Goal: Task Accomplishment & Management: Manage account settings

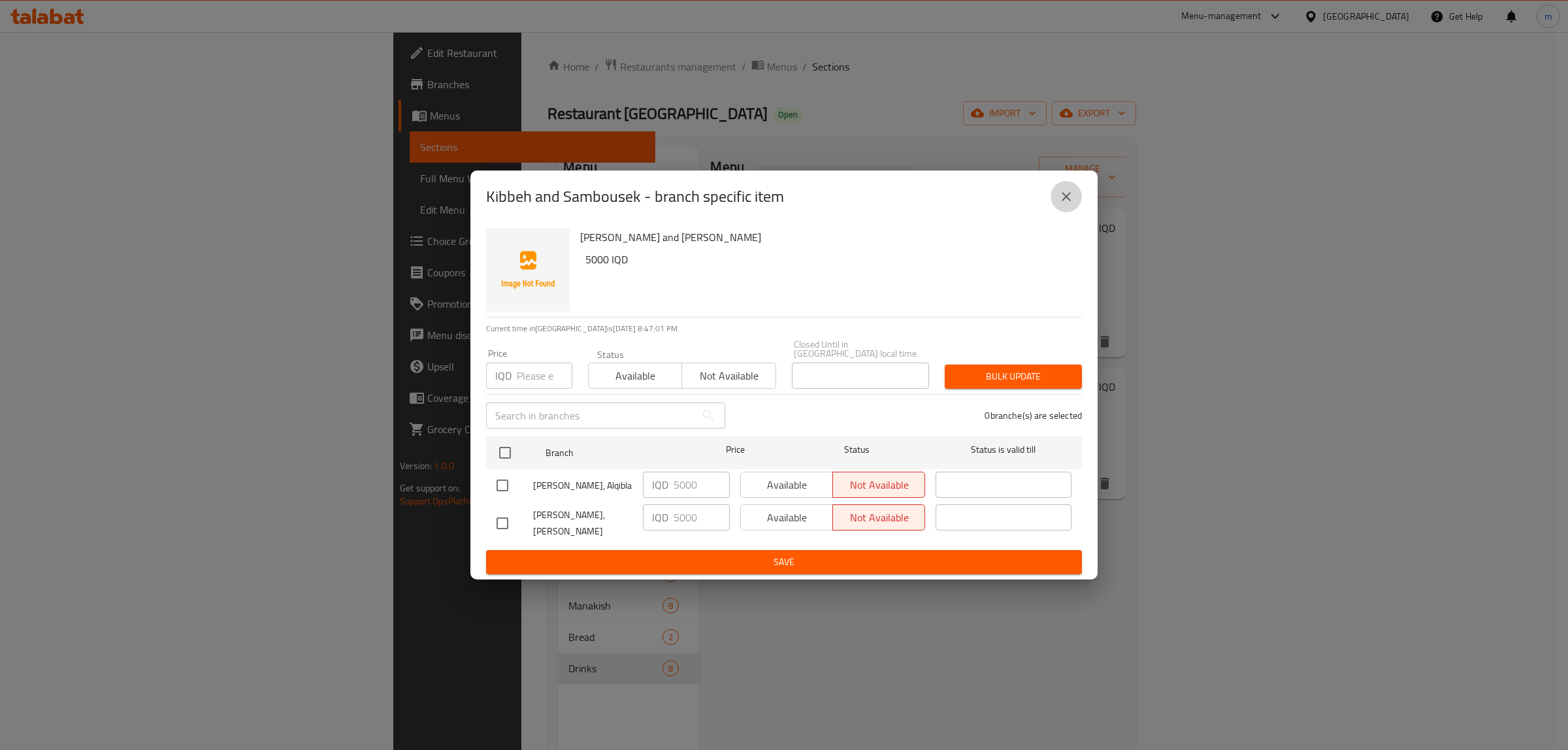
click at [1075, 209] on button "close" at bounding box center [1066, 196] width 31 height 31
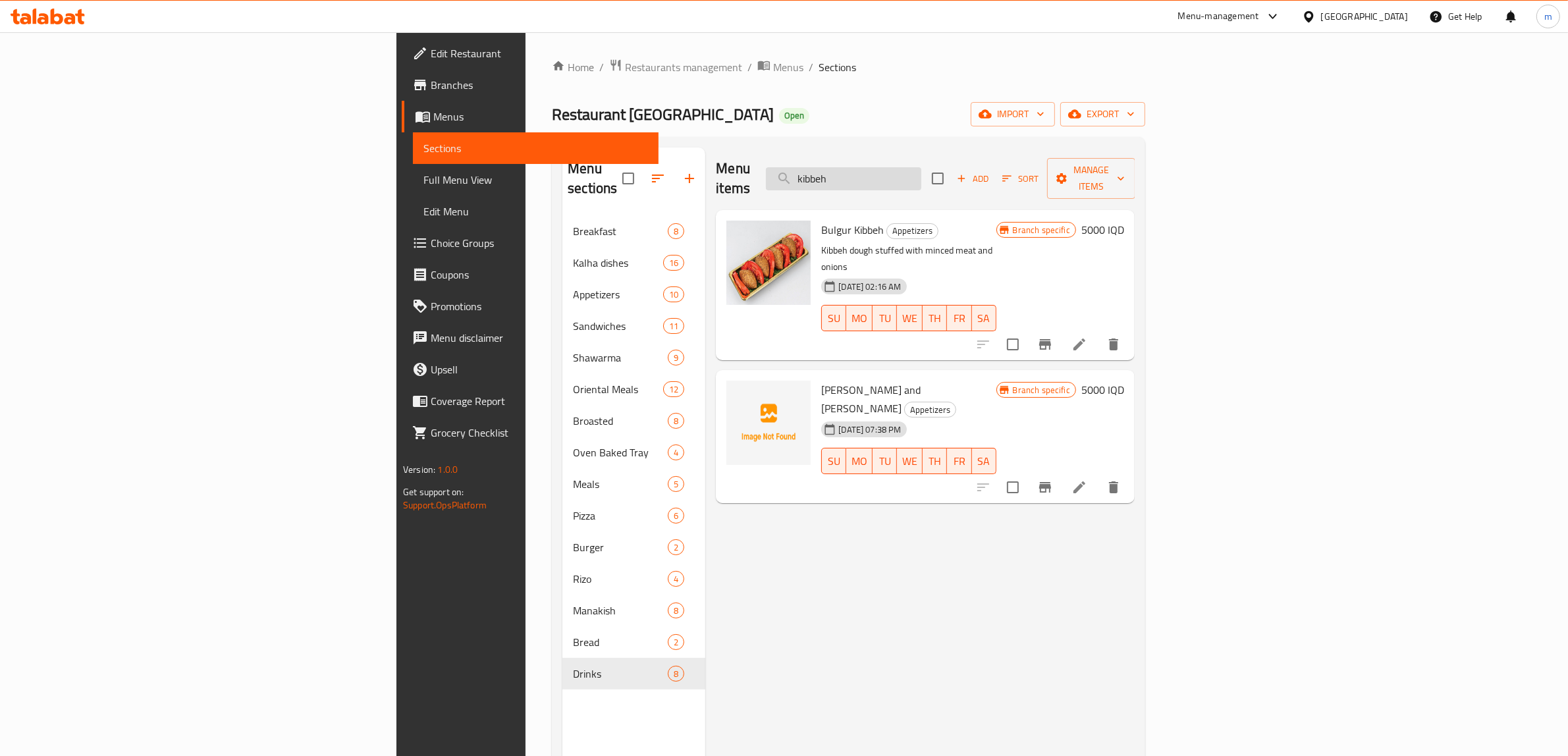
click at [921, 168] on input "kibbeh" at bounding box center [844, 179] width 156 height 23
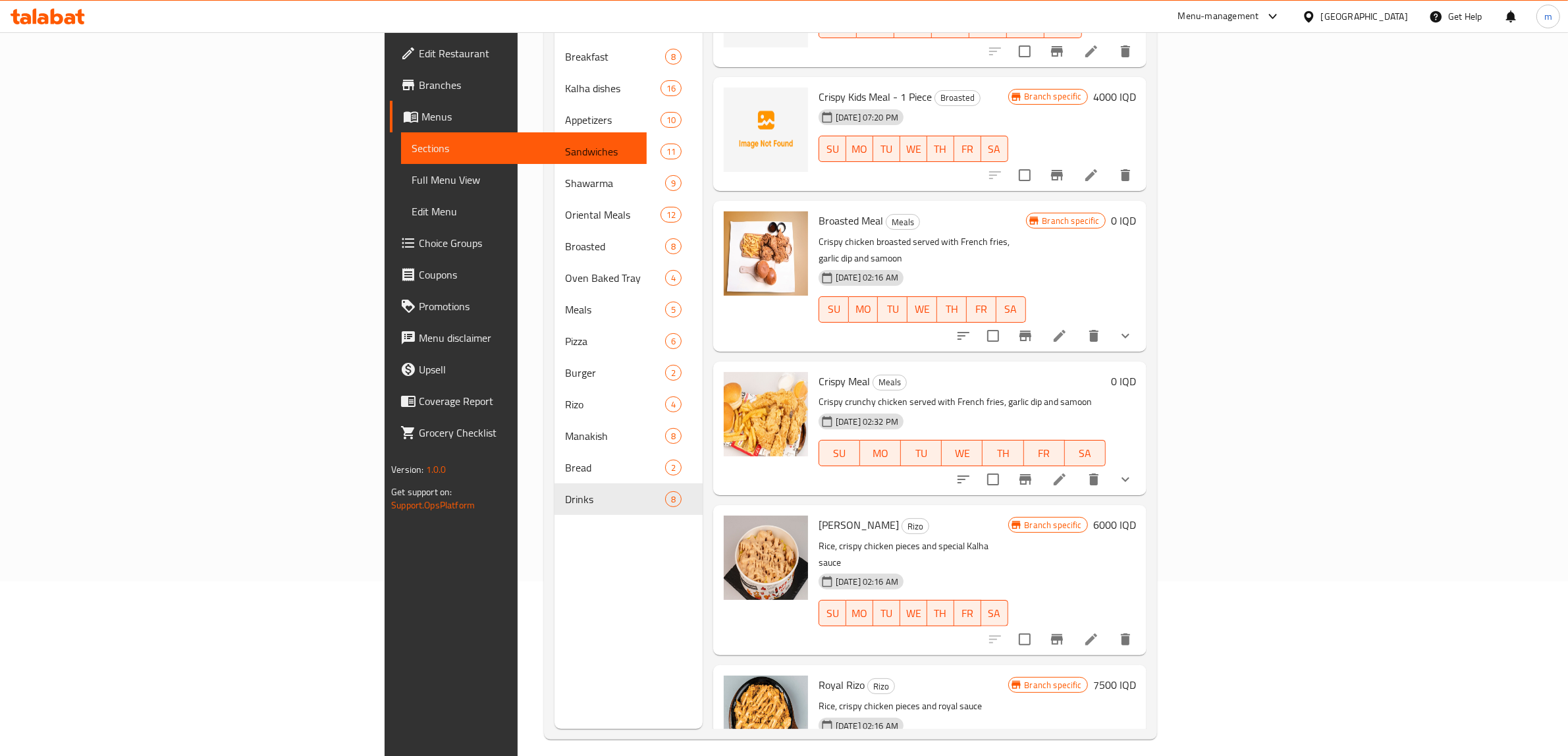
scroll to position [185, 0]
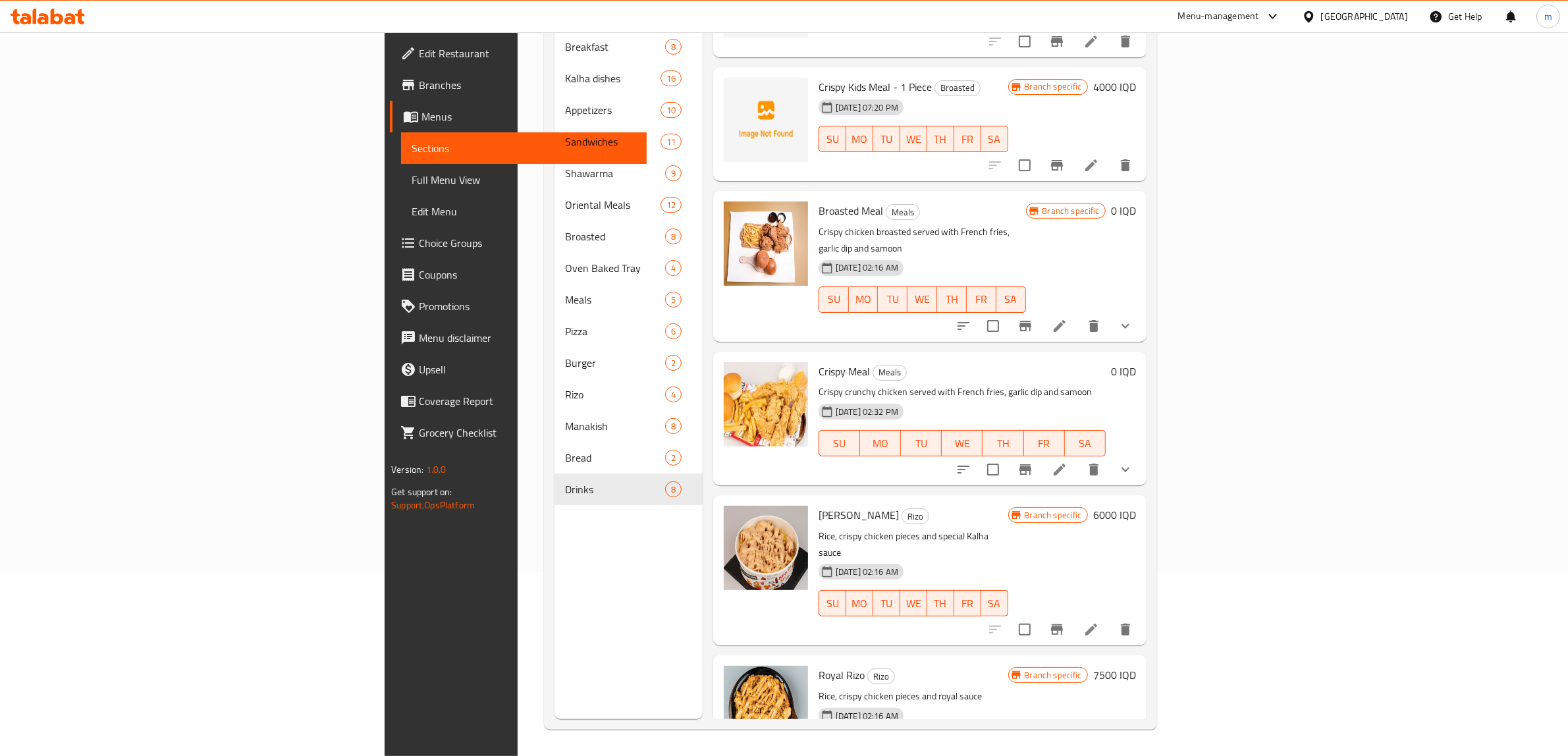
type input "crispy"
click at [1109, 618] on li at bounding box center [1091, 629] width 37 height 24
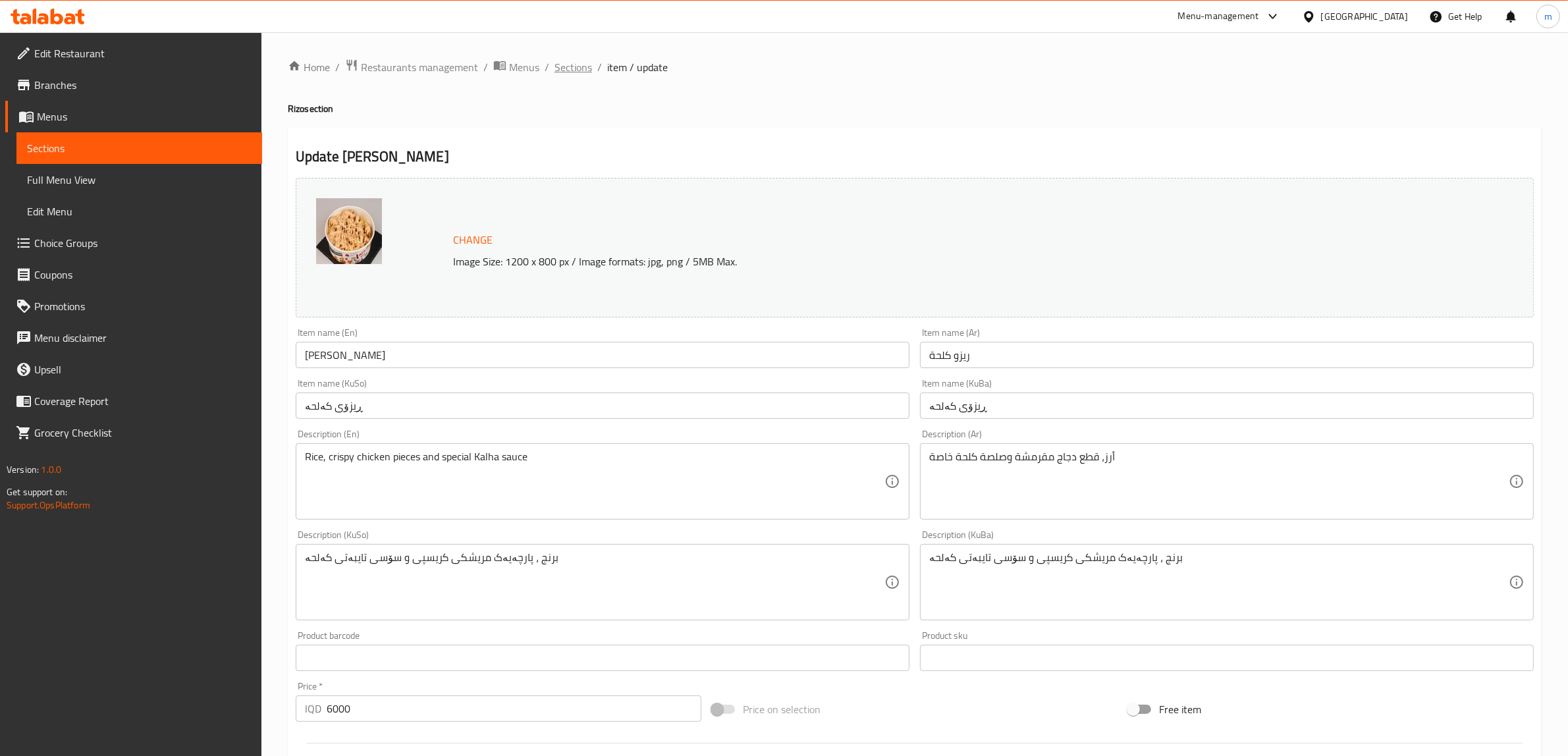
click at [576, 60] on span "Sections" at bounding box center [573, 67] width 37 height 16
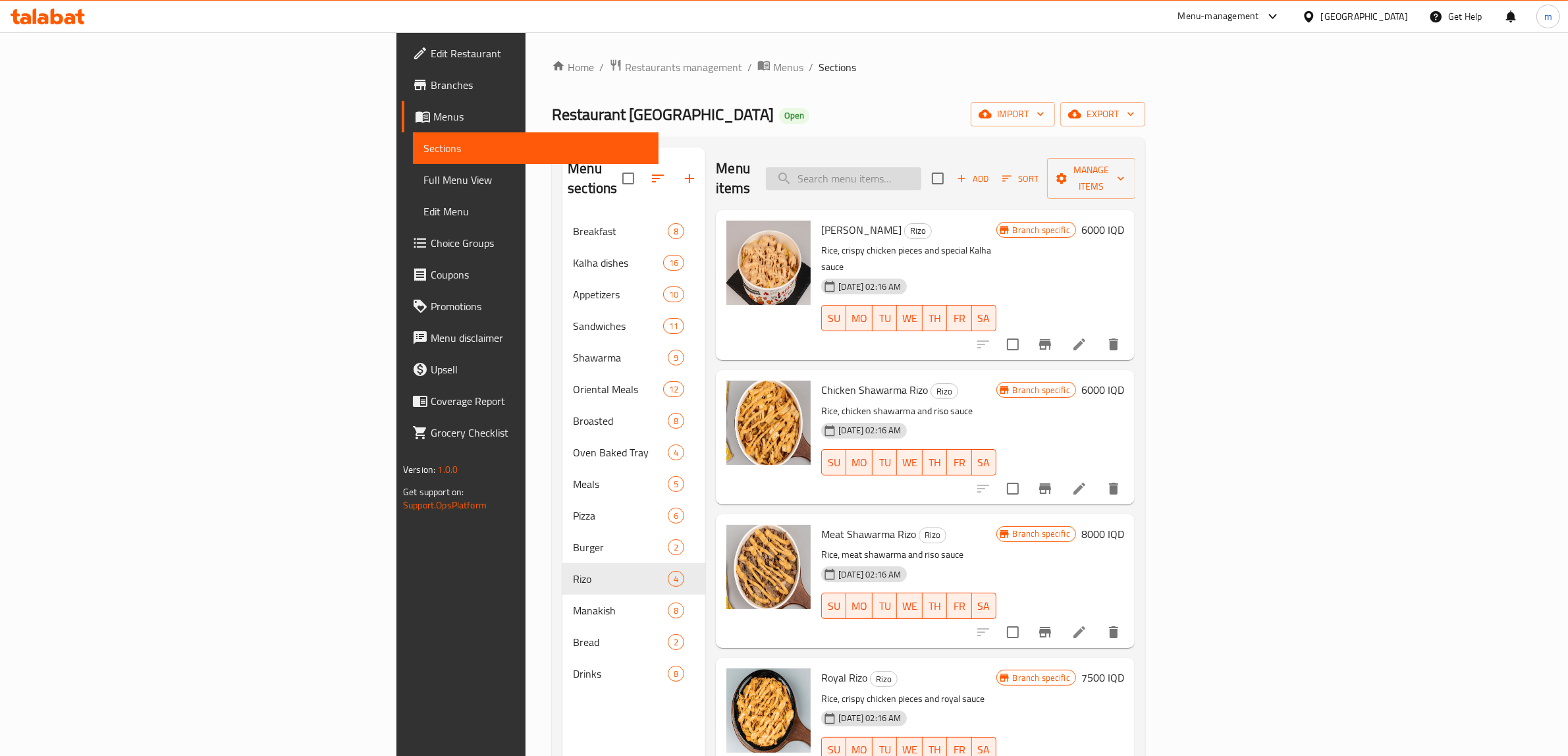
click at [921, 167] on input "search" at bounding box center [844, 179] width 156 height 23
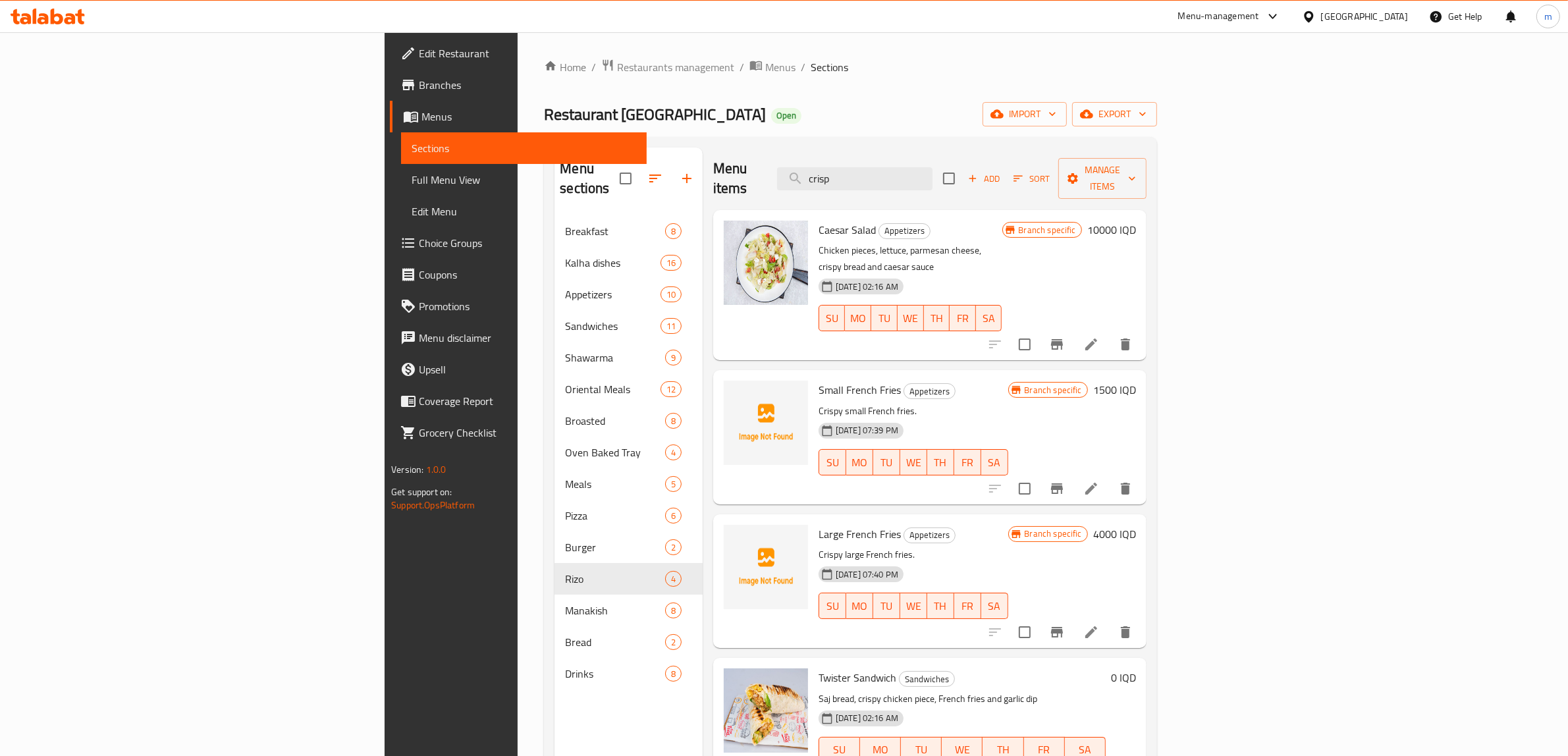
type input "crispy"
click at [411, 179] on span "Full Menu View" at bounding box center [523, 180] width 224 height 16
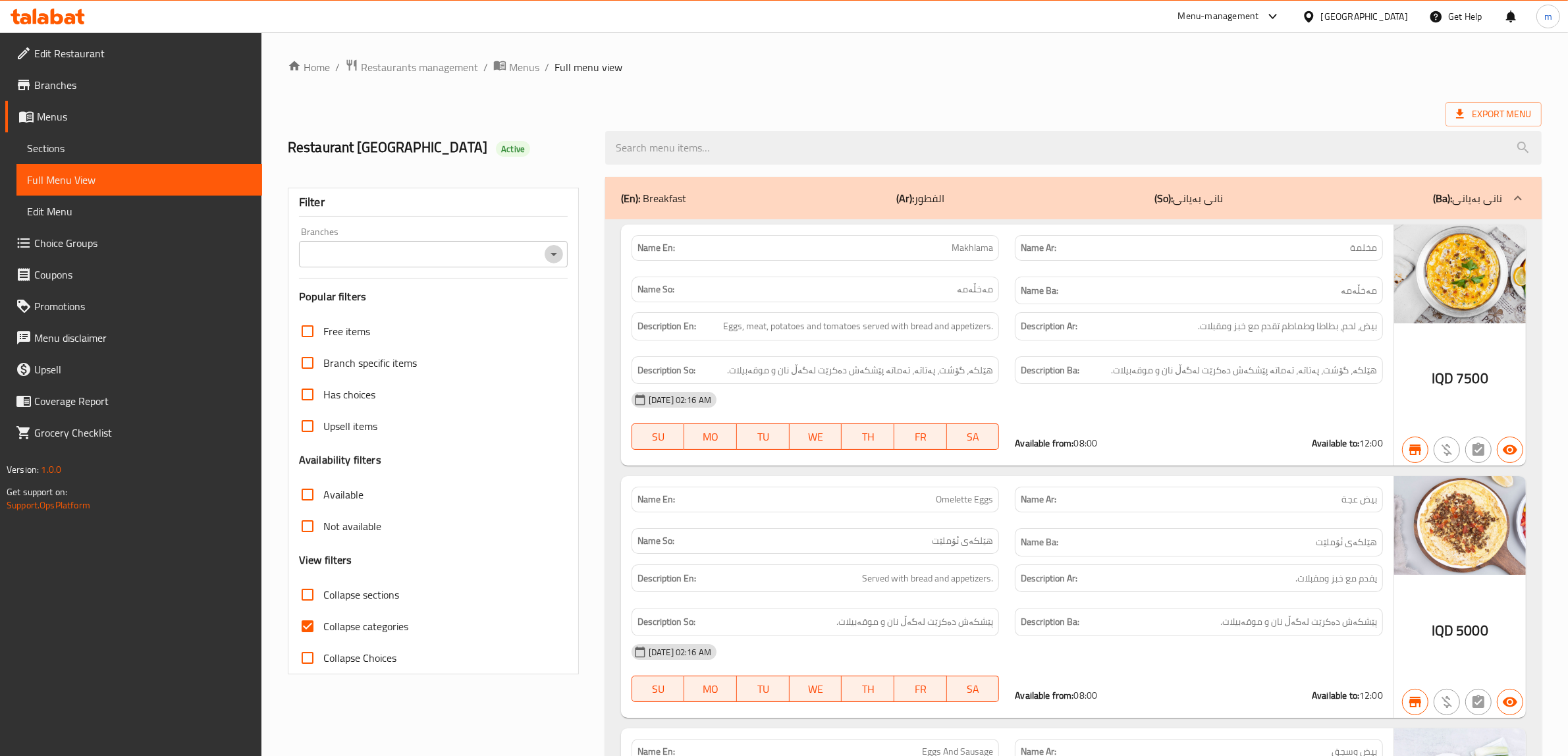
click at [554, 257] on icon "Open" at bounding box center [553, 254] width 16 height 16
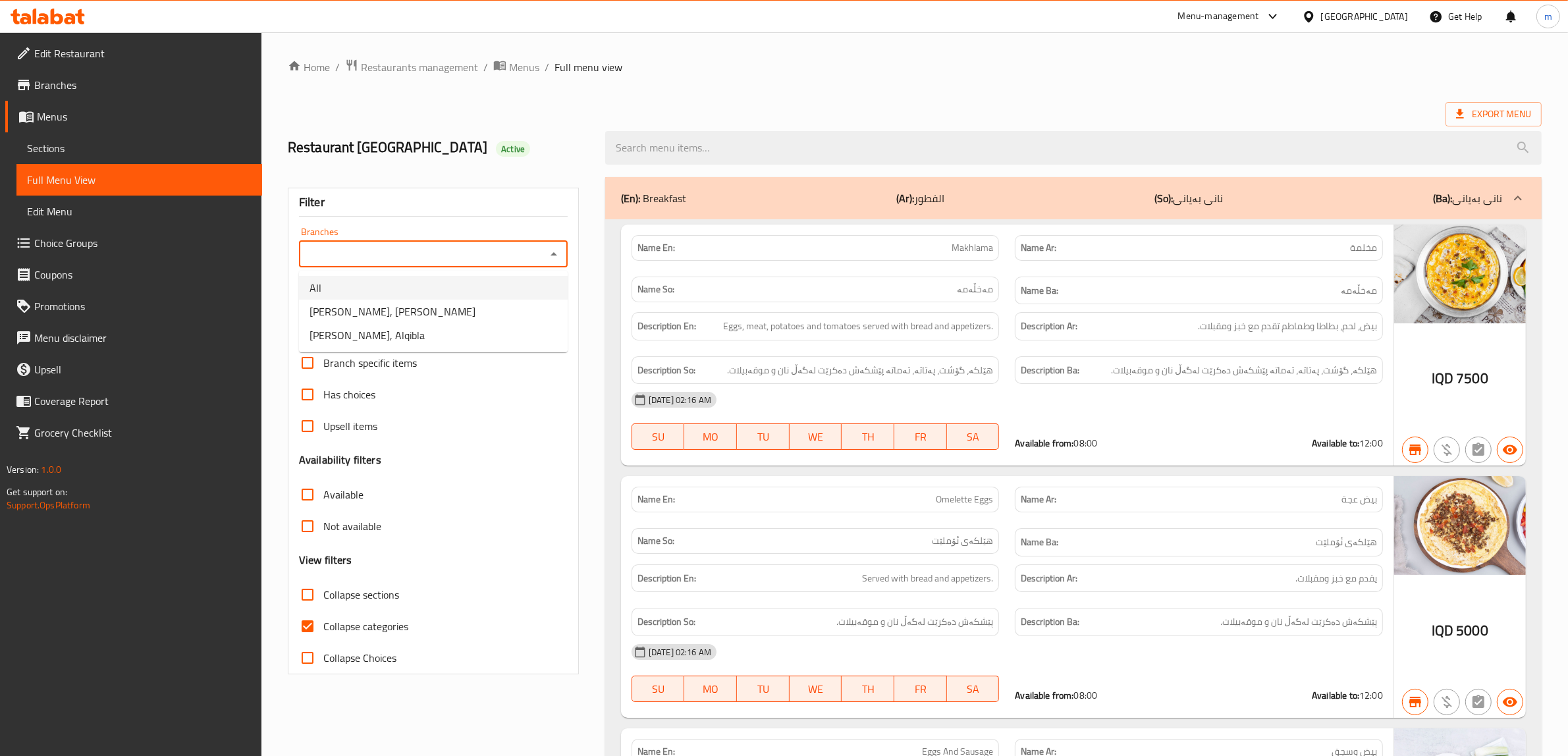
click at [494, 285] on li "All" at bounding box center [433, 287] width 269 height 24
type input "All"
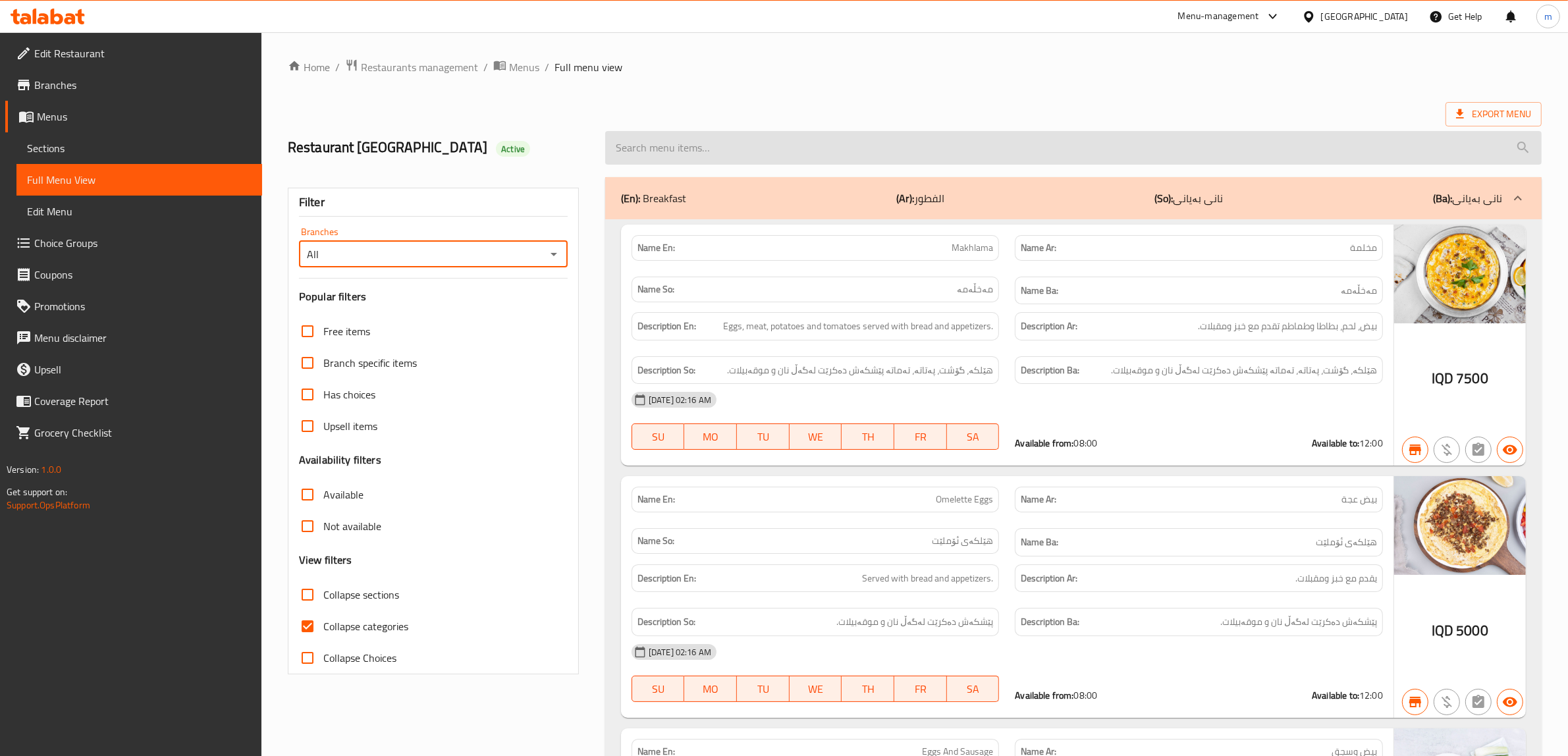
click at [714, 142] on input "search" at bounding box center [1073, 147] width 936 height 34
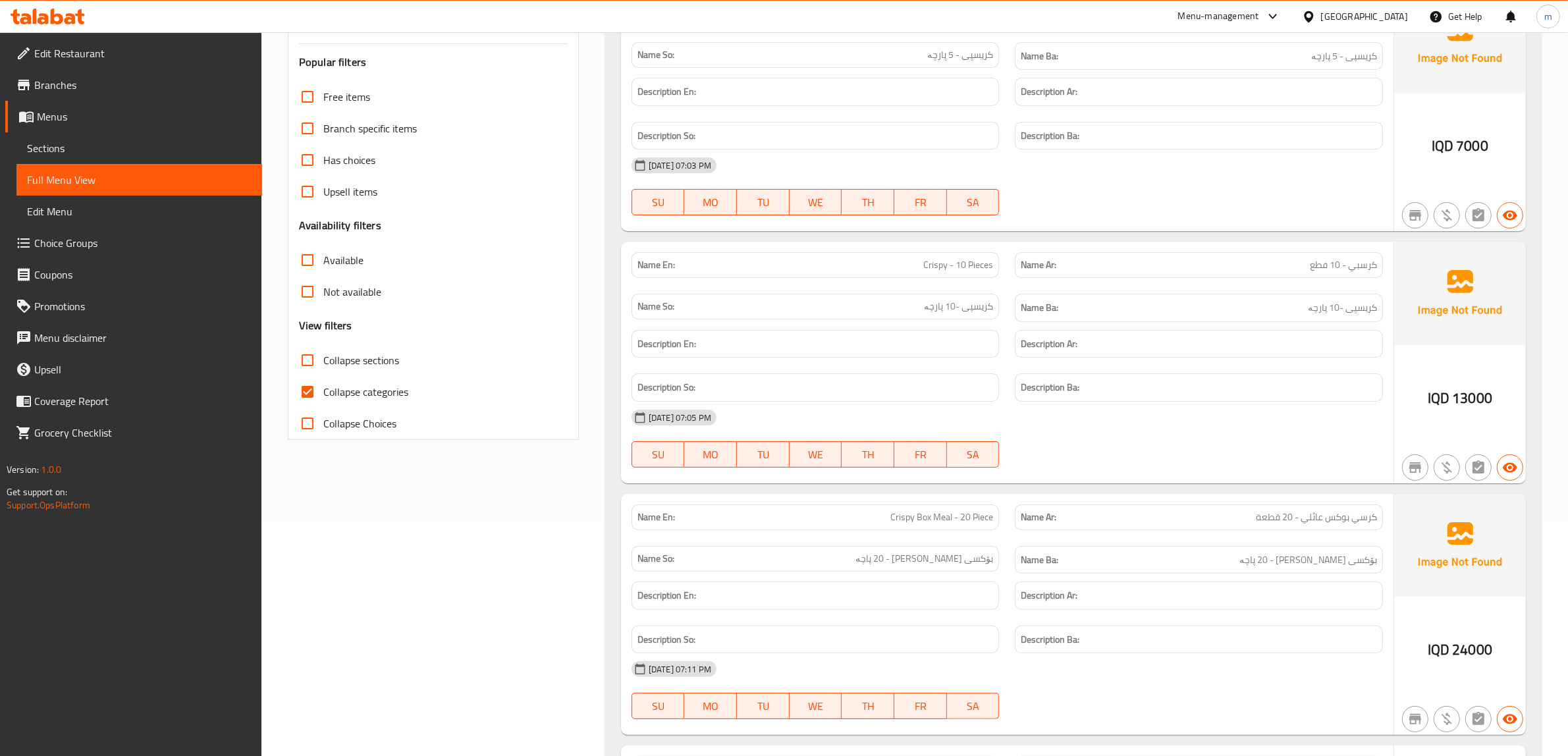
scroll to position [233, 0]
type input "crispy"
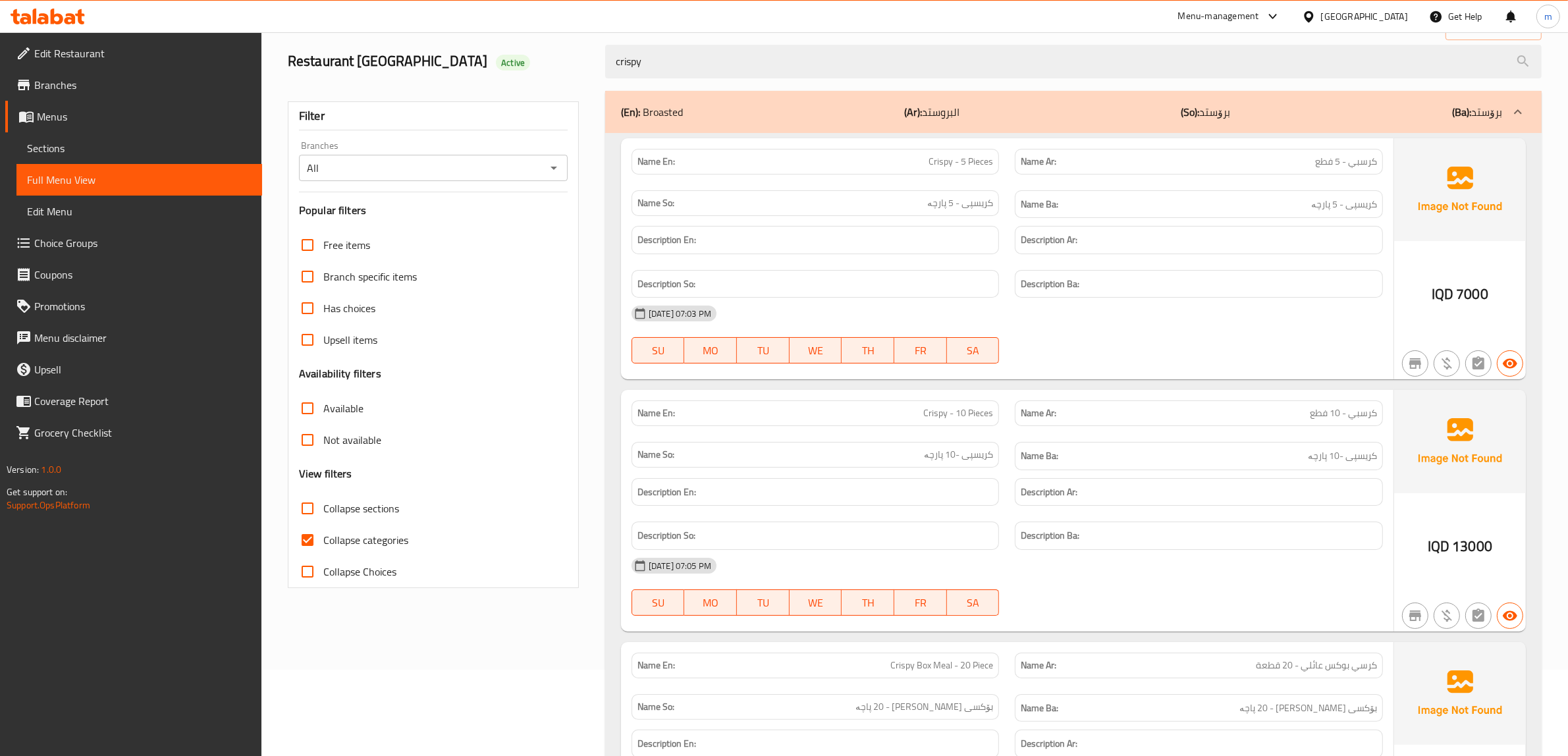
scroll to position [0, 0]
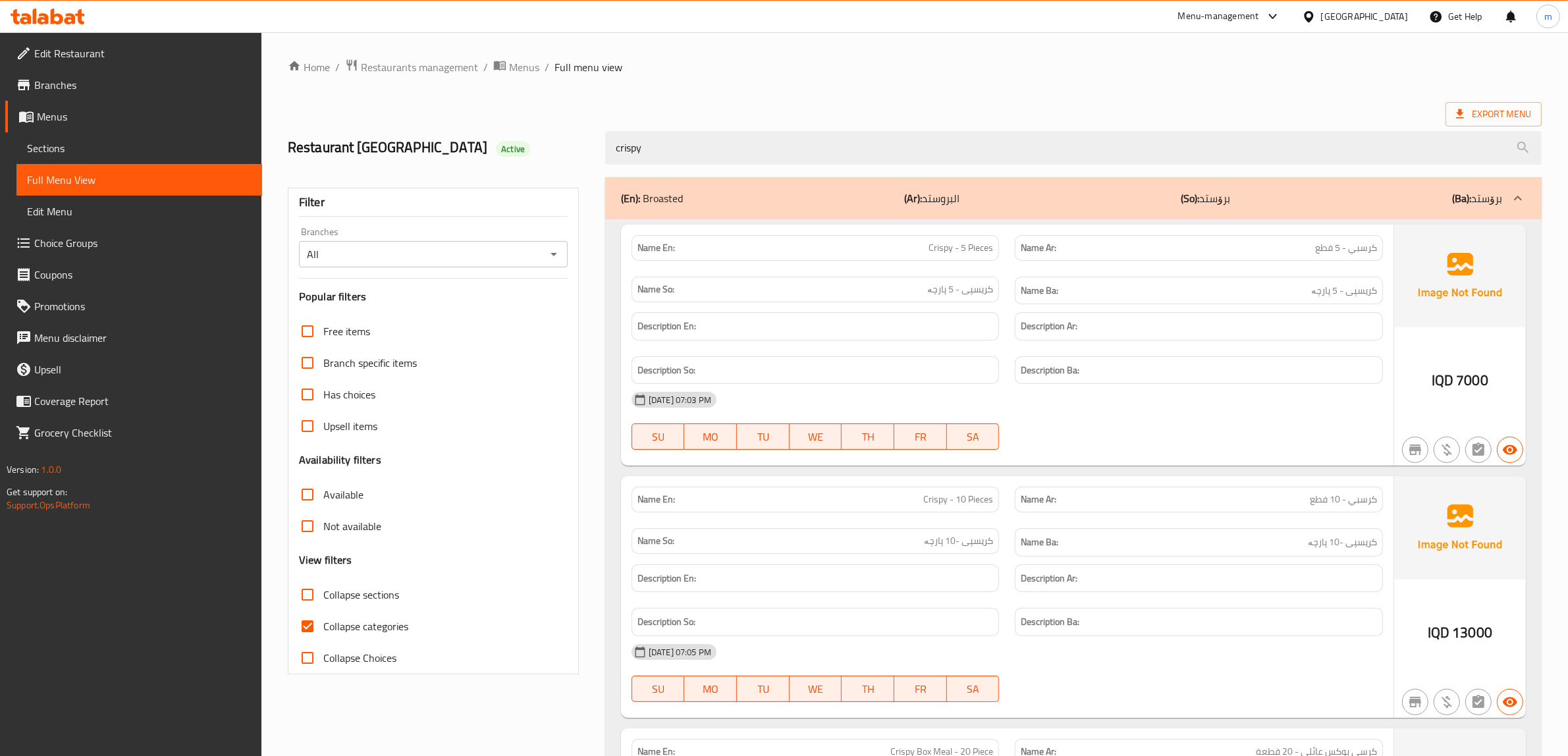
click at [311, 600] on input "Collapse sections" at bounding box center [307, 595] width 31 height 31
checkbox input "true"
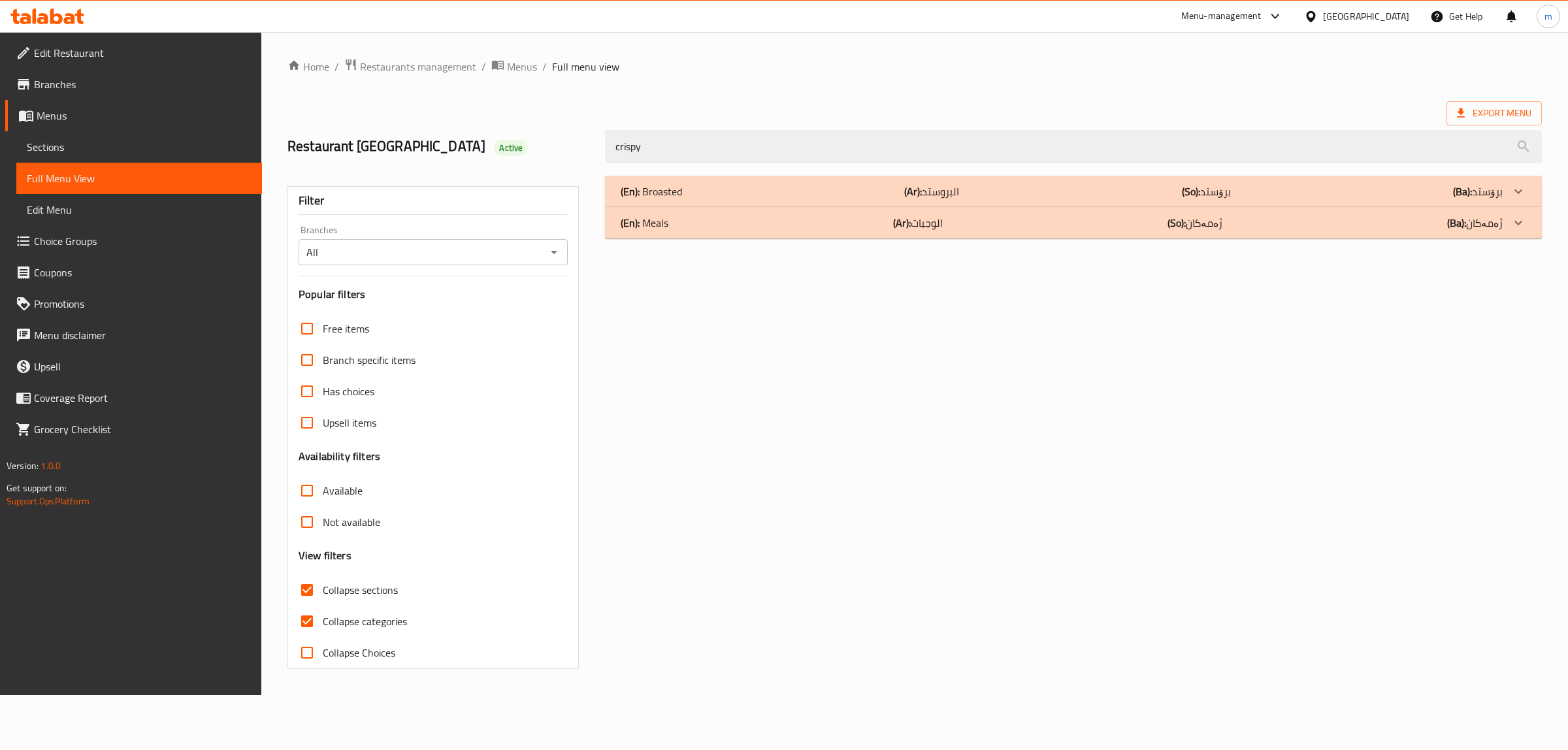
click at [302, 626] on input "Collapse categories" at bounding box center [307, 621] width 31 height 31
checkbox input "false"
click at [887, 195] on div "(En): Broasted (Ar): البروستد (So): برۆستد (Ba): برۆستد" at bounding box center [1062, 191] width 882 height 16
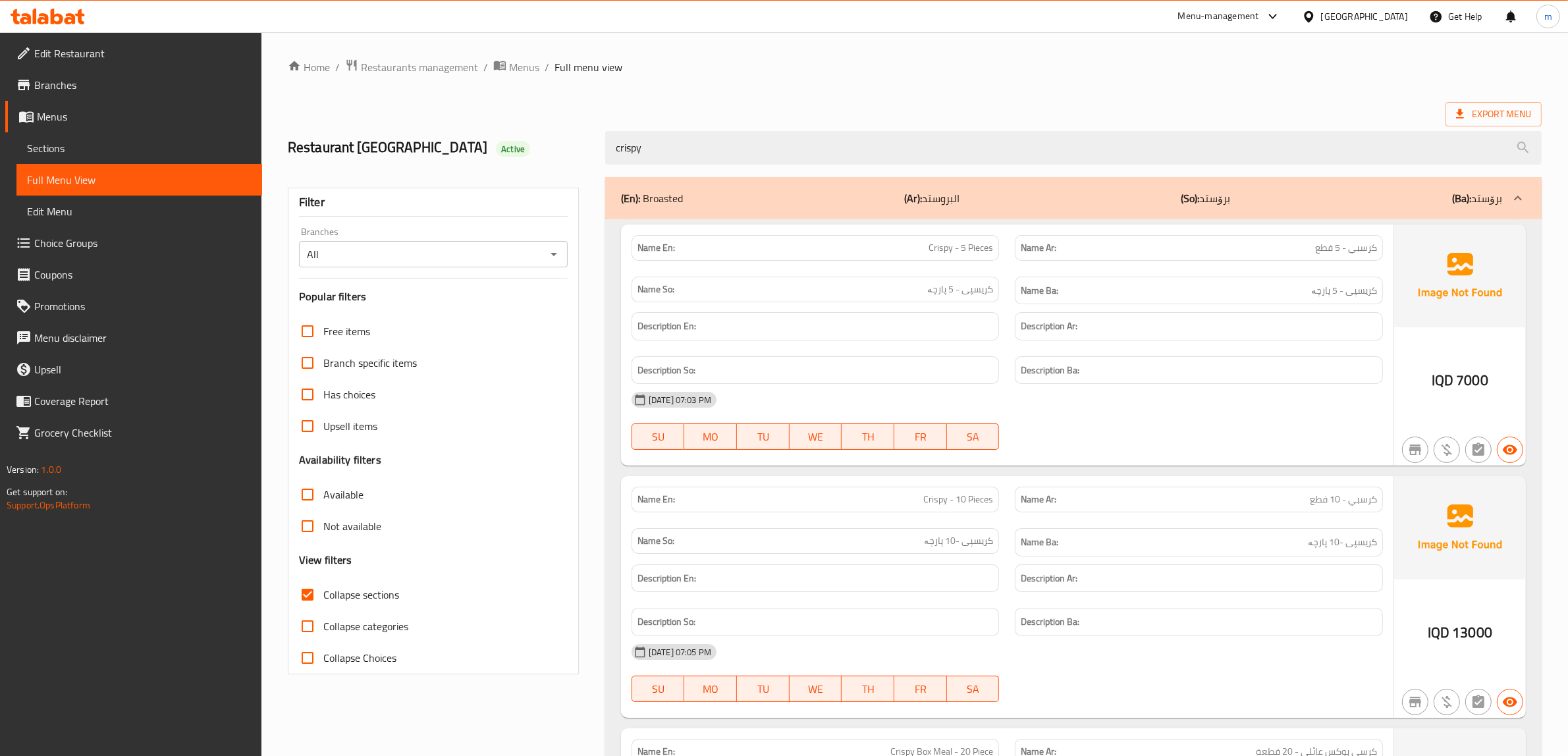
click at [115, 238] on span "Choice Groups" at bounding box center [142, 243] width 218 height 16
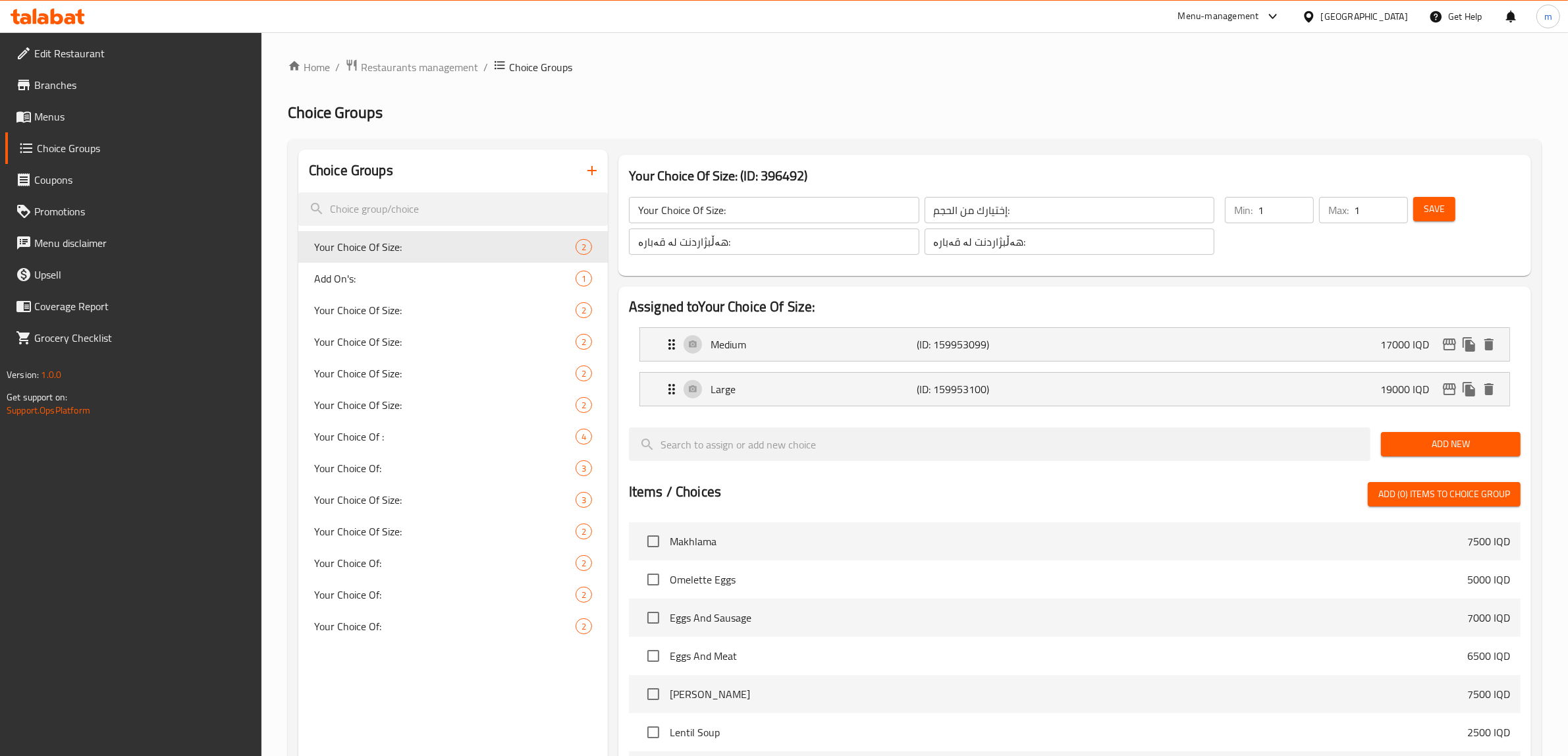
click at [90, 110] on span "Menus" at bounding box center [142, 116] width 218 height 16
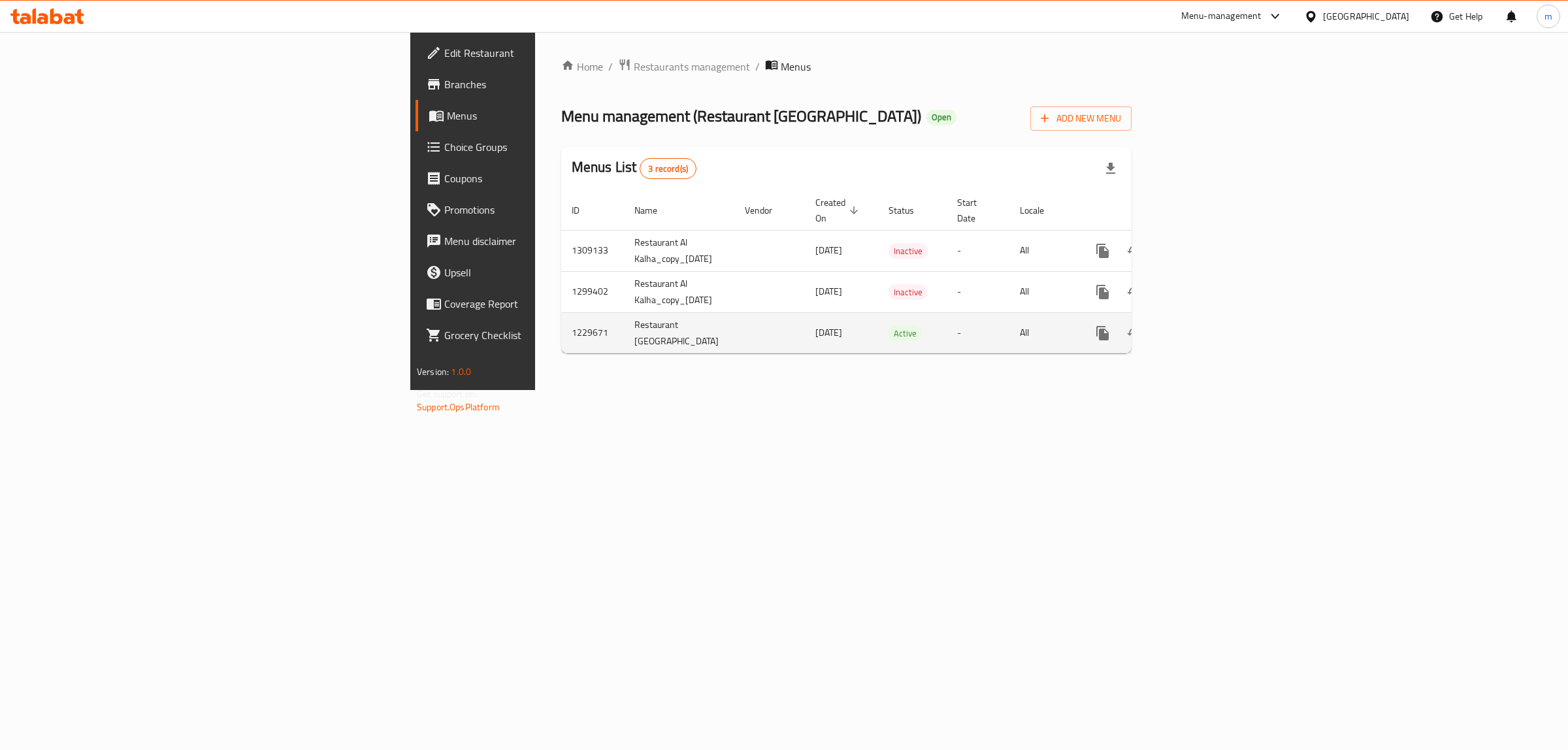
click at [1205, 325] on icon "enhanced table" at bounding box center [1197, 333] width 16 height 16
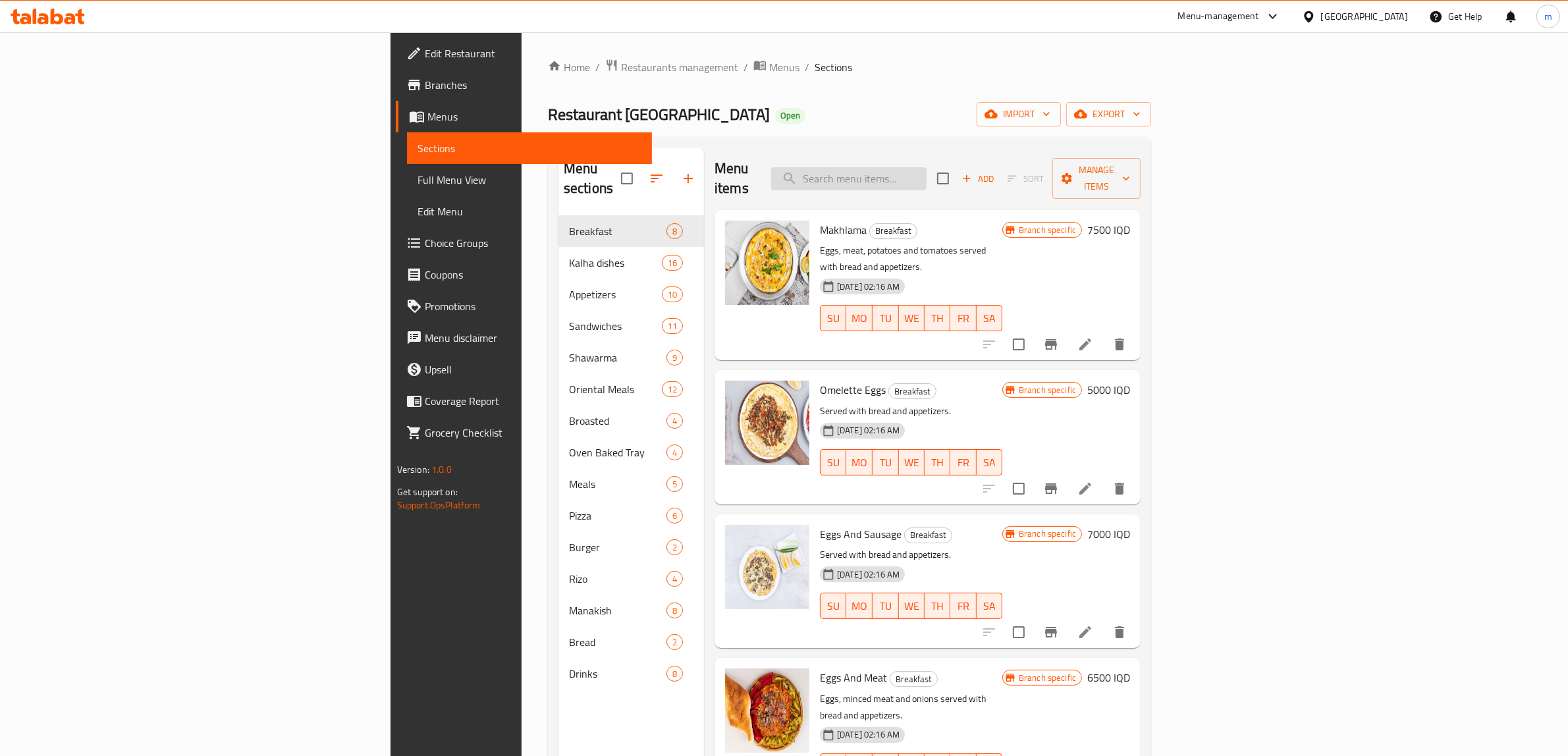
click at [926, 167] on input "search" at bounding box center [849, 179] width 156 height 23
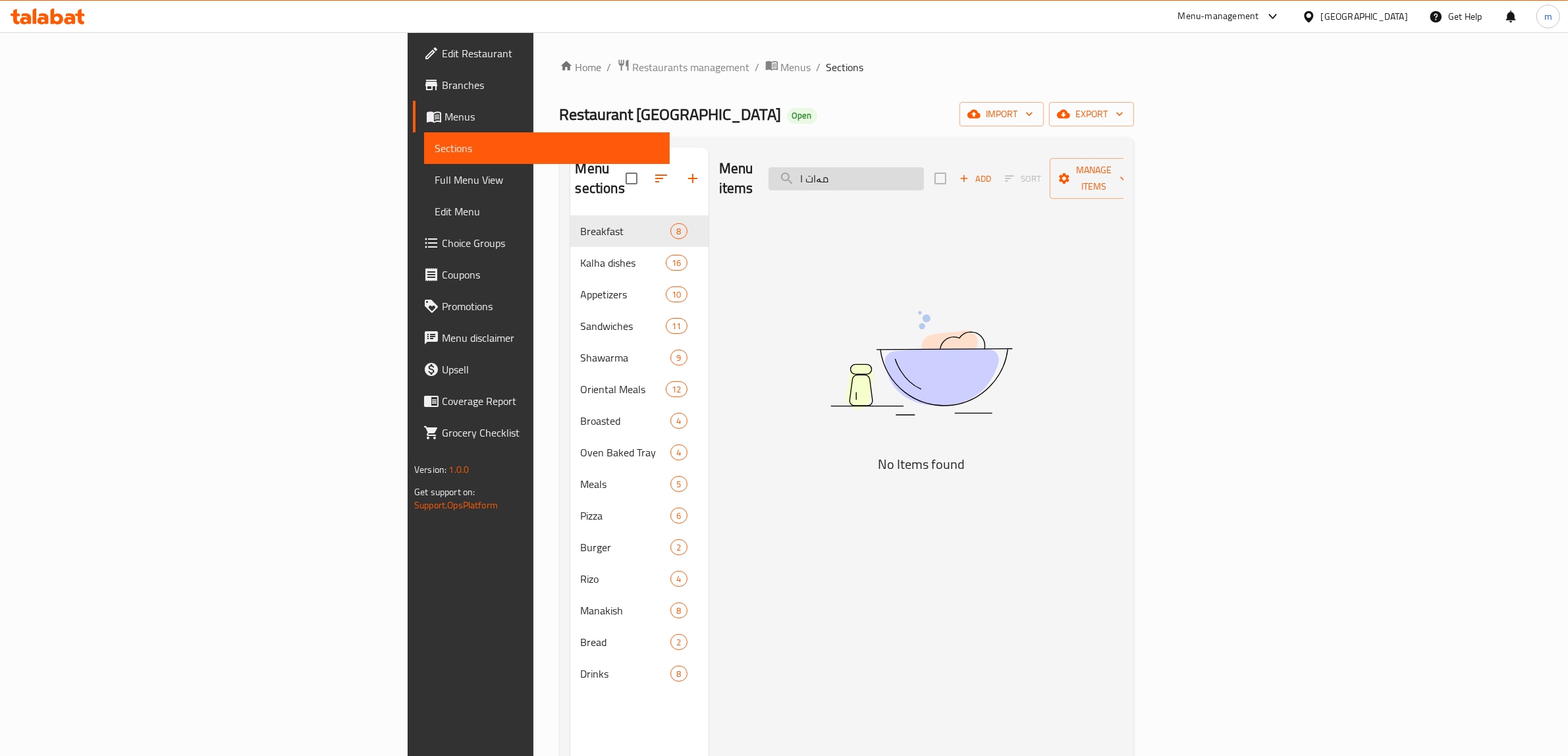
type input "مەات"
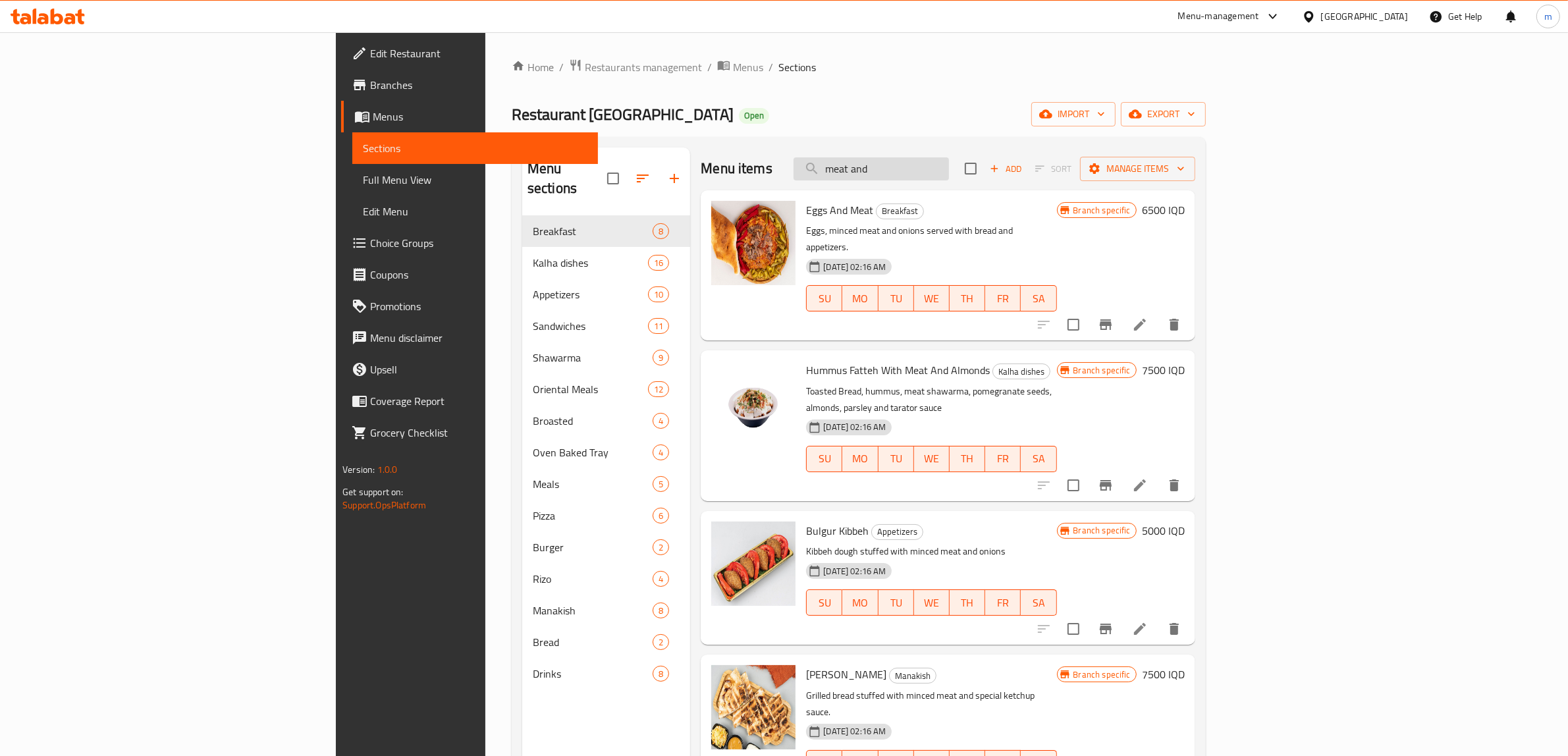
click at [949, 176] on input "meat and" at bounding box center [872, 169] width 156 height 23
click at [949, 176] on input "meat and" at bounding box center [872, 169] width 156 height 23
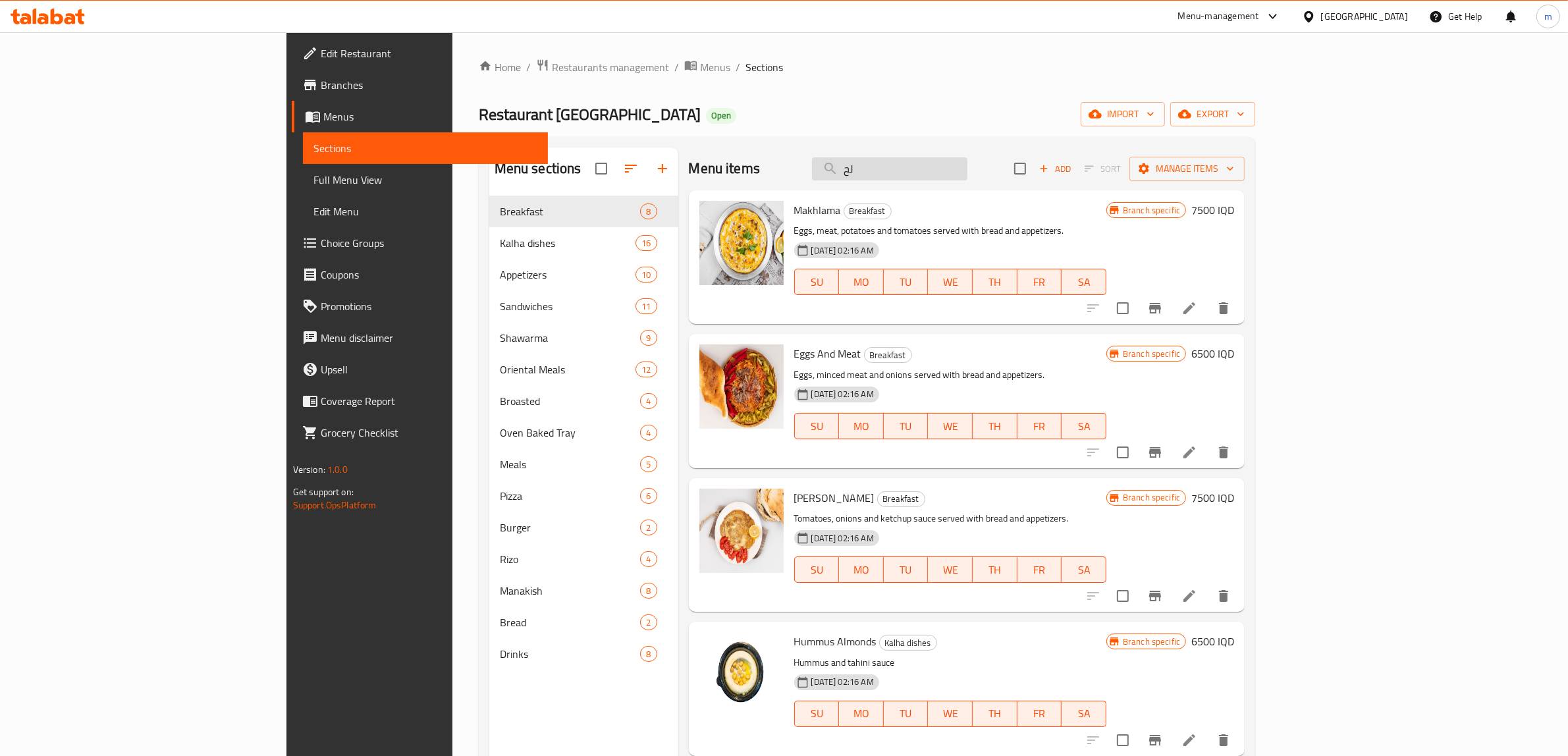
type input "لحم"
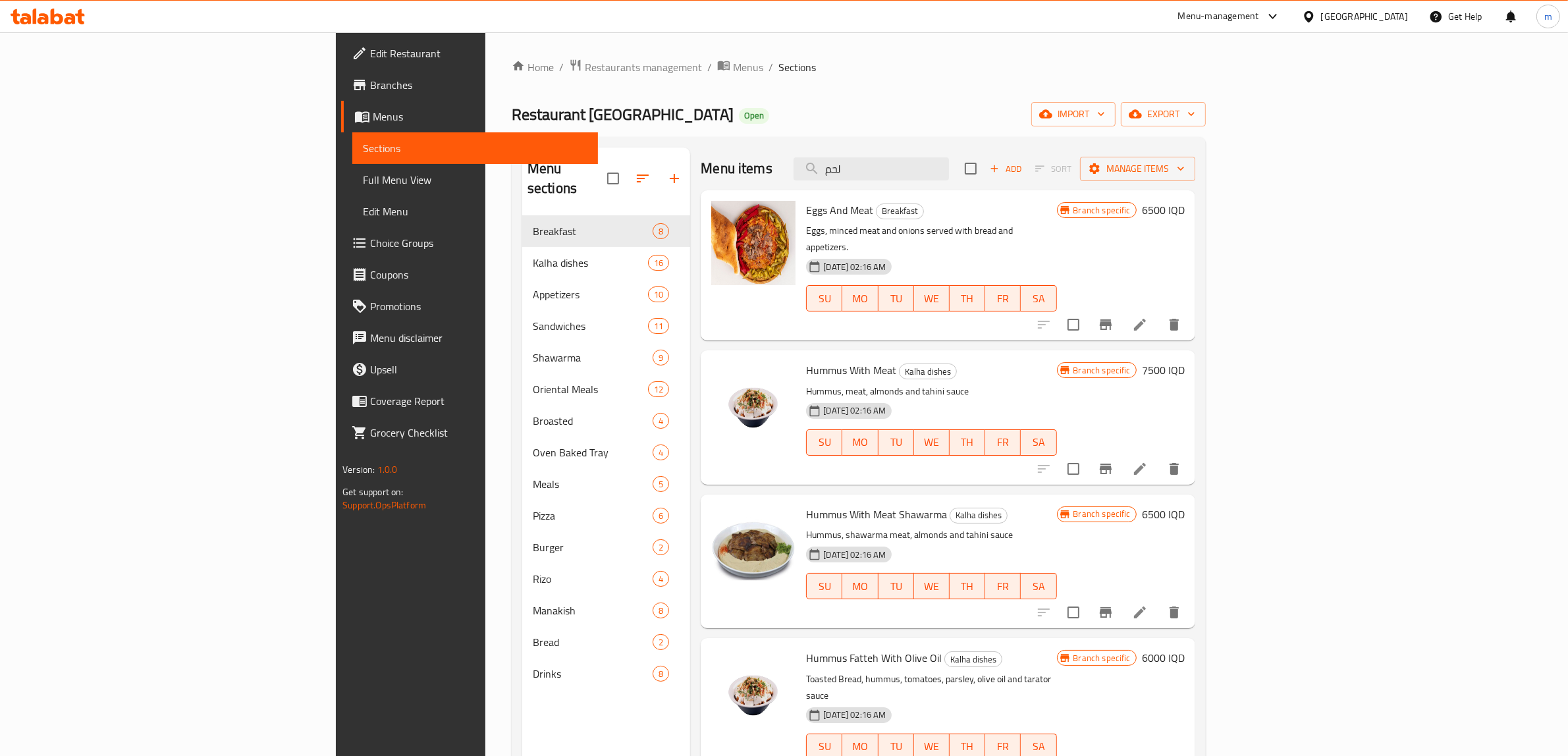
scroll to position [137, 0]
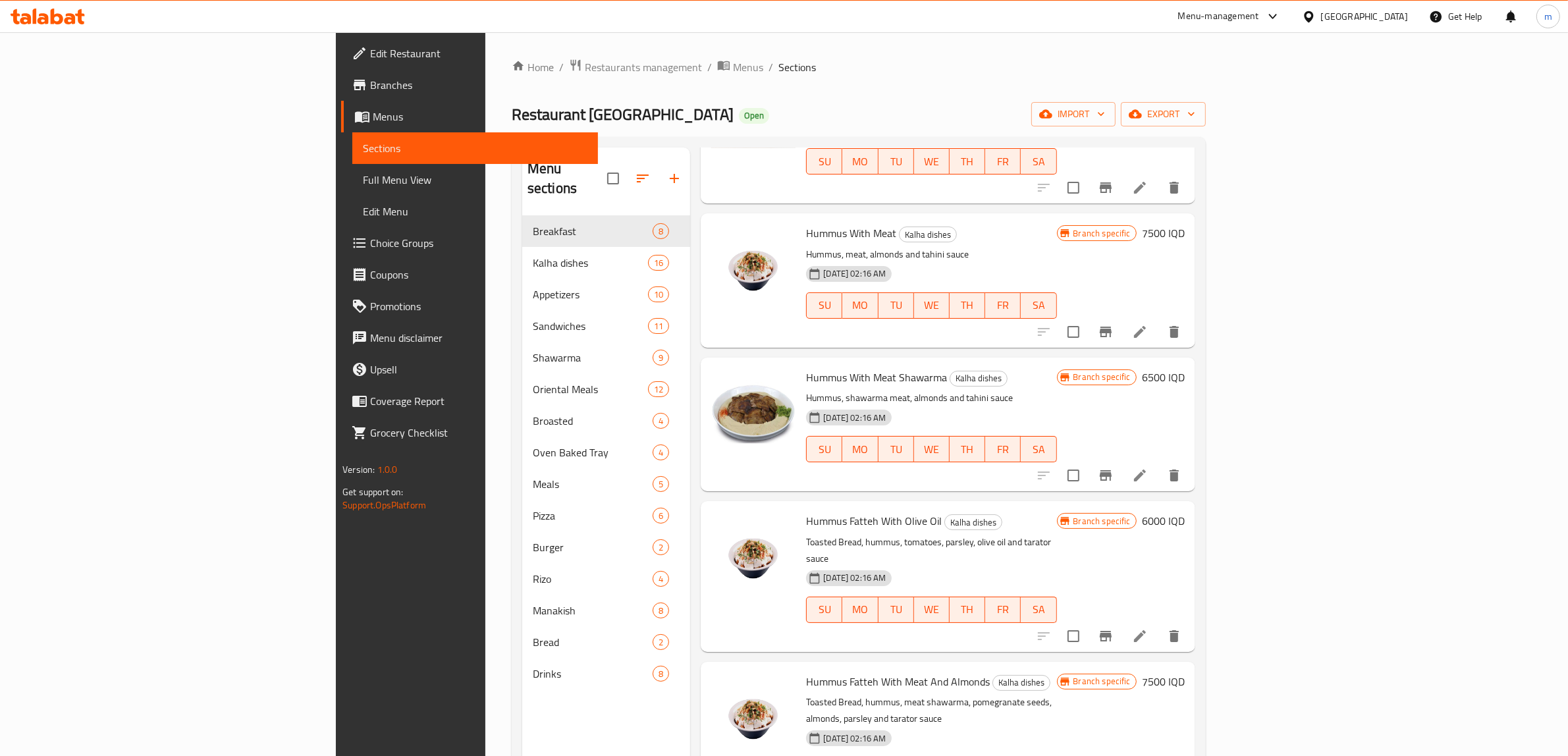
click at [363, 175] on span "Full Menu View" at bounding box center [474, 180] width 224 height 16
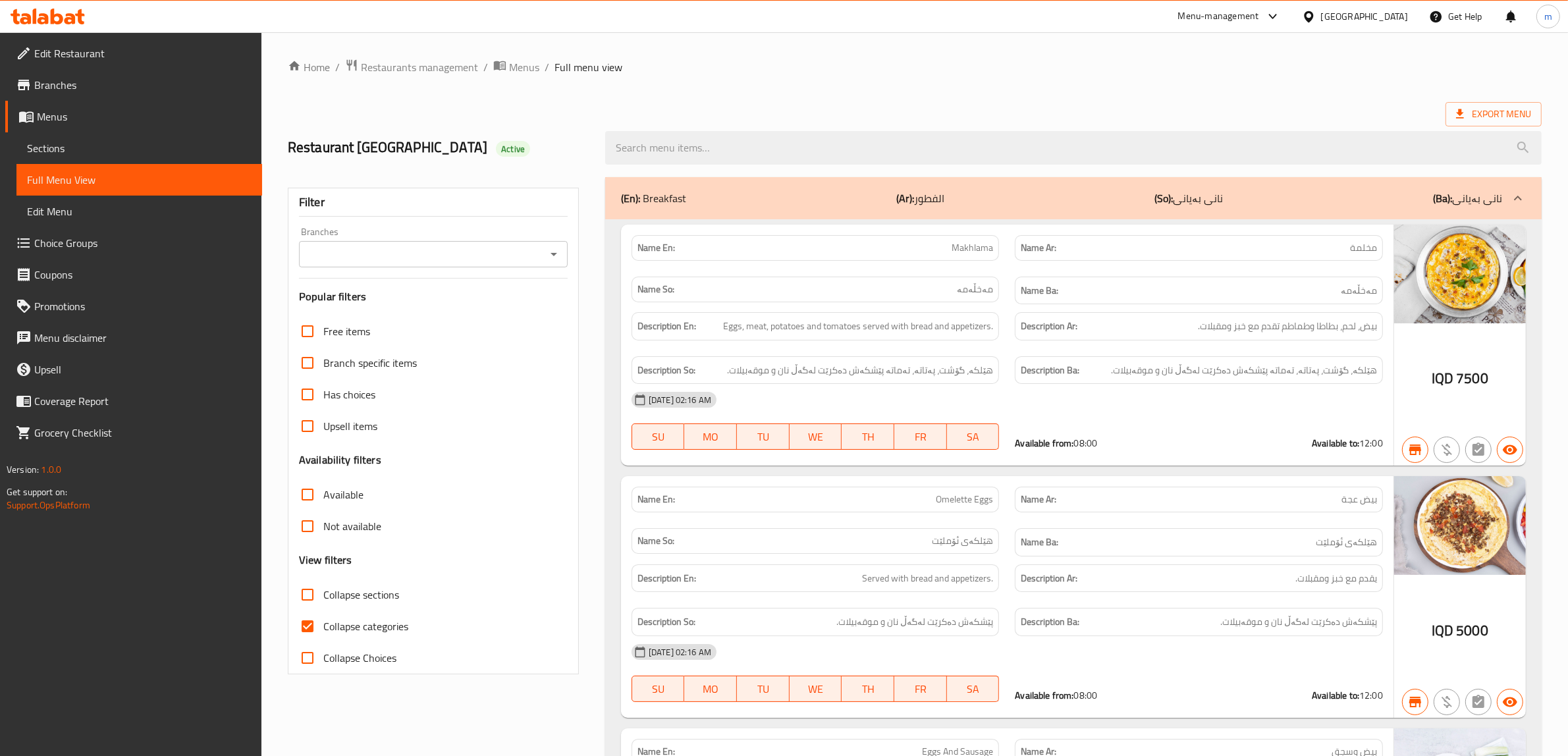
click at [553, 255] on icon "Open" at bounding box center [554, 254] width 7 height 3
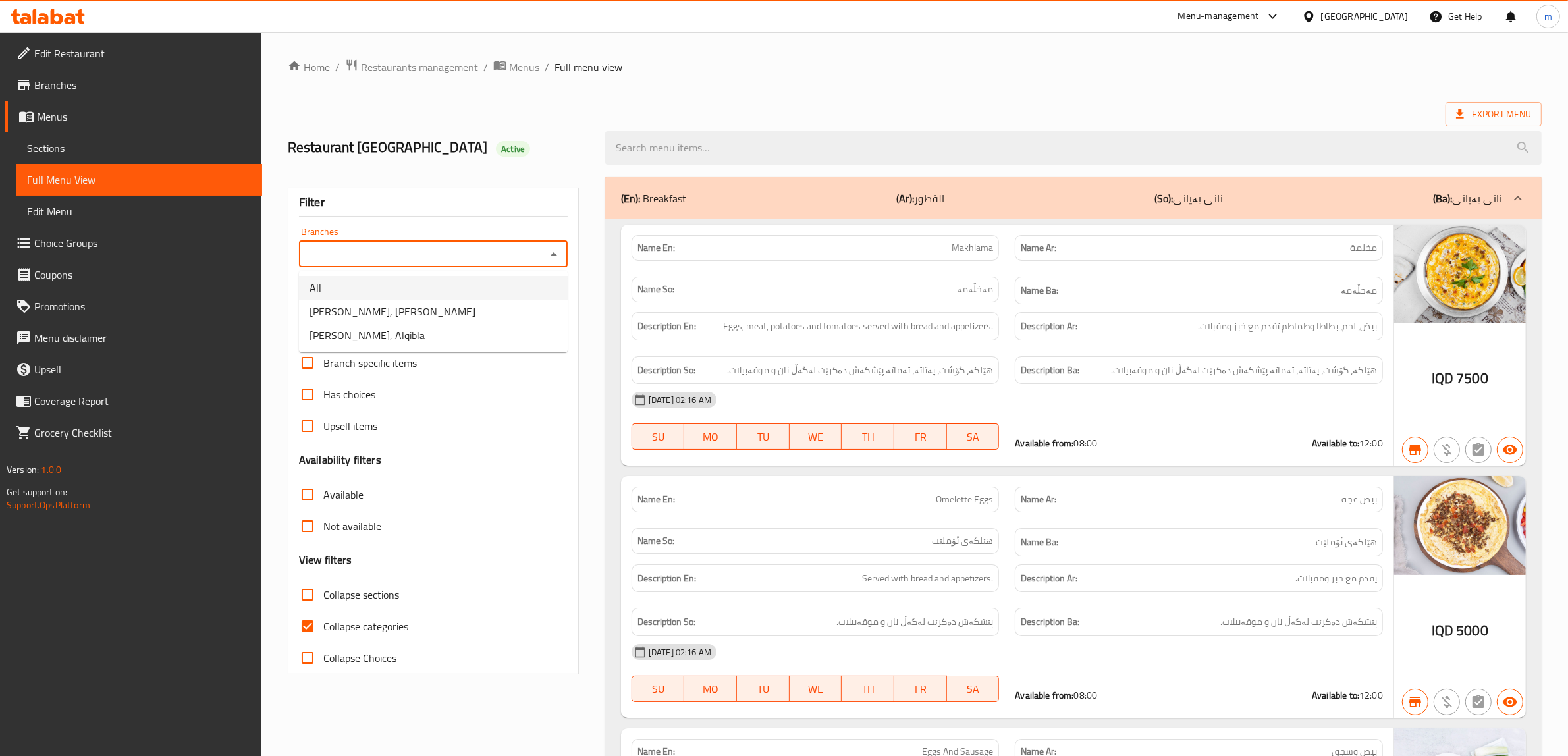
click at [495, 283] on li "All" at bounding box center [433, 287] width 269 height 24
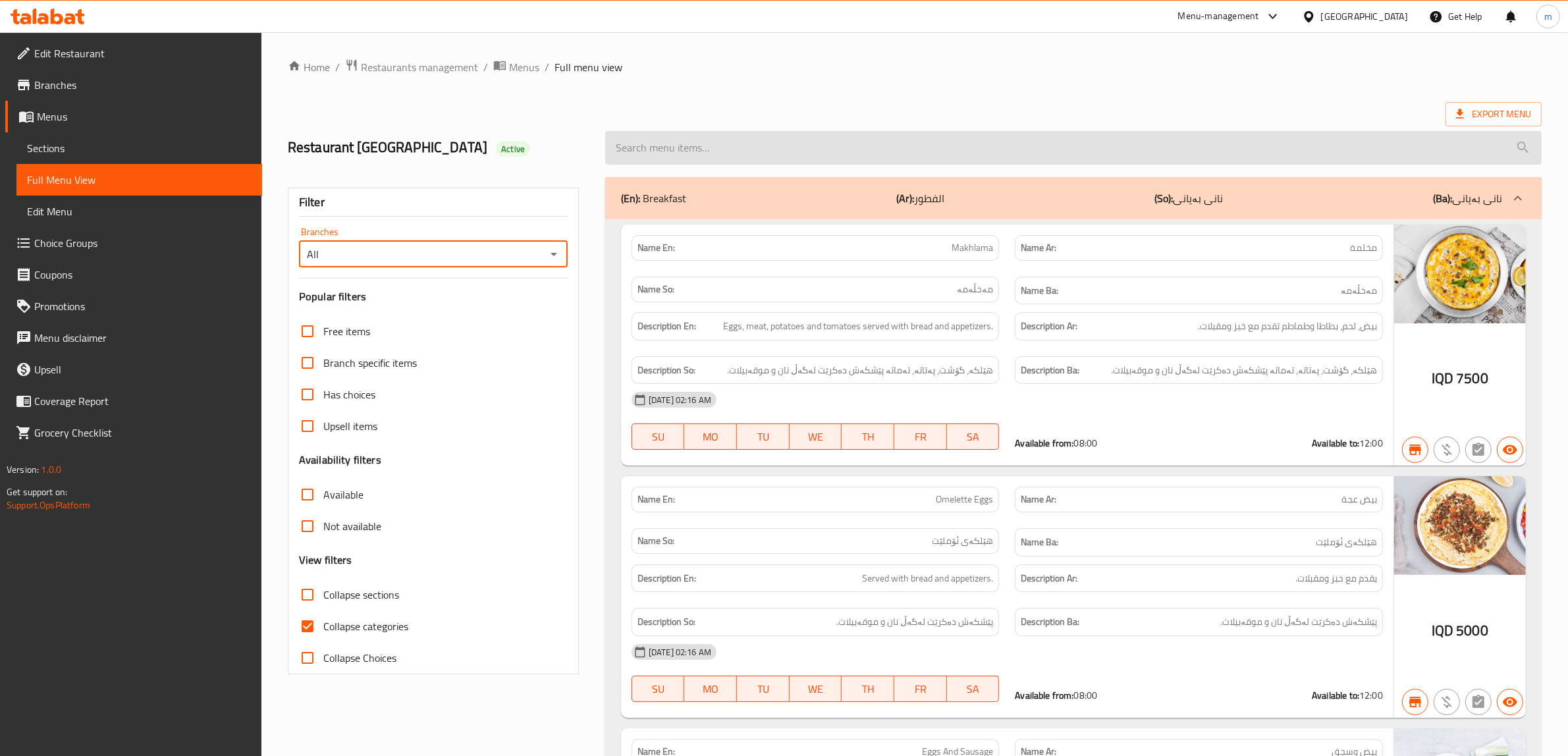
click at [859, 145] on input "search" at bounding box center [1073, 147] width 936 height 34
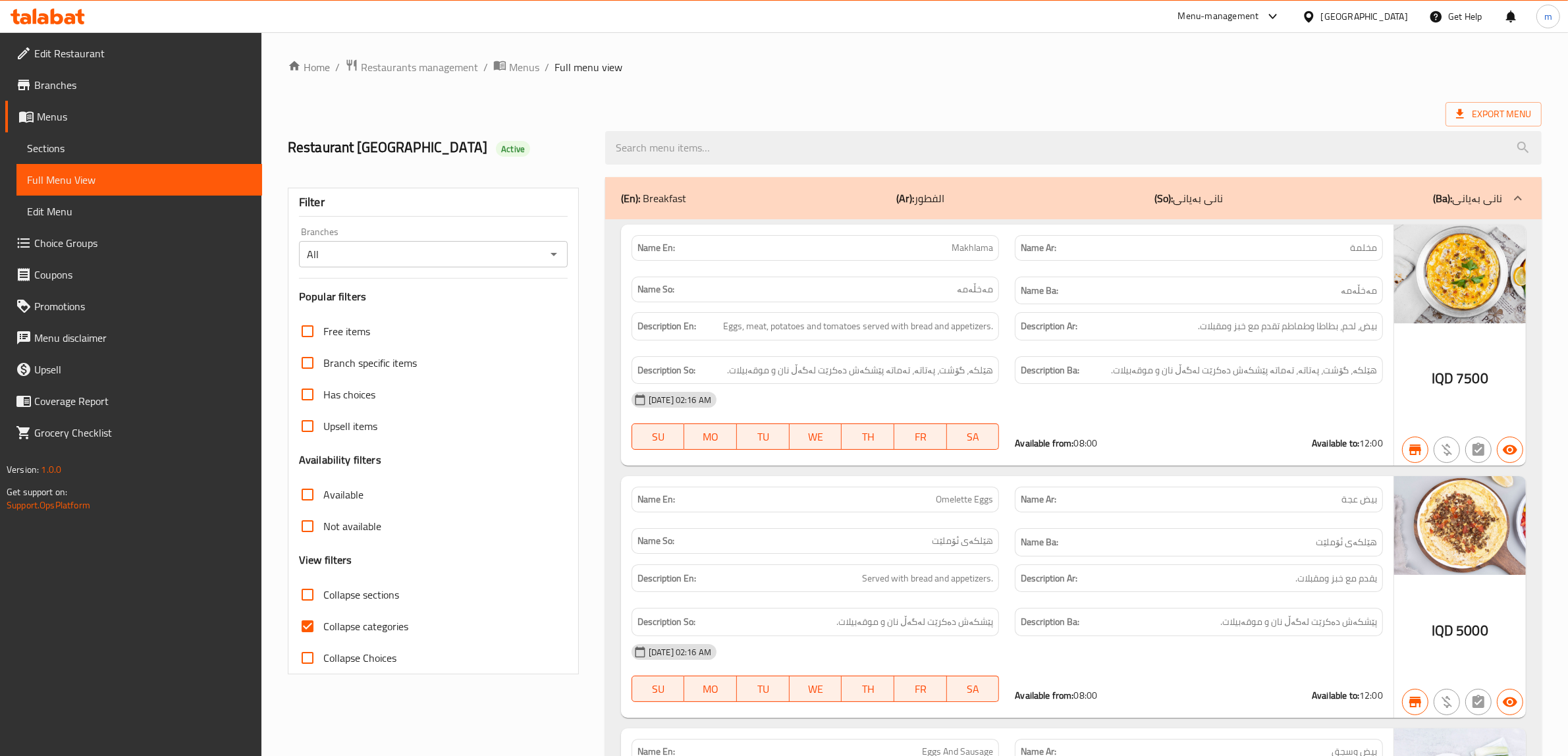
click at [748, 195] on div "(En): Breakfast (Ar): الفطور (So): نانی بەیانی (Ba): نانی بەیانی" at bounding box center [1061, 198] width 881 height 16
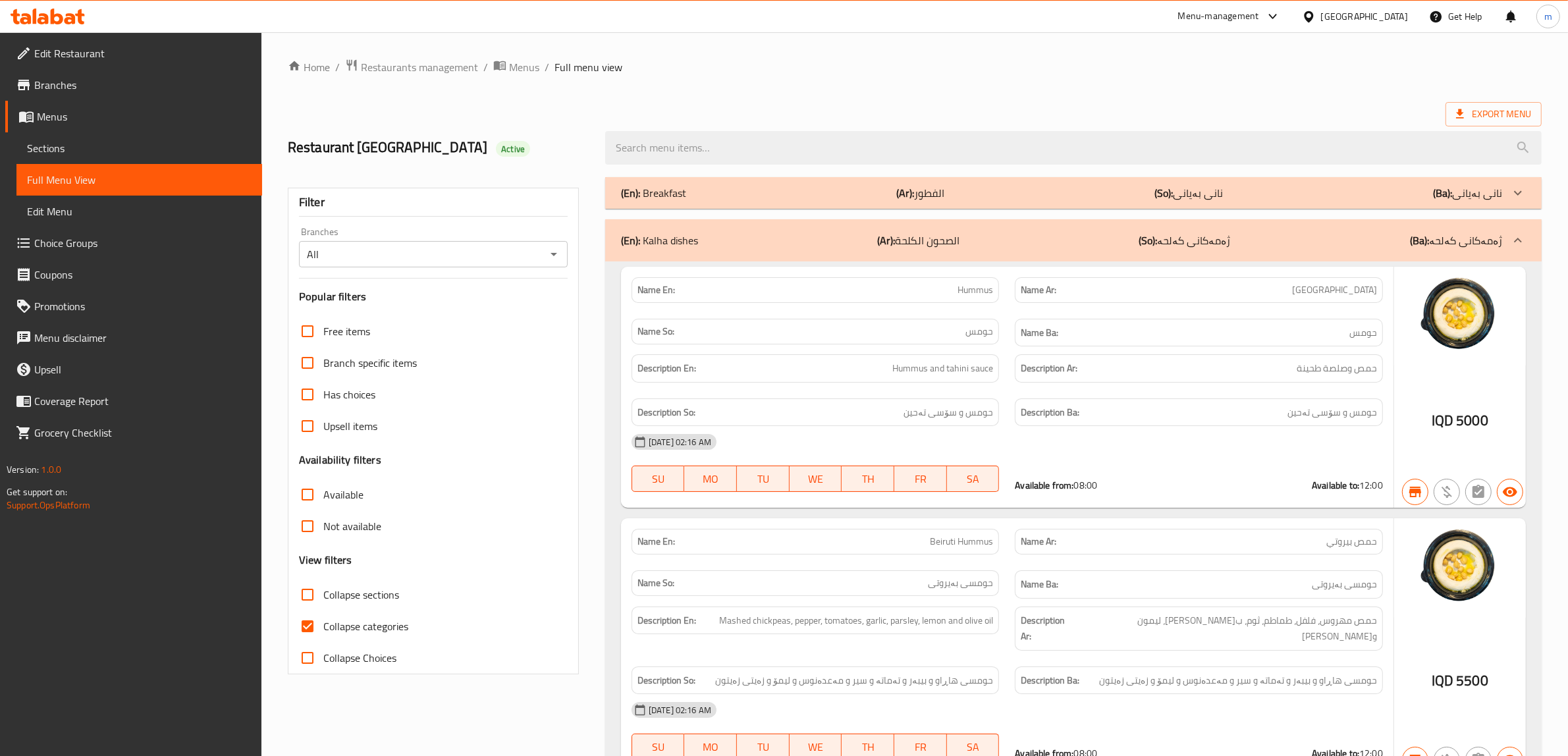
click at [736, 247] on div "(En): Kalha dishes (Ar): الصحون الكلحة (So): ژەمەکانی کەلحە (Ba): ژەمەکانی کەلحە" at bounding box center [1061, 240] width 881 height 16
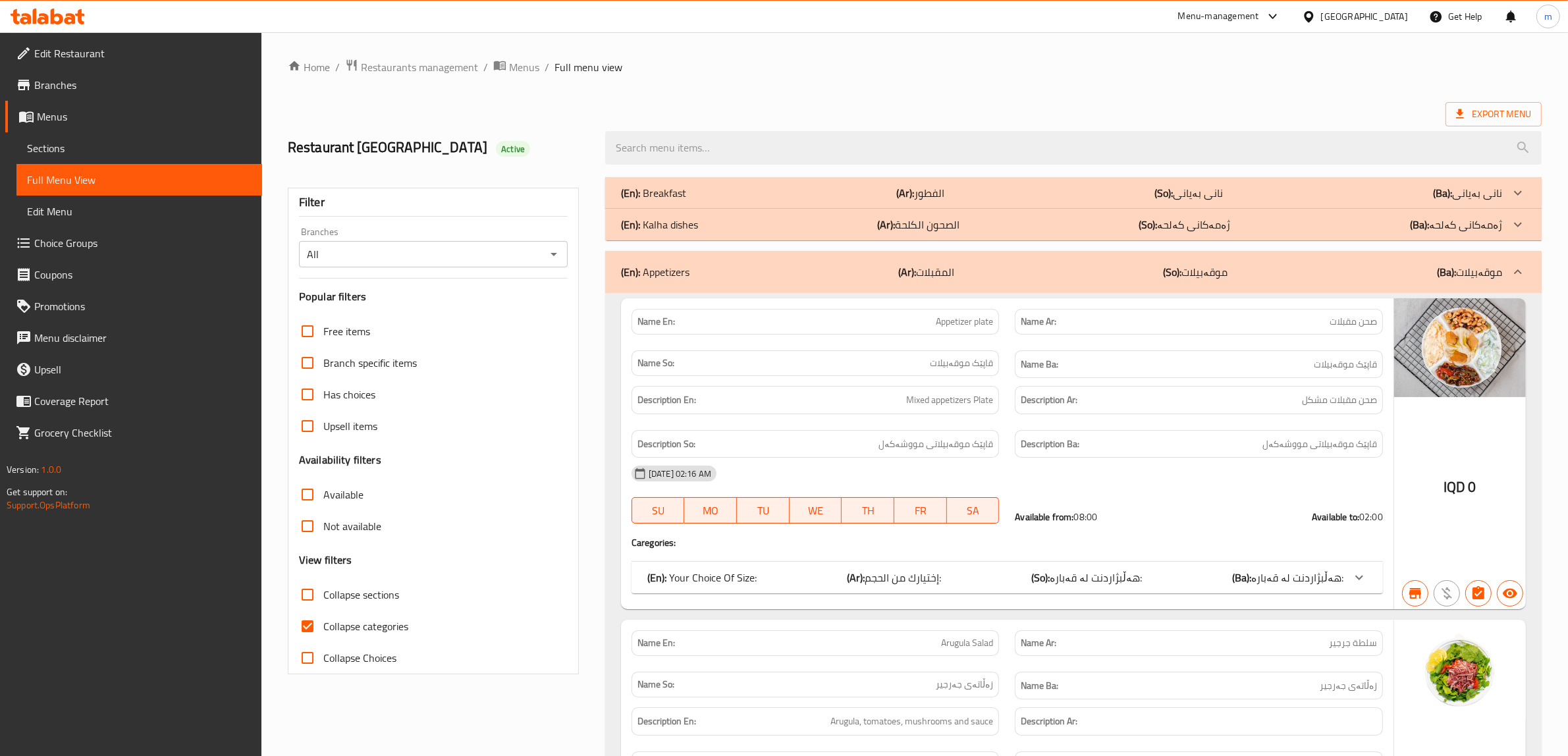
click at [739, 266] on div "(En): Appetizers (Ar): المقبلات (So): موقەبیلات (Ba): موقەبیلات" at bounding box center [1061, 272] width 881 height 16
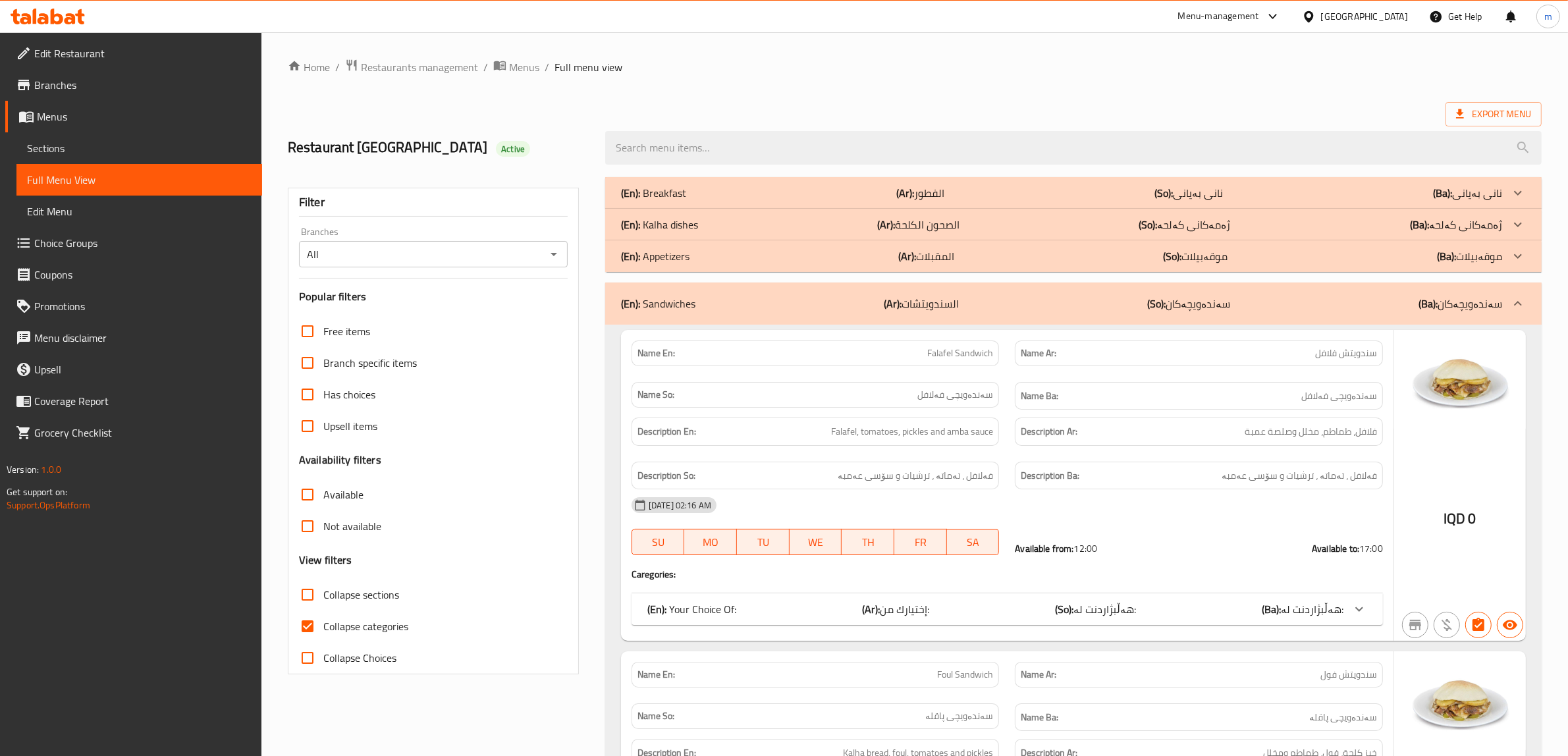
click at [713, 311] on div "(En): Sandwiches (Ar): السندويتشات (So): سەندەویچەکان (Ba): سەندەویچەکان" at bounding box center [1061, 303] width 881 height 16
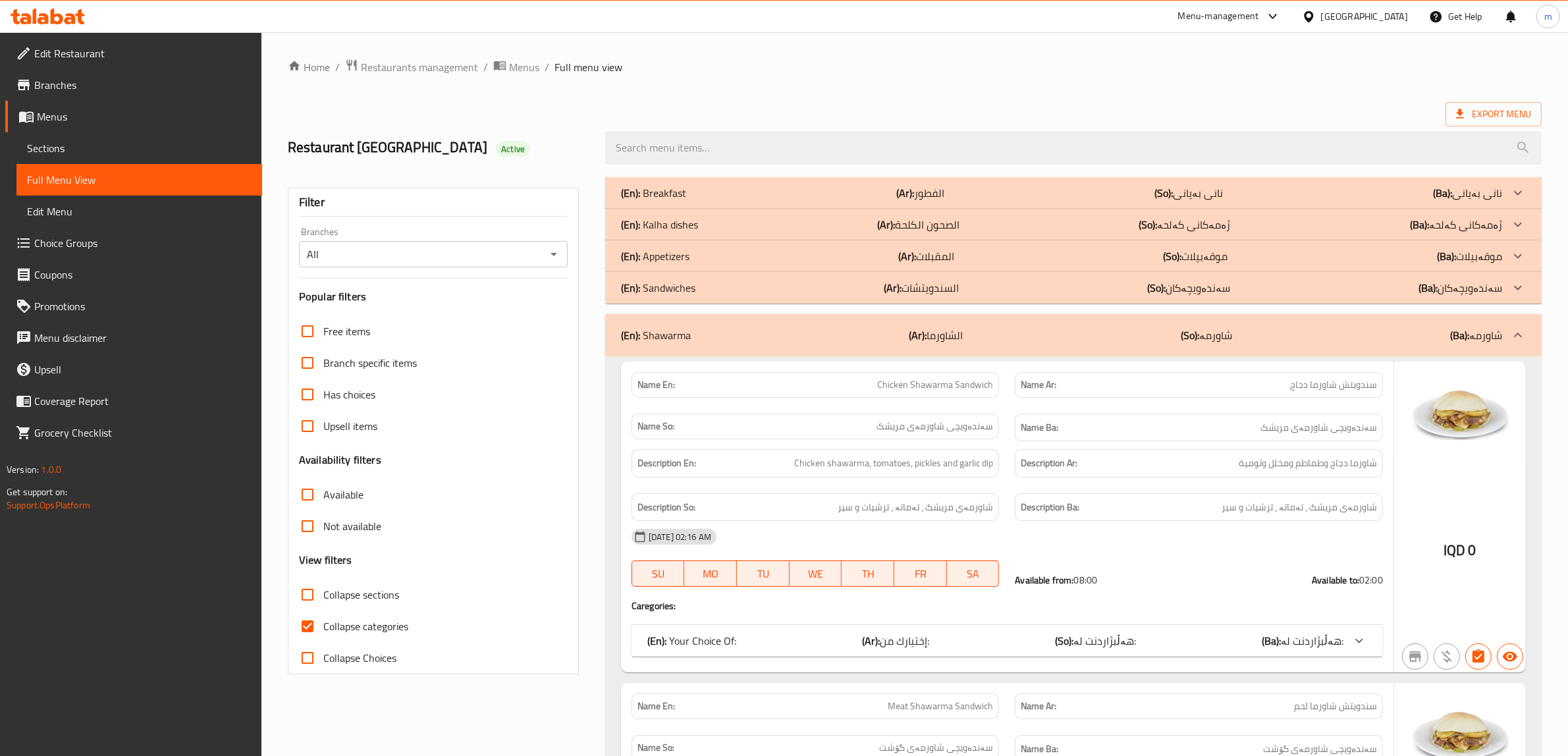
click at [700, 328] on div "(En): Shawarma (Ar): الشاورما (So): شاورمە (Ba): شاورمە" at bounding box center [1061, 335] width 881 height 16
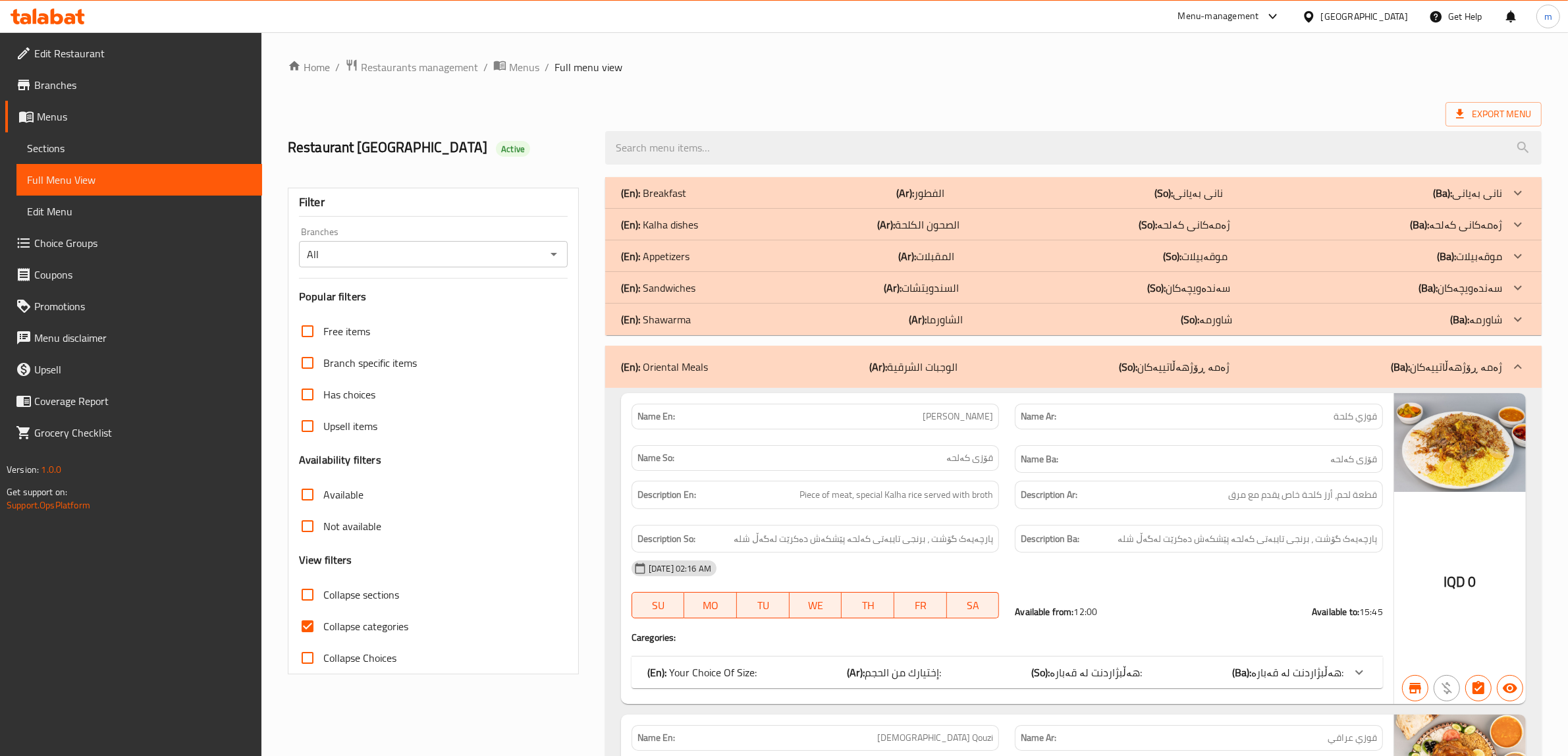
click at [707, 201] on div "(En): Shawarma (Ar): الشاورما (So): شاورمە (Ba): شاورمە" at bounding box center [1061, 193] width 881 height 16
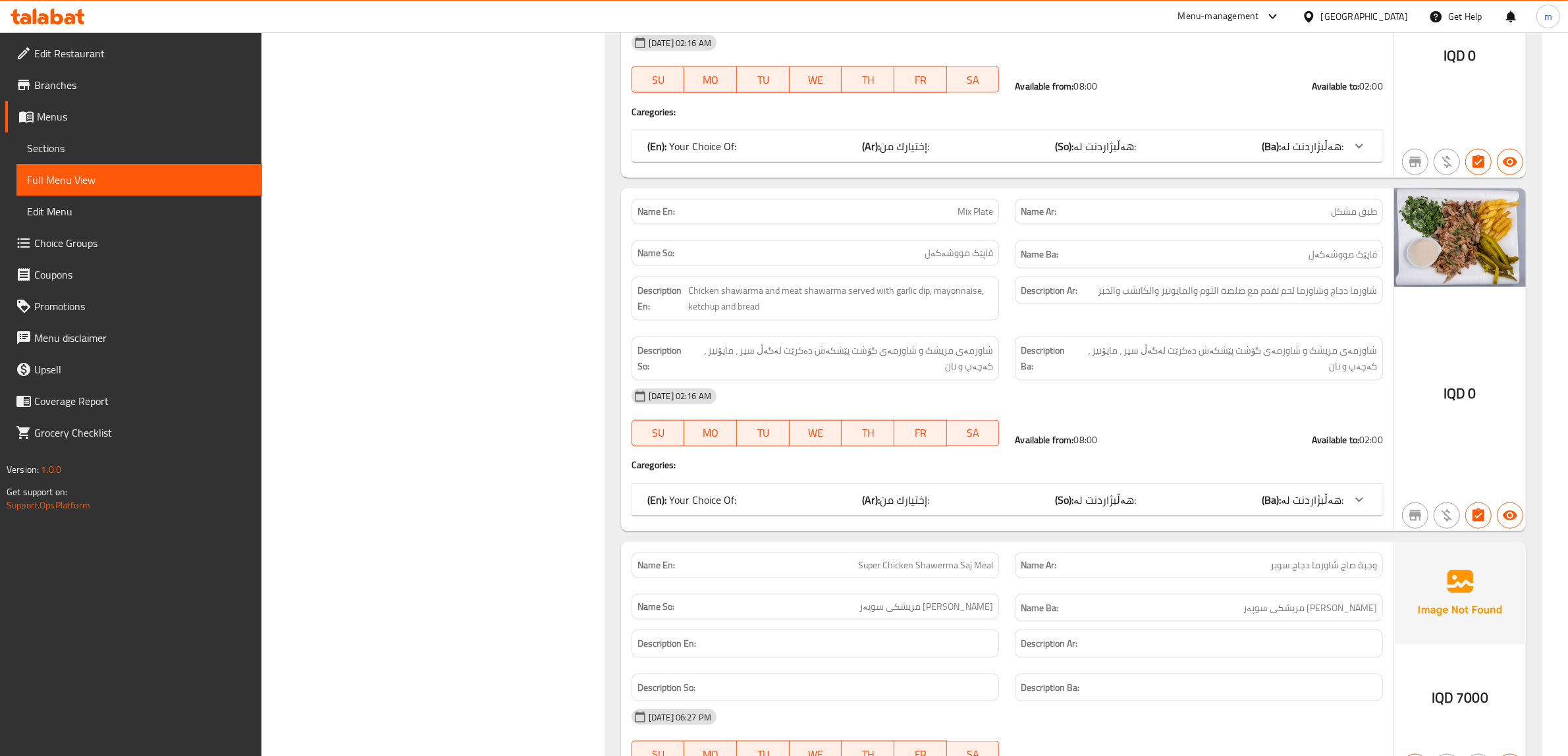
scroll to position [2195, 0]
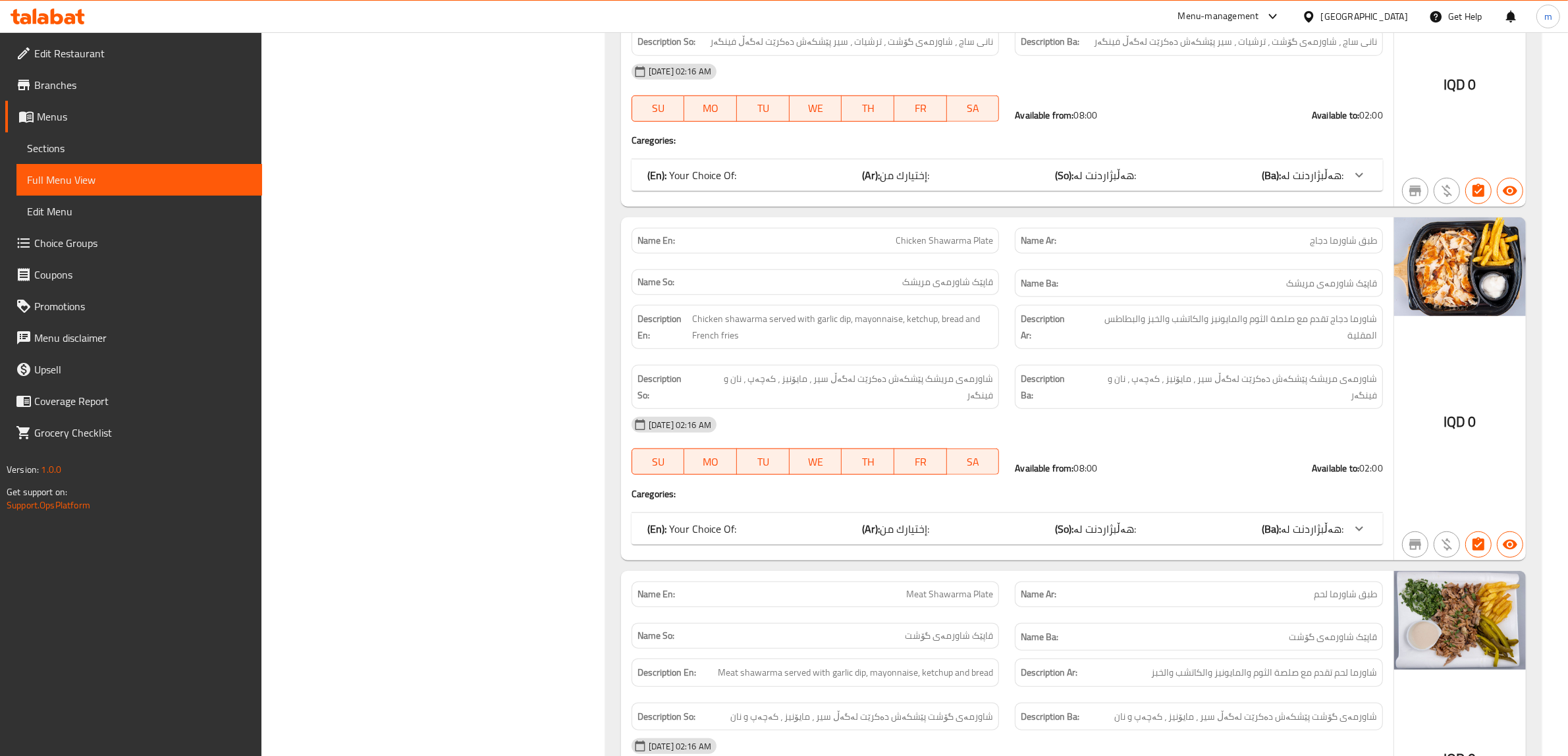
scroll to position [1372, 0]
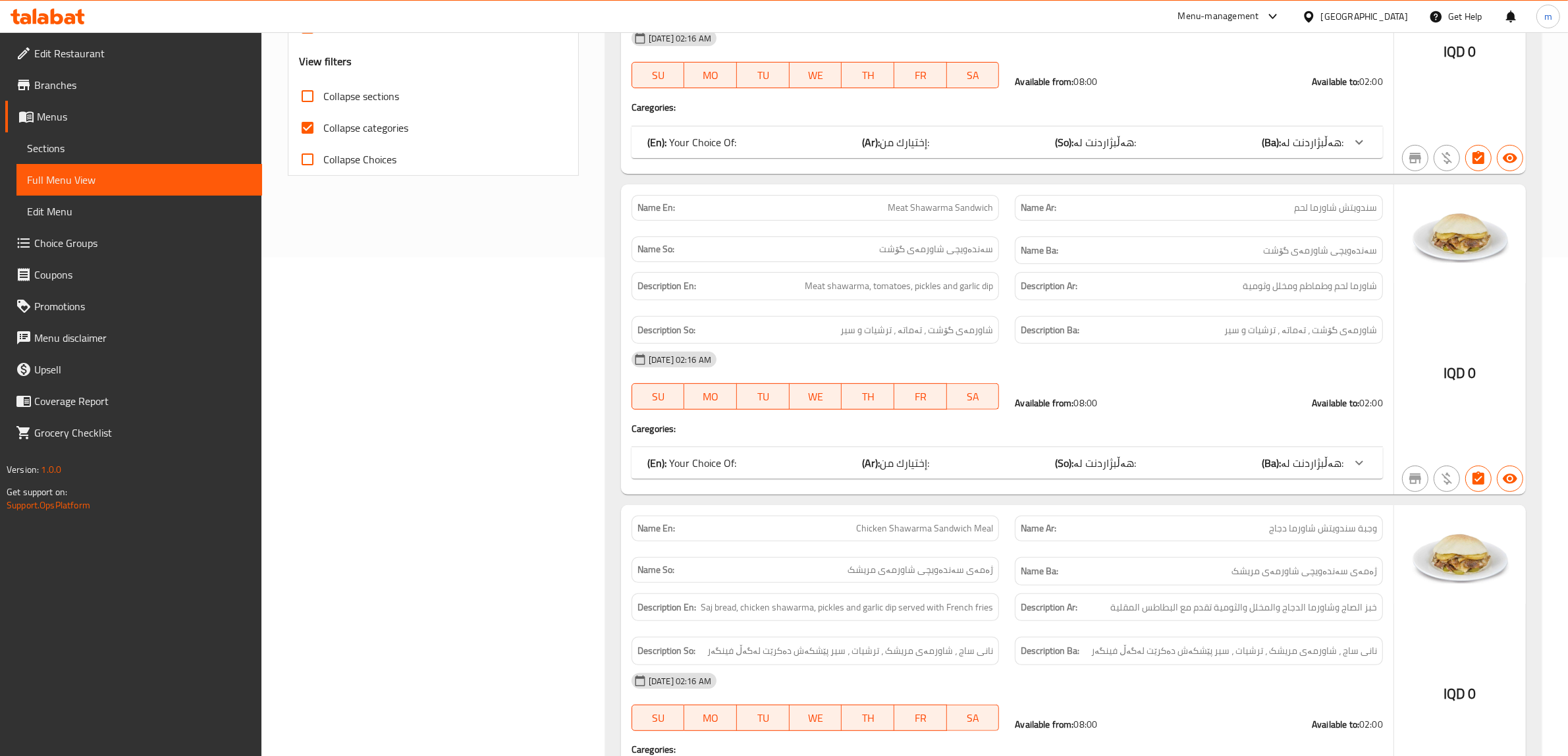
scroll to position [0, 0]
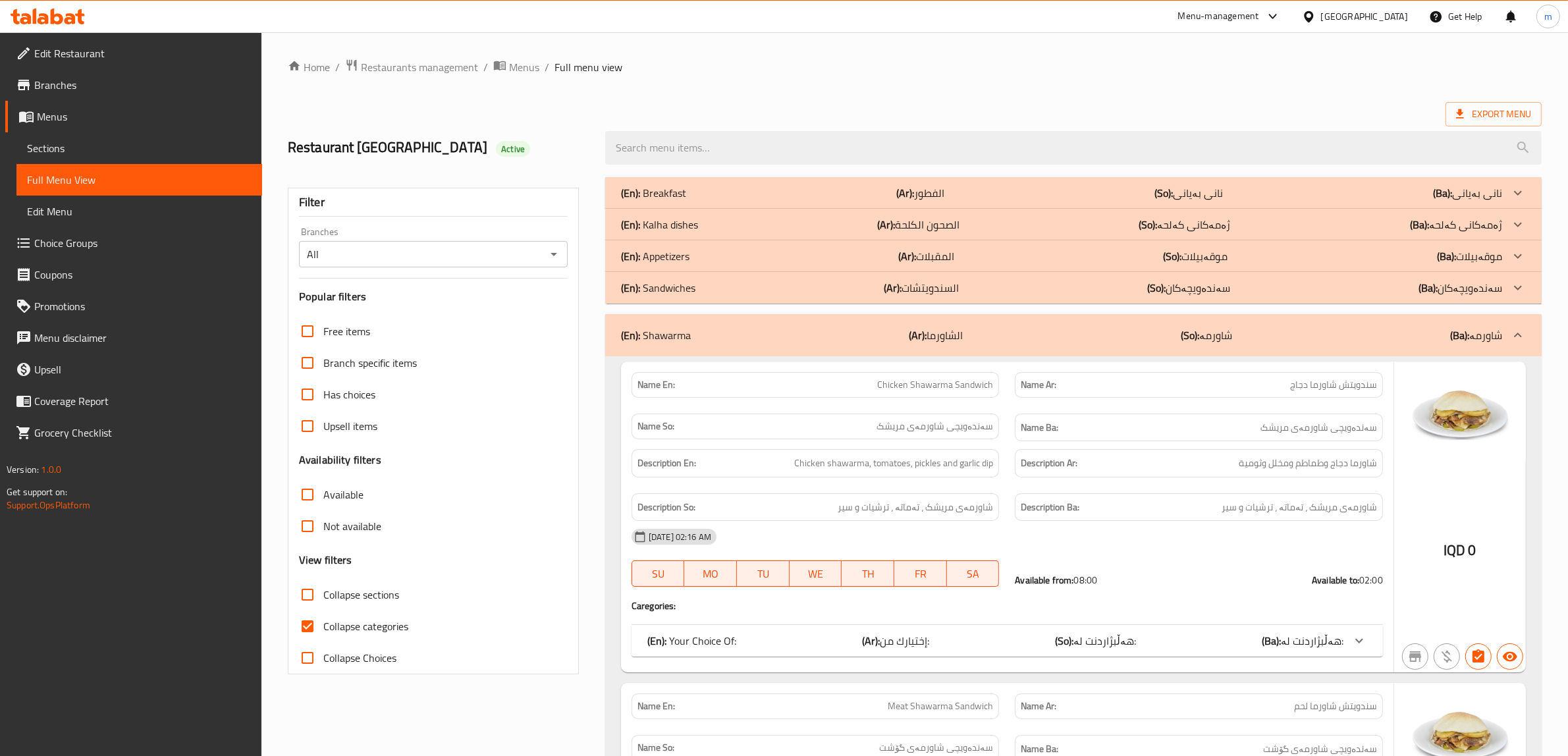
click at [555, 251] on icon "Open" at bounding box center [553, 254] width 16 height 16
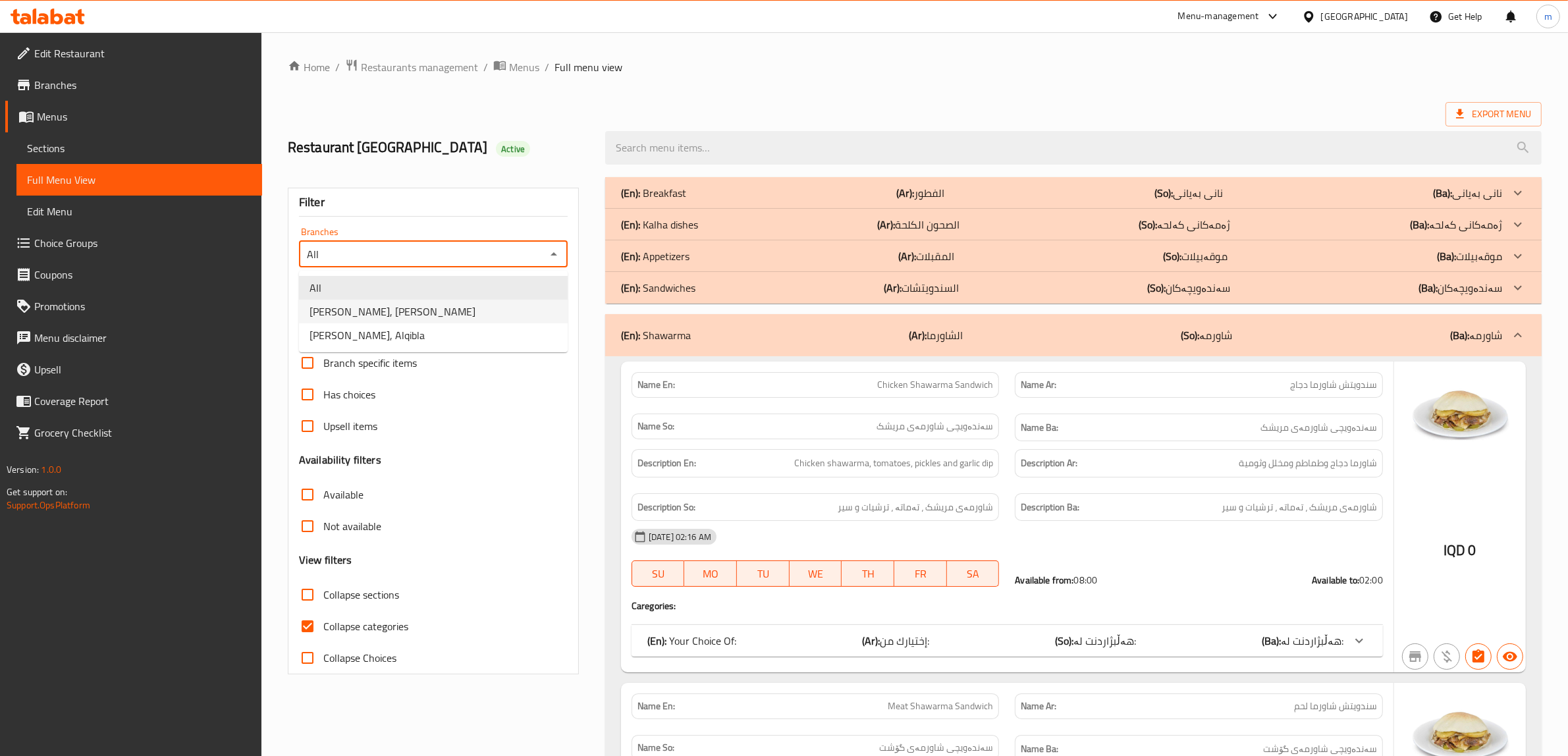
click at [498, 311] on li "[PERSON_NAME], [PERSON_NAME]" at bounding box center [433, 311] width 269 height 24
type input "[PERSON_NAME], [PERSON_NAME]"
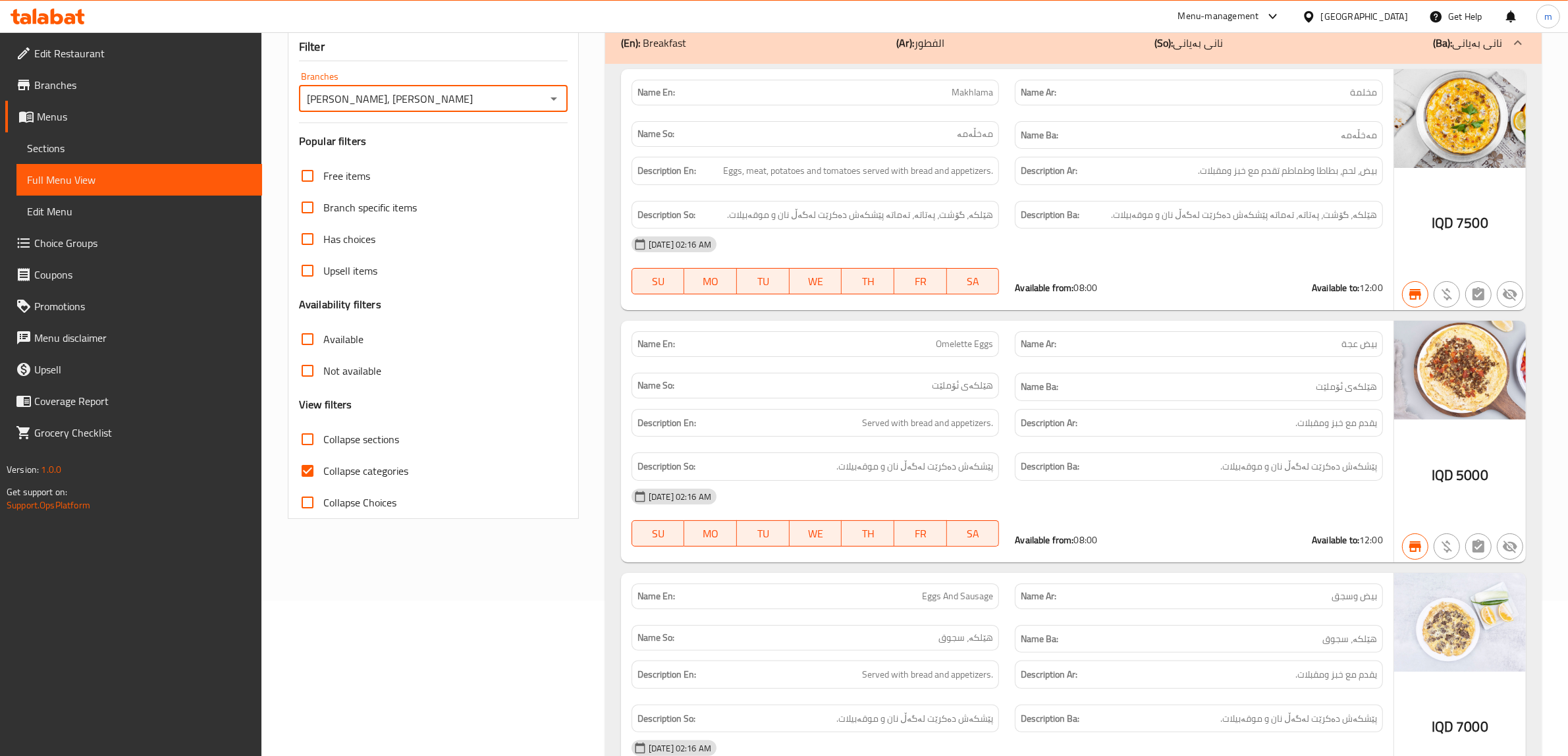
scroll to position [137, 0]
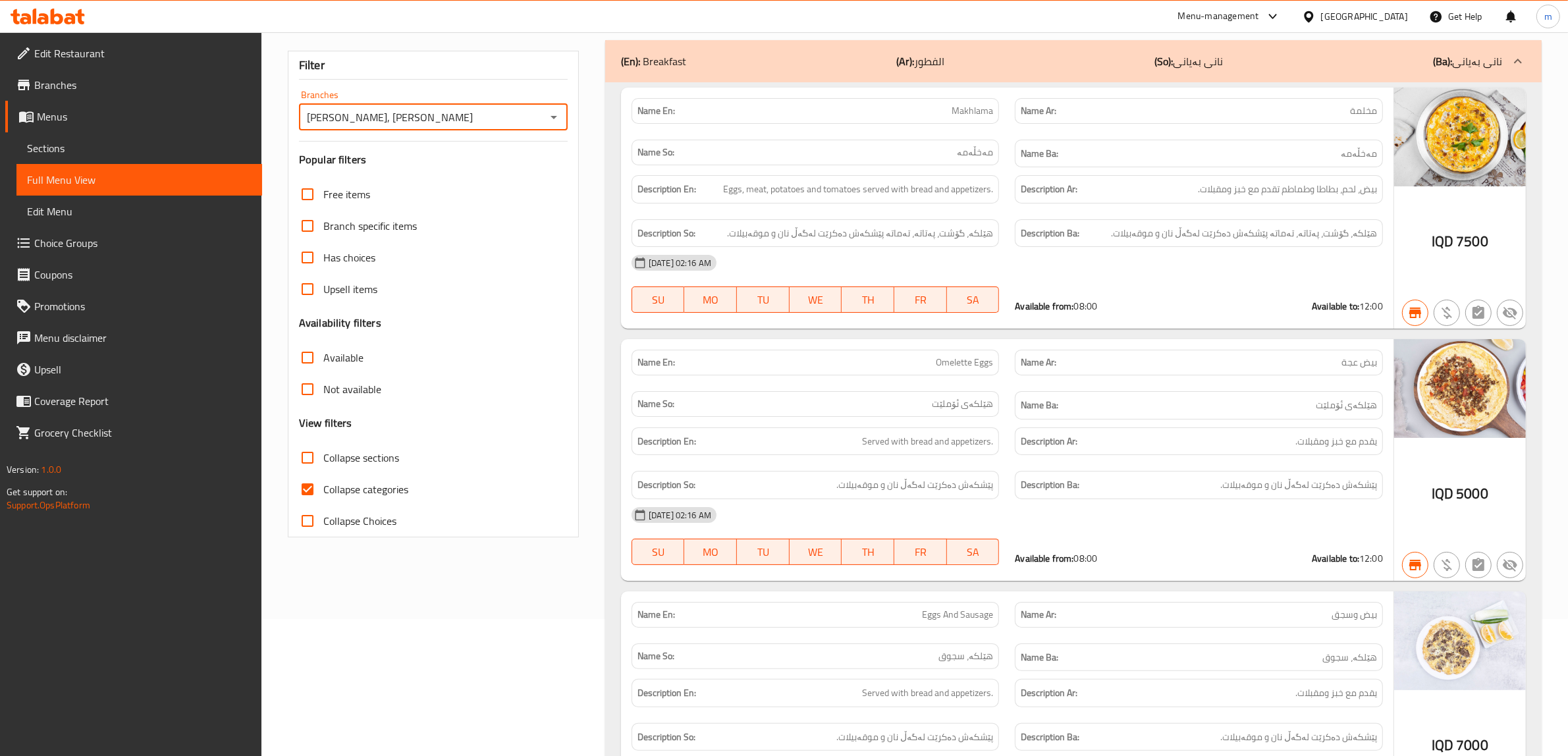
click at [712, 60] on div "(En): Breakfast (Ar): الفطور (So): نانی بەیانی (Ba): نانی بەیانی" at bounding box center [1061, 60] width 881 height 16
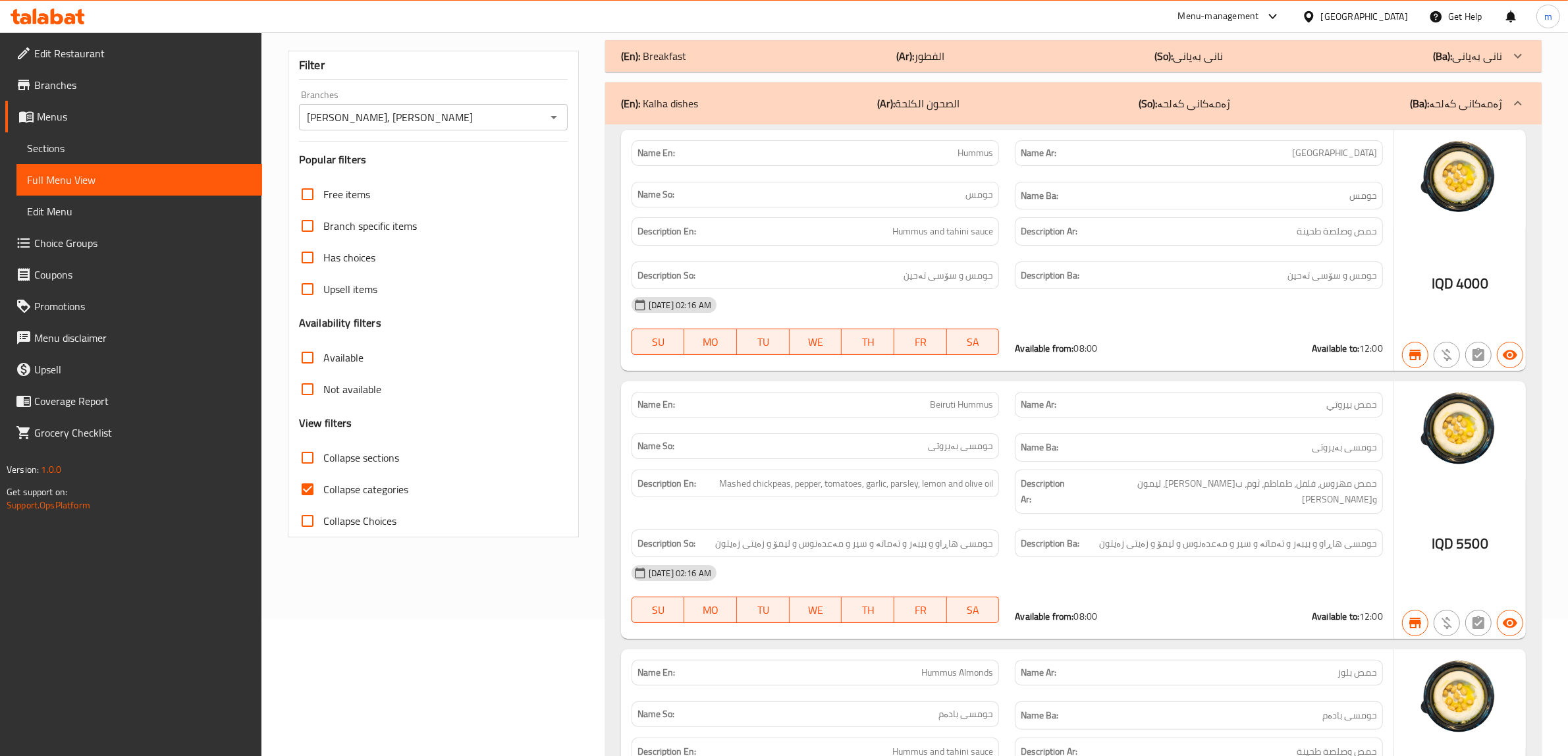
click at [703, 105] on div "(En): Kalha dishes (Ar): الصحون الكلحة (So): ژەمەکانی کەلحە (Ba): ژەمەکانی کەلحە" at bounding box center [1061, 103] width 881 height 16
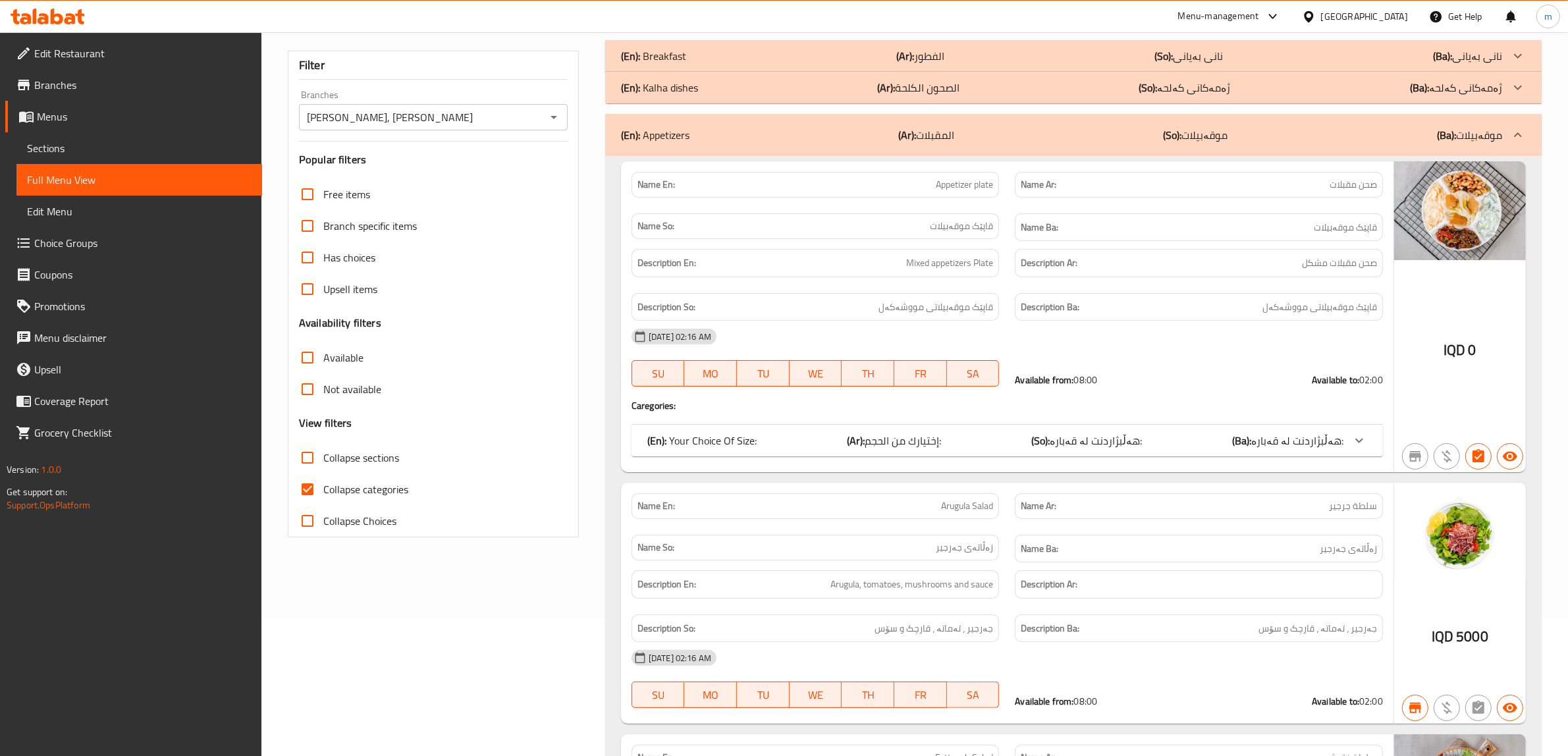
click at [700, 136] on div "(En): Appetizers (Ar): المقبلات (So): موقەبیلات (Ba): موقەبیلات" at bounding box center [1061, 135] width 881 height 16
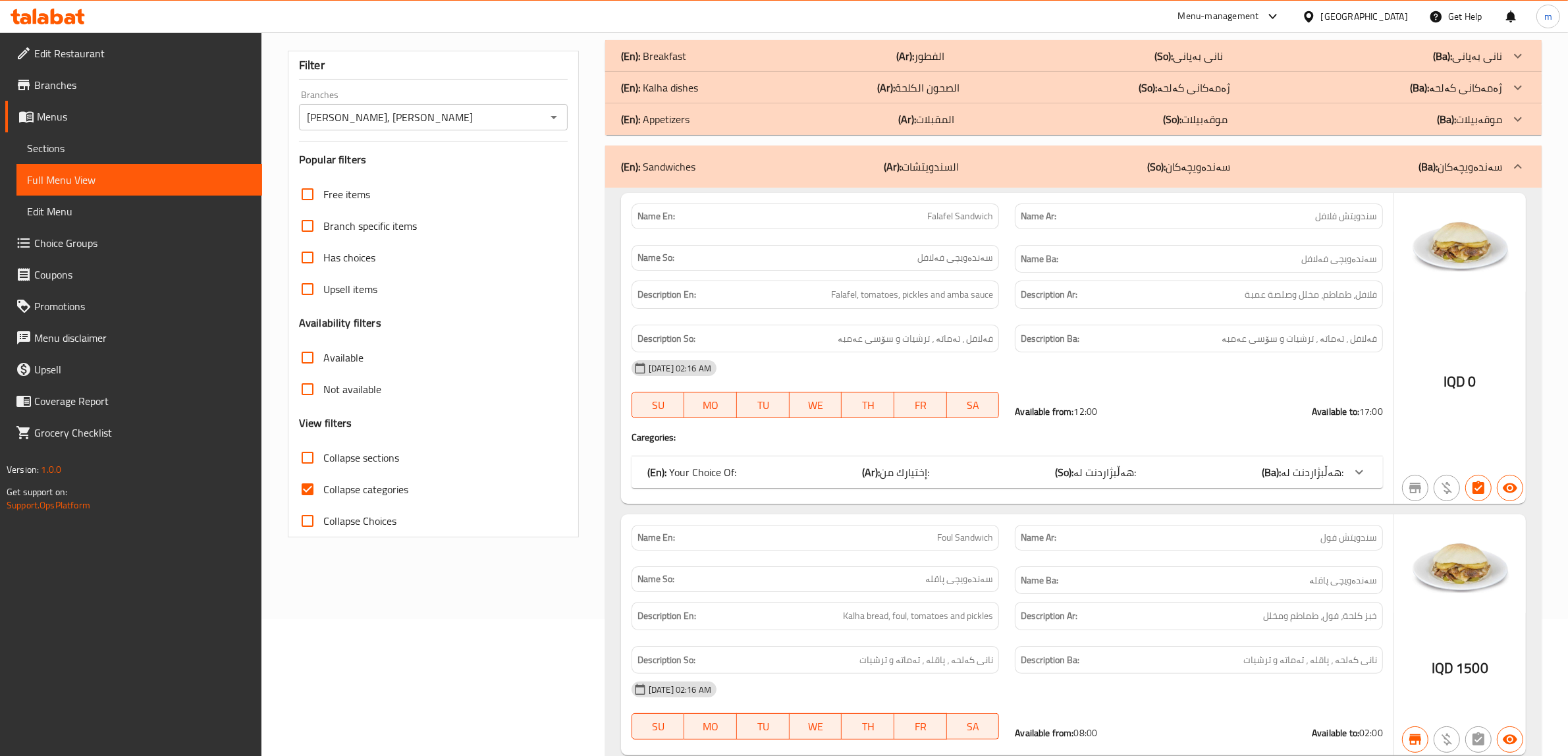
click at [701, 155] on div "(En): Sandwiches (Ar): السندويتشات (So): سەندەویچەکان (Ba): سەندەویچەکان" at bounding box center [1073, 166] width 936 height 42
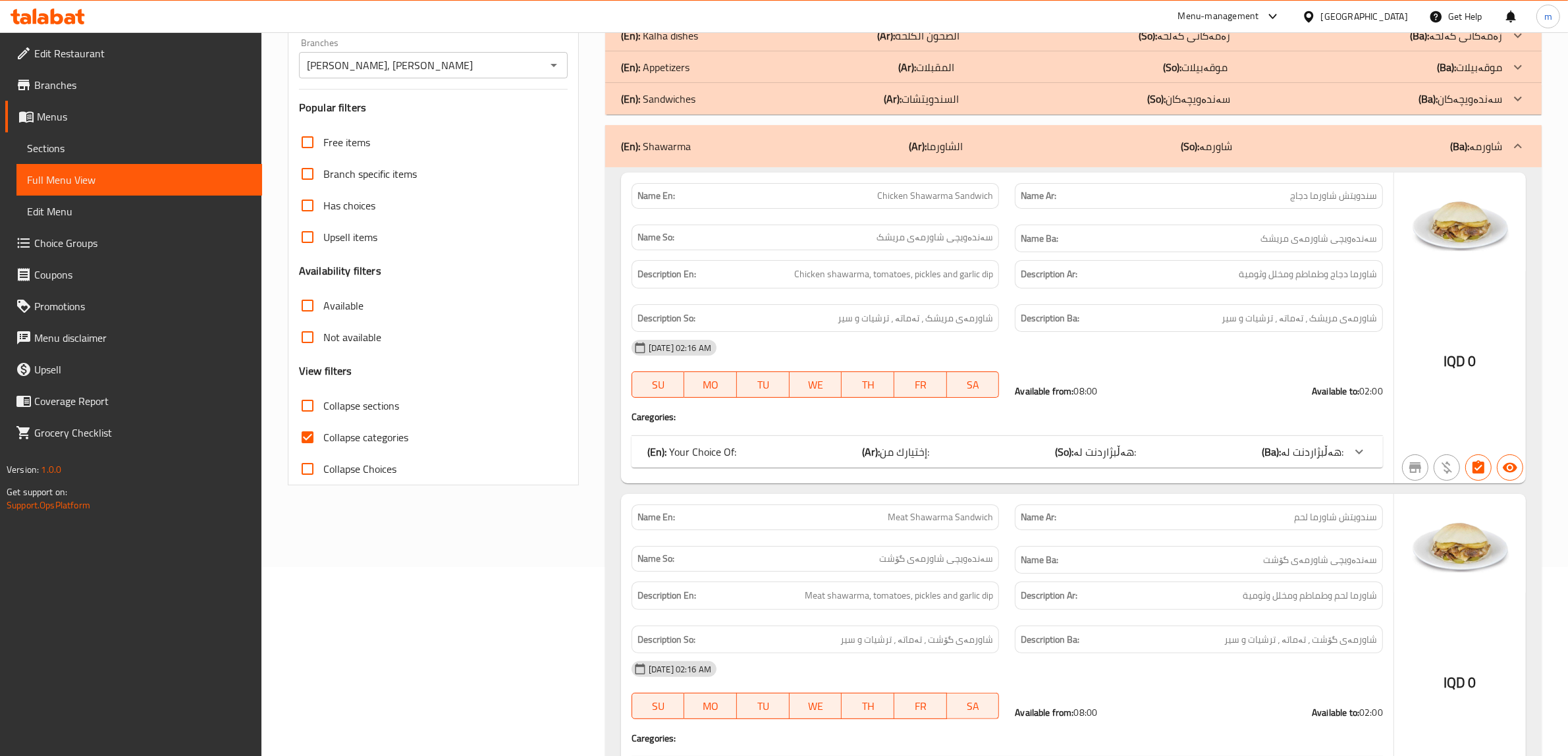
scroll to position [0, 0]
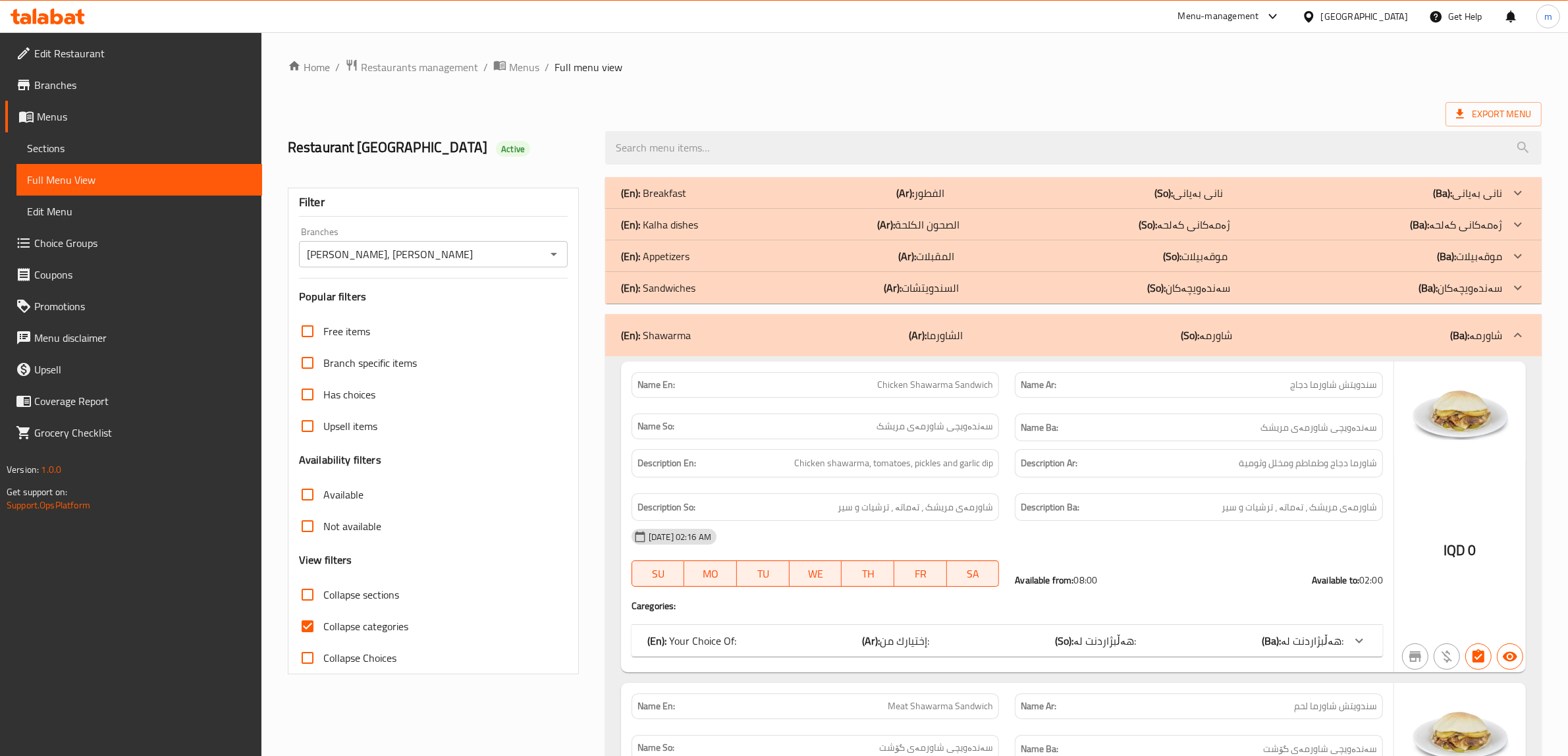
click at [310, 621] on input "Collapse categories" at bounding box center [307, 626] width 31 height 31
checkbox input "false"
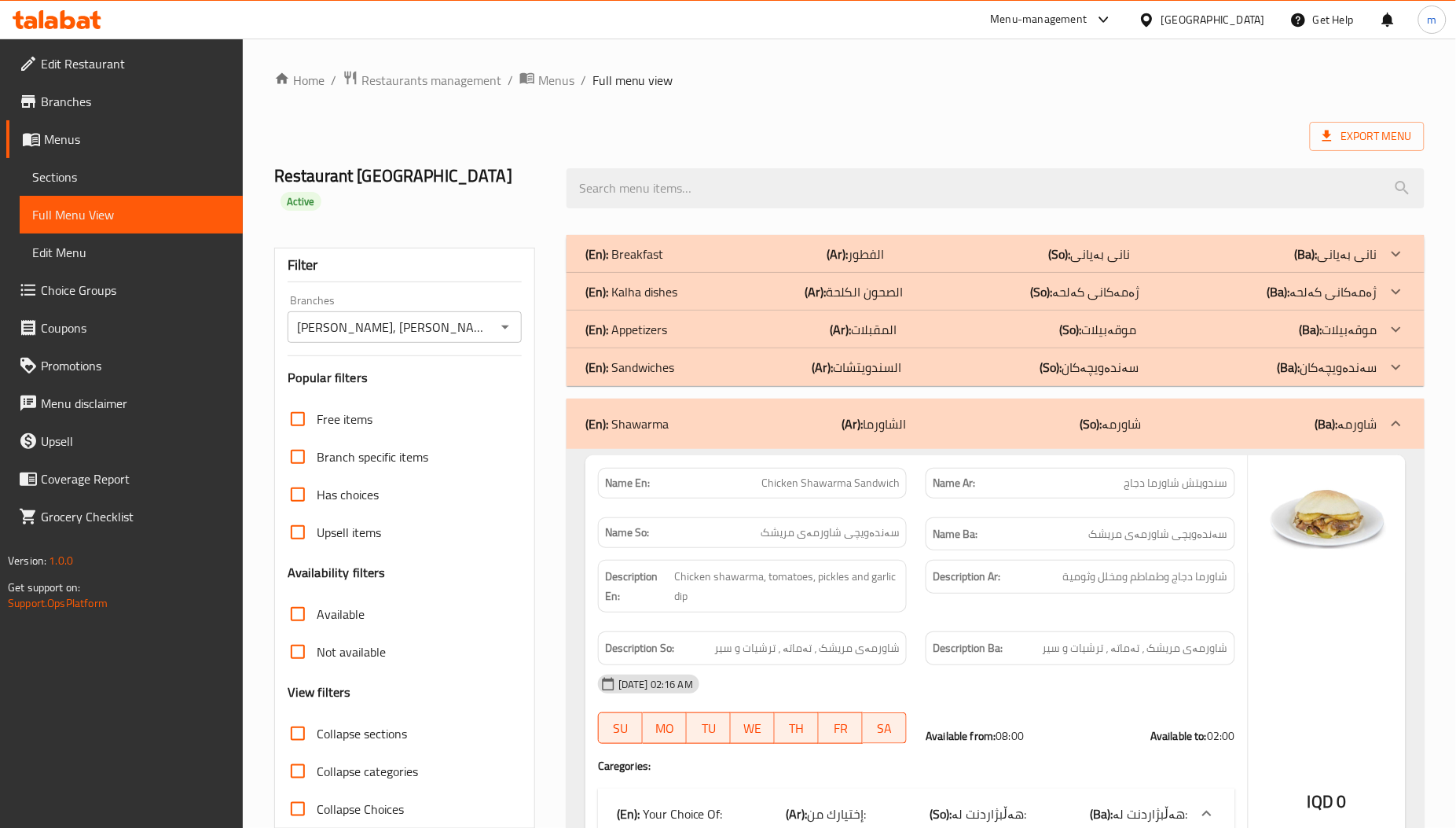
click at [697, 244] on div "(En): Breakfast (Ar): الفطور (So): نانی بەیانی (Ba): نانی بەیانی" at bounding box center [982, 253] width 792 height 19
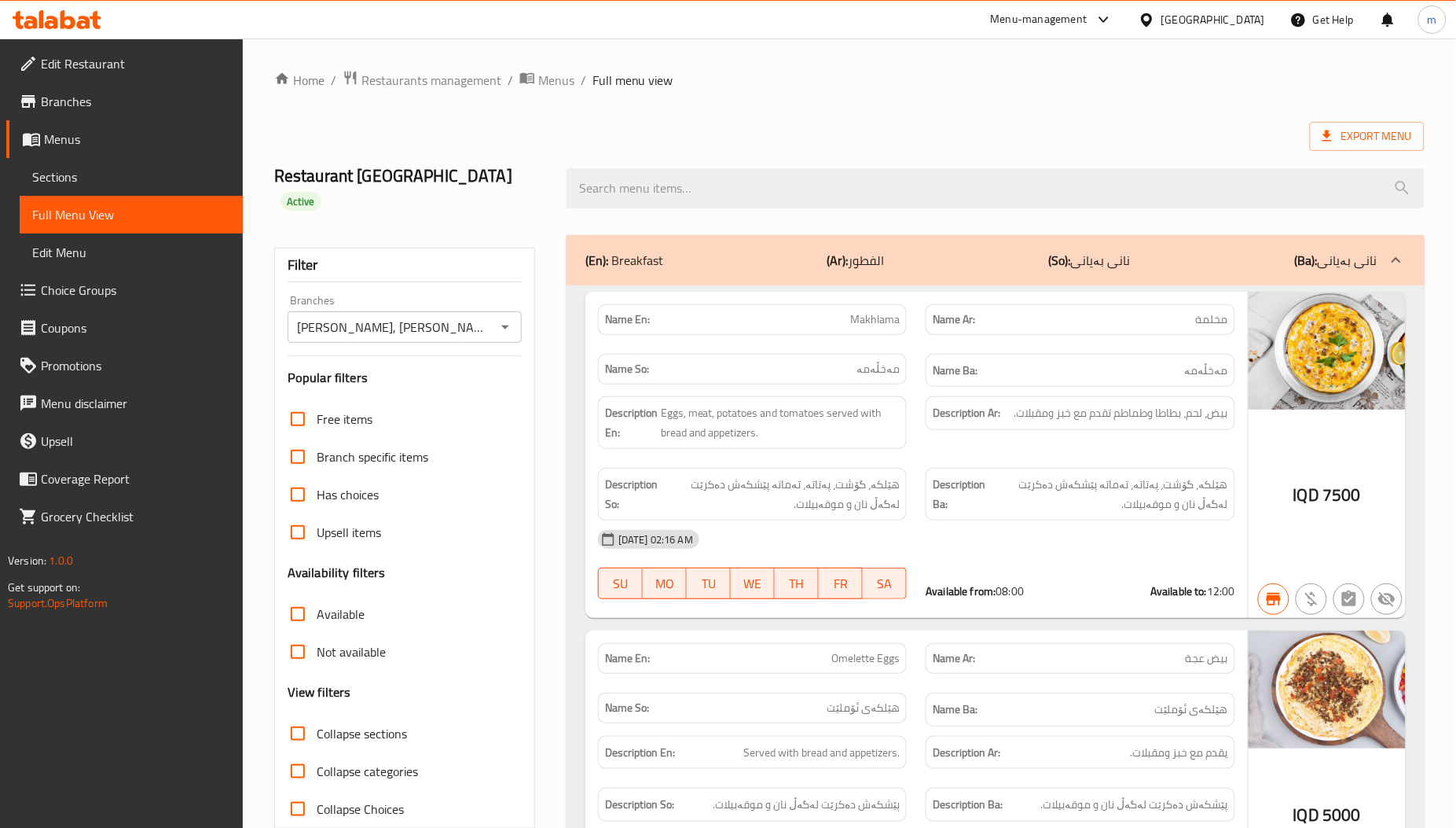
click at [681, 235] on div "(En): Breakfast (Ar): الفطور (So): نانی بەیانی (Ba): نانی بەیانی" at bounding box center [996, 260] width 858 height 50
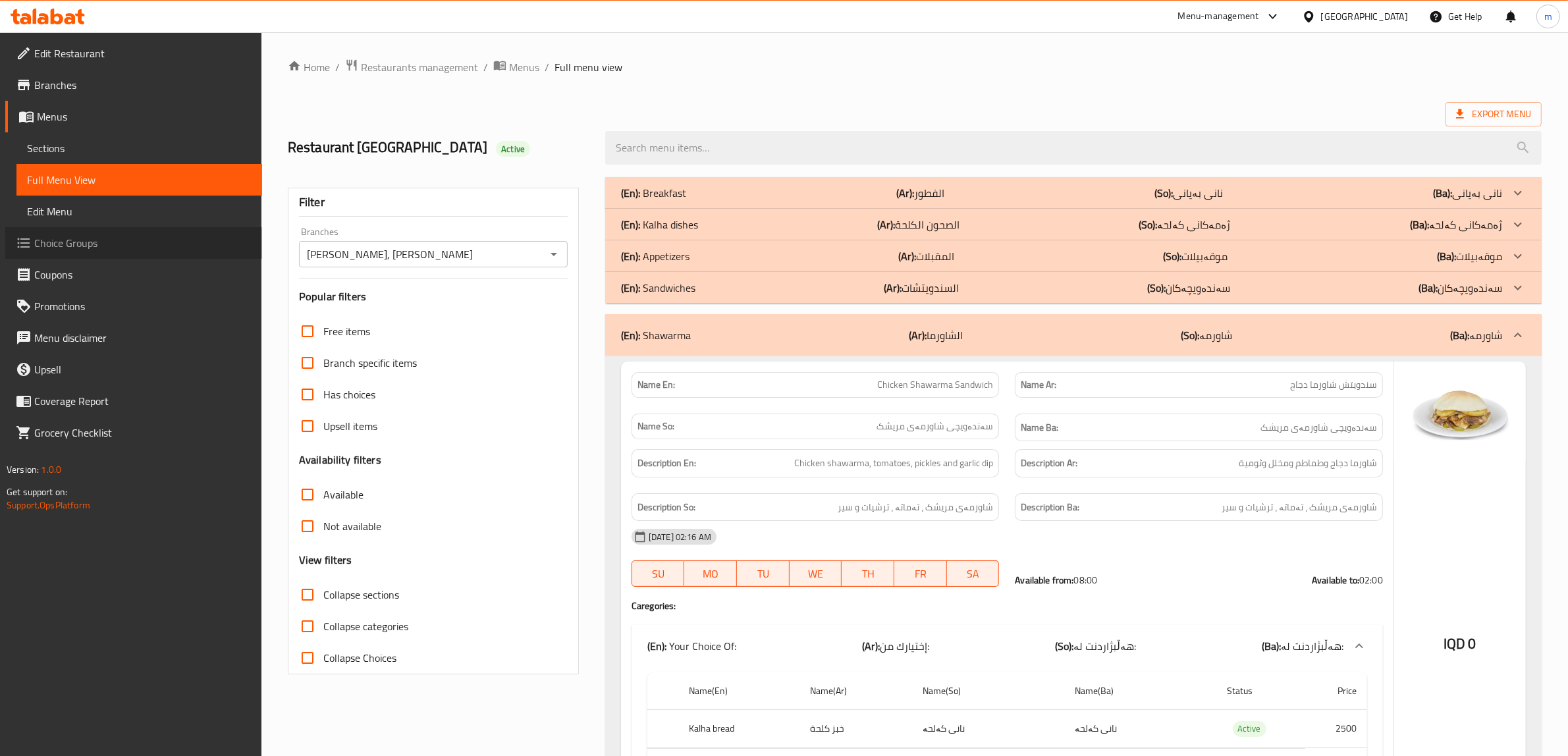
click at [114, 238] on span "Choice Groups" at bounding box center [142, 243] width 218 height 16
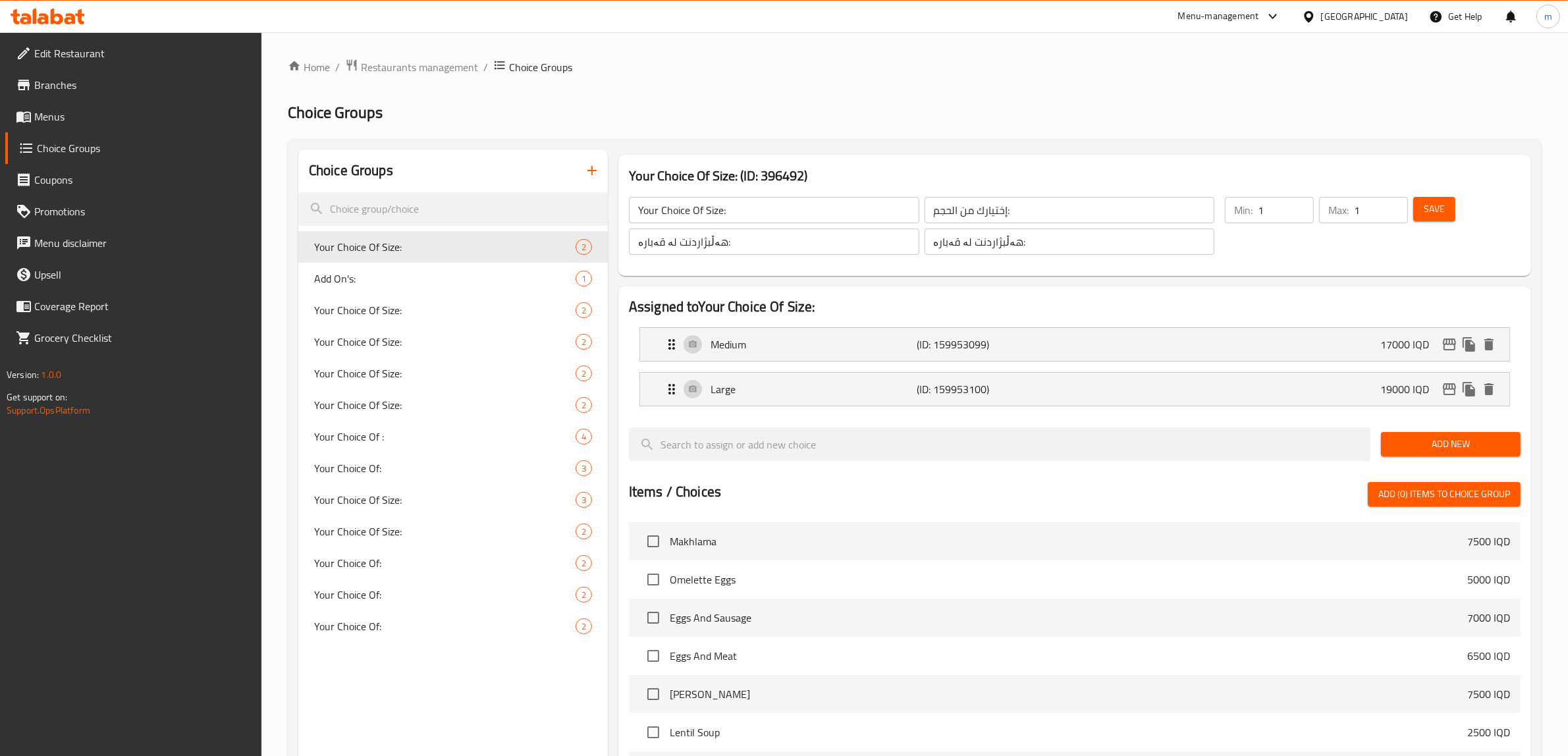
click at [586, 166] on icon "button" at bounding box center [592, 170] width 16 height 16
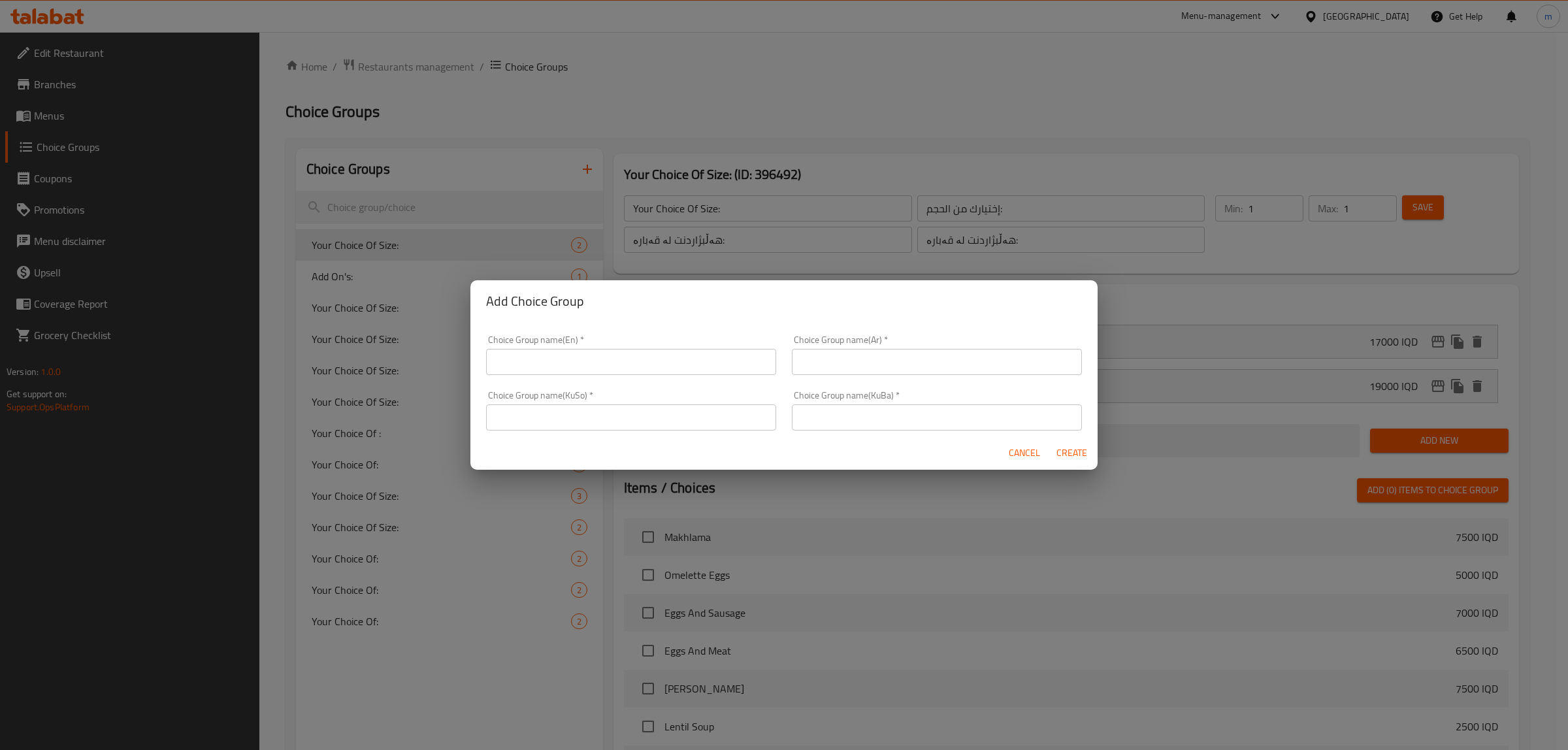
click at [563, 363] on input "text" at bounding box center [631, 362] width 290 height 26
type input "Add On's:"
drag, startPoint x: 938, startPoint y: 342, endPoint x: 917, endPoint y: 354, distance: 24.2
click at [935, 342] on div "Choice Group name(Ar)   * Choice Group name(Ar) *" at bounding box center [936, 355] width 290 height 40
click at [916, 355] on input "text" at bounding box center [936, 362] width 290 height 26
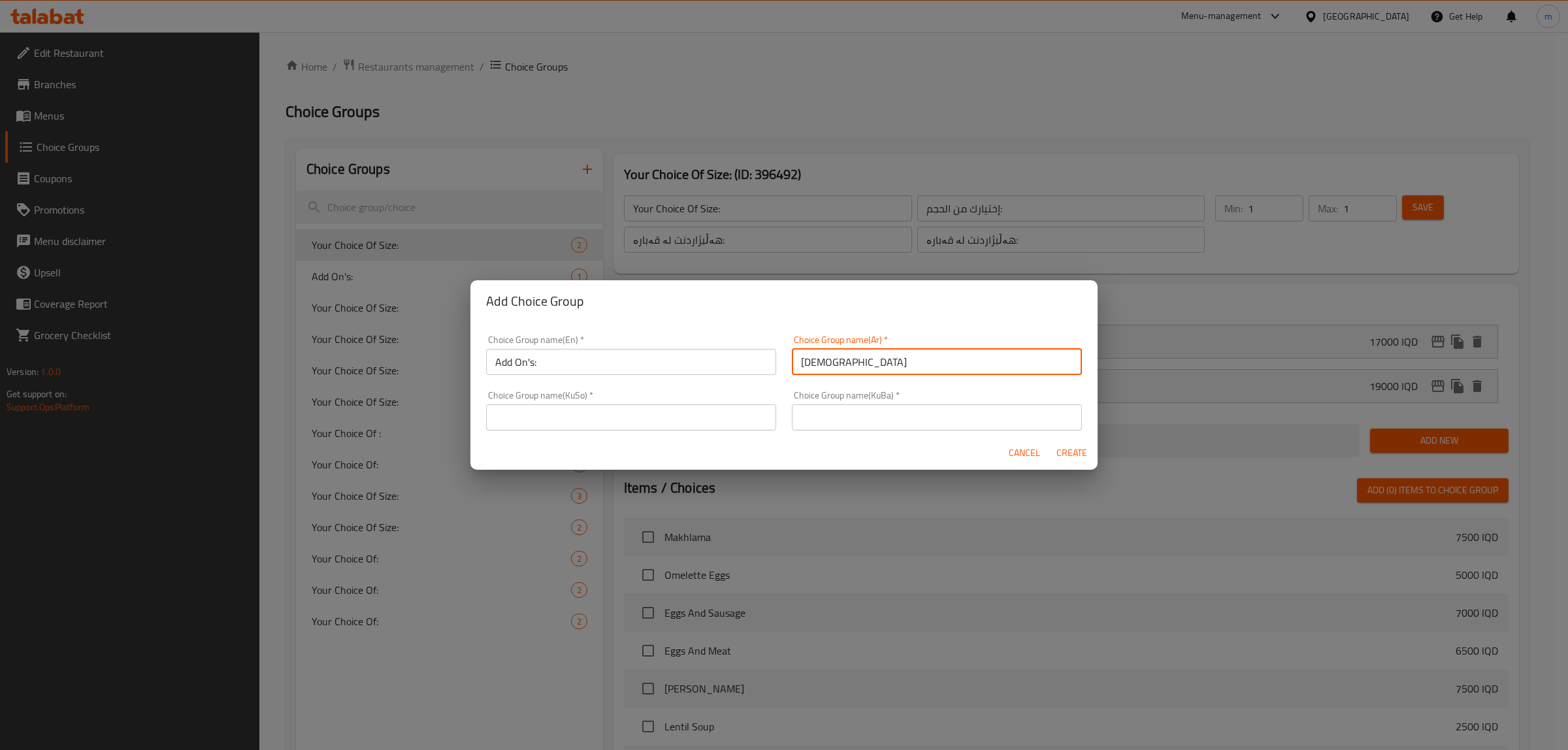
type input "الإضافات:"
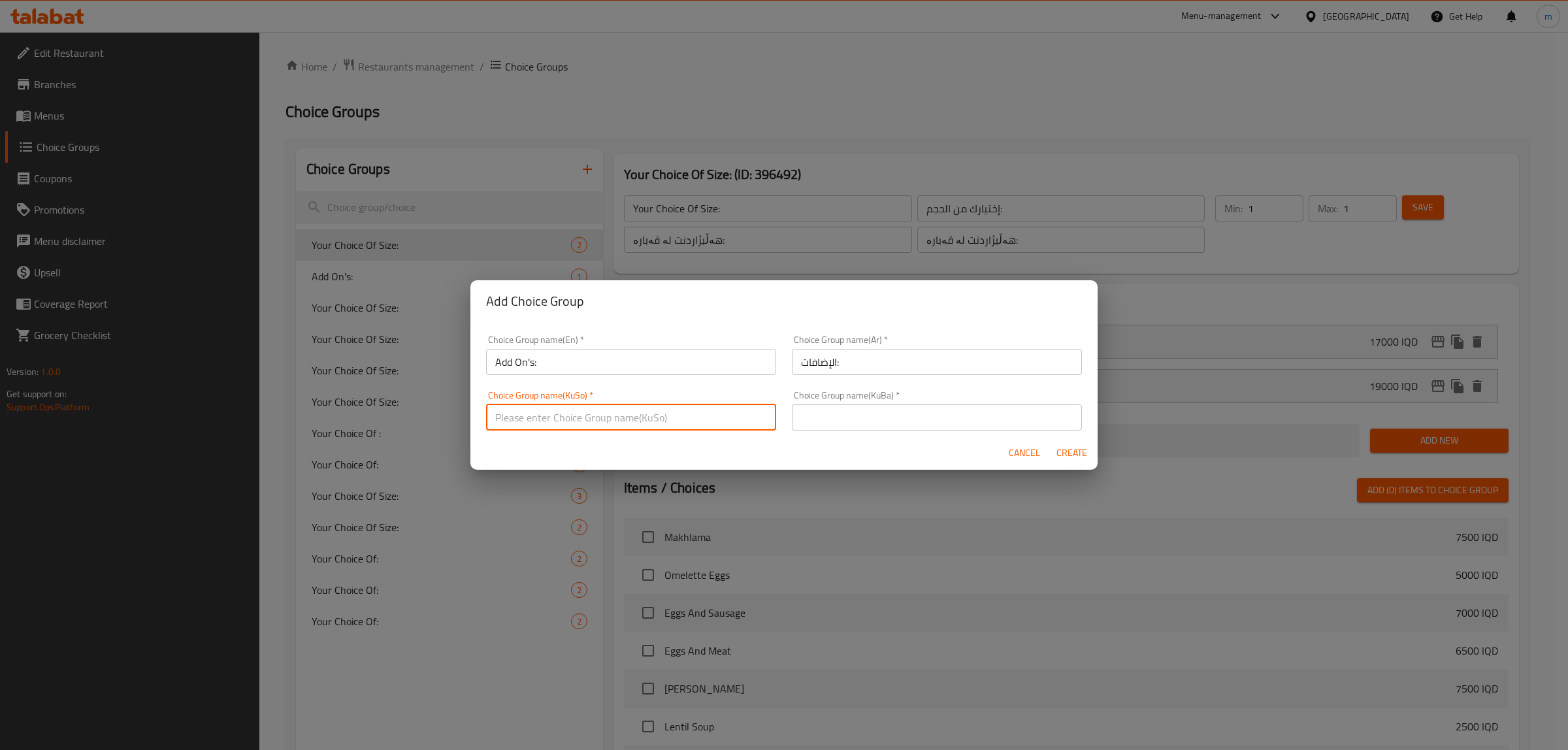
click at [705, 412] on input "text" at bounding box center [631, 417] width 290 height 26
type input "زەڵاتەکان"
click at [559, 421] on input "زەڵاتەکان" at bounding box center [631, 417] width 290 height 26
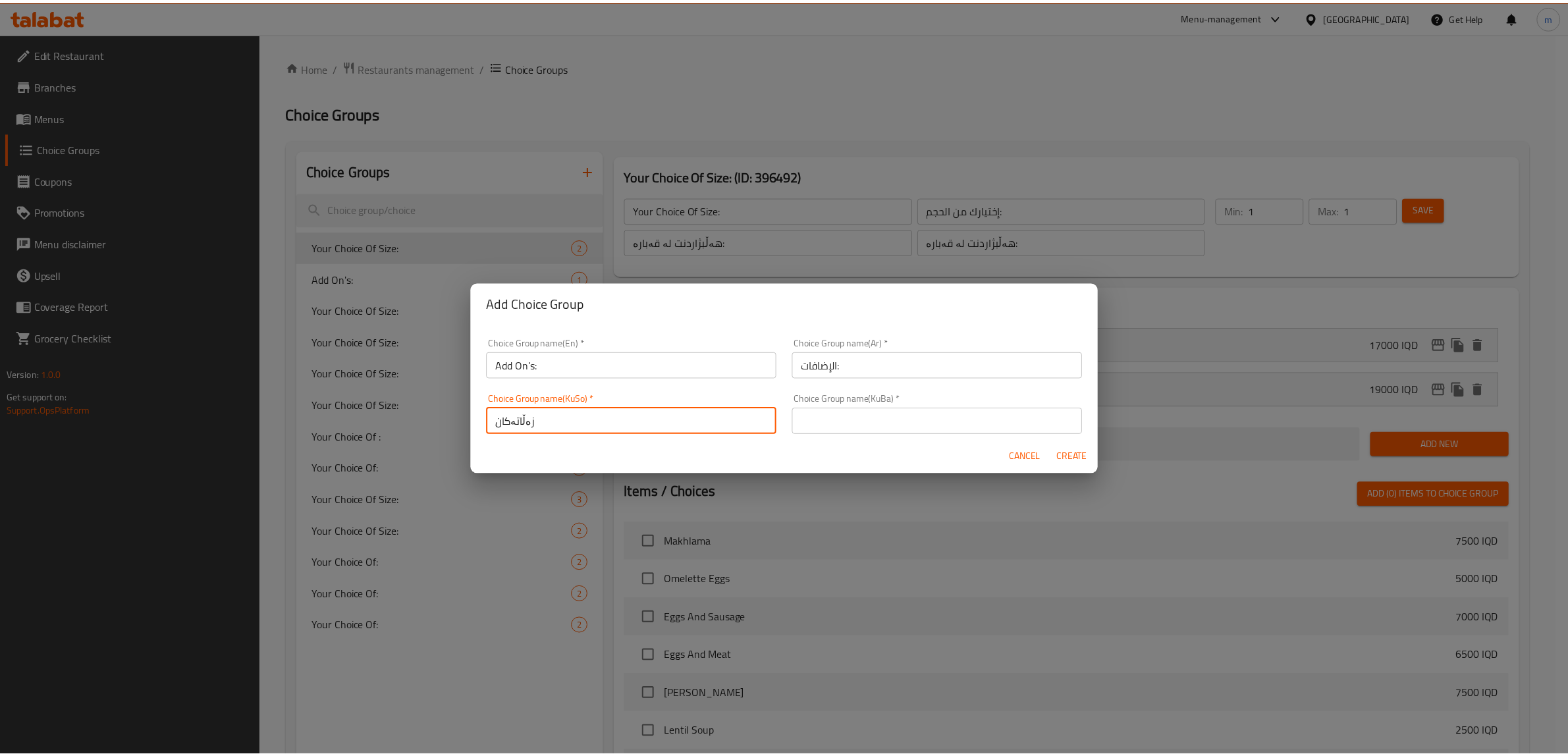
scroll to position [2, 0]
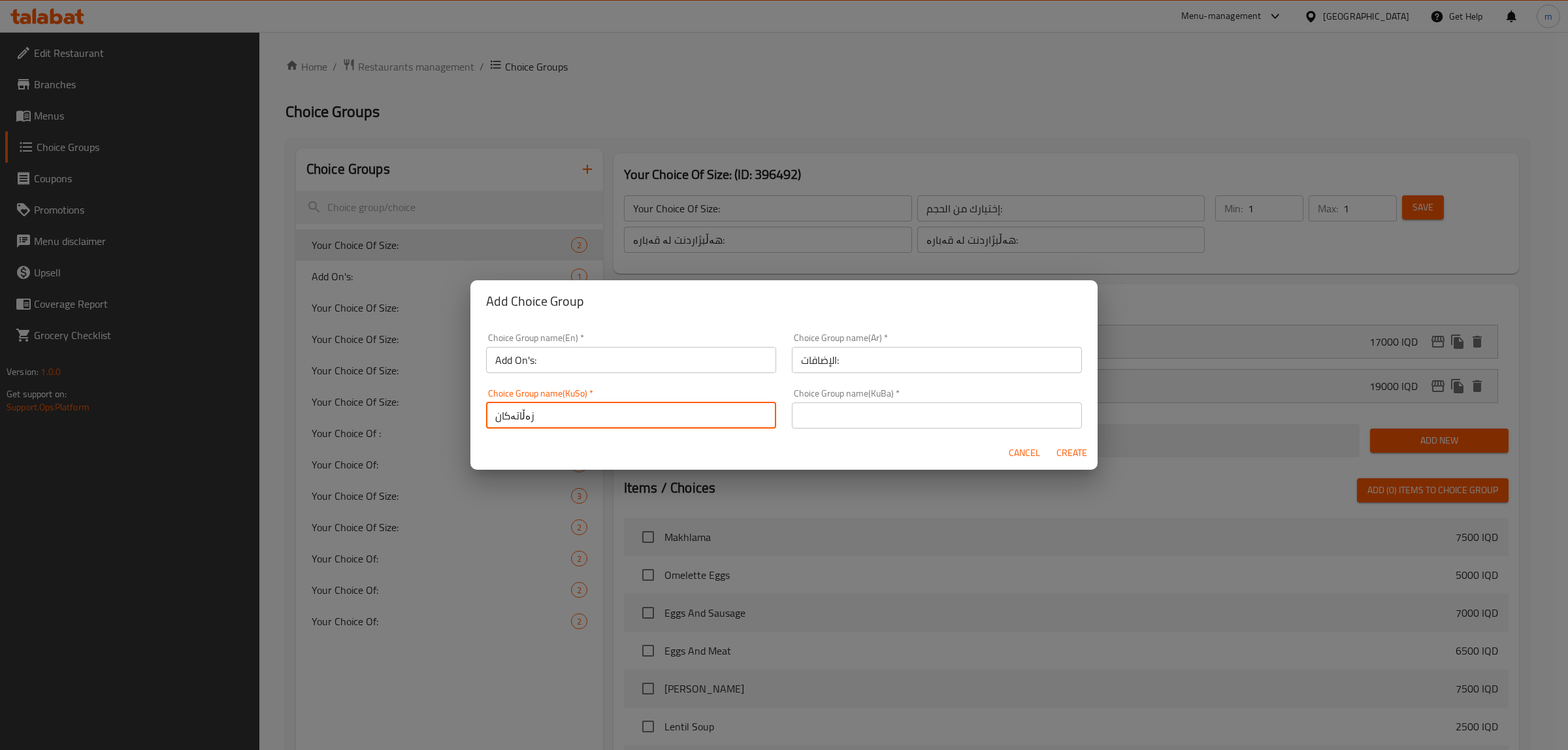
click at [559, 421] on input "زەڵاتەکان" at bounding box center [631, 416] width 290 height 26
type input "زیادە:"
drag, startPoint x: 919, startPoint y: 416, endPoint x: 929, endPoint y: 416, distance: 10.0
click at [919, 416] on input "text" at bounding box center [936, 416] width 290 height 26
paste input "زیادە:"
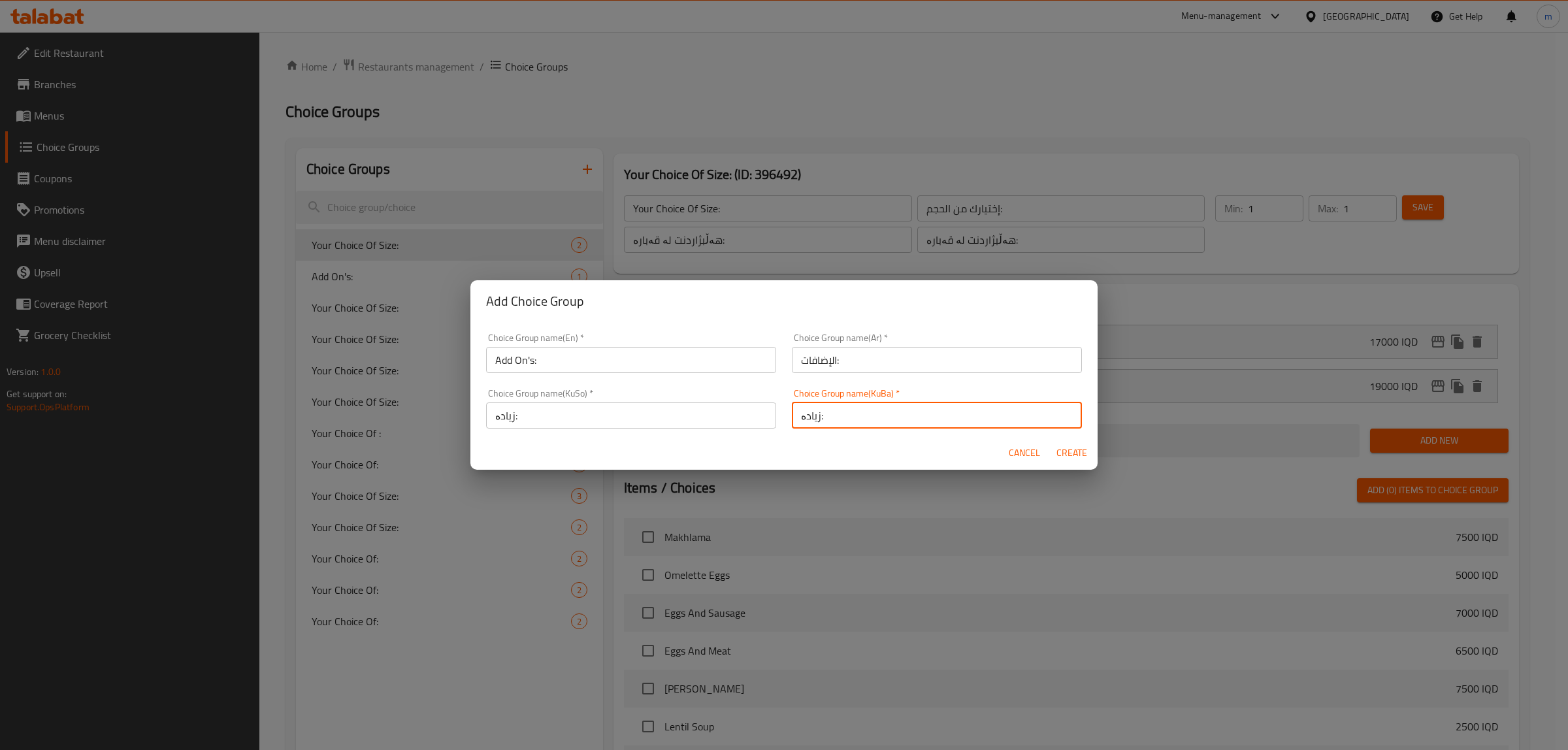
type input "زیادە:"
click at [1065, 458] on span "Create" at bounding box center [1072, 453] width 31 height 16
type input "Add On's:"
type input "الإضافات:"
type input "زیادە:"
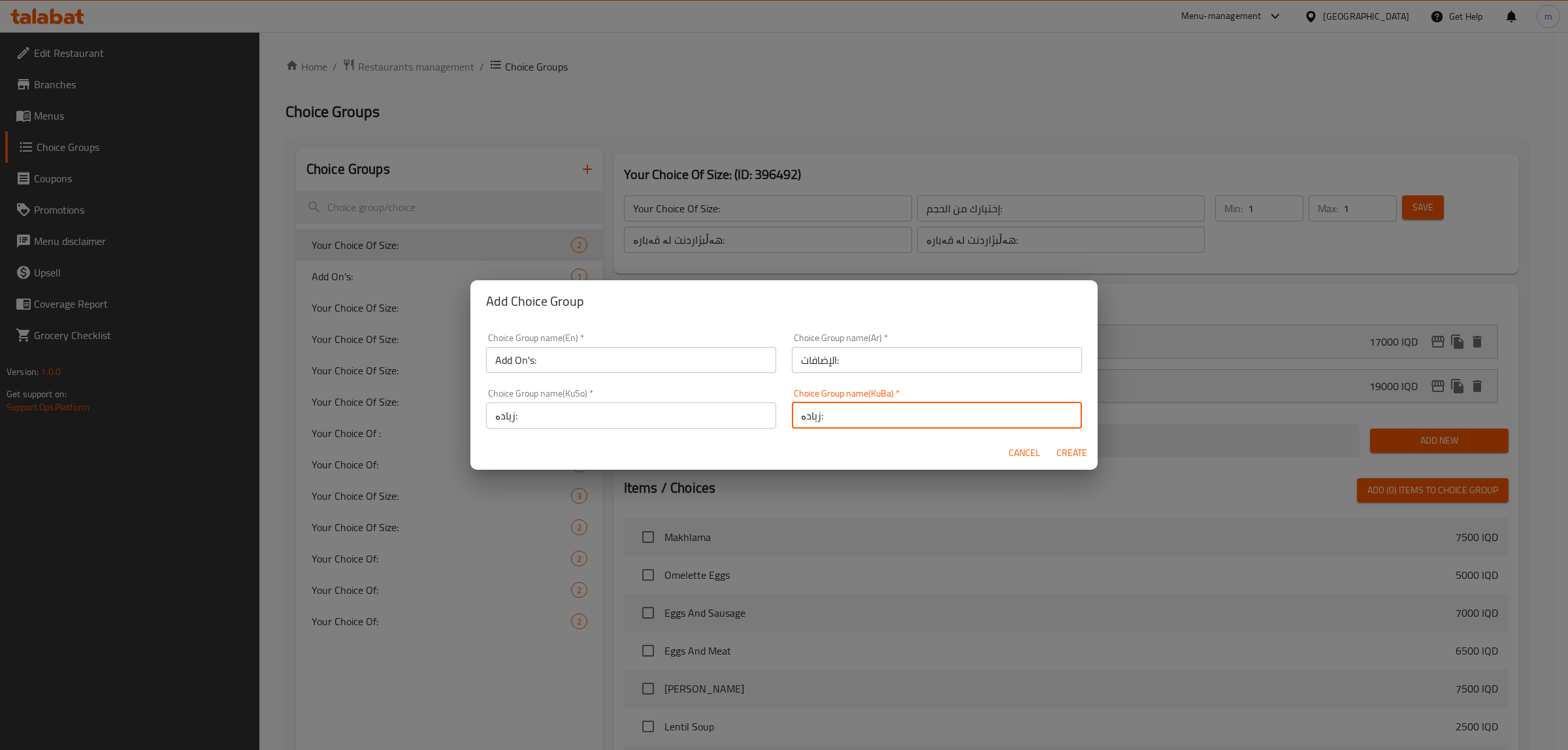
type input "زیادە:"
type input "0"
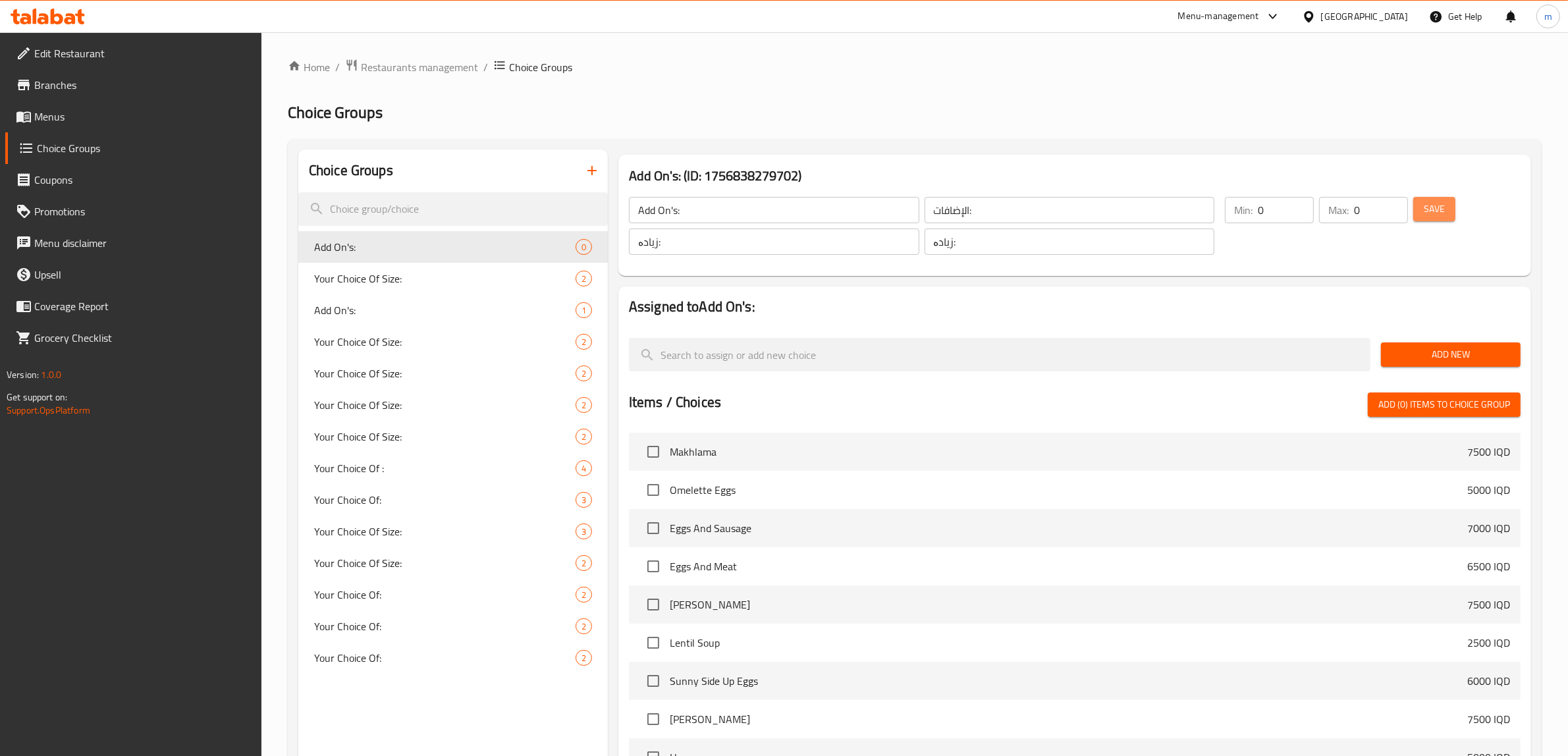
click at [1430, 214] on span "Save" at bounding box center [1434, 209] width 21 height 17
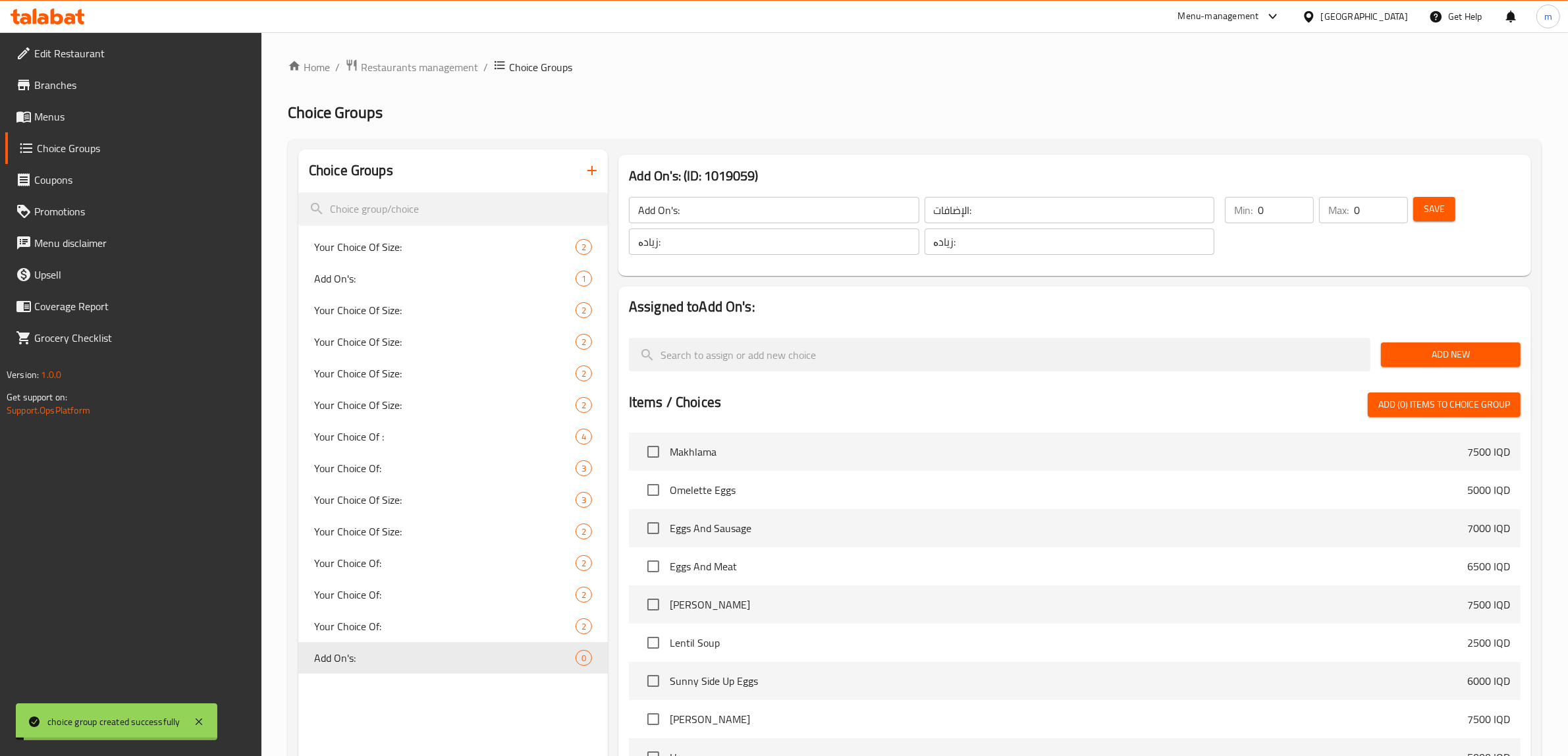
click at [1402, 354] on span "Add New" at bounding box center [1450, 354] width 118 height 17
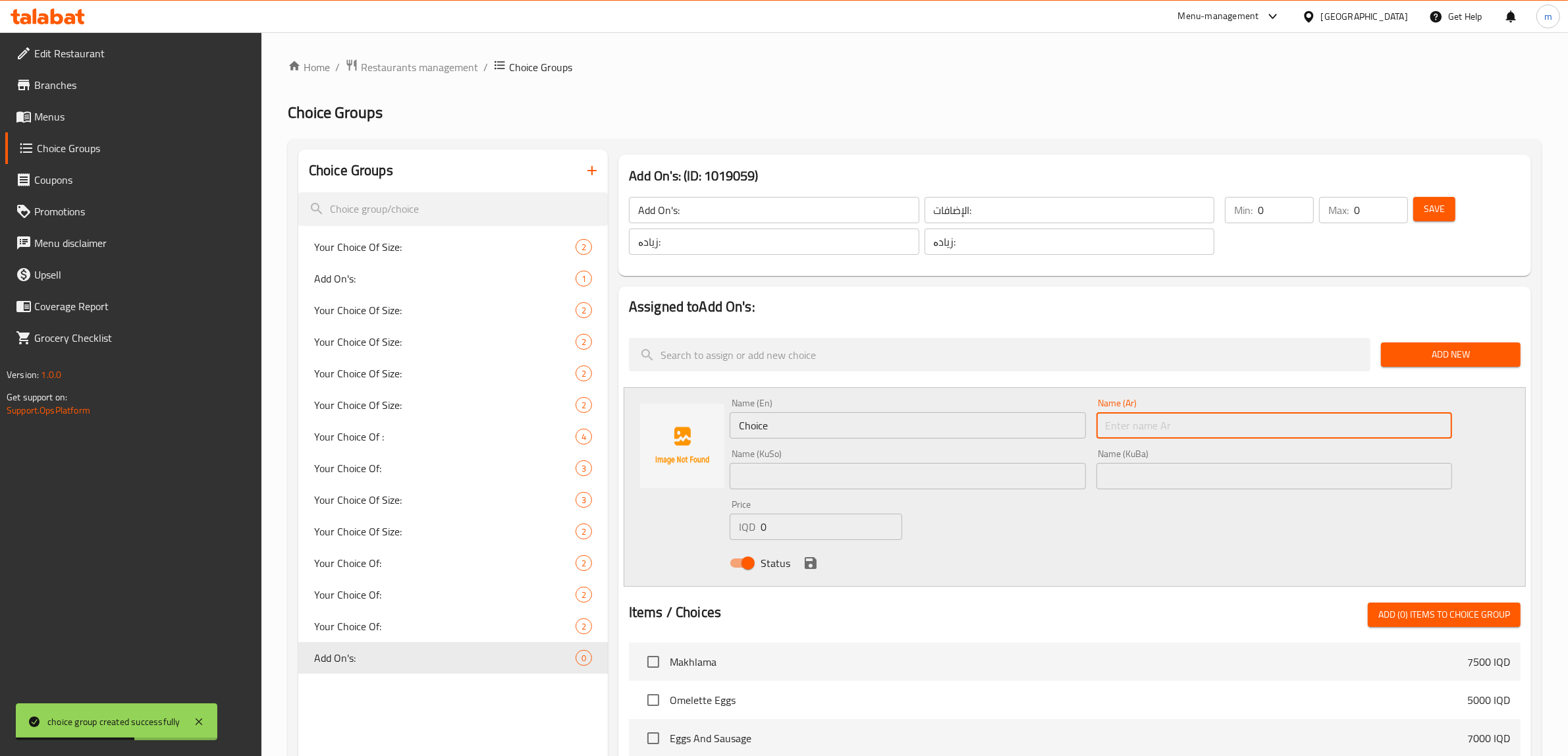
drag, startPoint x: 1196, startPoint y: 428, endPoint x: 1190, endPoint y: 431, distance: 6.7
click at [1195, 429] on input "text" at bounding box center [1275, 426] width 356 height 26
click at [791, 435] on input "Choice" at bounding box center [907, 426] width 356 height 26
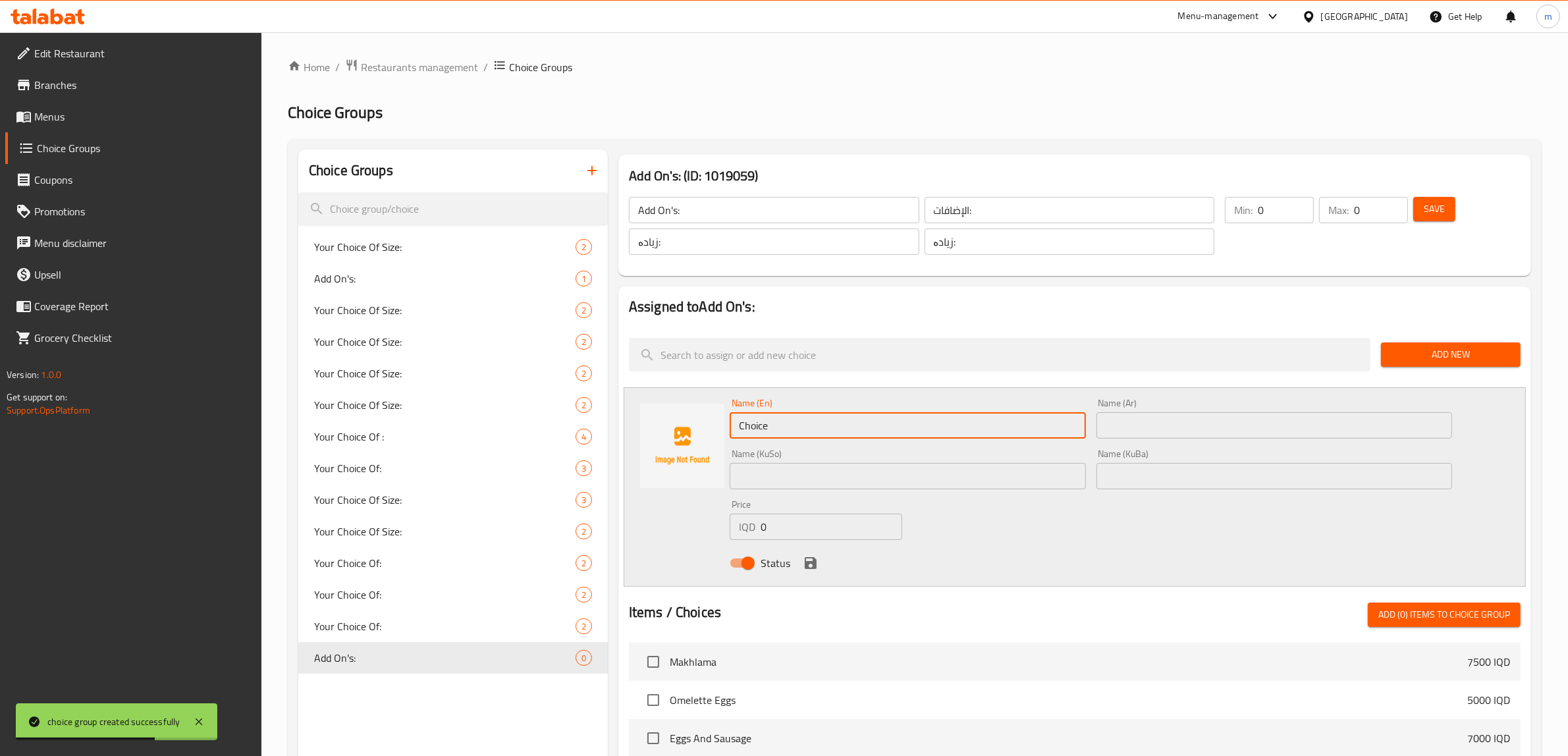
click at [791, 435] on input "Choice" at bounding box center [907, 426] width 356 height 26
paste input "Sau"
type input "Sauce"
click at [1200, 410] on div "Name (Ar) Name (Ar)" at bounding box center [1275, 418] width 356 height 41
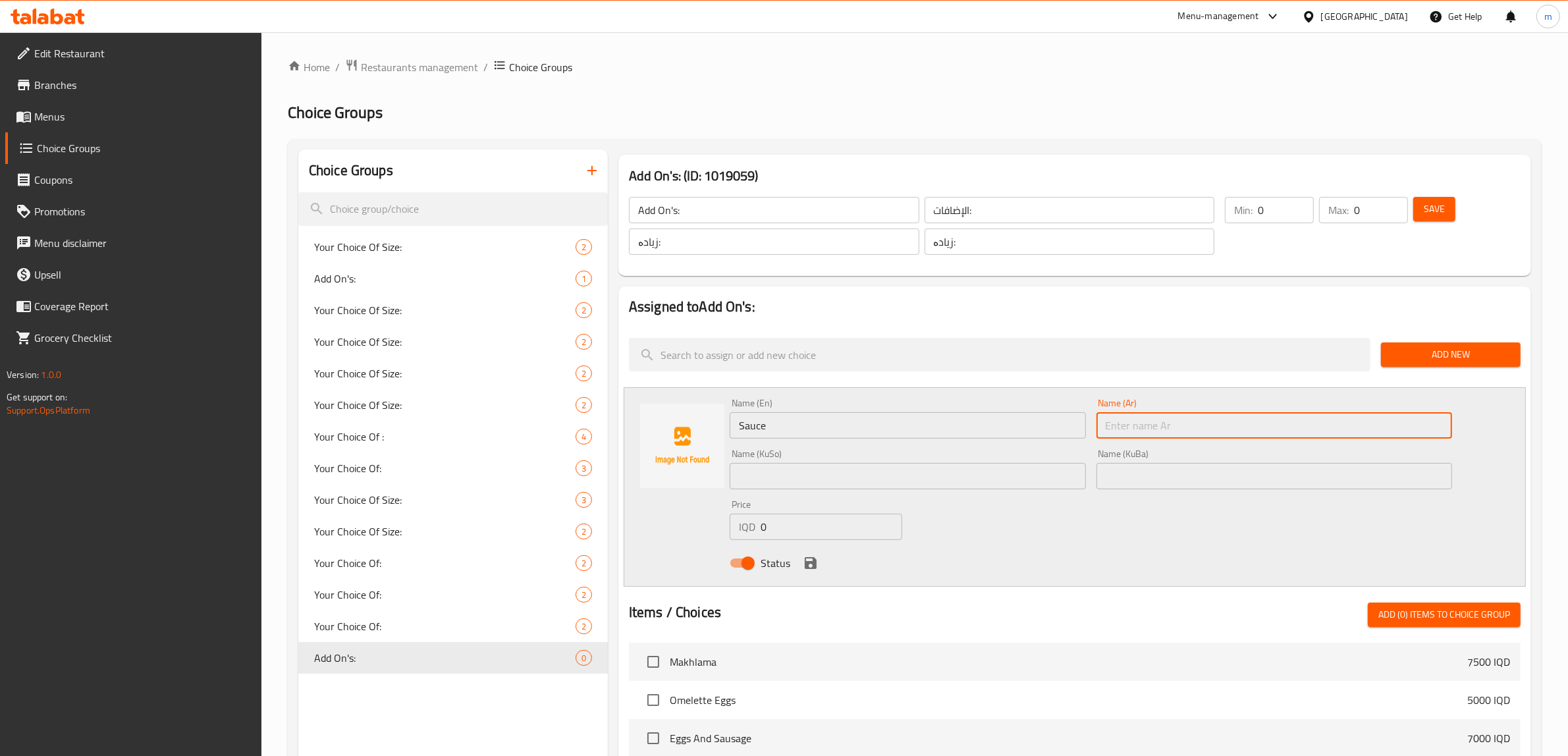
click at [1194, 419] on input "text" at bounding box center [1275, 426] width 356 height 26
type input "X"
type input "صوص"
click at [878, 482] on input "text" at bounding box center [907, 476] width 356 height 26
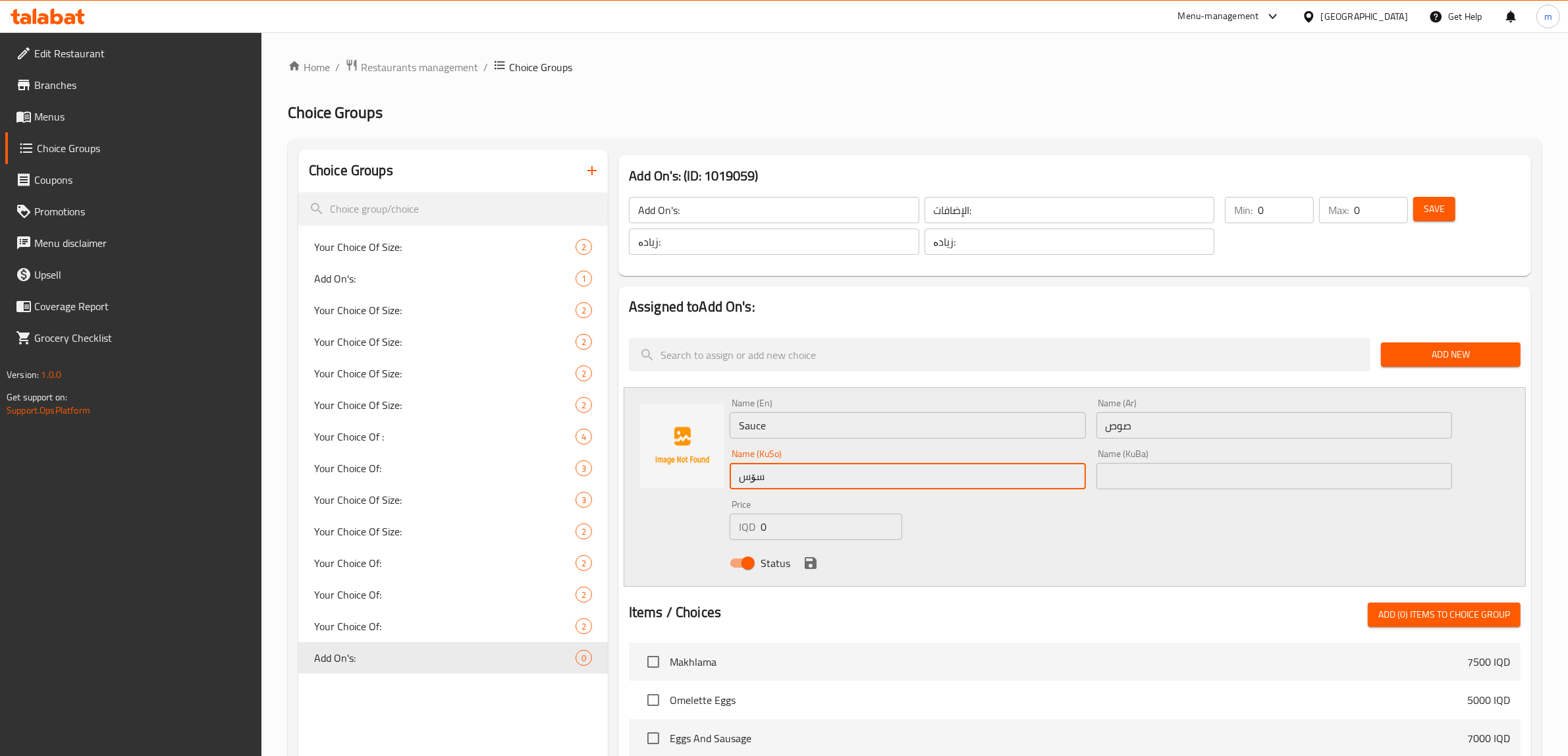
type input "سۆس"
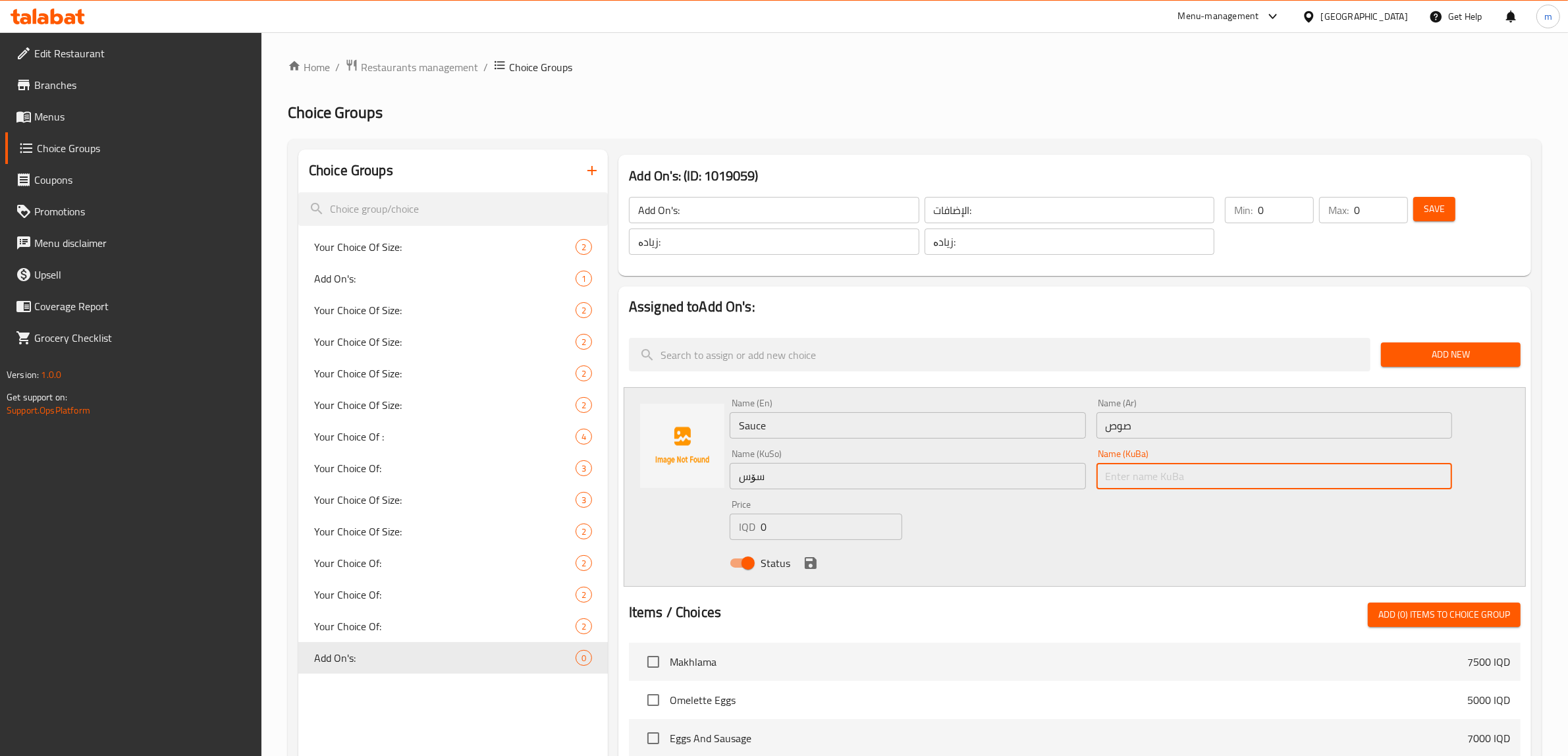
paste input "سۆس"
type input "سۆس"
click at [777, 529] on input "0" at bounding box center [831, 527] width 142 height 26
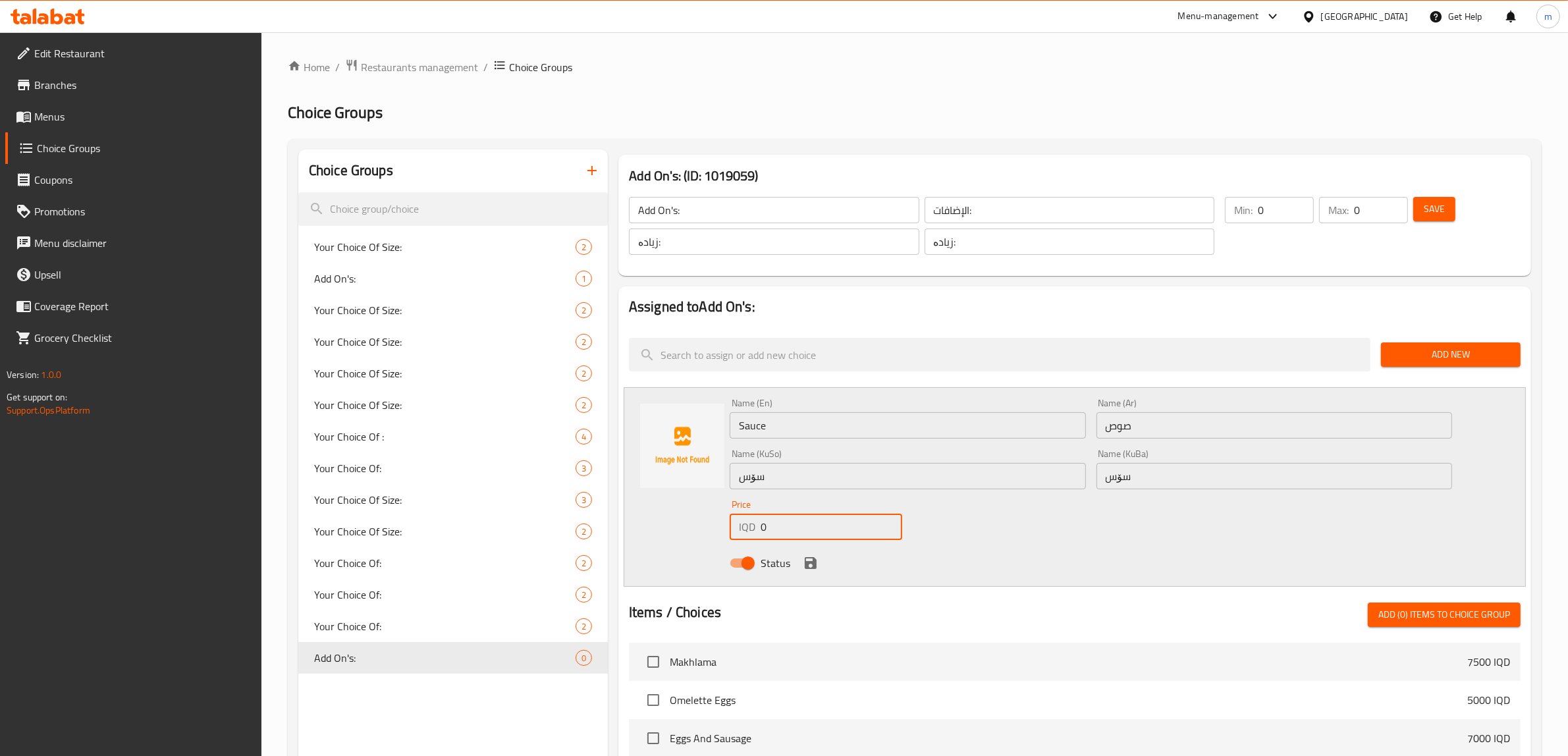
drag, startPoint x: 777, startPoint y: 529, endPoint x: 772, endPoint y: 534, distance: 7.1
click at [777, 529] on input "0" at bounding box center [831, 527] width 142 height 26
click at [769, 542] on div "Price IQD 0 Price" at bounding box center [815, 519] width 183 height 51
click at [786, 516] on input "0" at bounding box center [831, 527] width 142 height 26
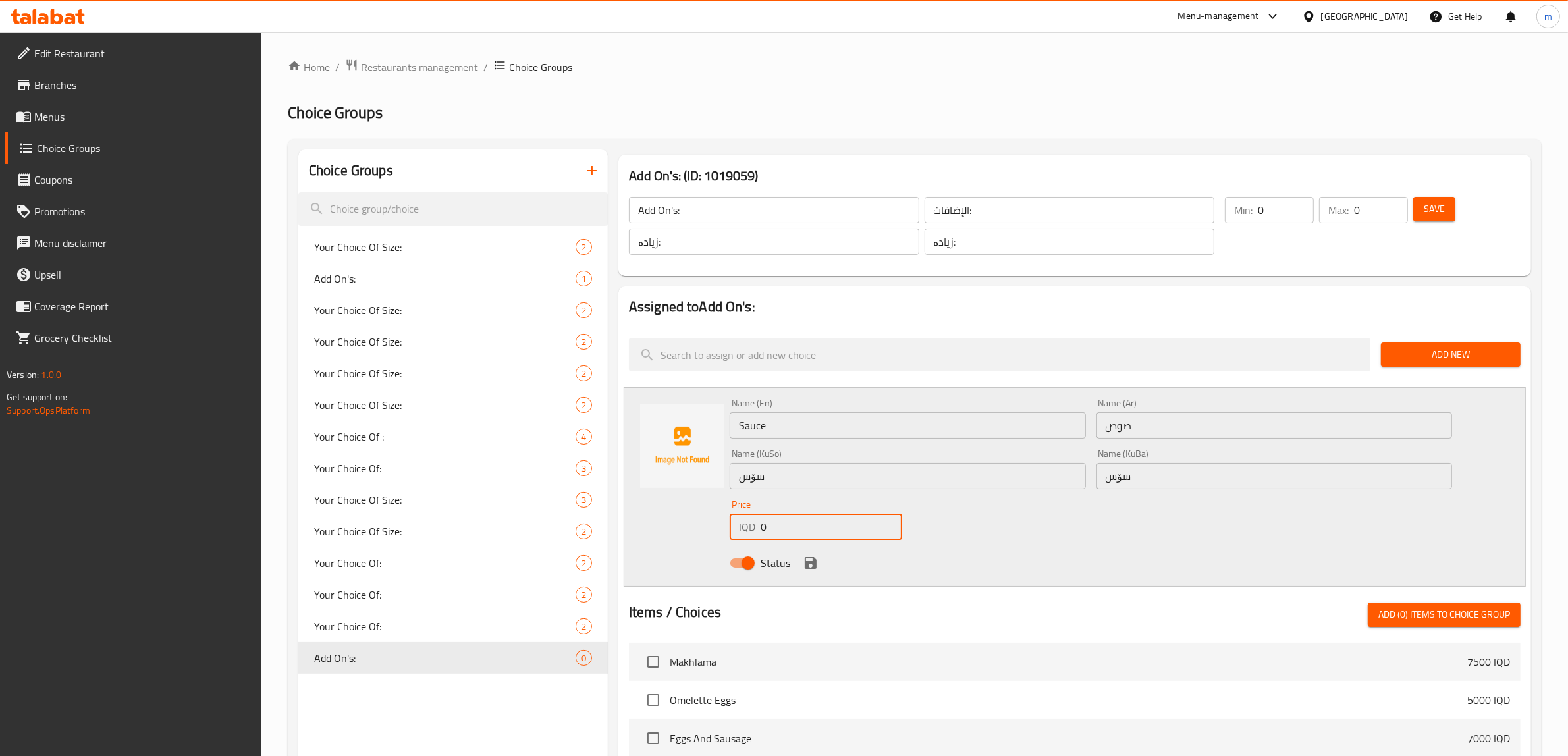
click at [786, 516] on input "0" at bounding box center [831, 527] width 142 height 26
type input "500"
click at [809, 563] on icon "save" at bounding box center [810, 563] width 12 height 12
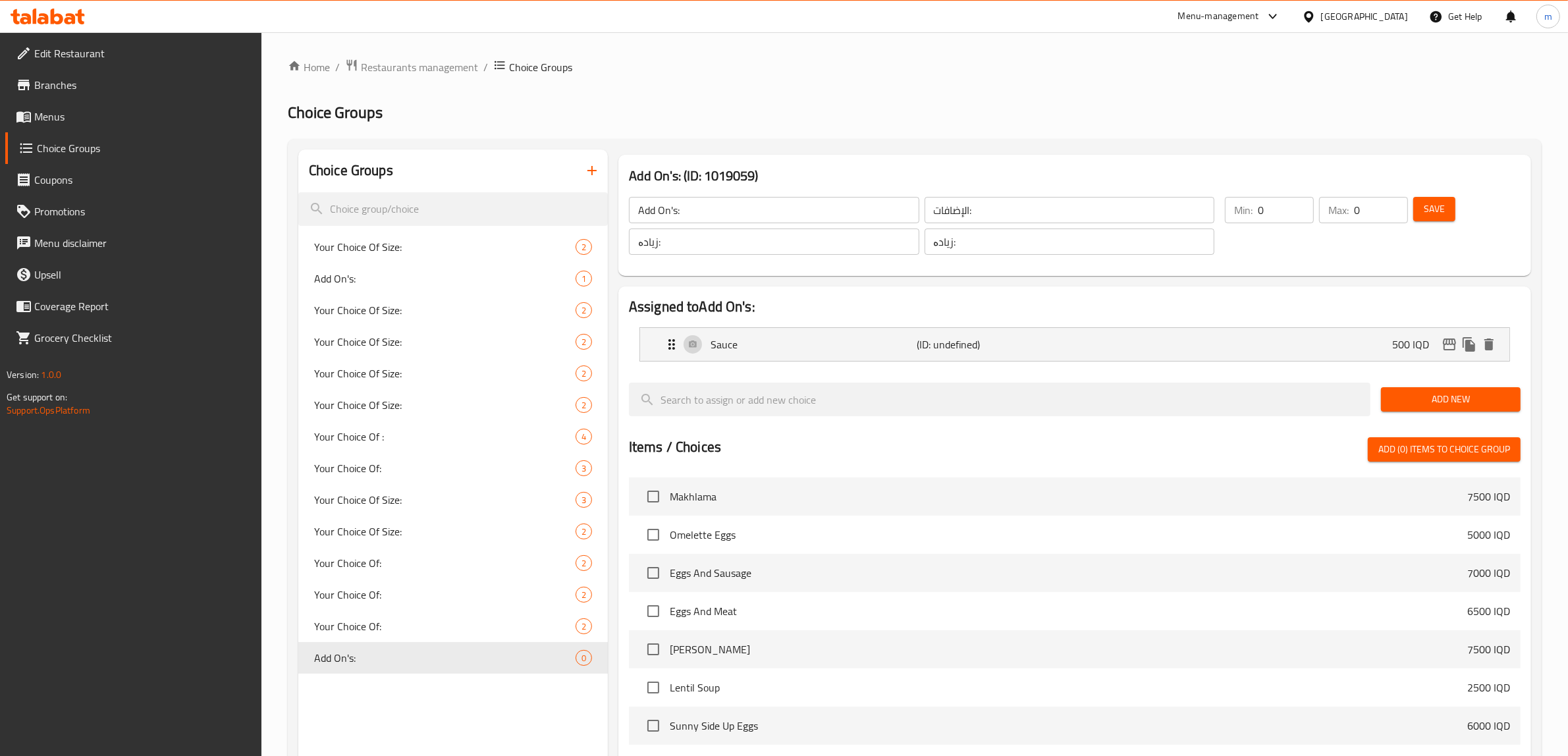
click at [1419, 396] on span "Add New" at bounding box center [1450, 400] width 118 height 17
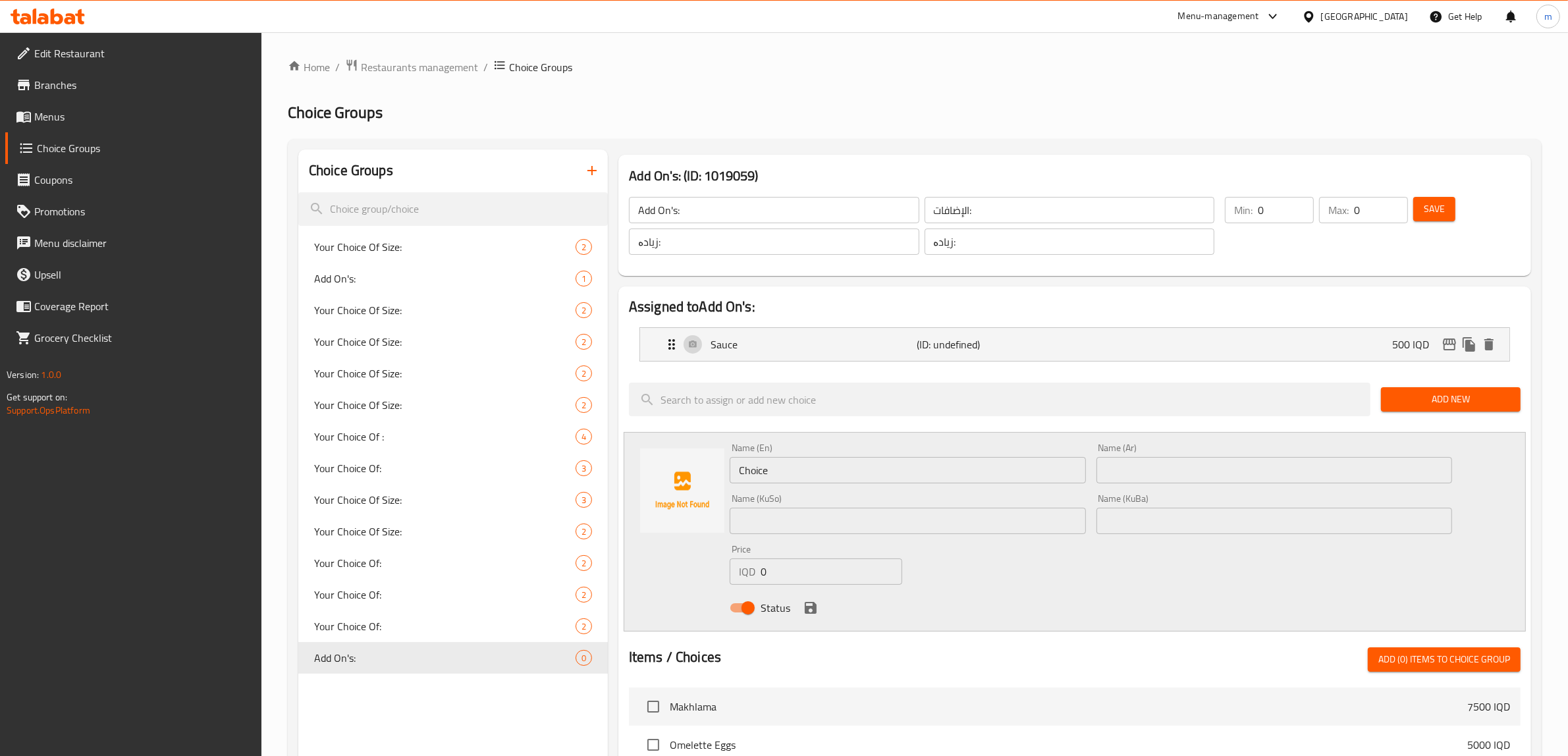
click at [825, 481] on input "Choice" at bounding box center [907, 470] width 356 height 26
drag, startPoint x: 825, startPoint y: 481, endPoint x: 825, endPoint y: 472, distance: 9.0
click at [825, 481] on input "Choice" at bounding box center [907, 470] width 356 height 26
paste input "Ketchup"
click at [772, 472] on input "Ketchup" at bounding box center [907, 470] width 356 height 26
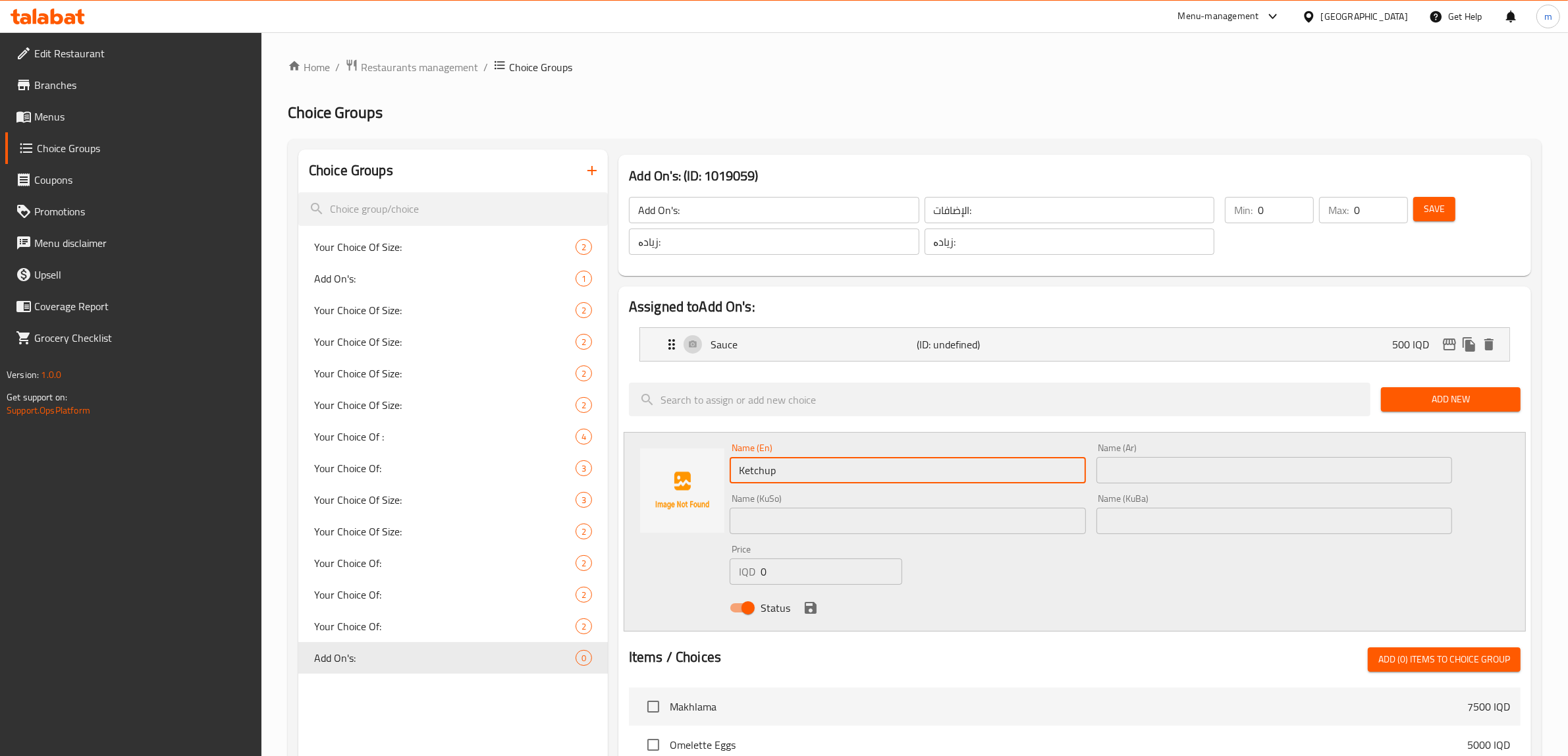
click at [772, 472] on input "Ketchup" at bounding box center [907, 470] width 356 height 26
paste input "Mayonnaise"
type input "Mayonnaise"
click at [1134, 468] on input "text" at bounding box center [1275, 470] width 356 height 26
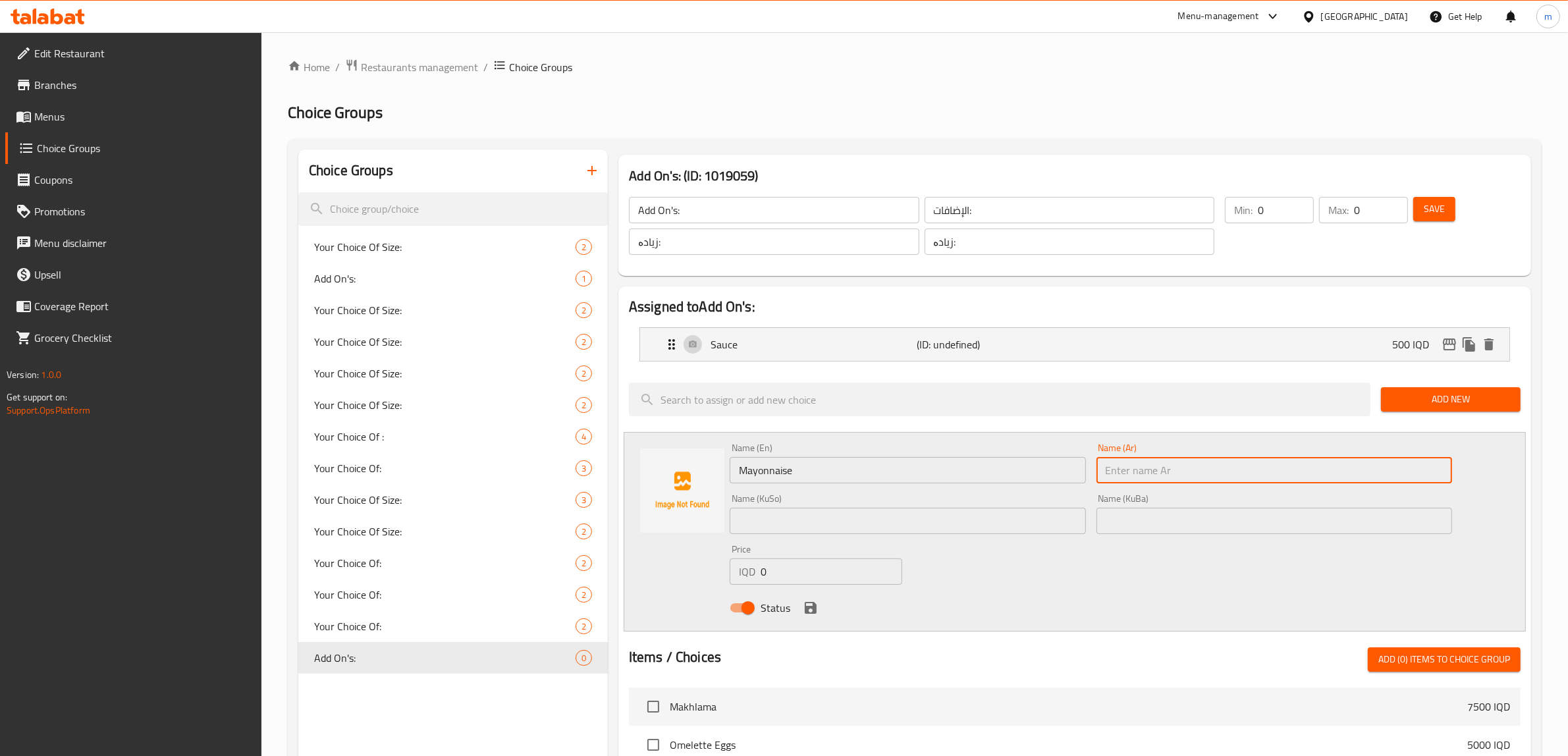
click at [749, 472] on input "Mayonnaise" at bounding box center [907, 470] width 356 height 26
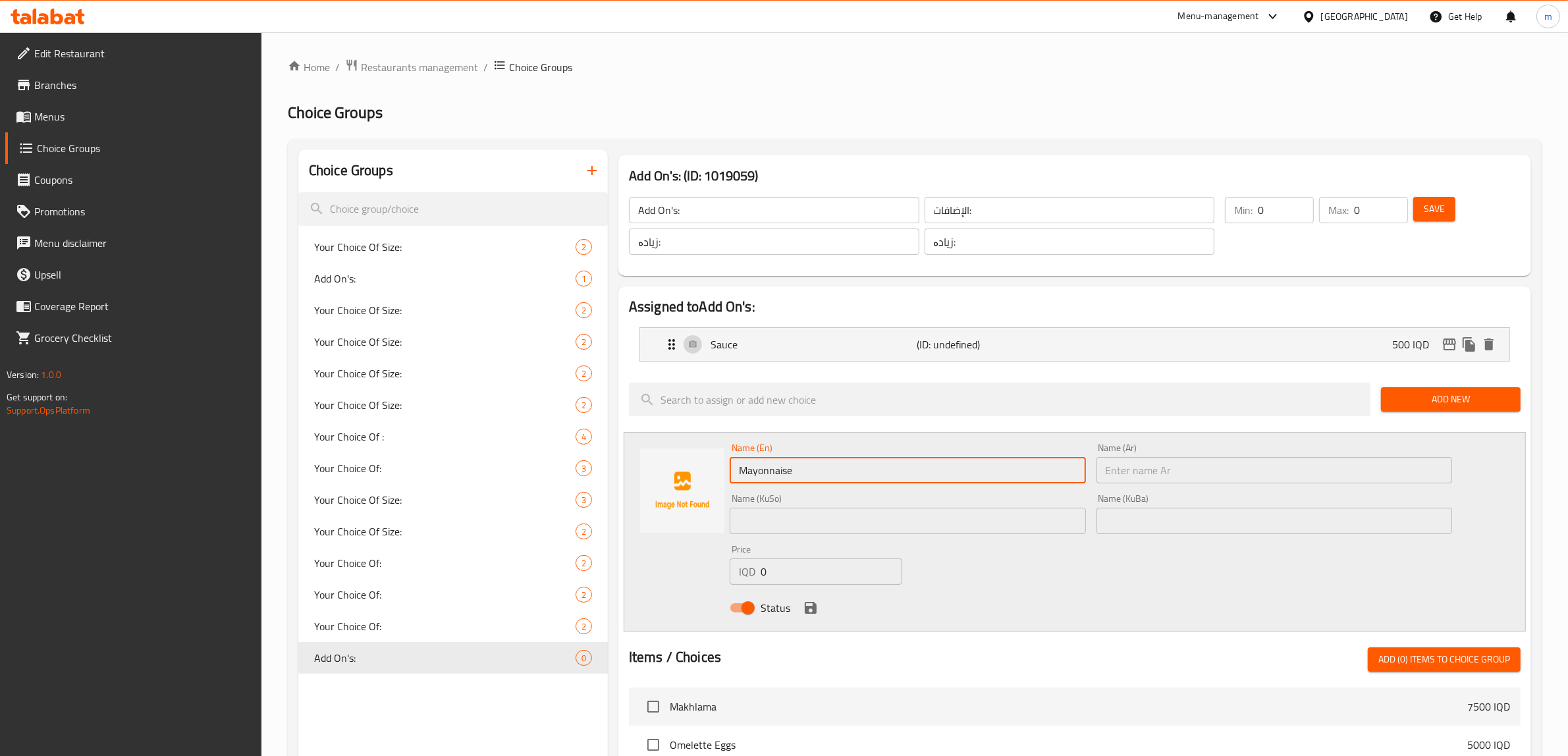
click at [749, 472] on input "Mayonnaise" at bounding box center [907, 470] width 356 height 26
click at [1140, 469] on input "text" at bounding box center [1275, 470] width 356 height 26
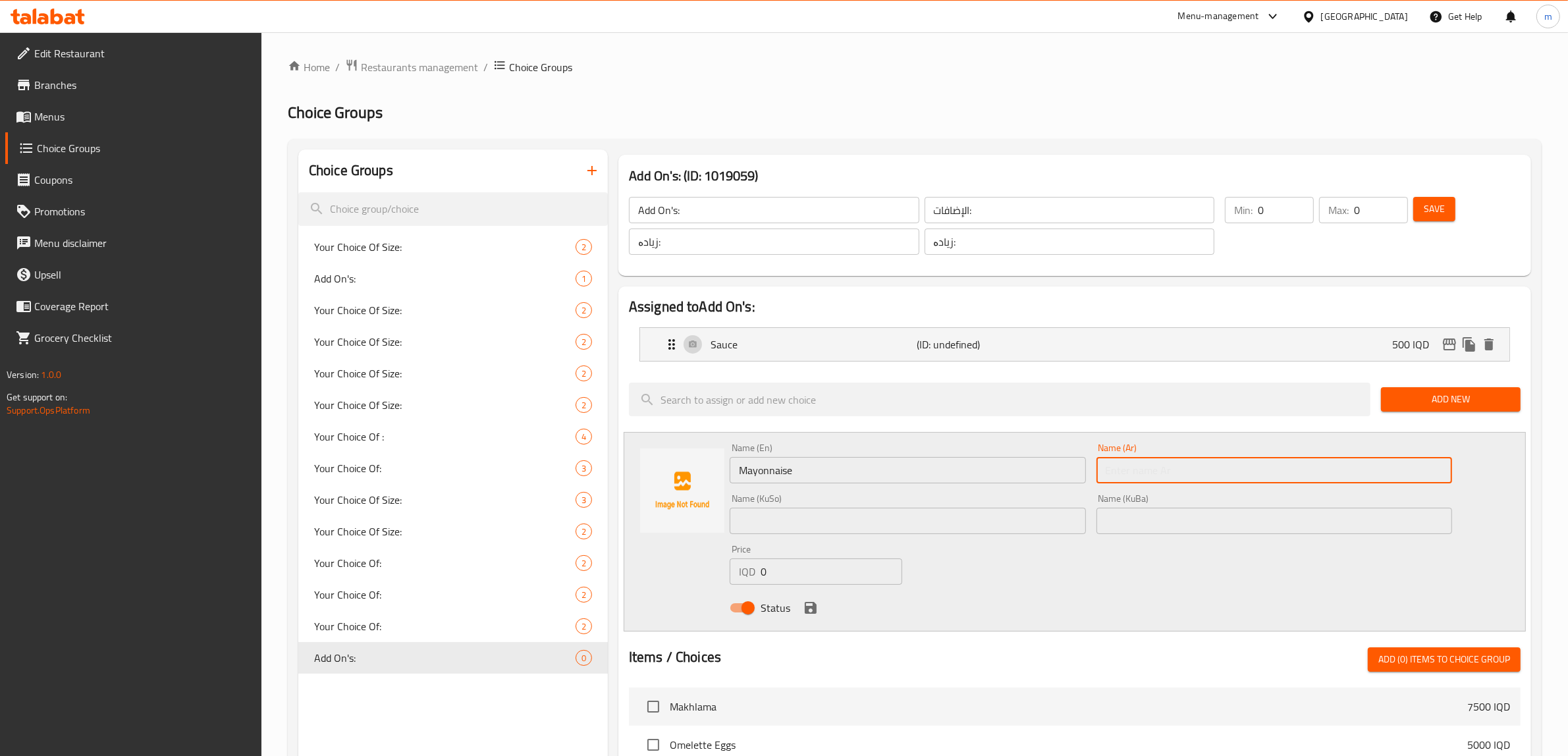
paste input "مايونيز"
type input "مايونيز"
click at [849, 517] on input "text" at bounding box center [907, 521] width 356 height 26
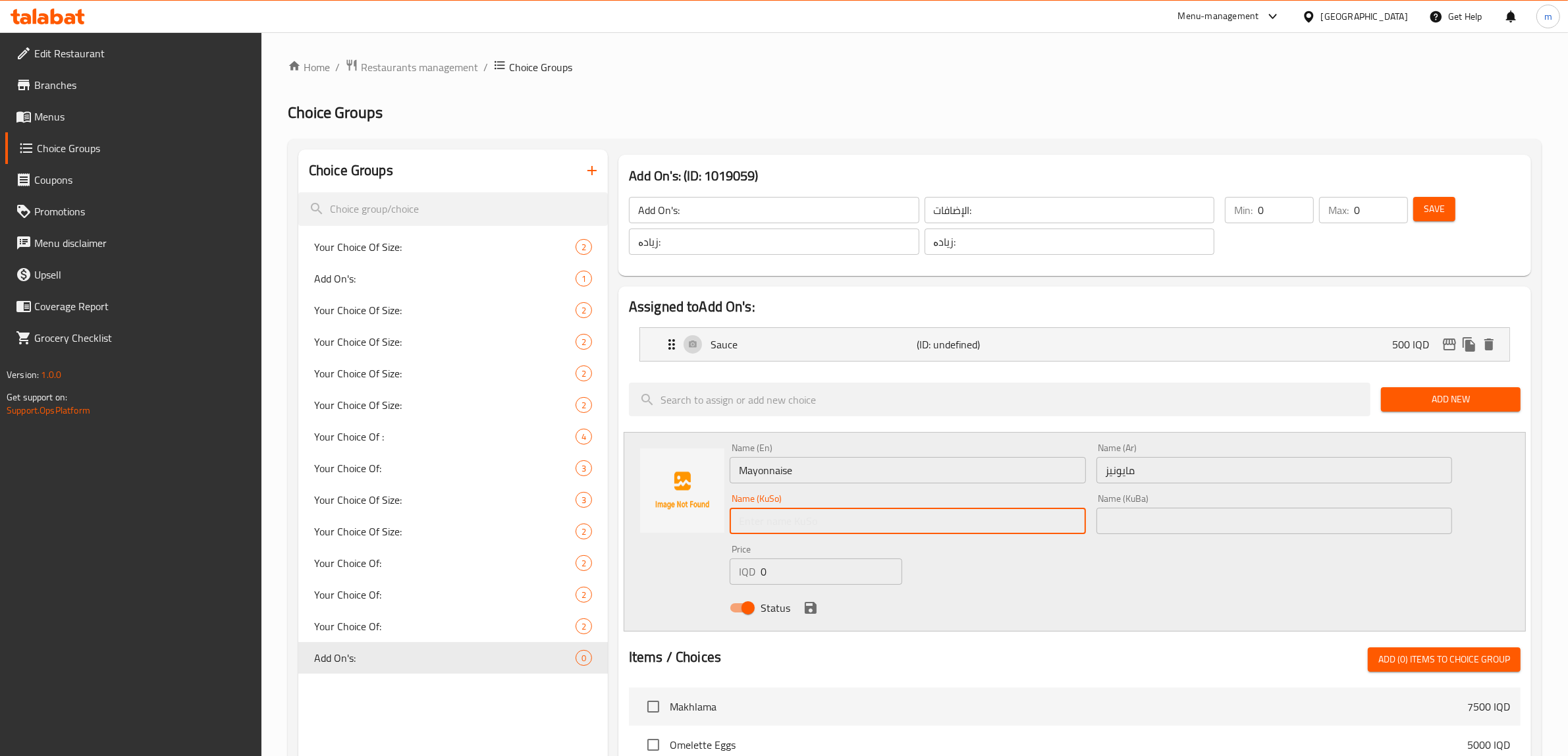
paste input "مایۆنیز"
type input "مایۆنیز"
click at [1190, 546] on div "Name (En) Mayonnaise Name (En) Name (Ar) مايونيز Name (Ar) Name (KuSo) مایۆنیز …" at bounding box center [1090, 532] width 733 height 188
click at [1193, 526] on input "text" at bounding box center [1275, 521] width 356 height 26
paste input "مایۆنیز"
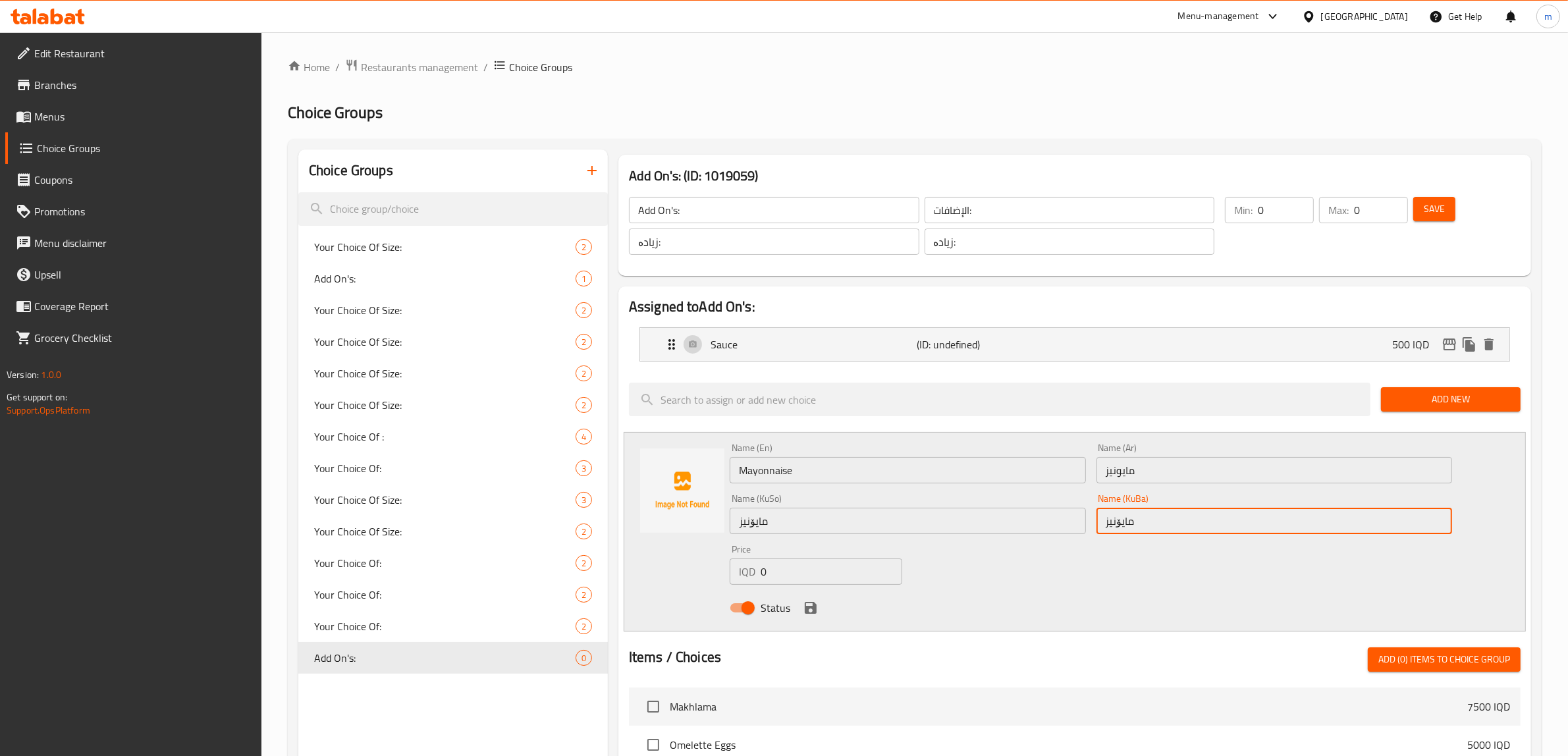
type input "مایۆنیز"
click at [810, 567] on input "0" at bounding box center [831, 572] width 142 height 26
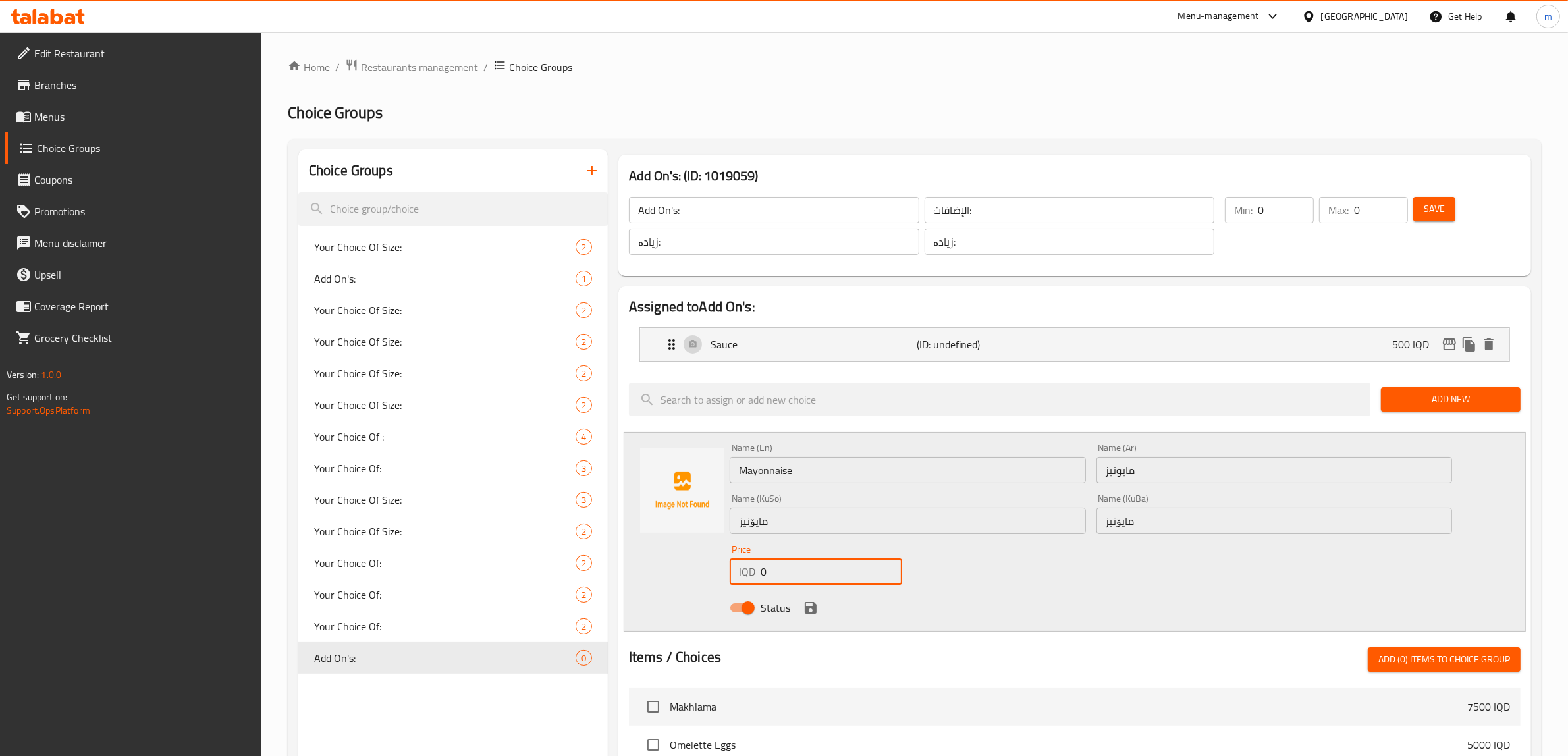
click at [810, 567] on input "0" at bounding box center [831, 572] width 142 height 26
drag, startPoint x: 810, startPoint y: 567, endPoint x: 802, endPoint y: 567, distance: 8.0
click at [810, 567] on input "0" at bounding box center [831, 572] width 142 height 26
type input "500"
click at [815, 601] on icon "save" at bounding box center [810, 608] width 16 height 16
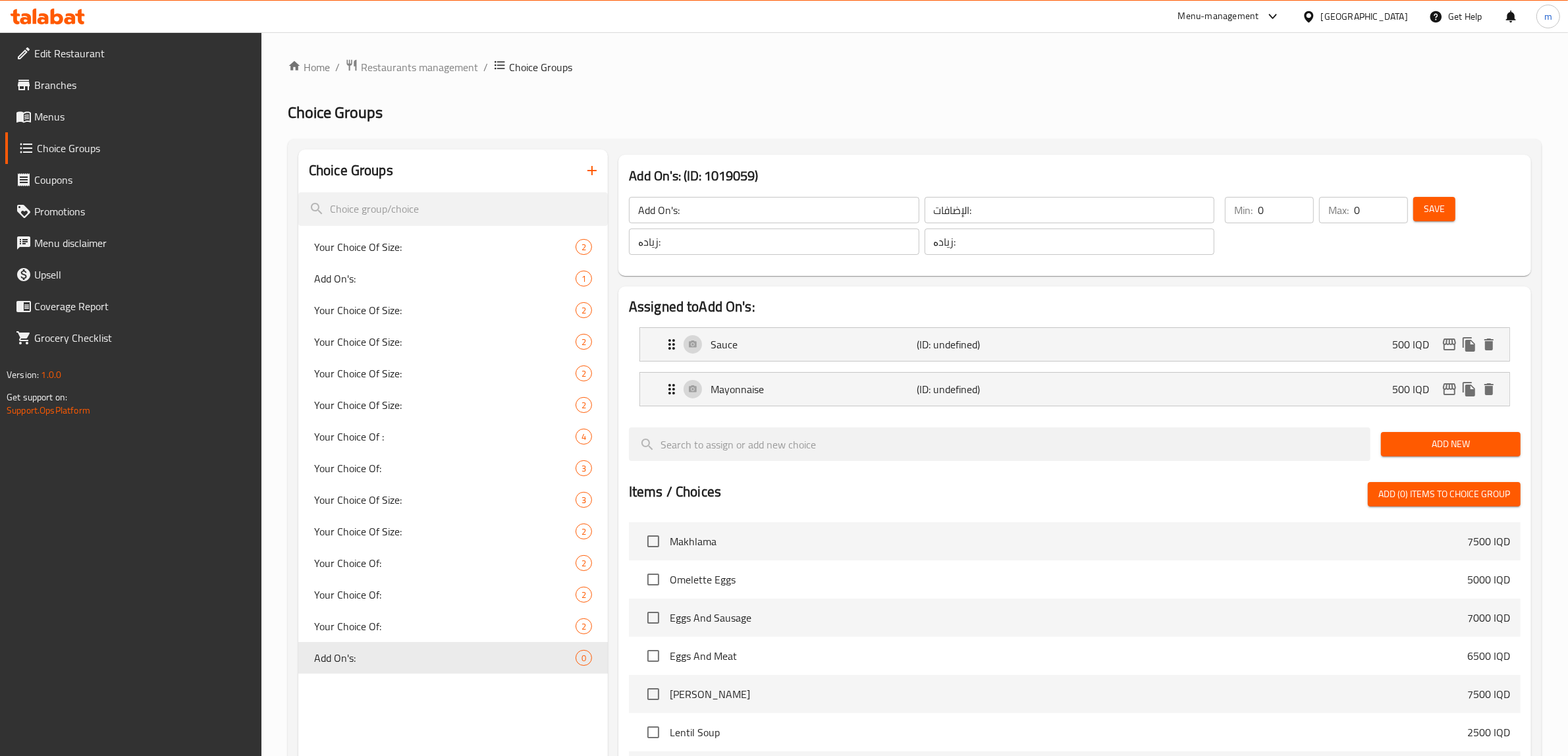
click at [1431, 436] on button "Add New" at bounding box center [1450, 444] width 140 height 24
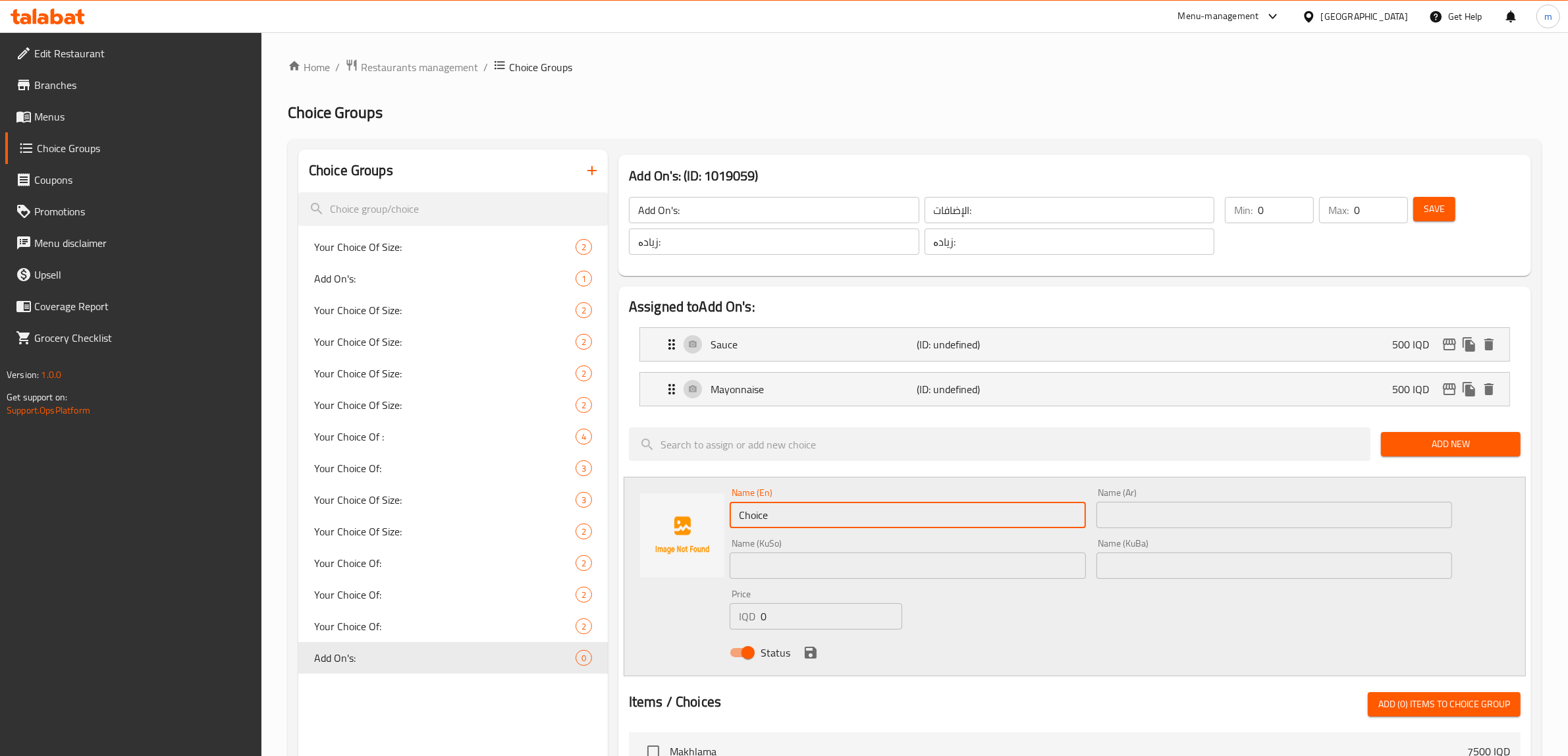
click at [775, 511] on input "Choice" at bounding box center [907, 515] width 356 height 26
click at [769, 514] on input "Choice" at bounding box center [907, 515] width 356 height 26
paste input "Ketchup"
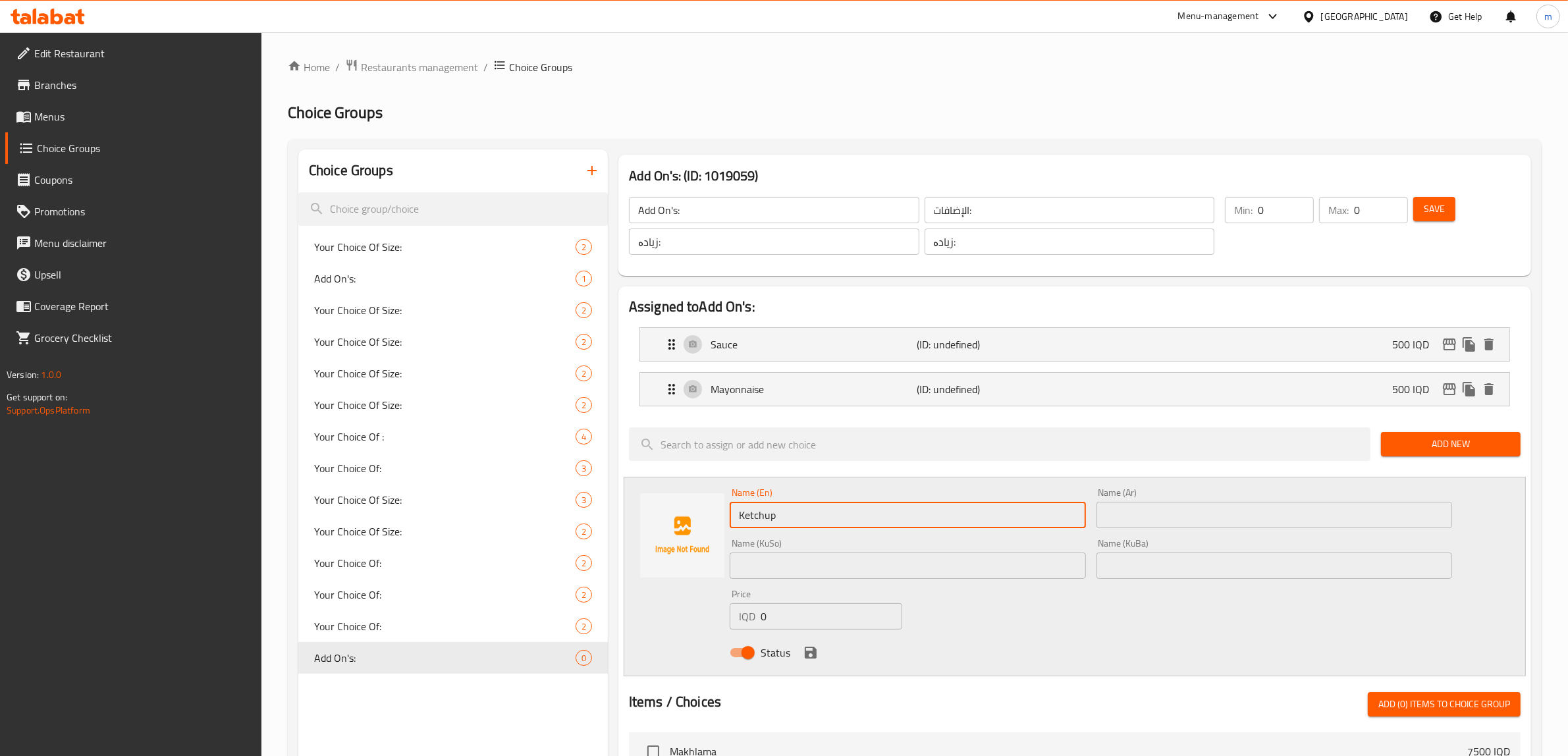
click at [756, 513] on input "Ketchup" at bounding box center [907, 515] width 356 height 26
type input "Ketchup"
click at [1219, 519] on input "text" at bounding box center [1275, 515] width 356 height 26
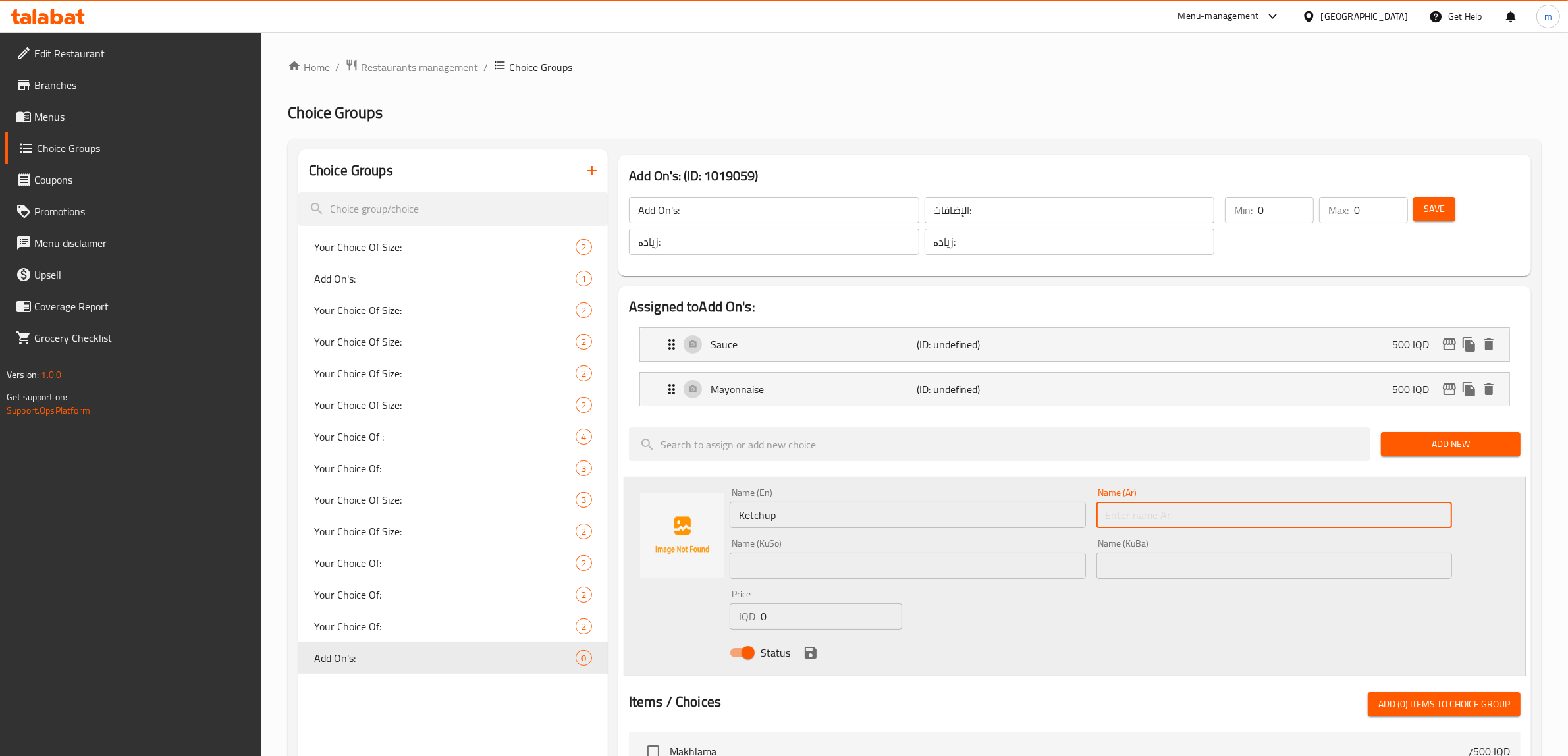
paste input "كاتشب"
type input "كاتشب"
click at [887, 569] on input "text" at bounding box center [907, 566] width 356 height 26
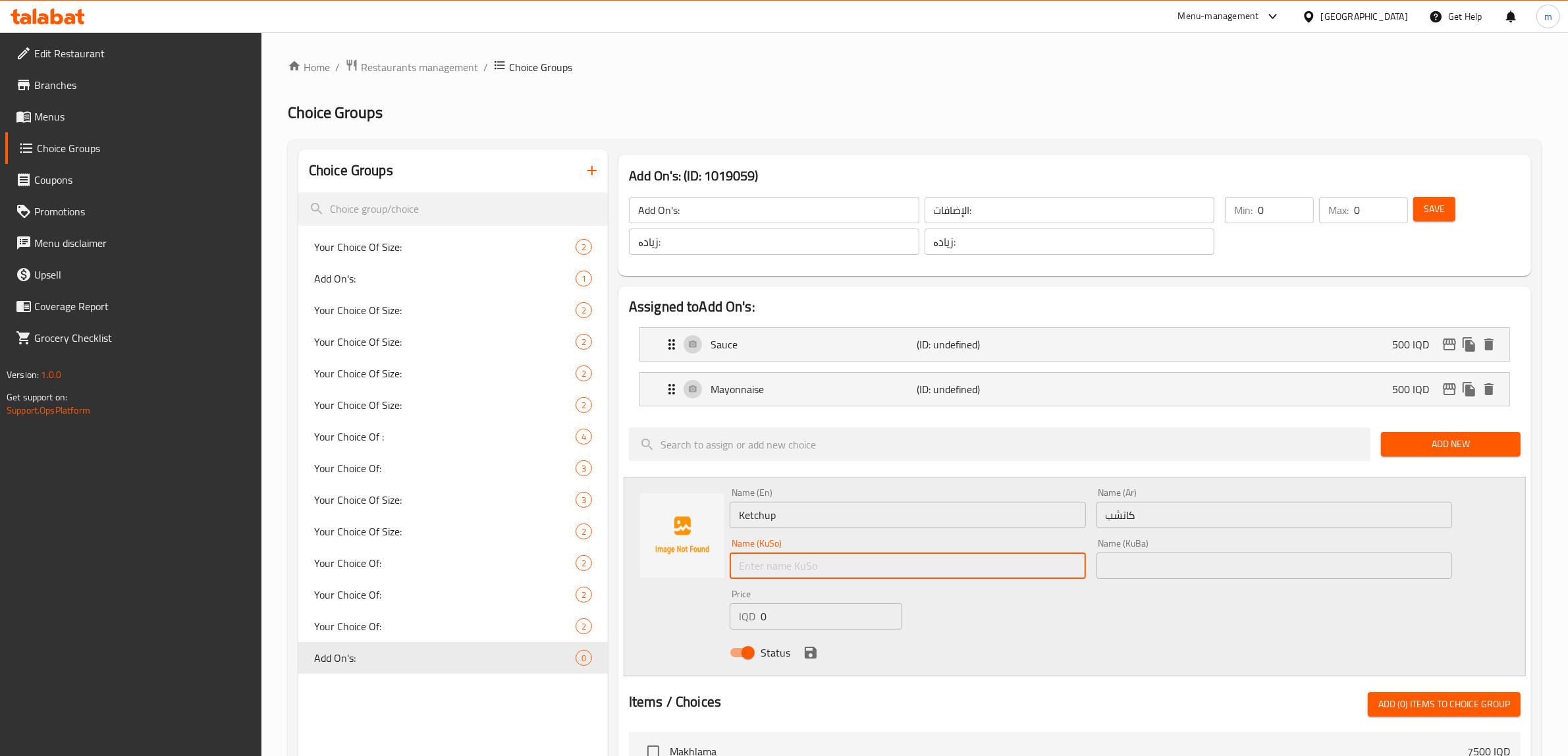
paste input "کەچەپ"
type input "کەچەپ"
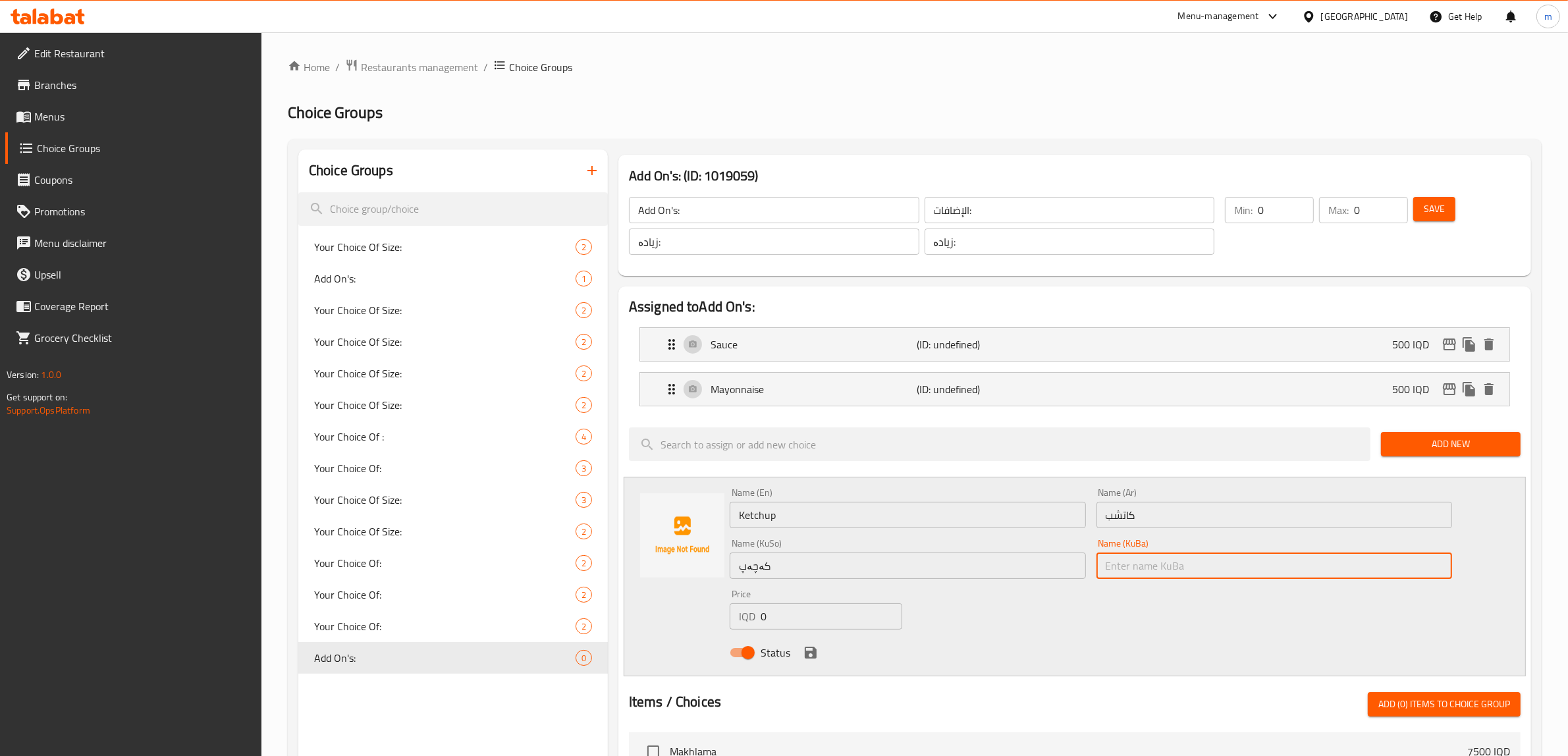
click at [1132, 565] on input "text" at bounding box center [1275, 566] width 356 height 26
paste input "کەچەپ"
type input "کەچەپ"
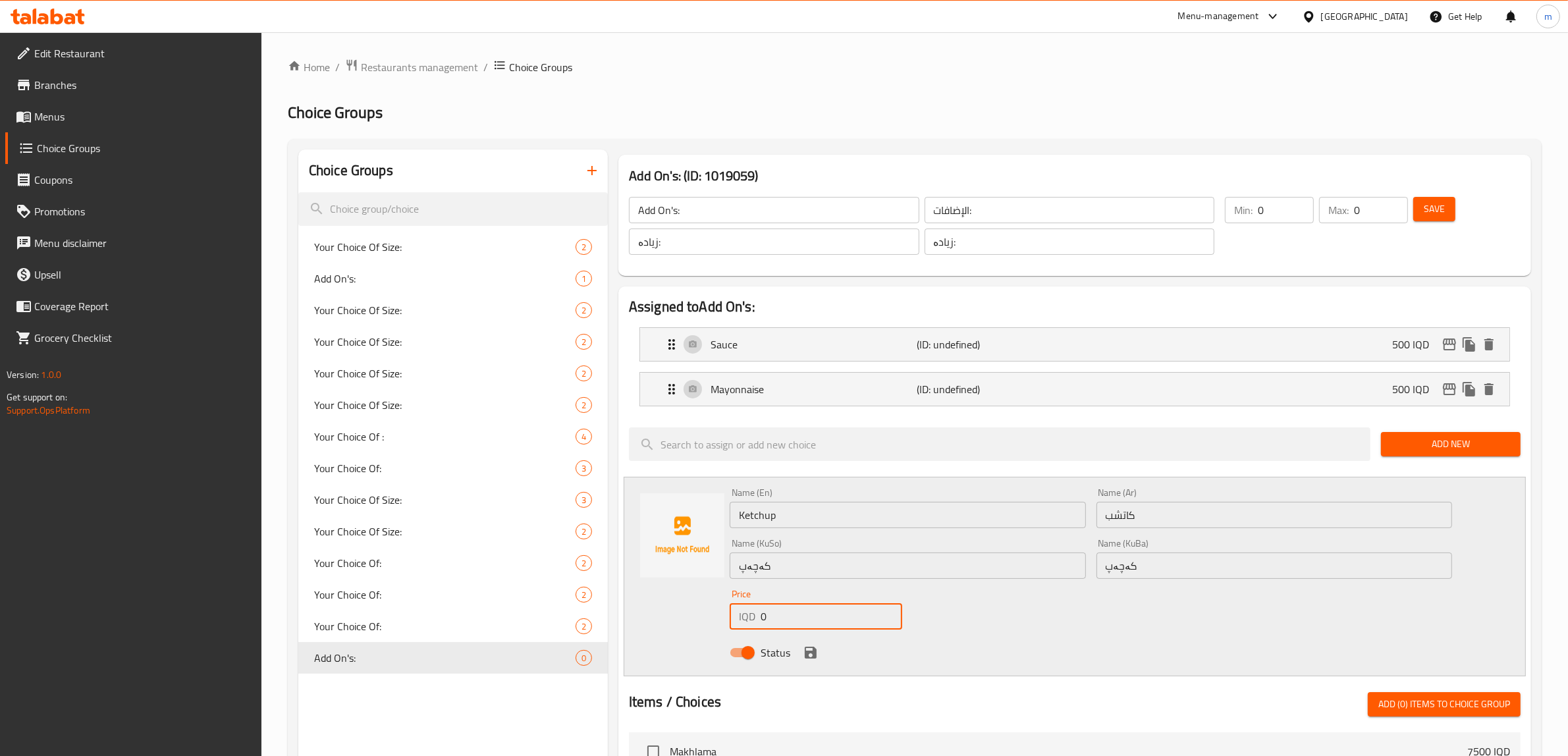
click at [797, 624] on input "0" at bounding box center [831, 617] width 142 height 26
type input "500"
click at [817, 651] on icon "save" at bounding box center [810, 652] width 16 height 16
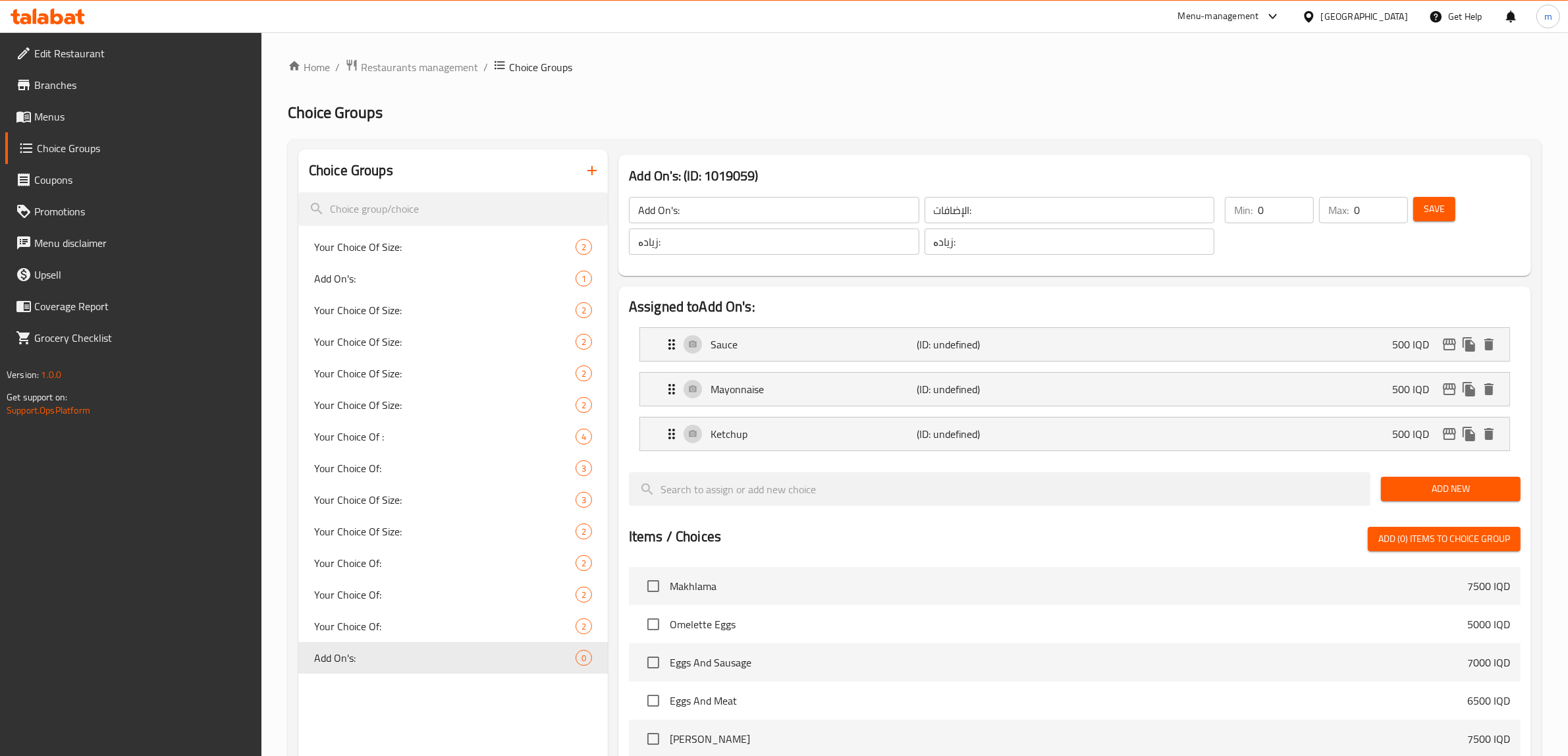
click at [1485, 489] on span "Add New" at bounding box center [1450, 489] width 118 height 17
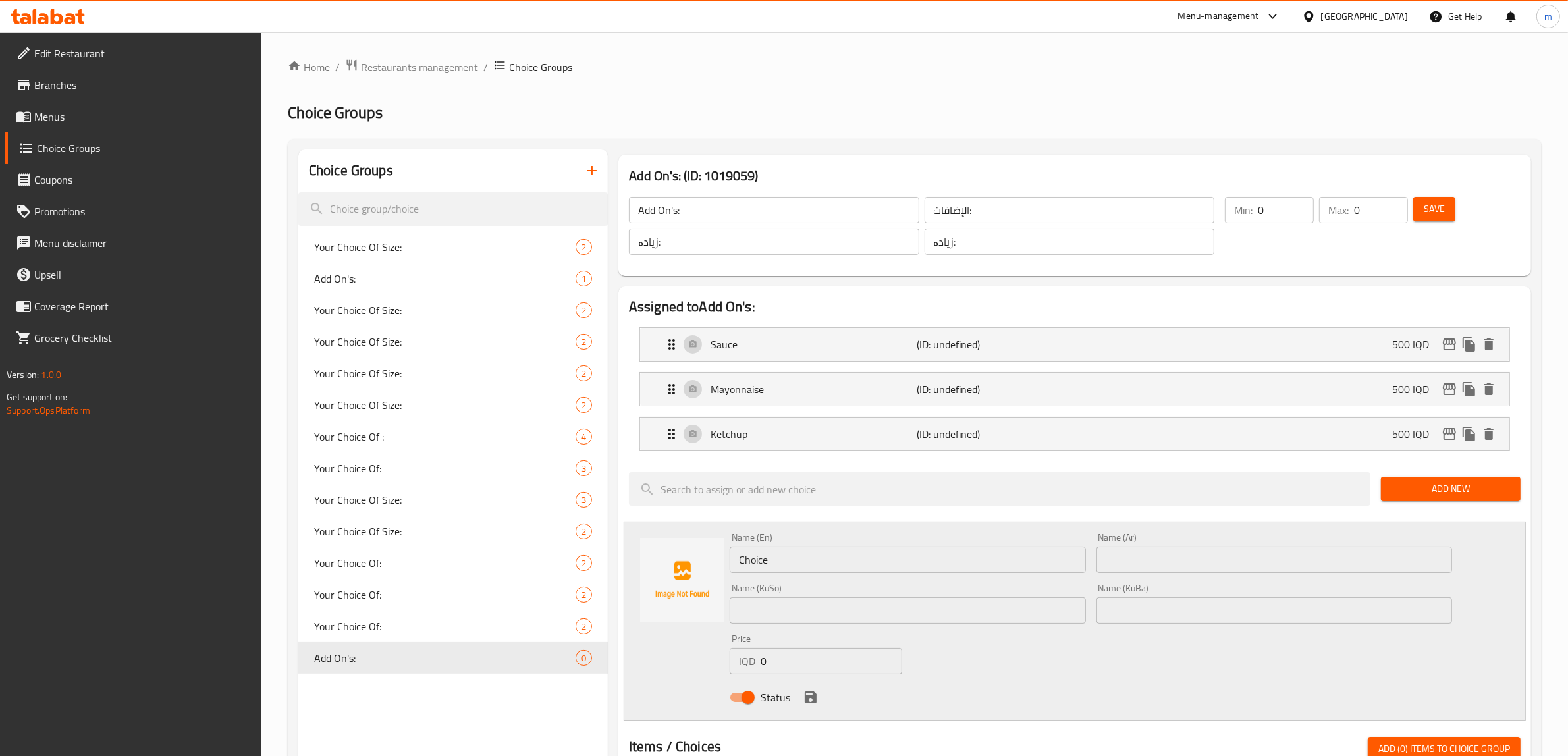
click at [791, 561] on input "Choice" at bounding box center [907, 560] width 356 height 26
paste input "Bread"
type input "Bread"
click at [1203, 565] on input "text" at bounding box center [1275, 560] width 356 height 26
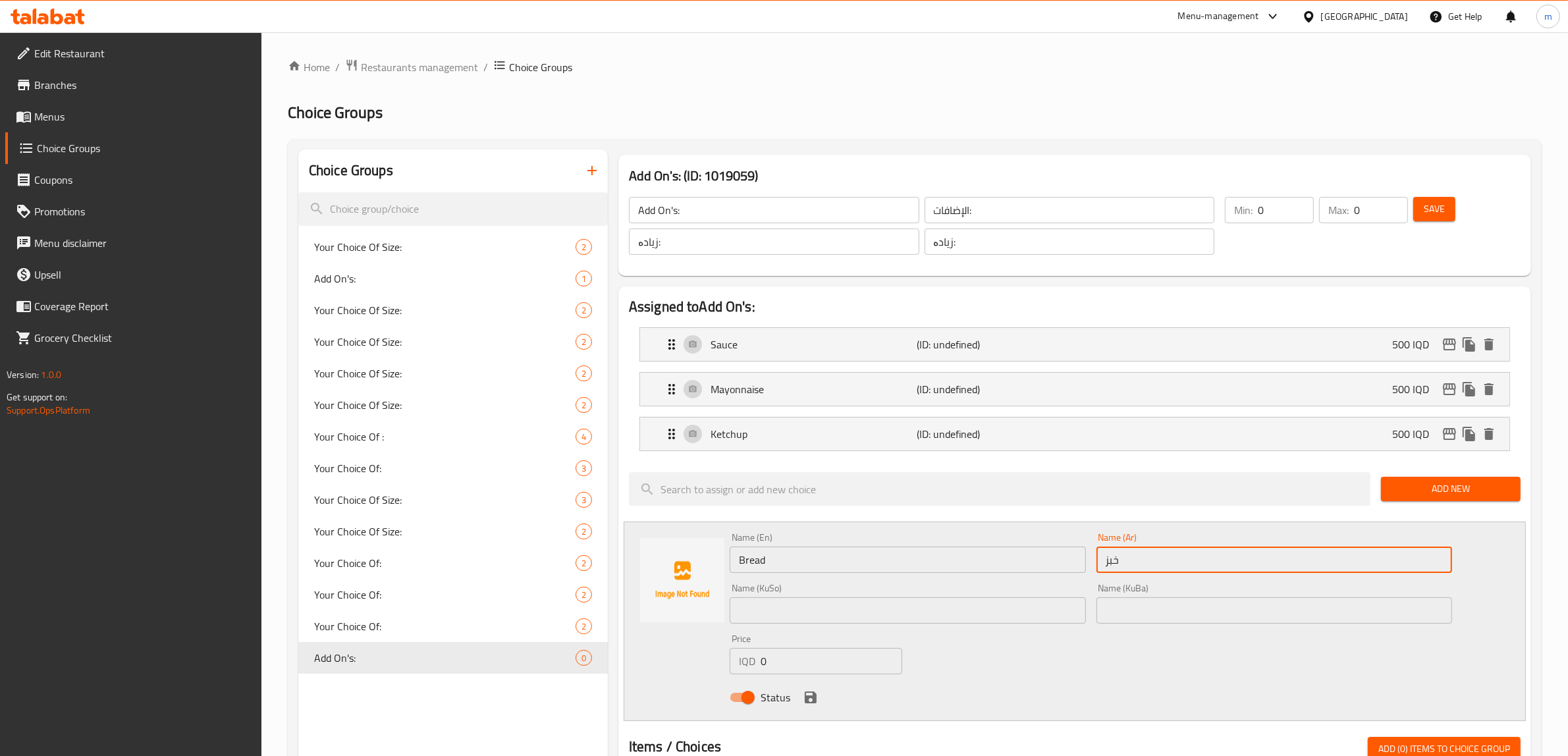
type input "خبز"
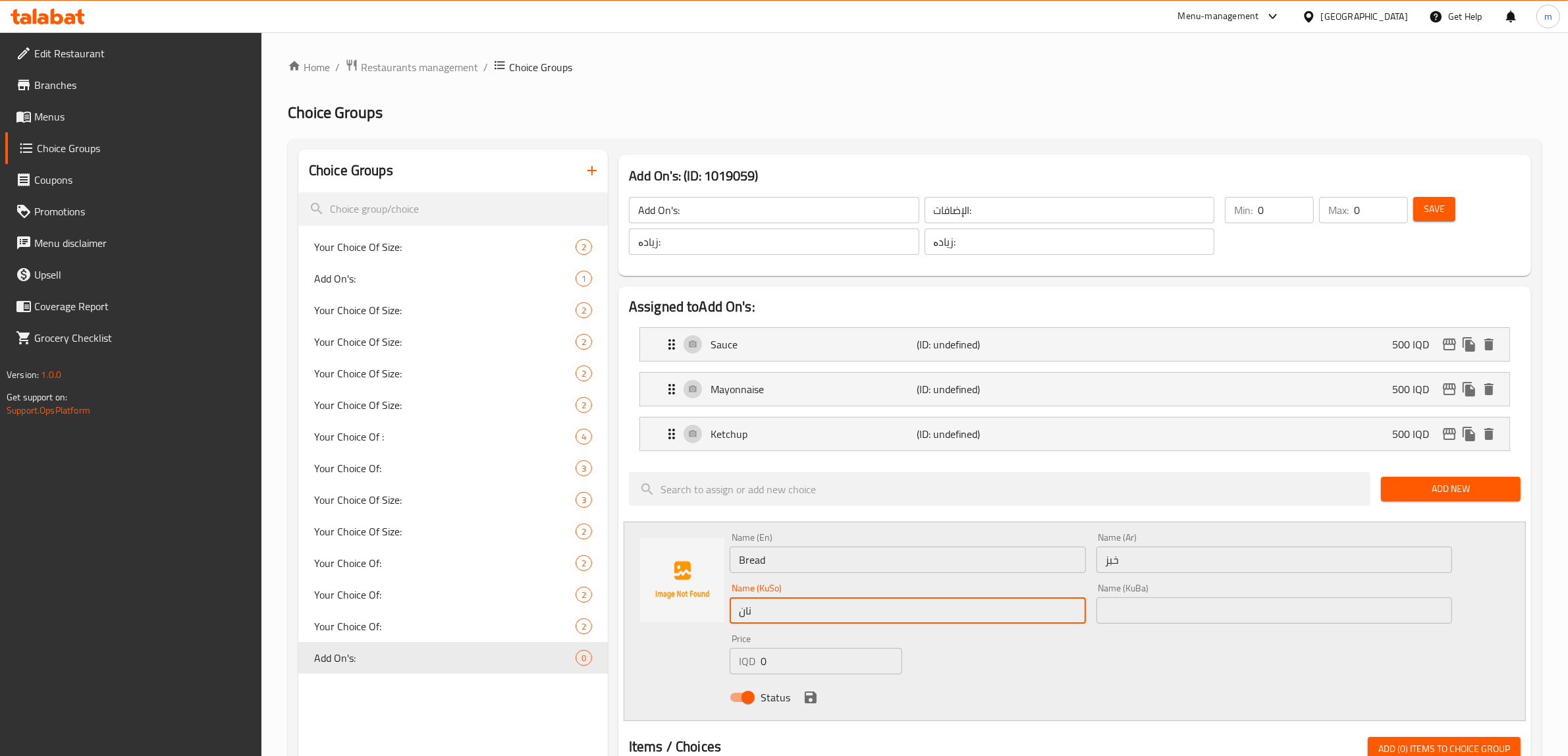
type input "نان"
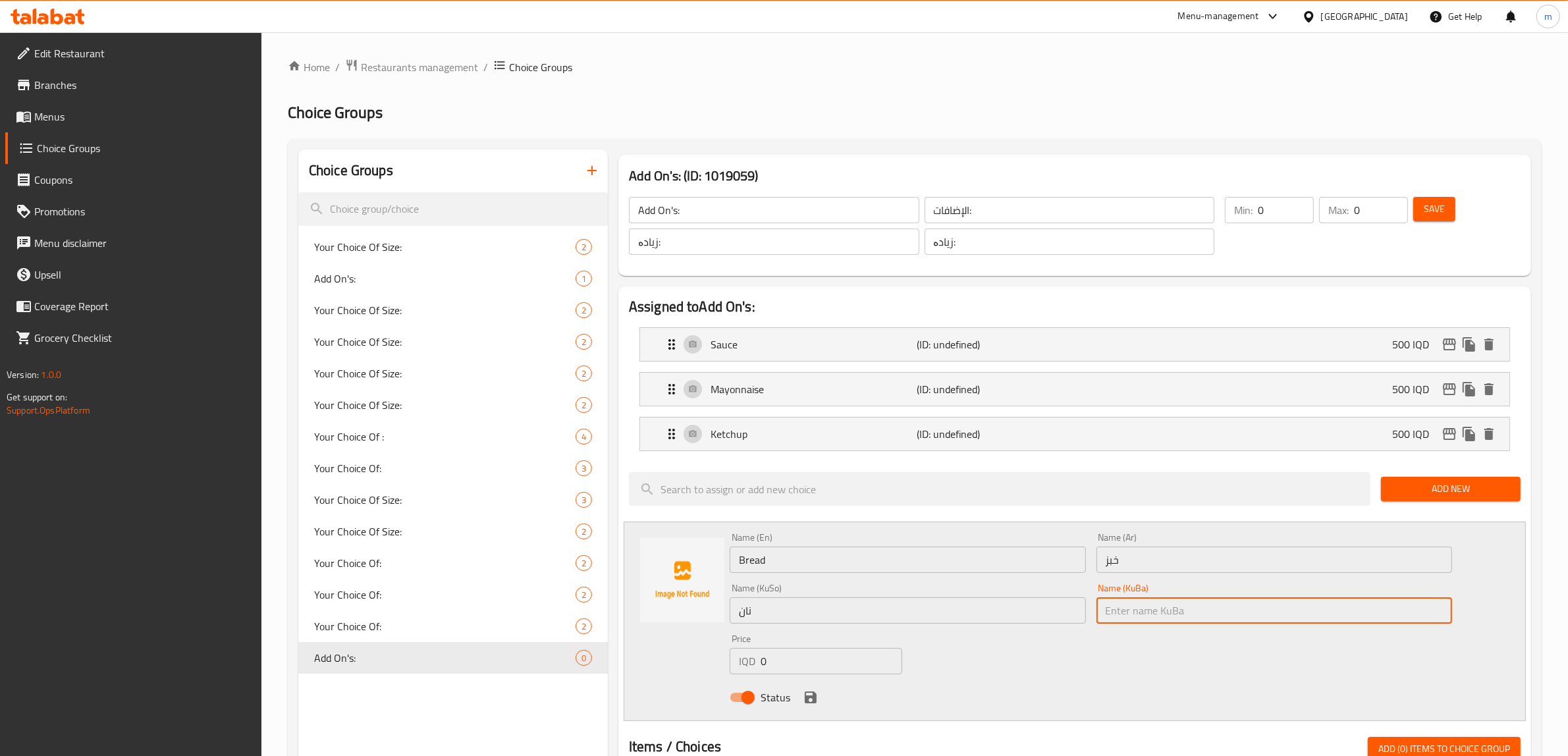
paste input "نان"
type input "نان"
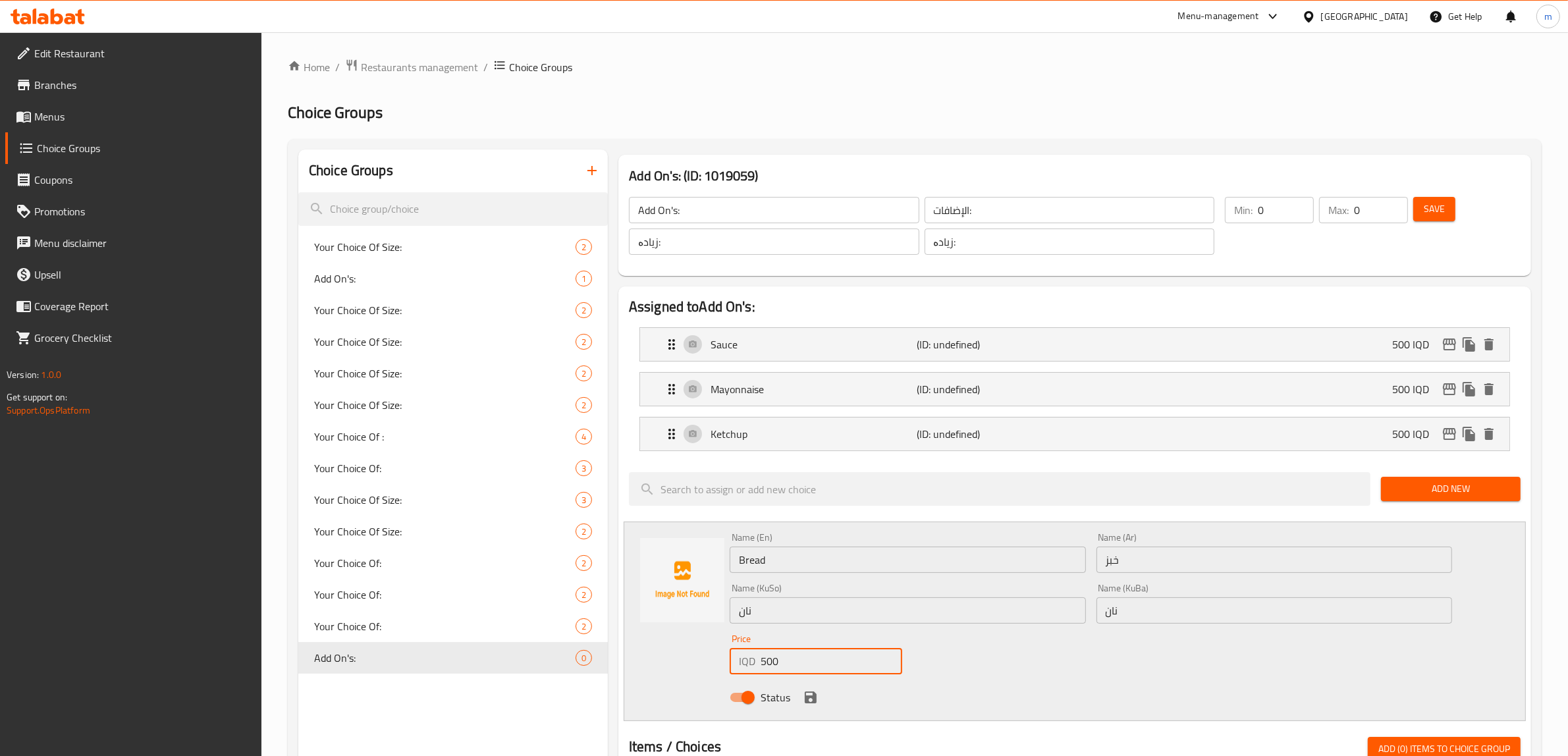
type input "500"
click button "save" at bounding box center [810, 698] width 20 height 20
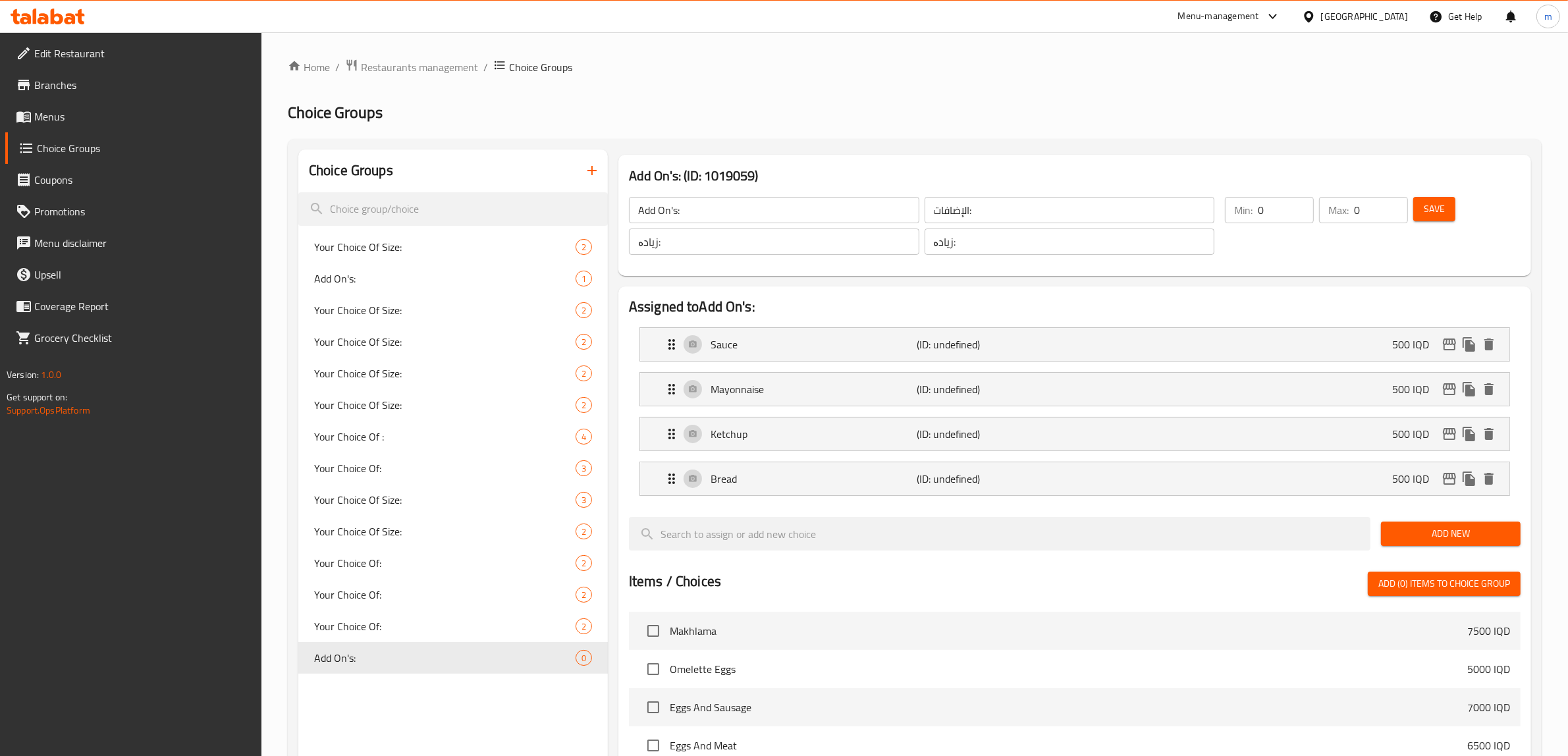
click at [1436, 213] on span "Save" at bounding box center [1434, 209] width 21 height 17
click at [1428, 208] on span "Save" at bounding box center [1434, 209] width 21 height 17
click at [1037, 491] on div "Bread (ID: 2271814634) 500 IQD" at bounding box center [1079, 479] width 830 height 33
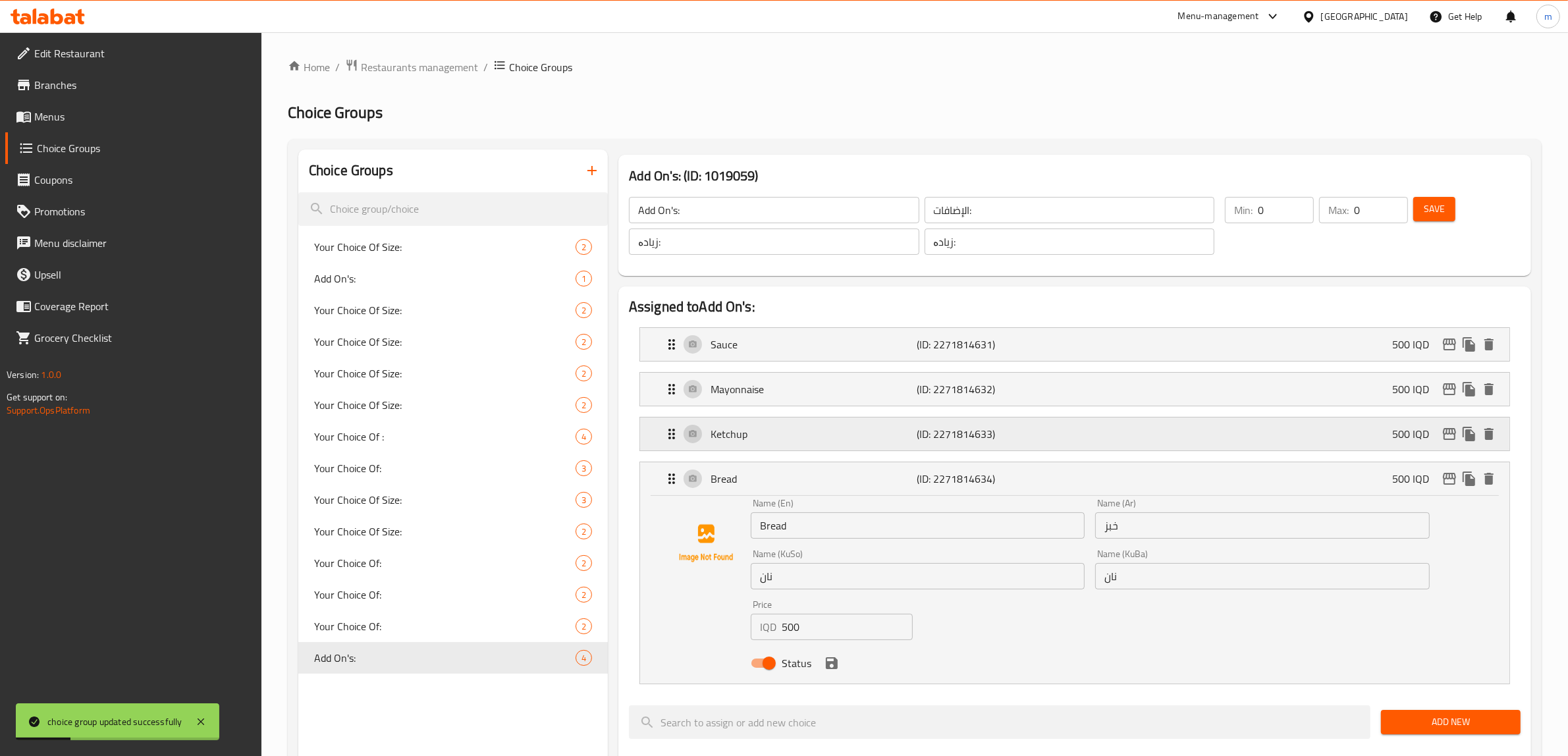
click at [1039, 449] on div "Ketchup (ID: 2271814633) 500 IQD" at bounding box center [1079, 434] width 830 height 33
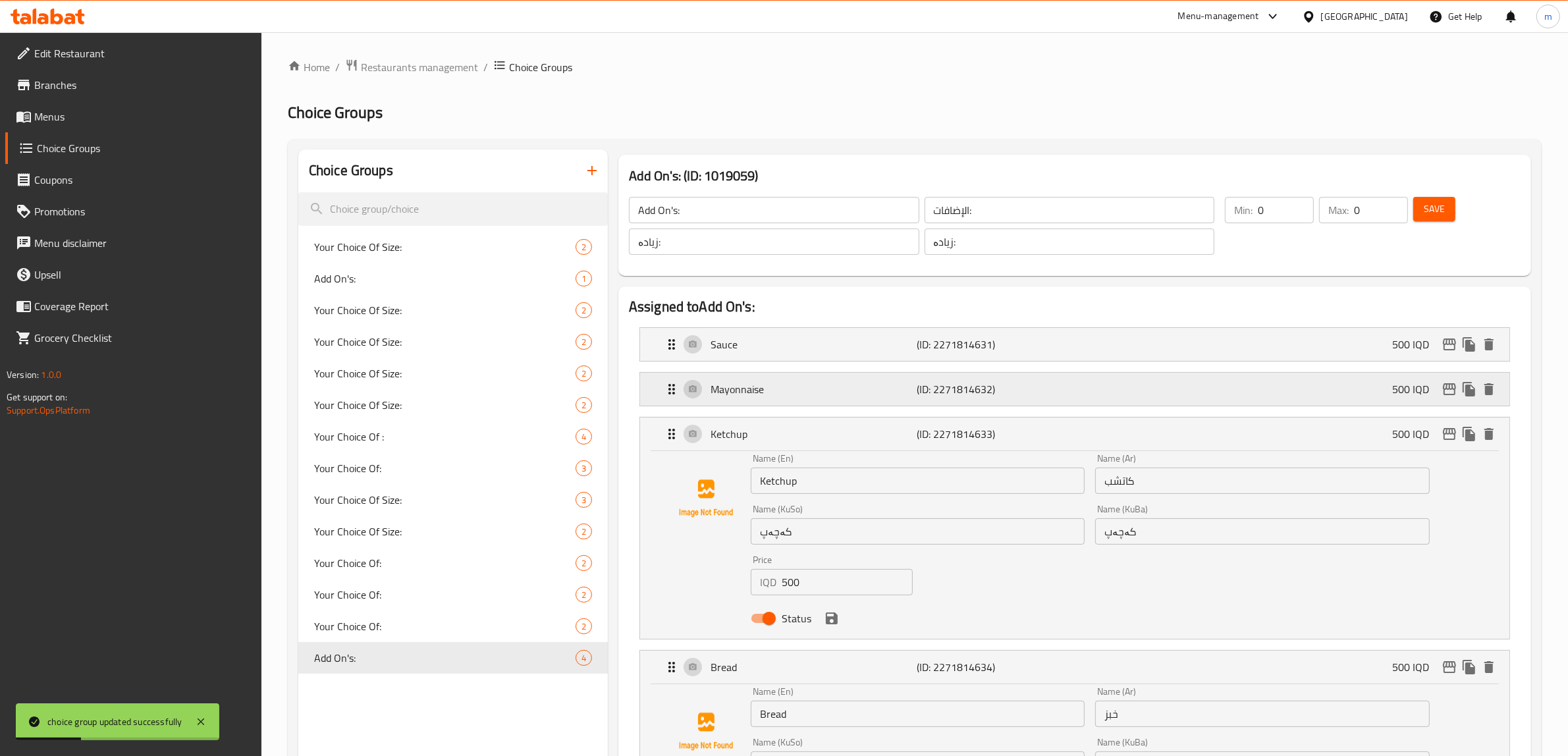
click at [1036, 388] on p "(ID: 2271814632)" at bounding box center [986, 389] width 137 height 16
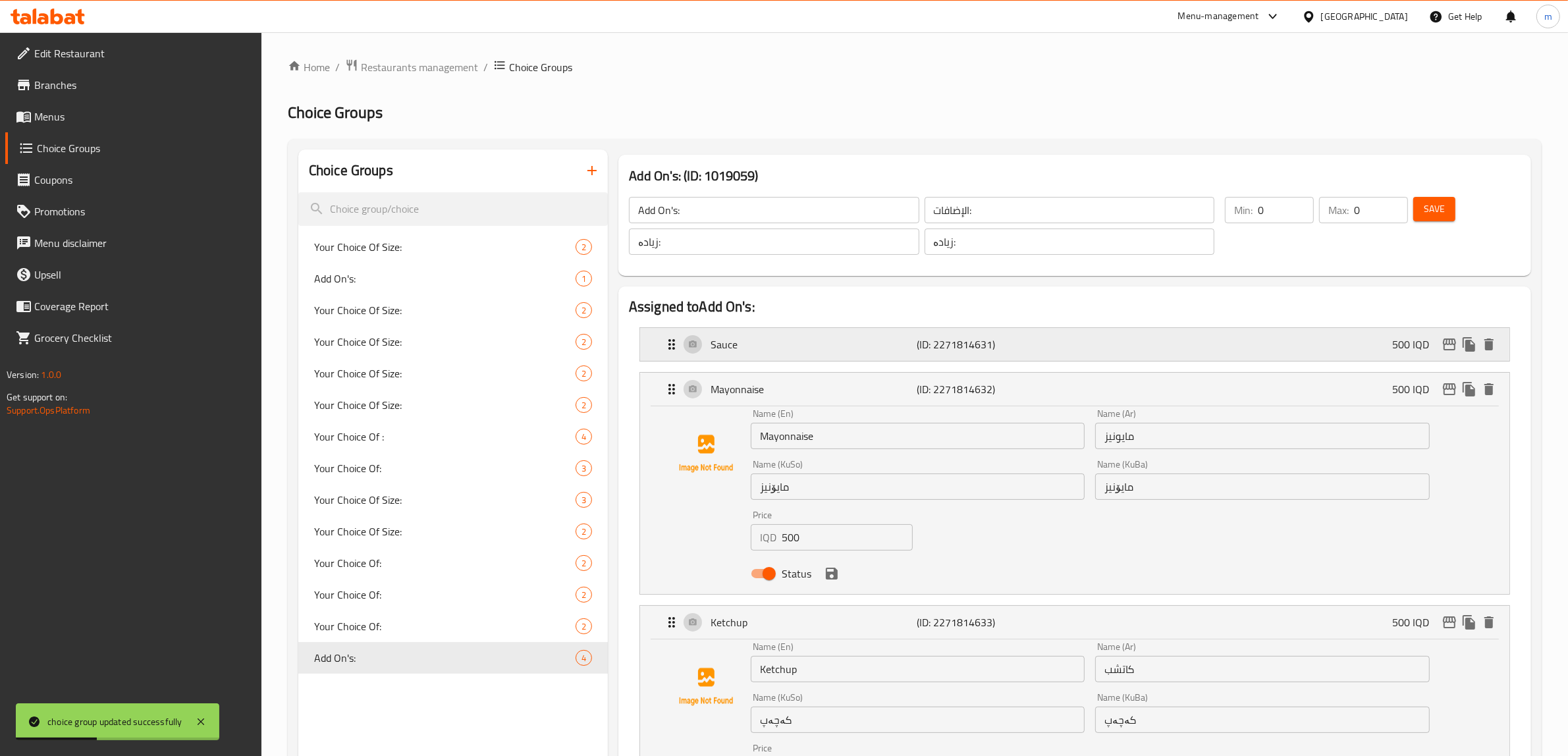
click at [1012, 338] on p "(ID: 2271814631)" at bounding box center [986, 344] width 137 height 16
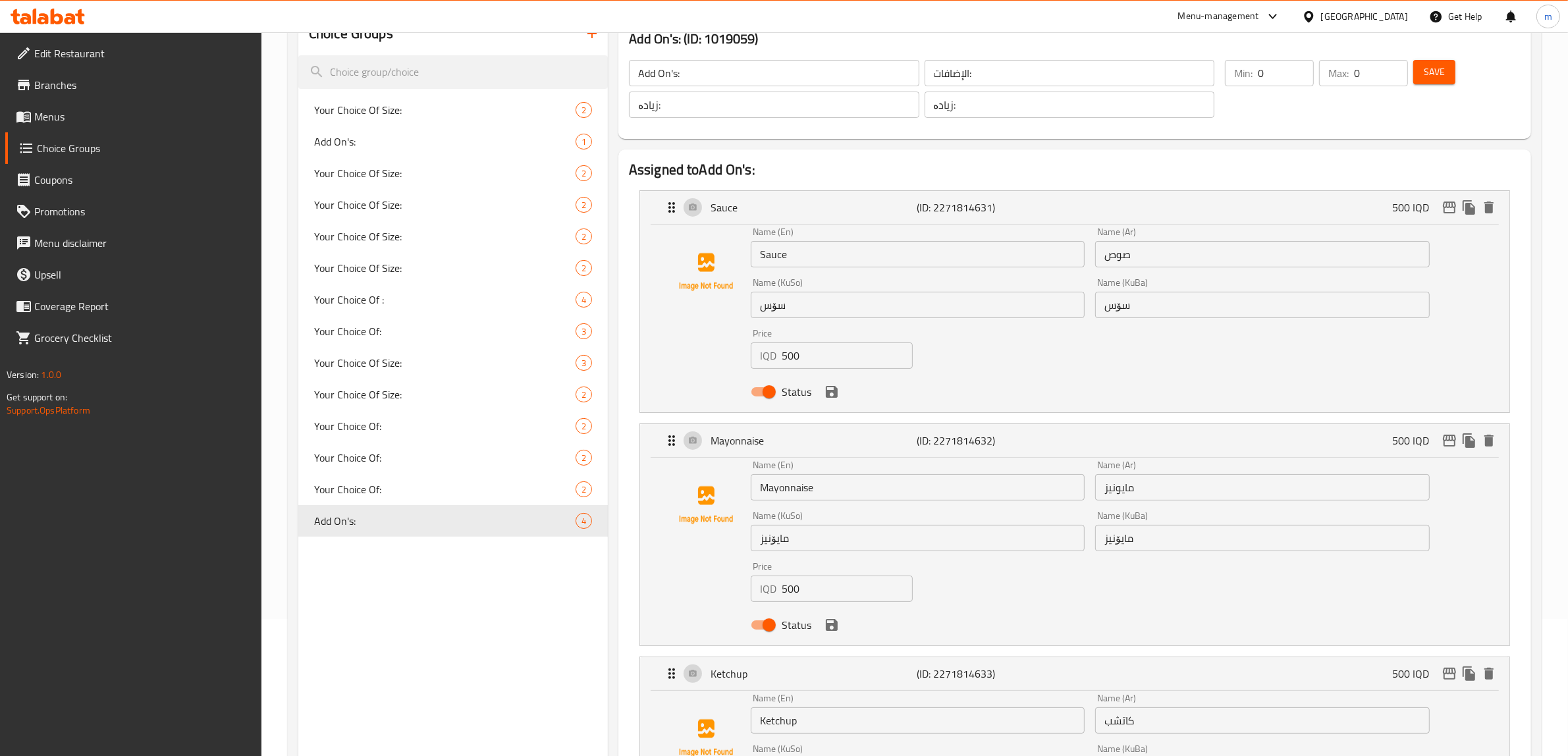
scroll to position [412, 0]
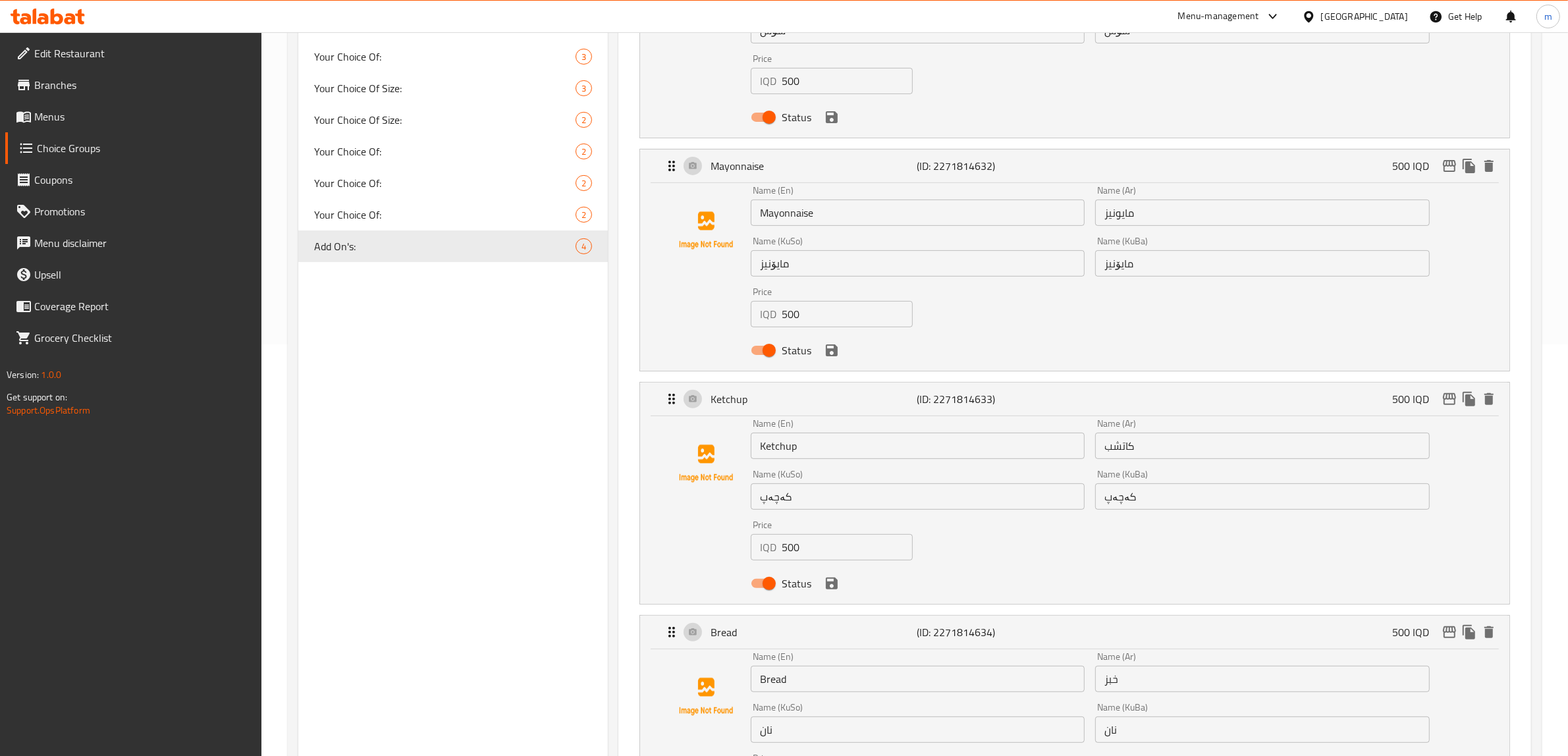
click at [430, 511] on div "Choice Groups Your Choice Of Size: 2 Add On's: 1 Your Choice Of Size: 2 Your Ch…" at bounding box center [453, 624] width 310 height 1773
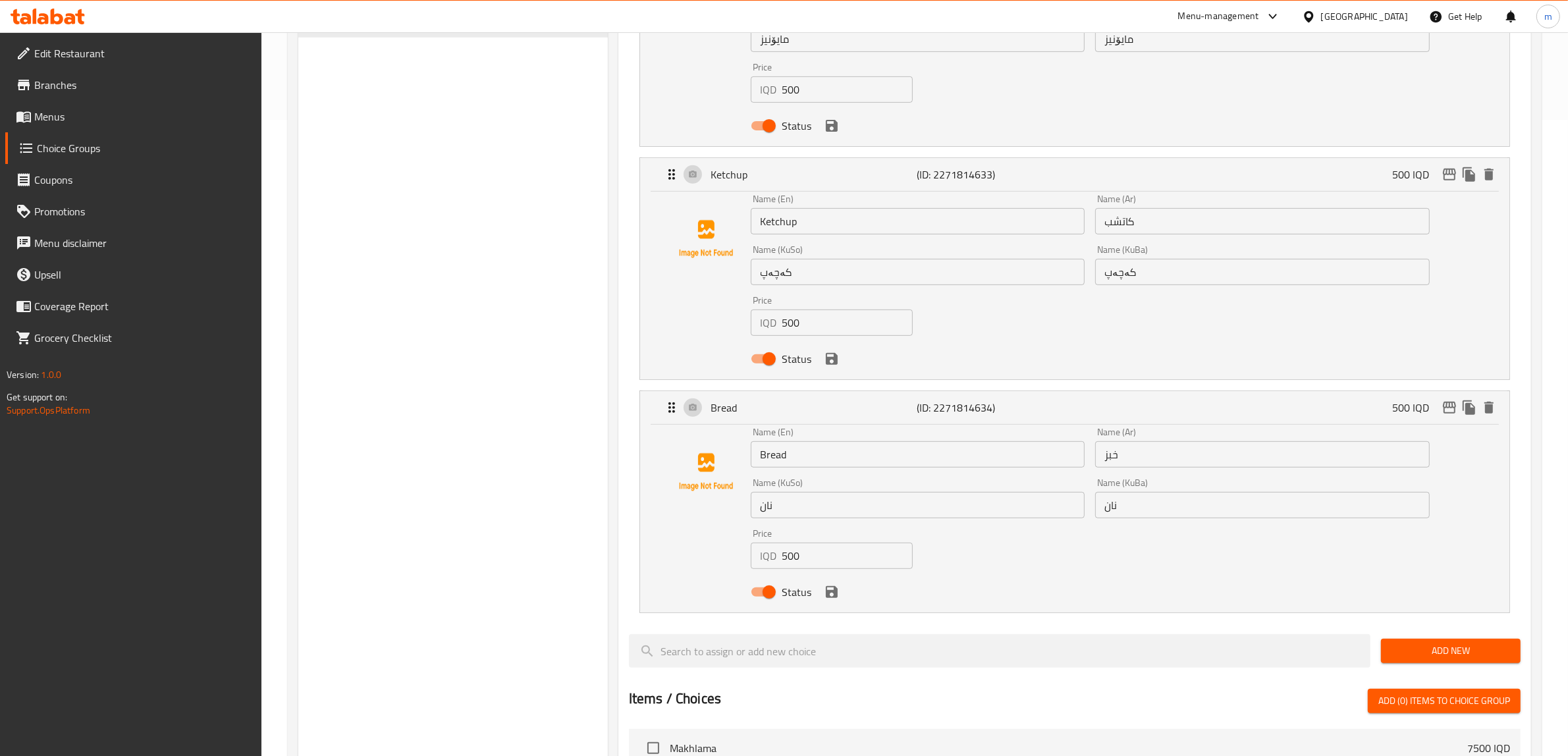
scroll to position [549, 0]
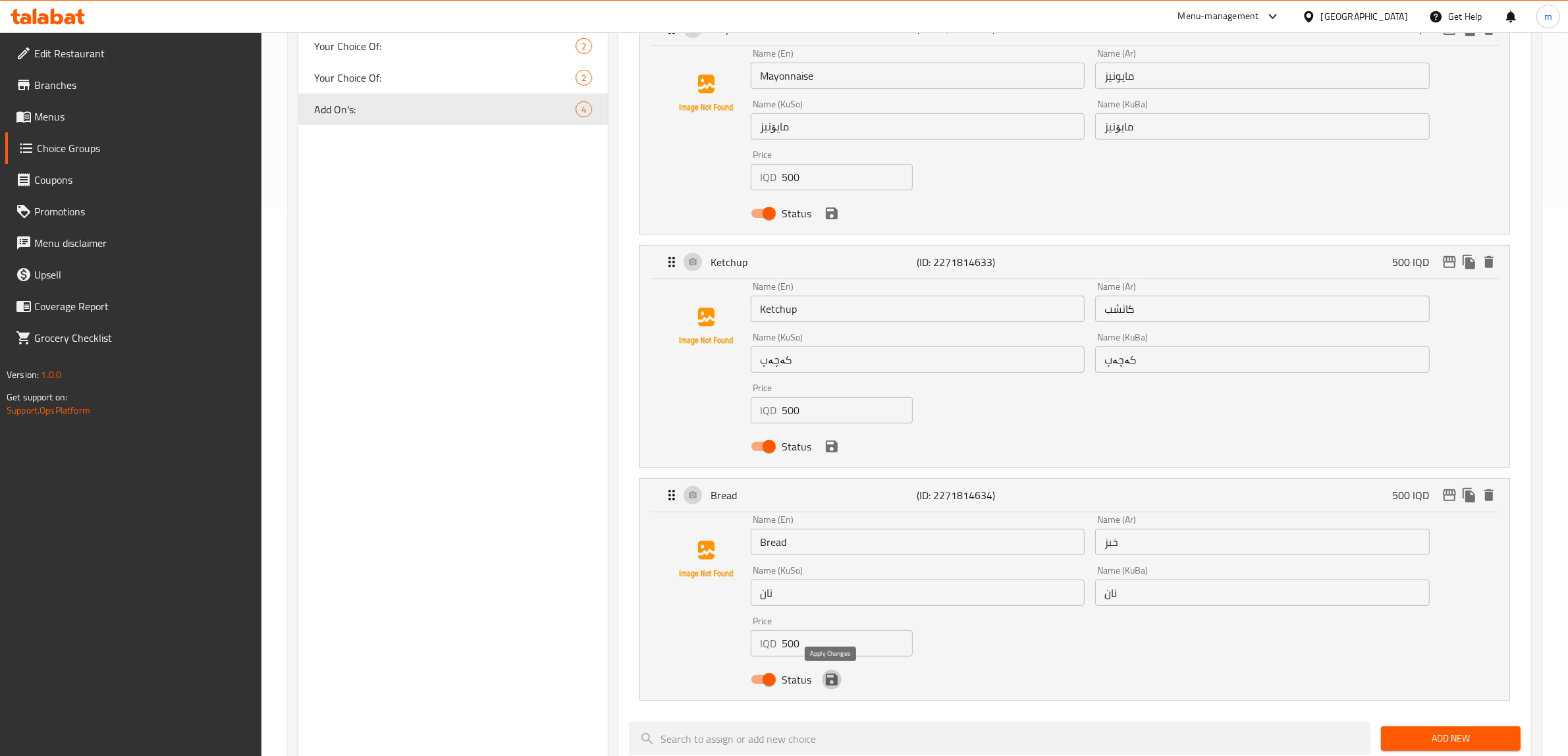
click at [835, 681] on icon "save" at bounding box center [832, 680] width 12 height 12
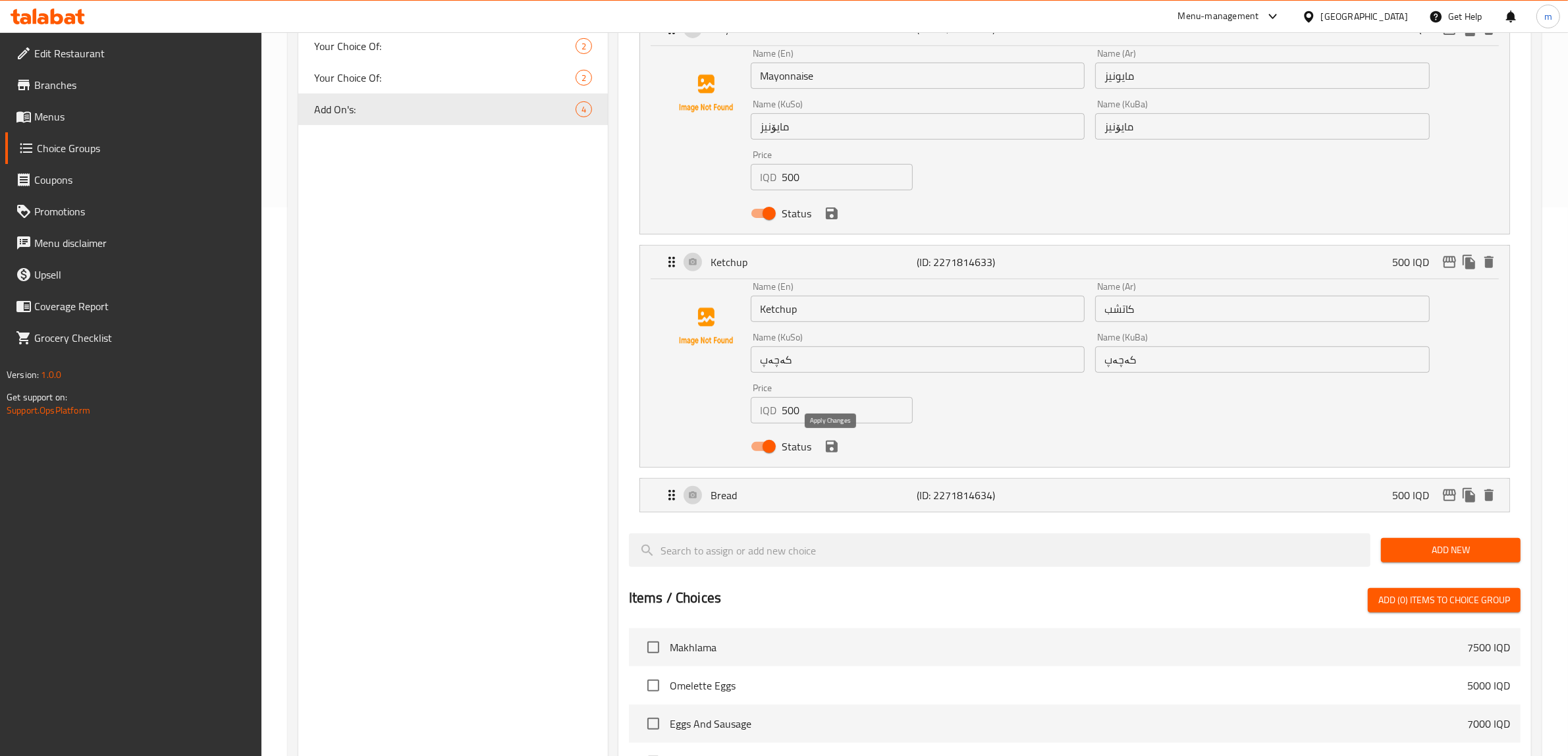
click at [832, 446] on icon "save" at bounding box center [832, 446] width 12 height 12
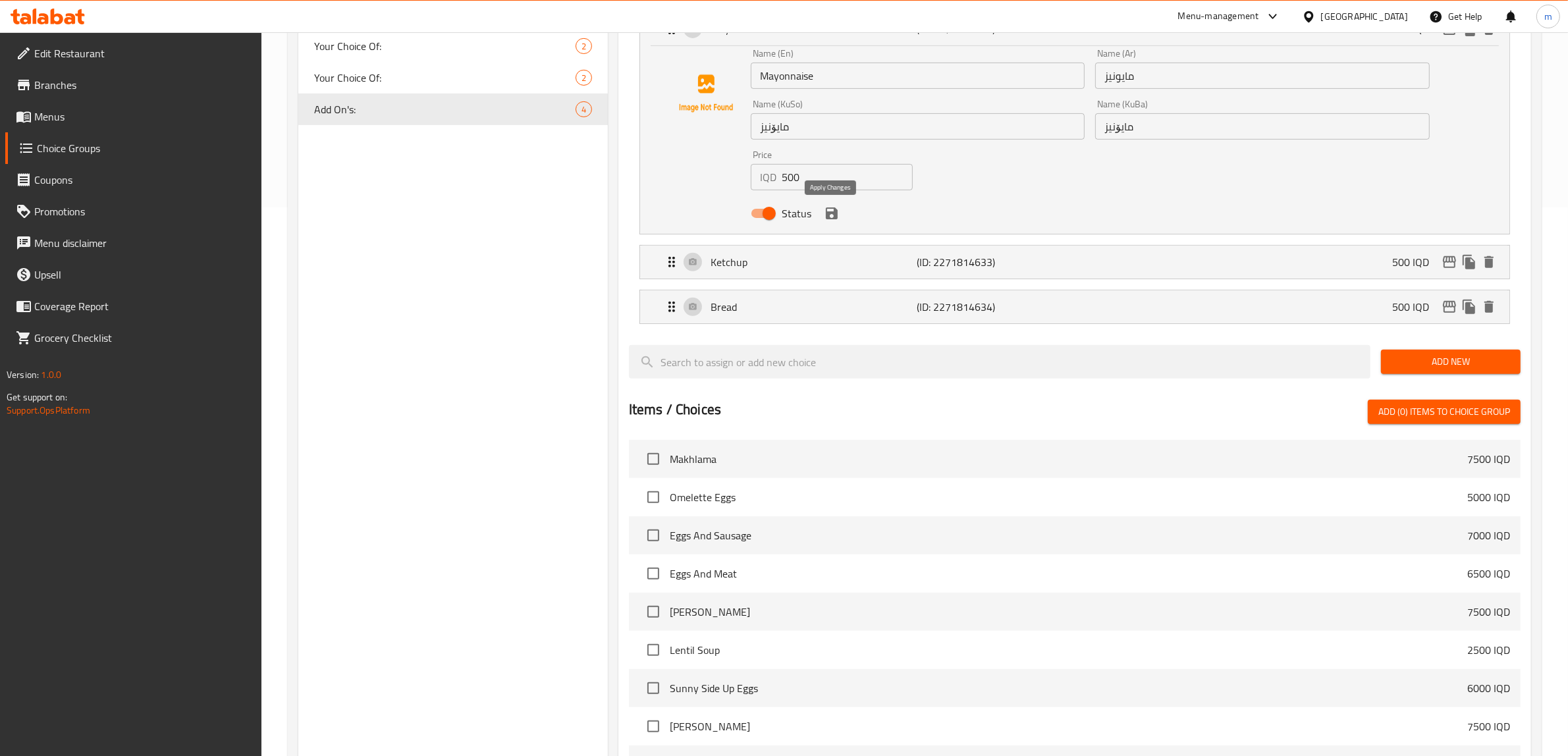
click at [833, 208] on icon "save" at bounding box center [832, 214] width 12 height 12
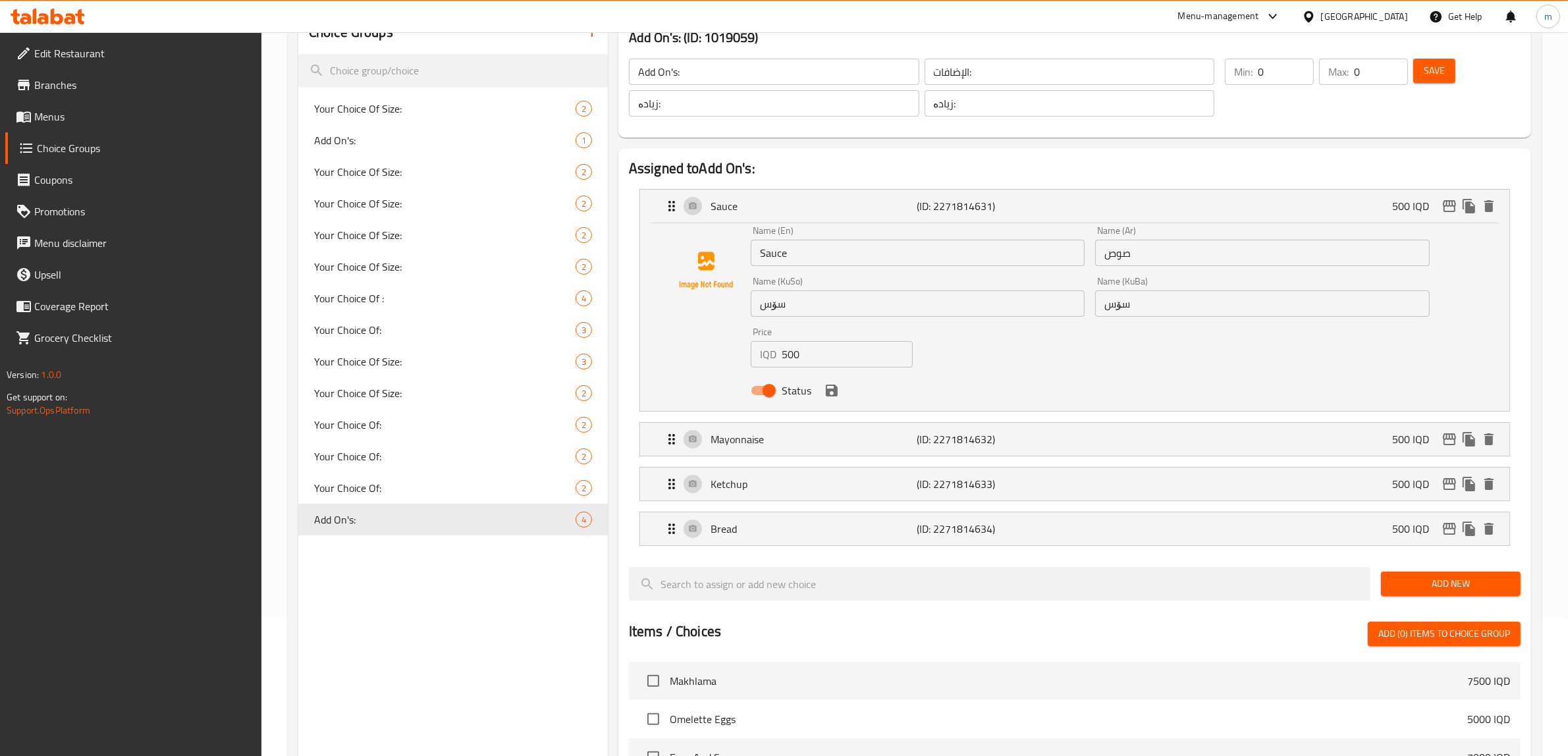
scroll to position [137, 0]
click at [837, 392] on icon "save" at bounding box center [831, 392] width 16 height 16
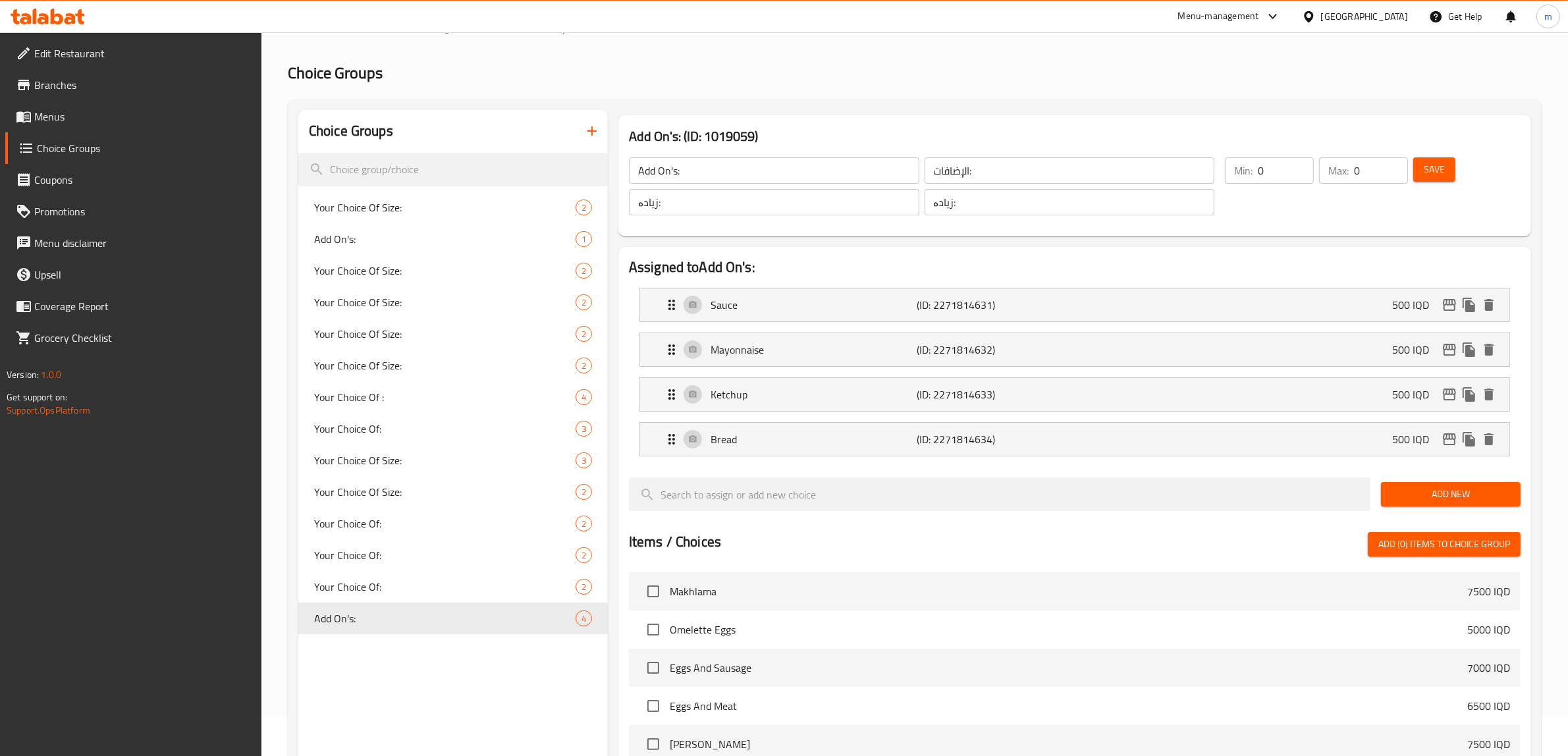
scroll to position [0, 0]
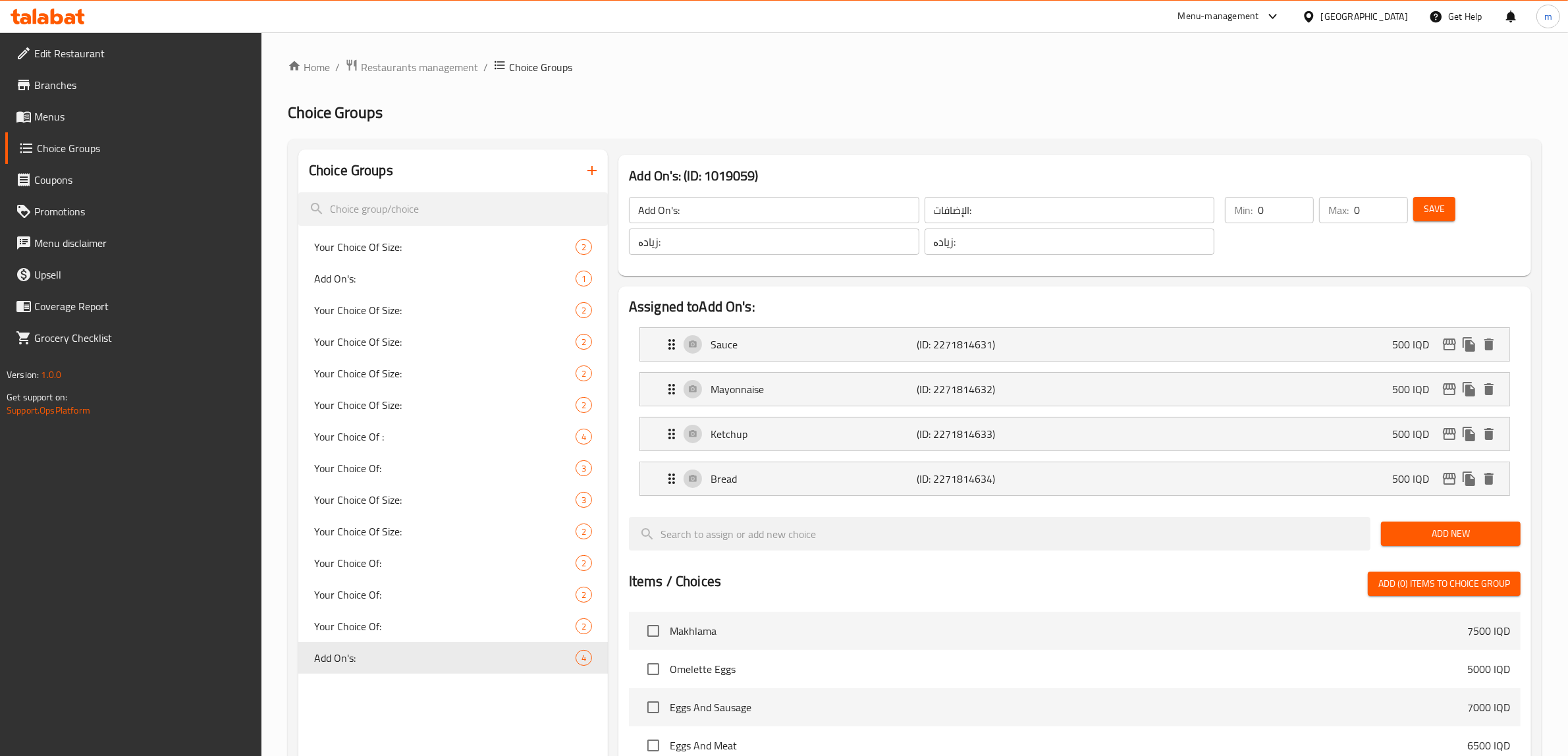
click at [1431, 214] on span "Save" at bounding box center [1434, 209] width 21 height 17
click at [103, 110] on span "Menus" at bounding box center [142, 116] width 218 height 16
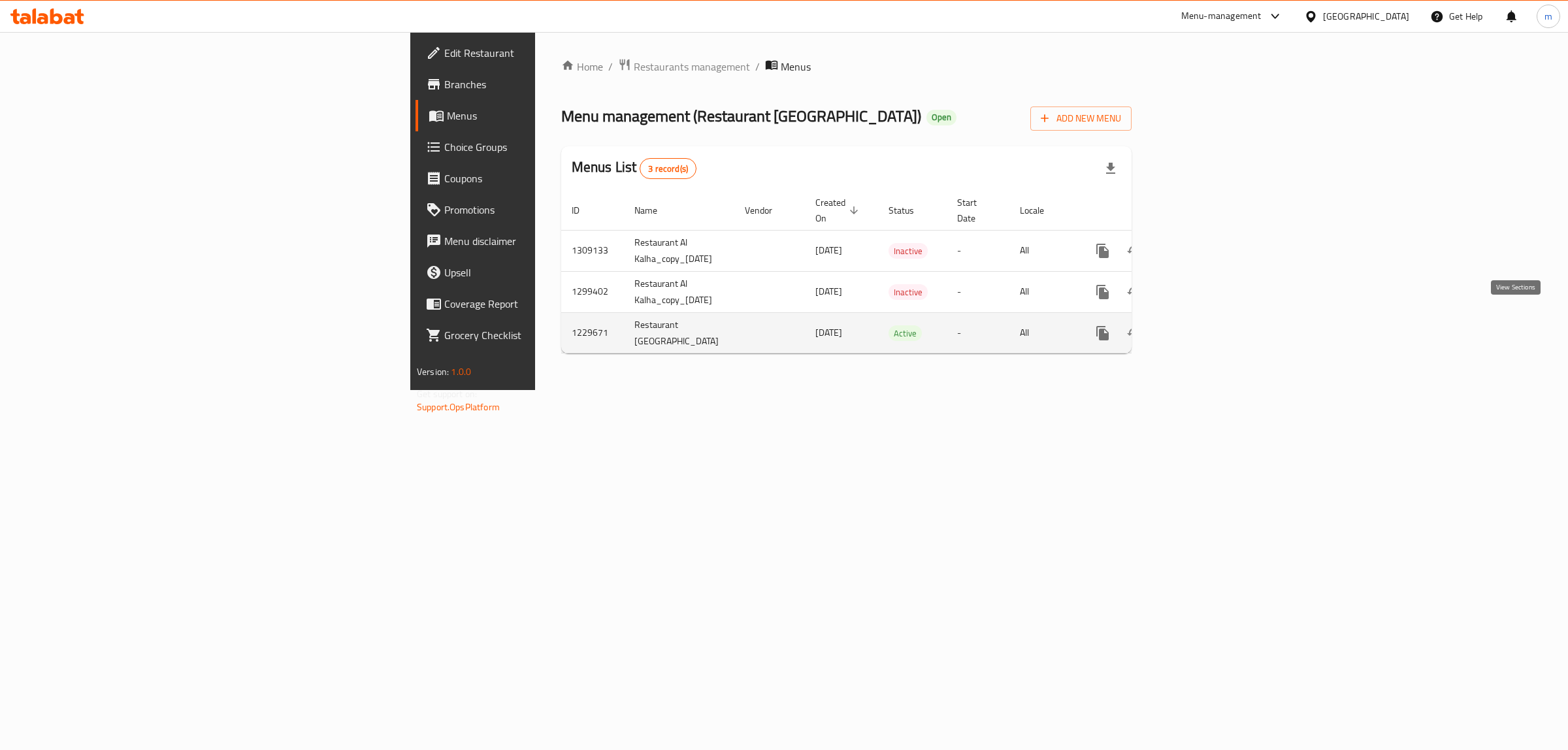
click at [1212, 318] on link "enhanced table" at bounding box center [1197, 334] width 31 height 31
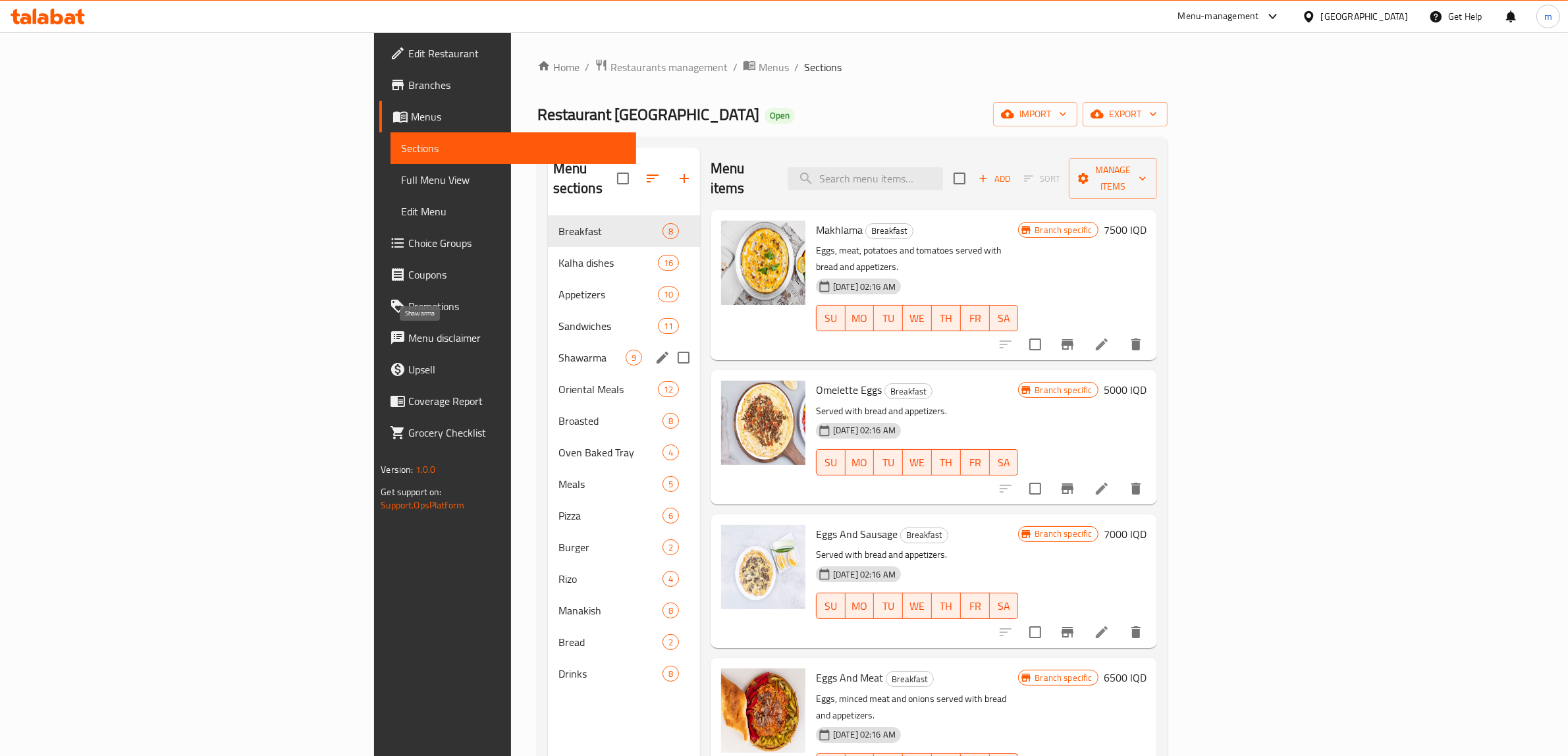
click at [559, 349] on span "Shawarma" at bounding box center [592, 357] width 67 height 16
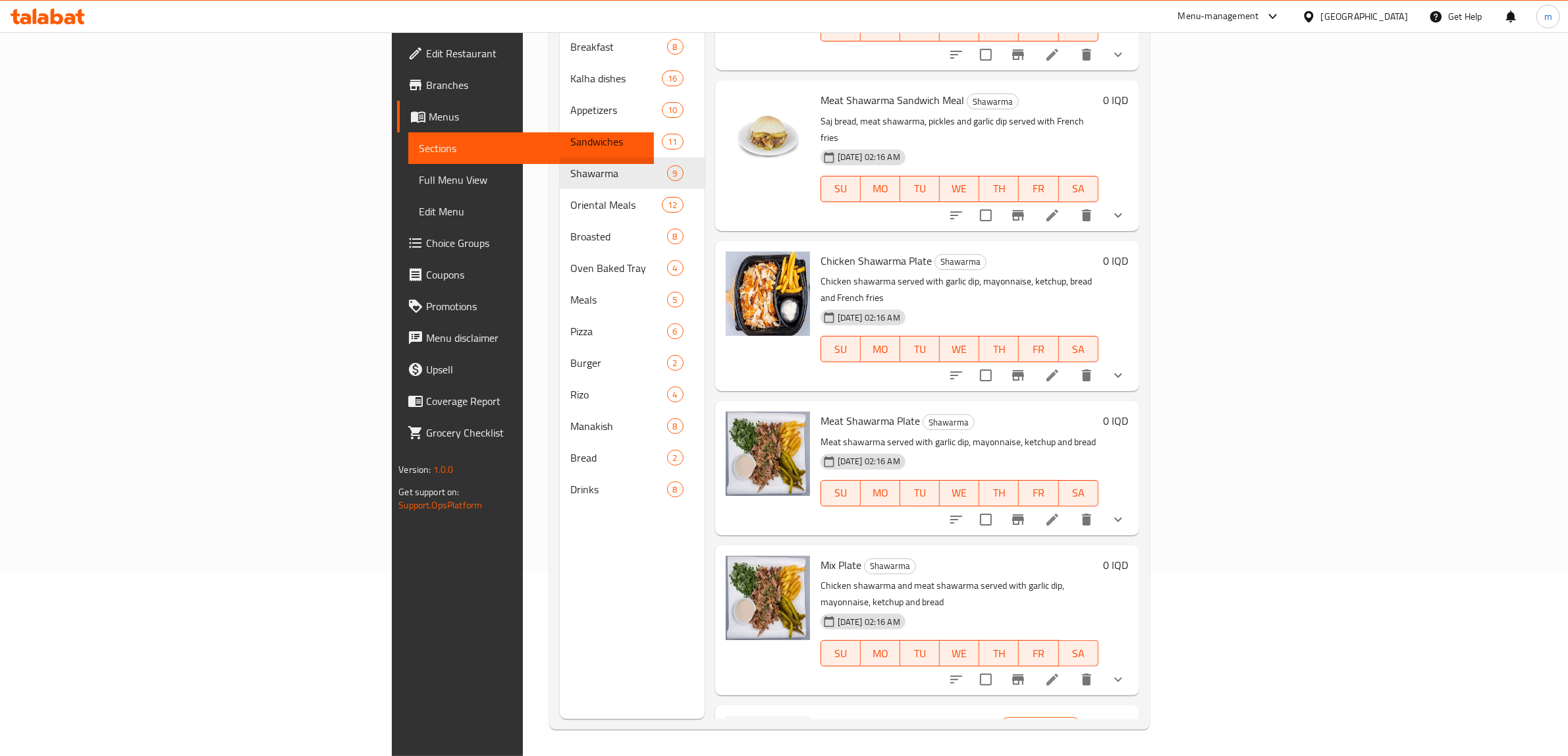
scroll to position [257, 0]
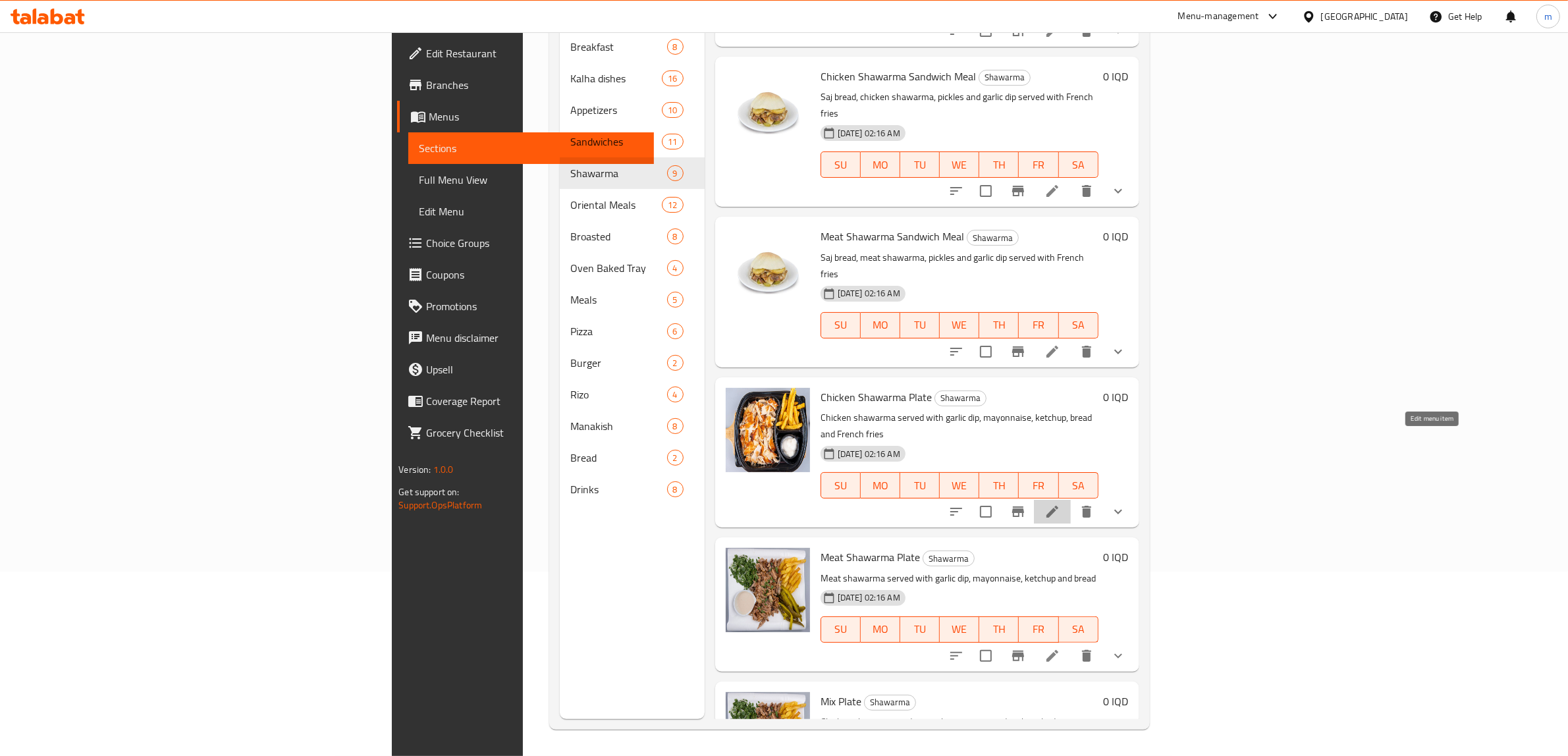
click at [1058, 506] on icon at bounding box center [1052, 512] width 12 height 12
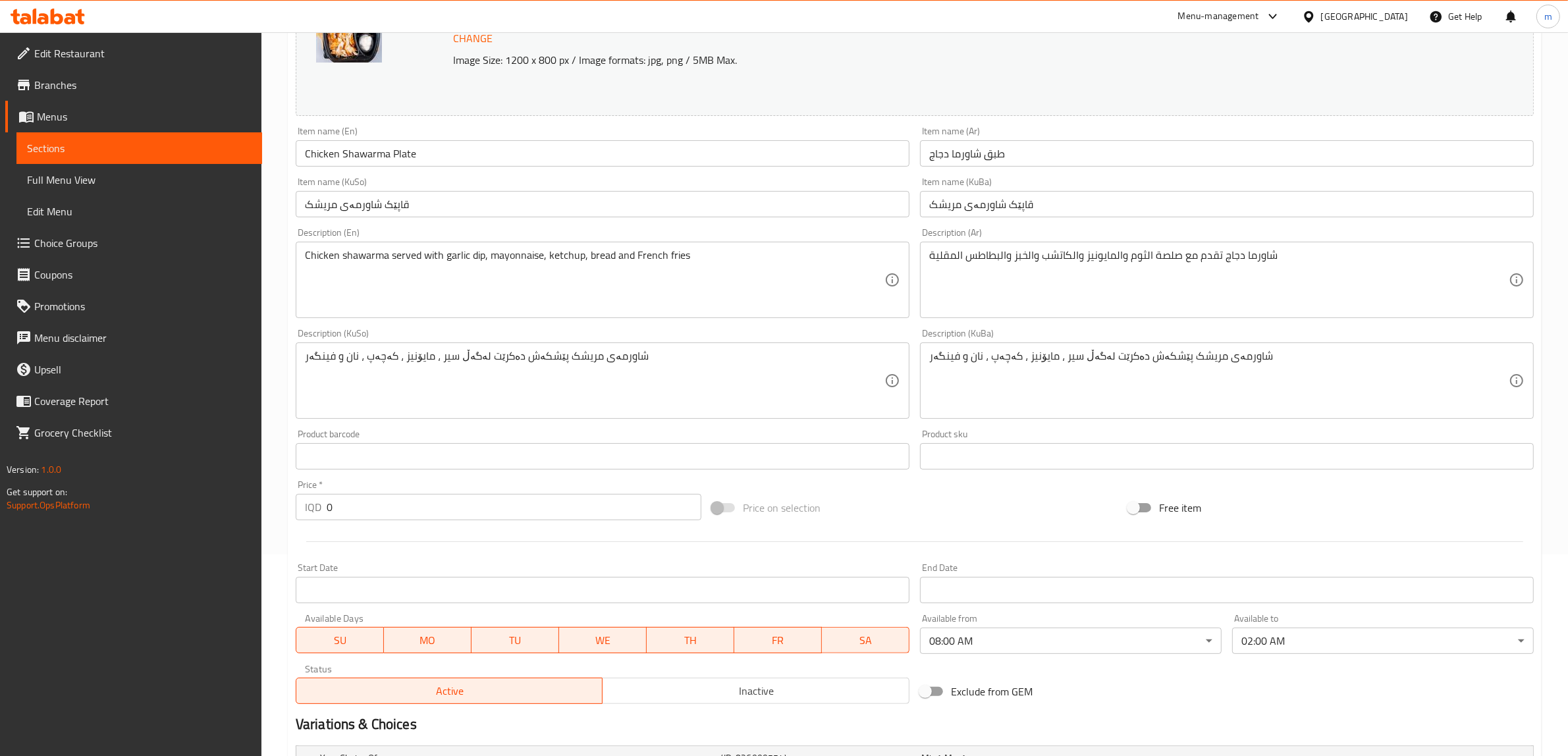
scroll to position [452, 0]
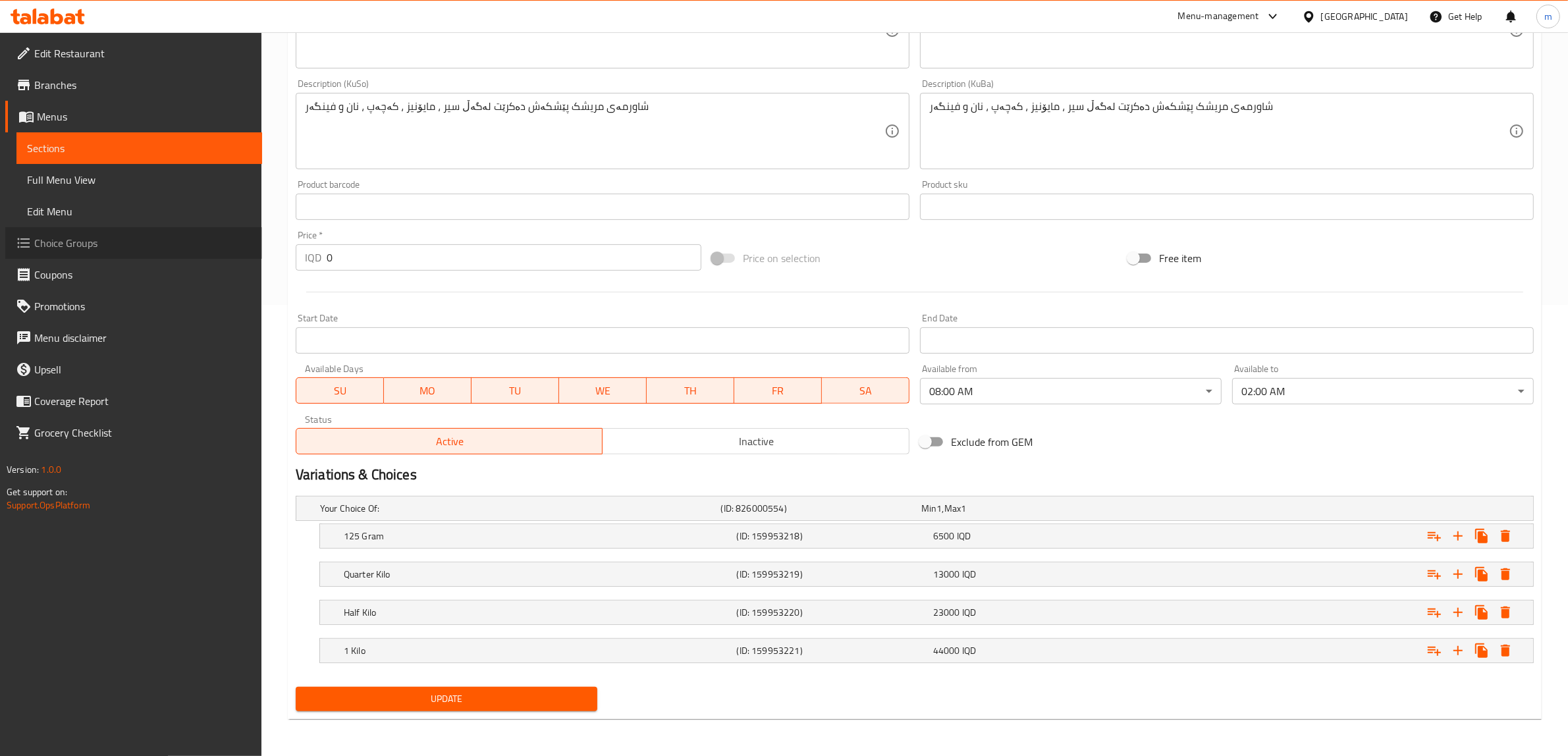
click at [79, 241] on span "Choice Groups" at bounding box center [142, 243] width 218 height 16
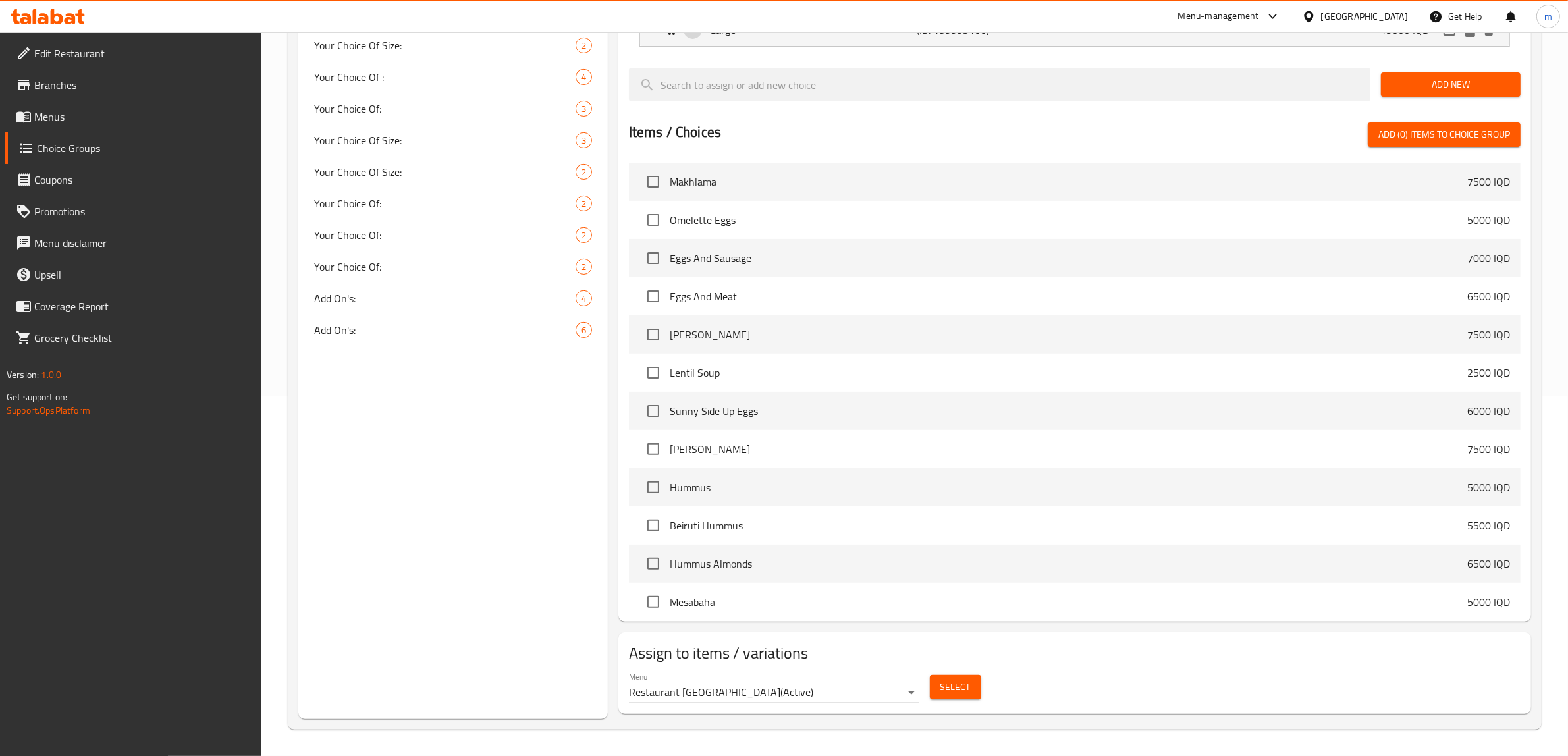
scroll to position [186, 0]
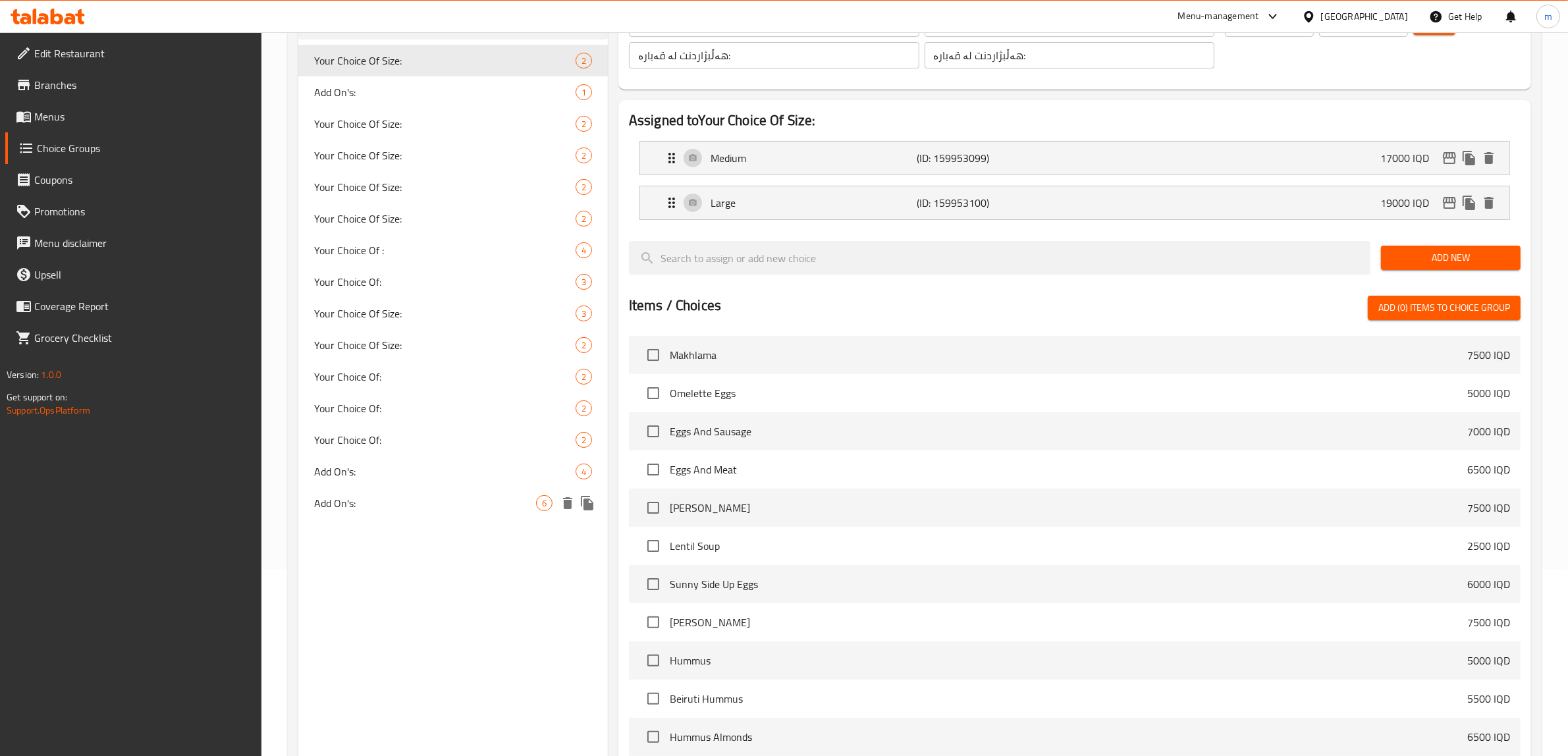
click at [413, 493] on div "Add On's: 6" at bounding box center [453, 503] width 310 height 31
type input "Add On's:"
type input "الإضافات:"
type input "زیادە:"
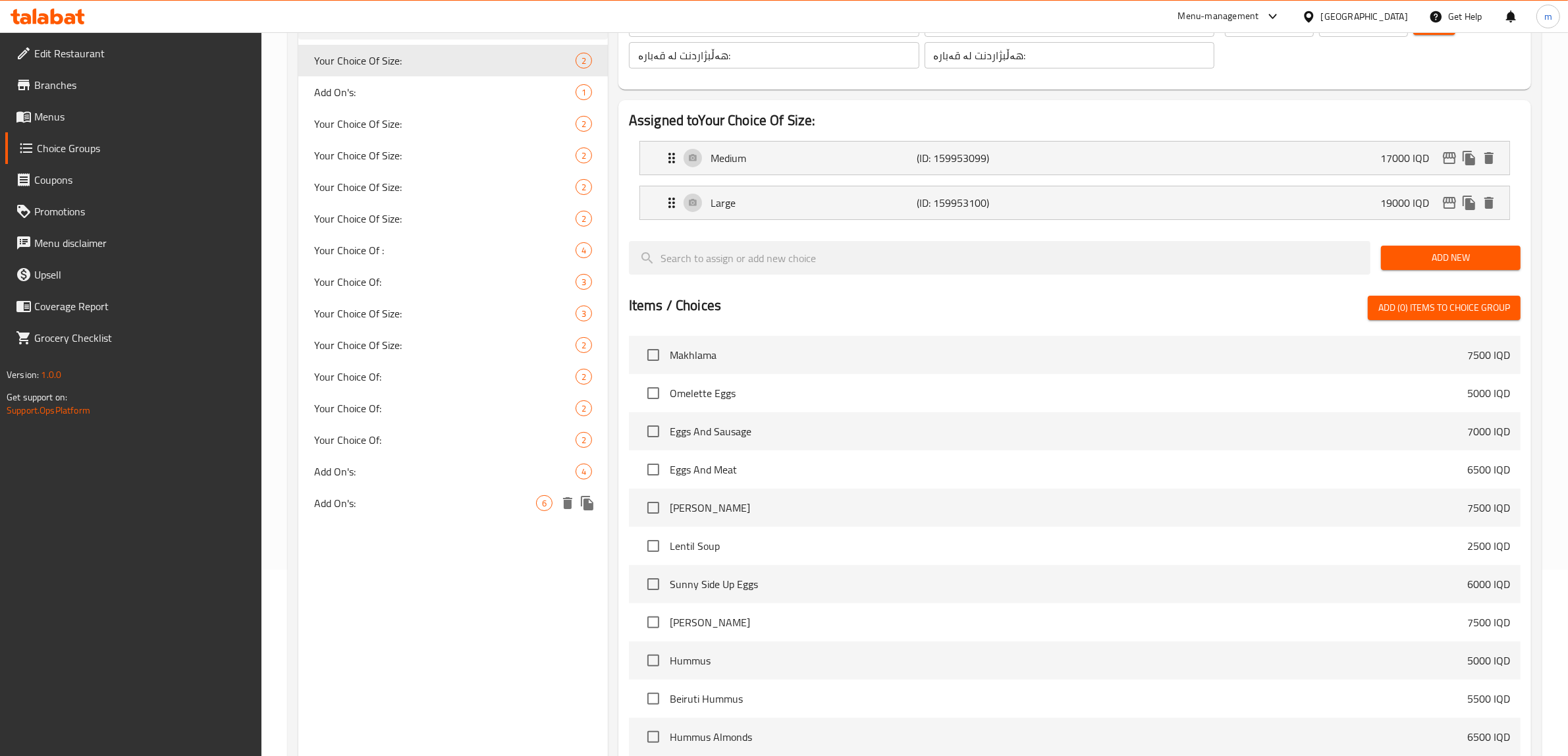
type input "0"
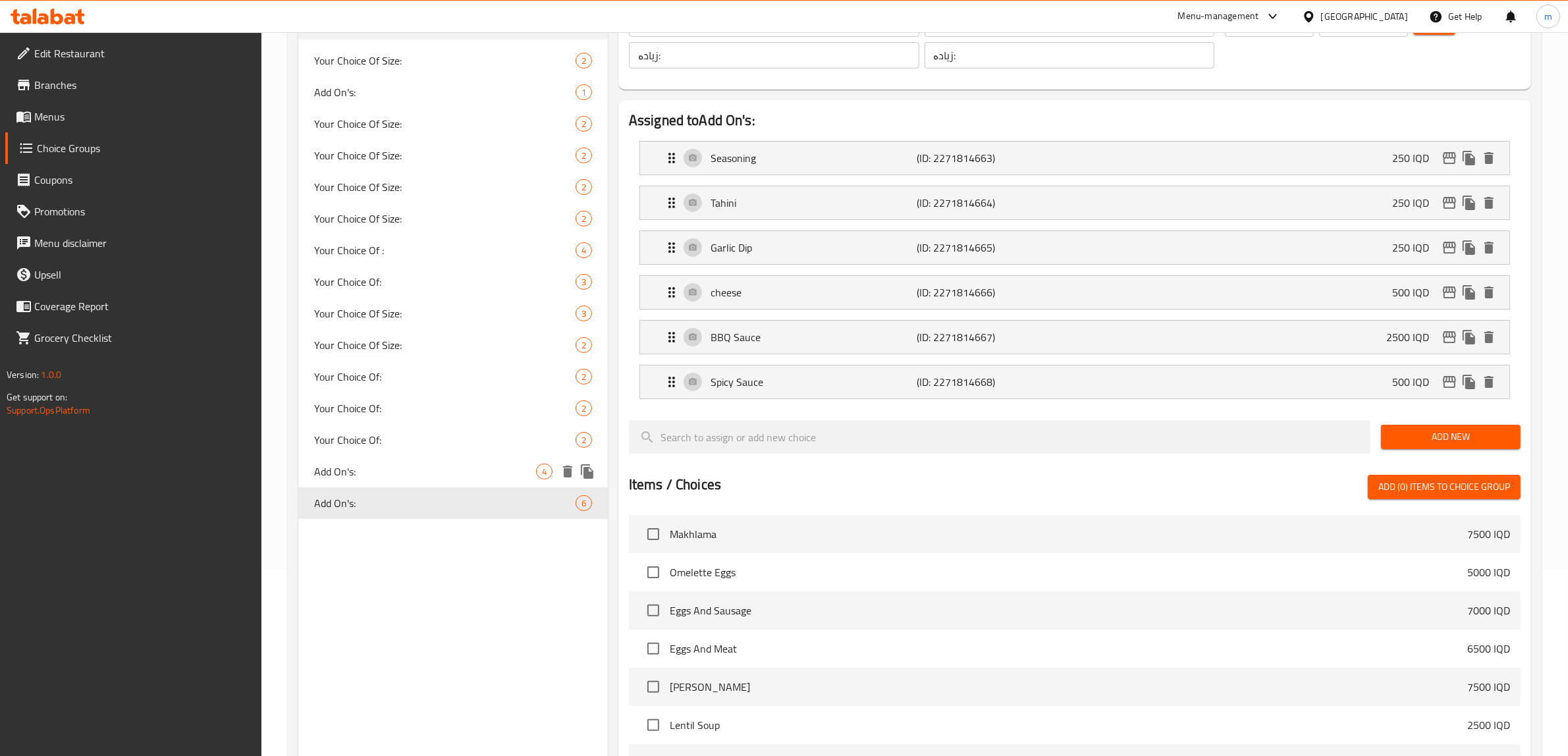
click at [414, 471] on span "Add On's:" at bounding box center [425, 471] width 222 height 16
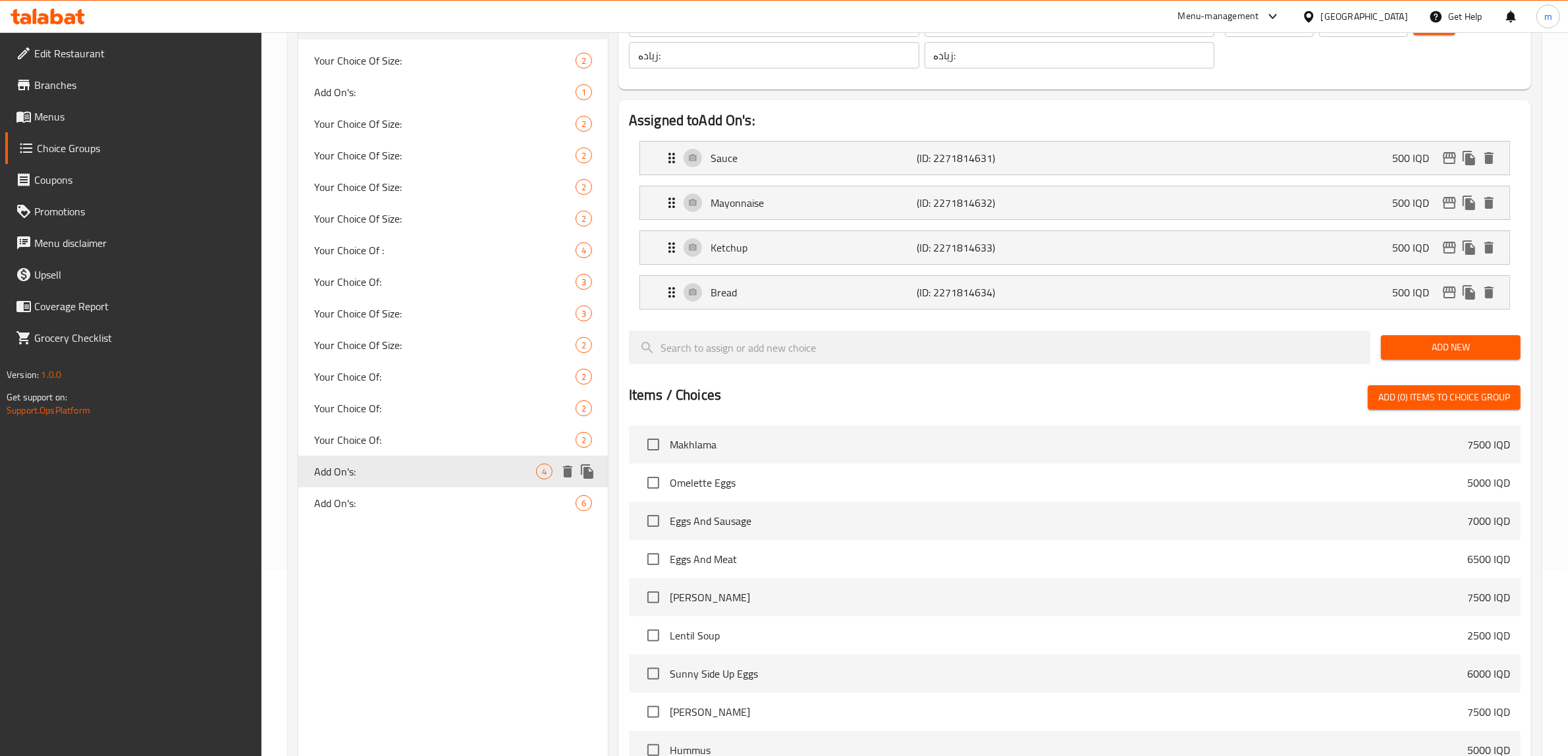
type input "Add On's:"
type input "الإضافات:"
type input "زیادە:"
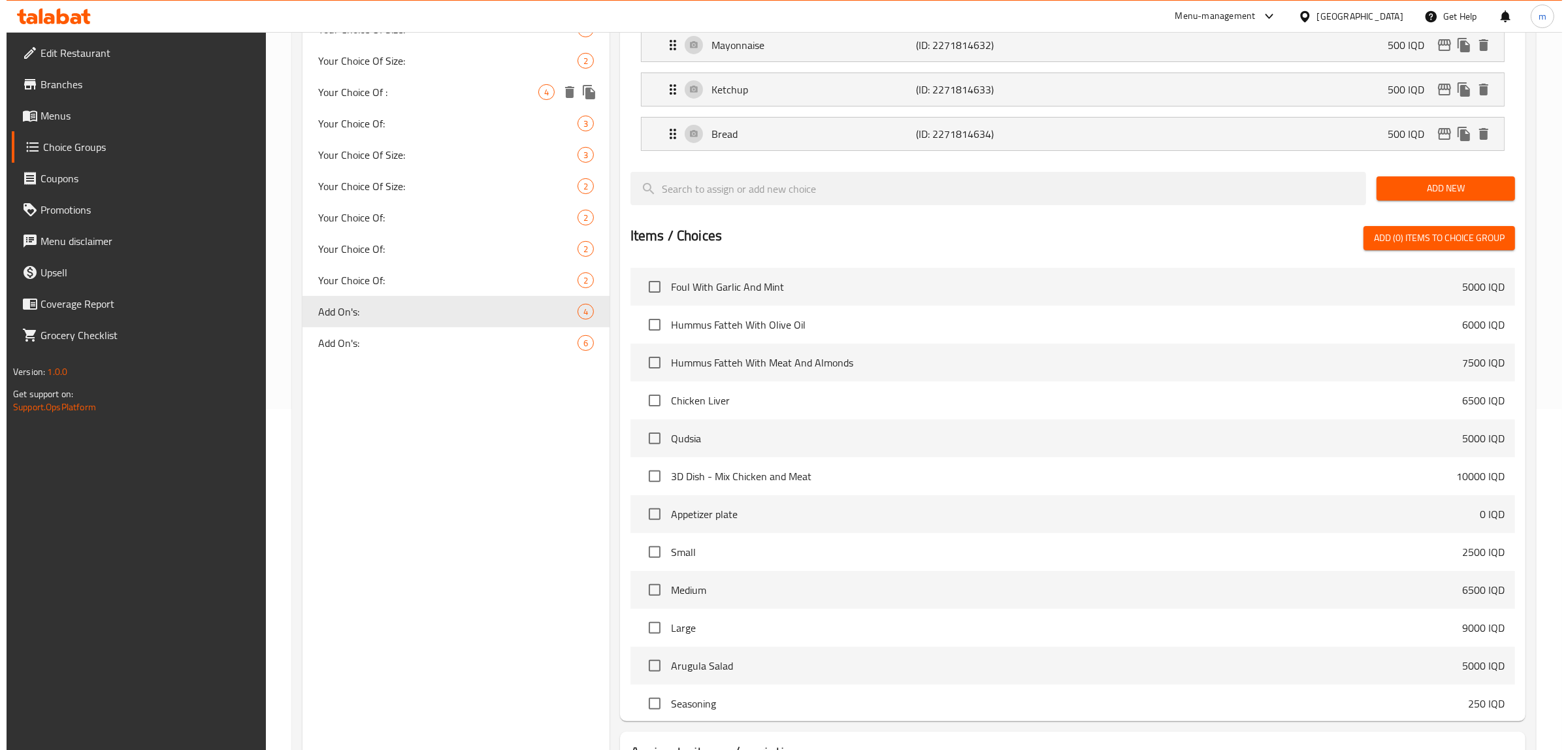
scroll to position [446, 0]
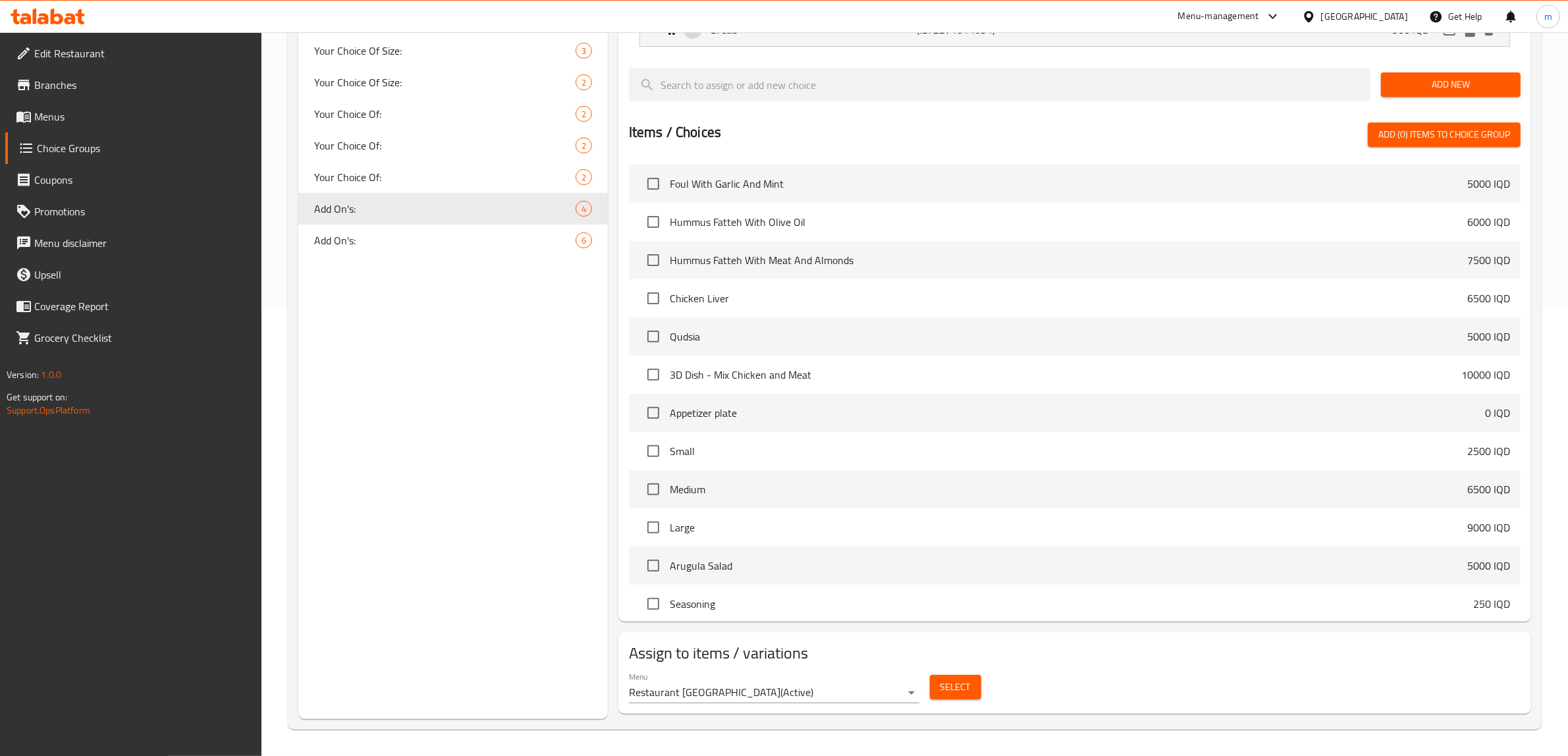
click at [966, 681] on span "Select" at bounding box center [955, 687] width 31 height 17
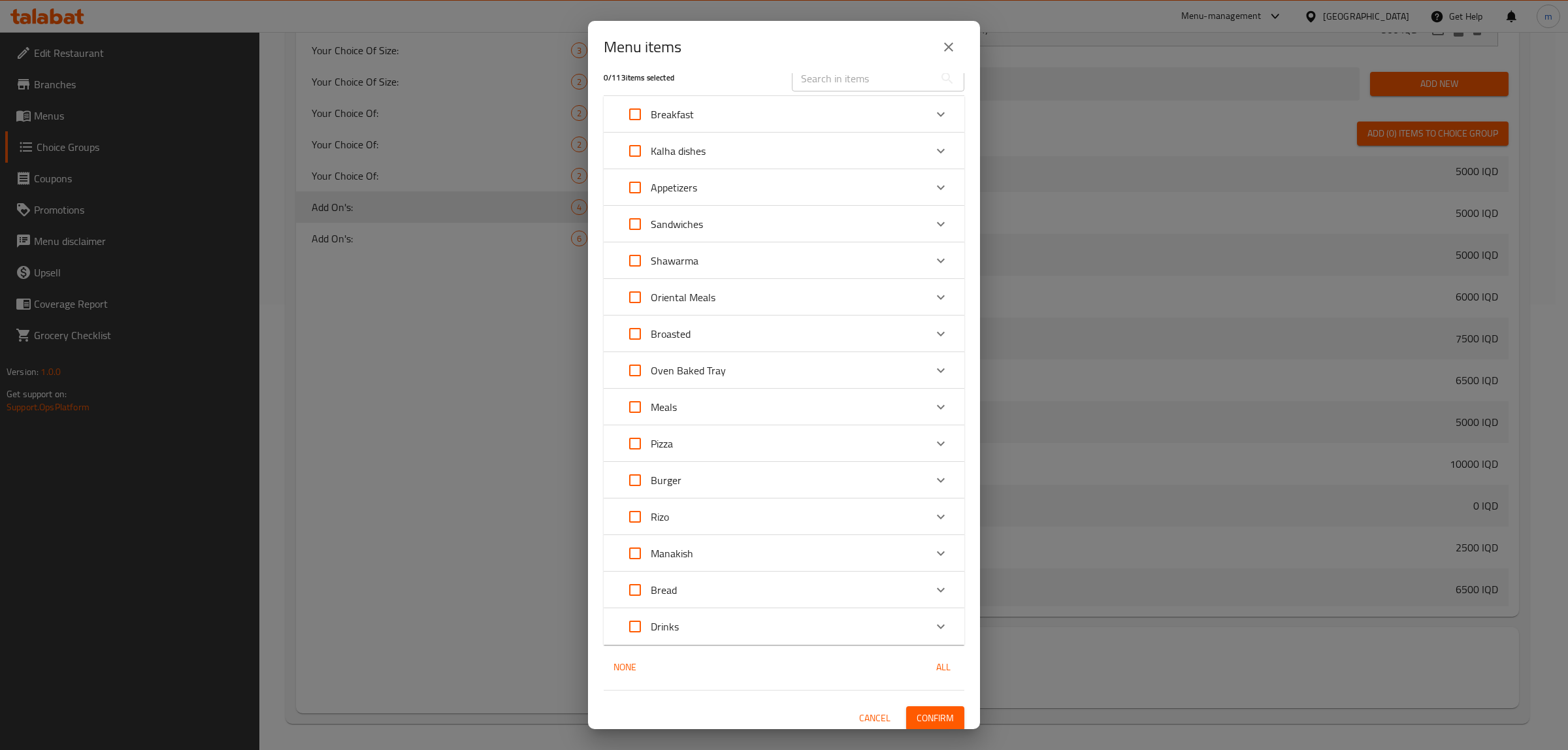
scroll to position [24, 0]
click at [701, 255] on div "Shawarma" at bounding box center [772, 255] width 306 height 31
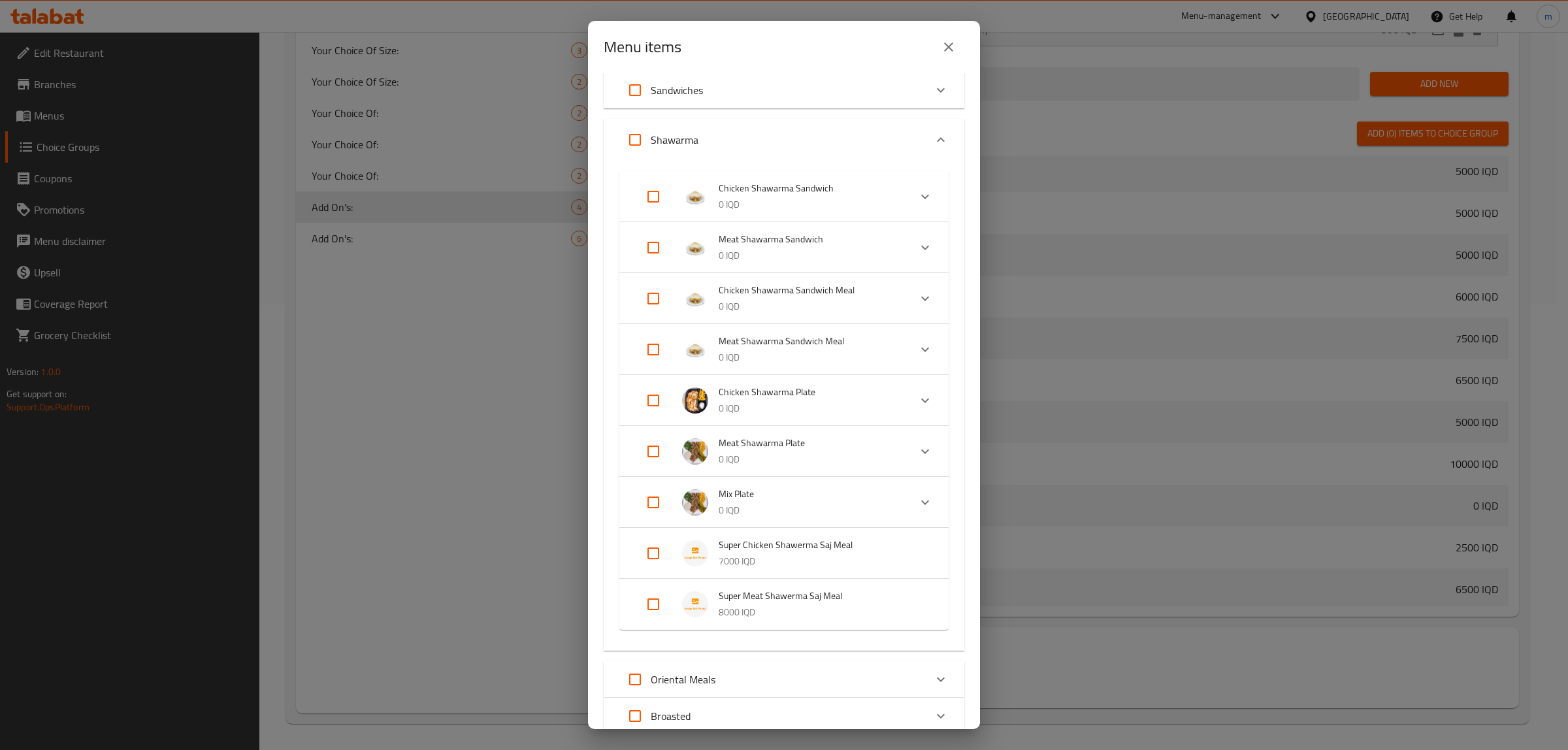
scroll to position [432, 0]
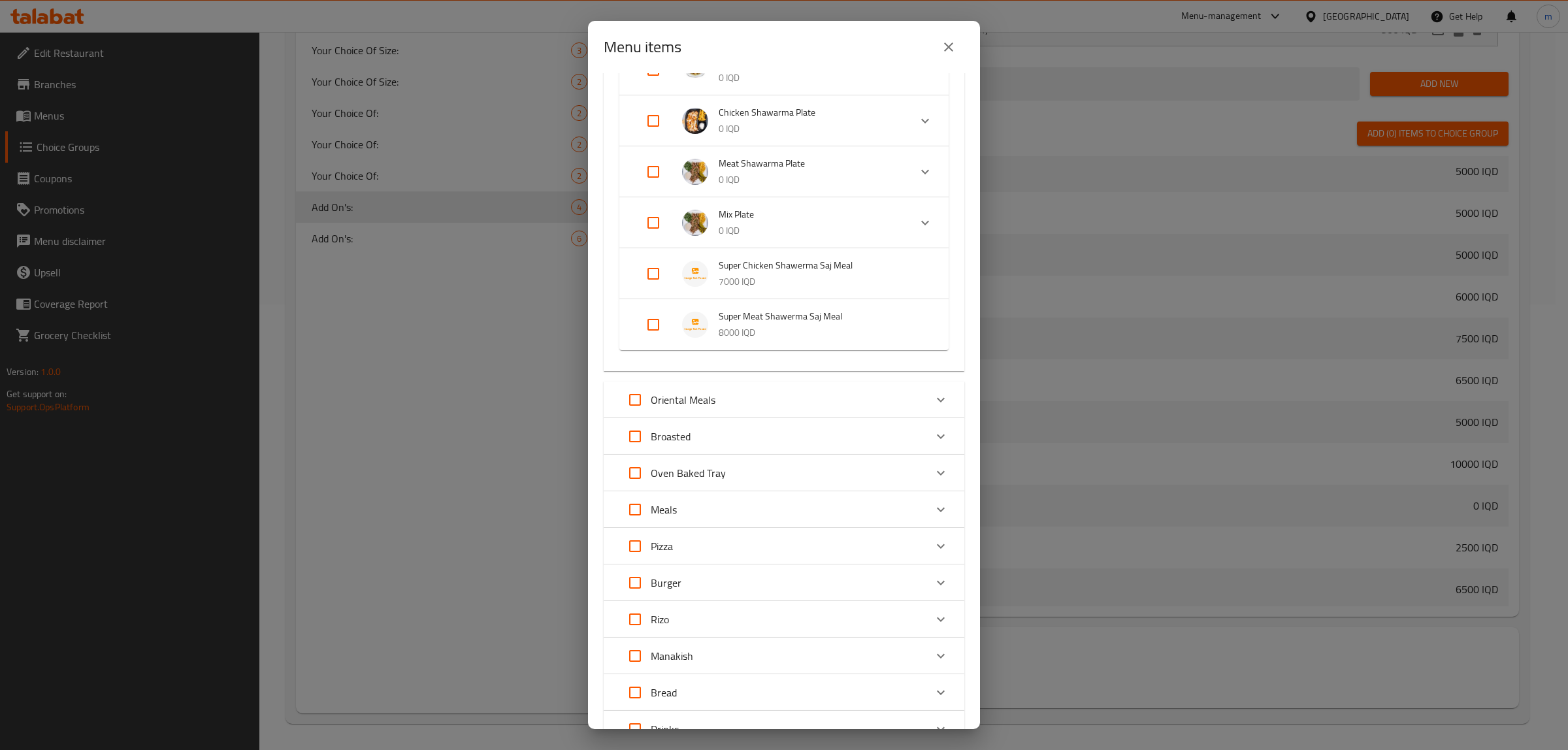
click at [655, 223] on input "Expand" at bounding box center [653, 223] width 31 height 31
checkbox input "true"
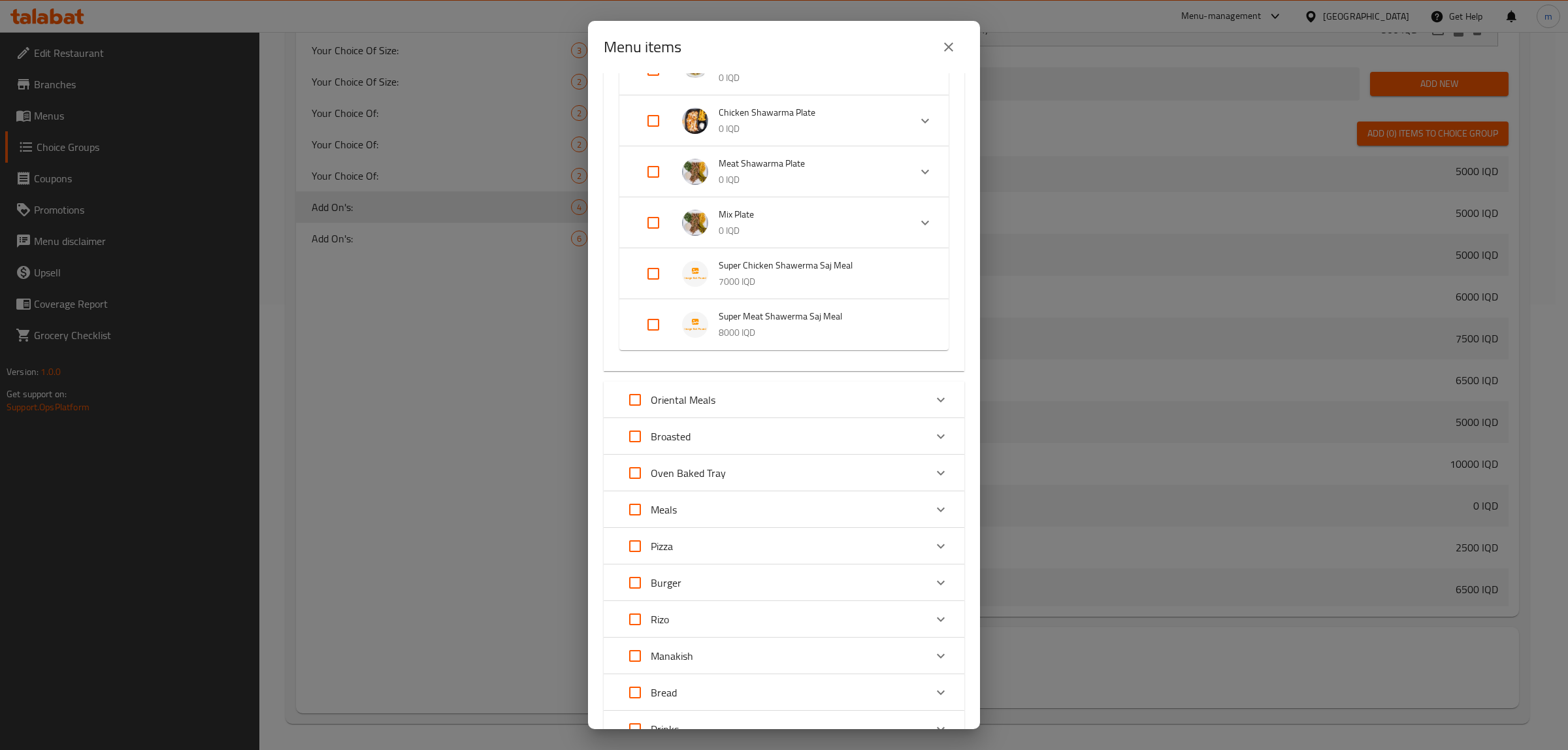
checkbox input "true"
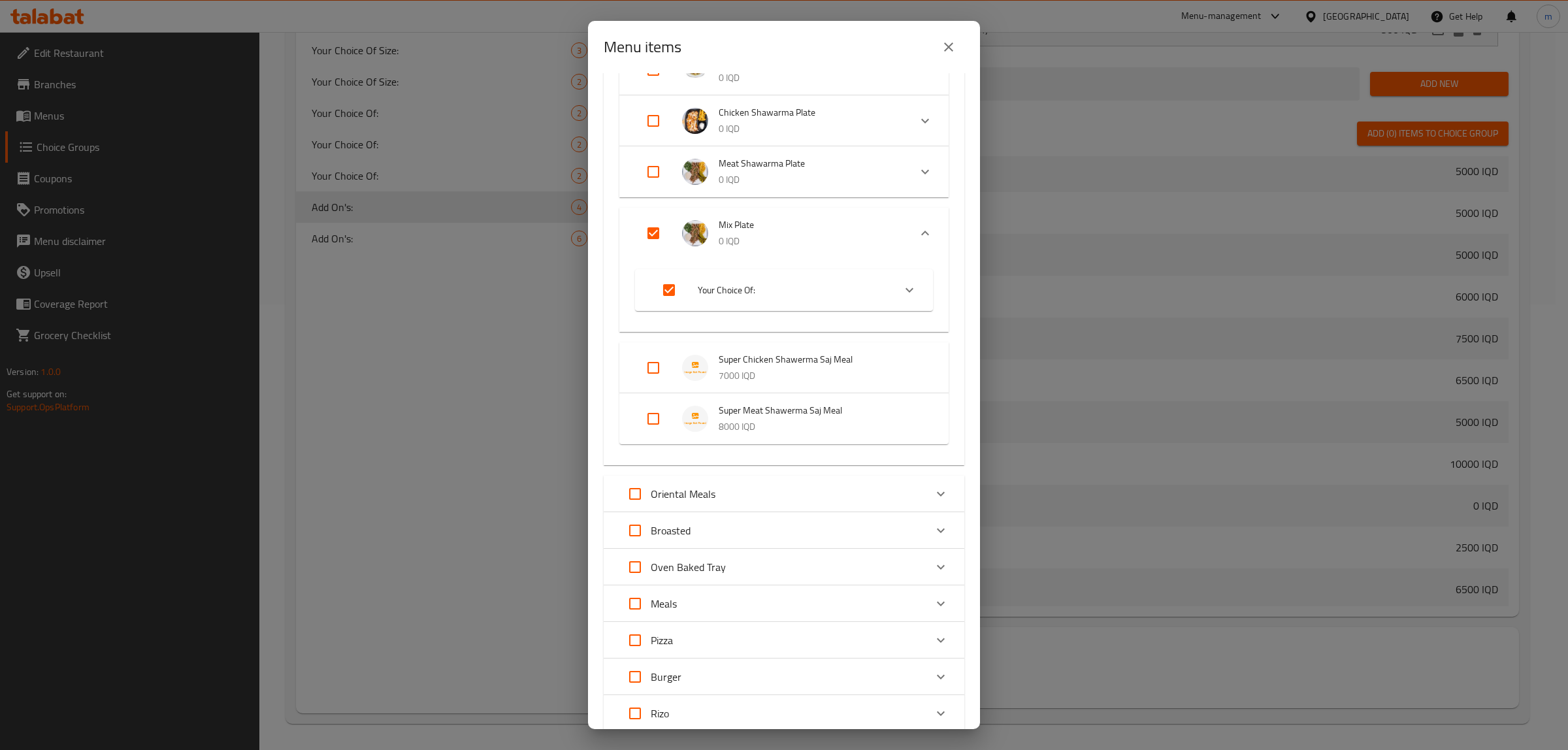
drag, startPoint x: 896, startPoint y: 291, endPoint x: 889, endPoint y: 296, distance: 8.6
click at [902, 292] on icon "Expand" at bounding box center [909, 290] width 16 height 16
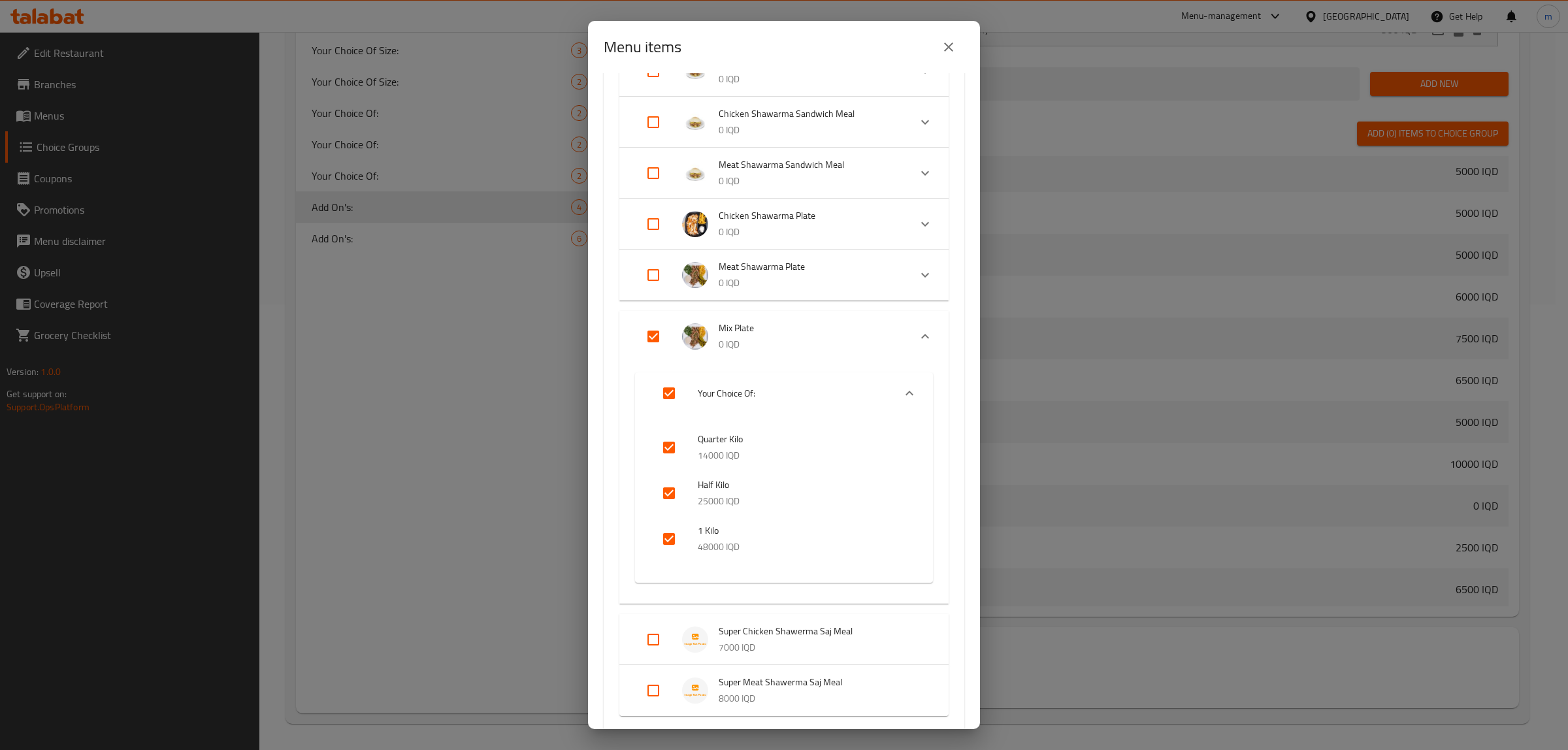
scroll to position [296, 0]
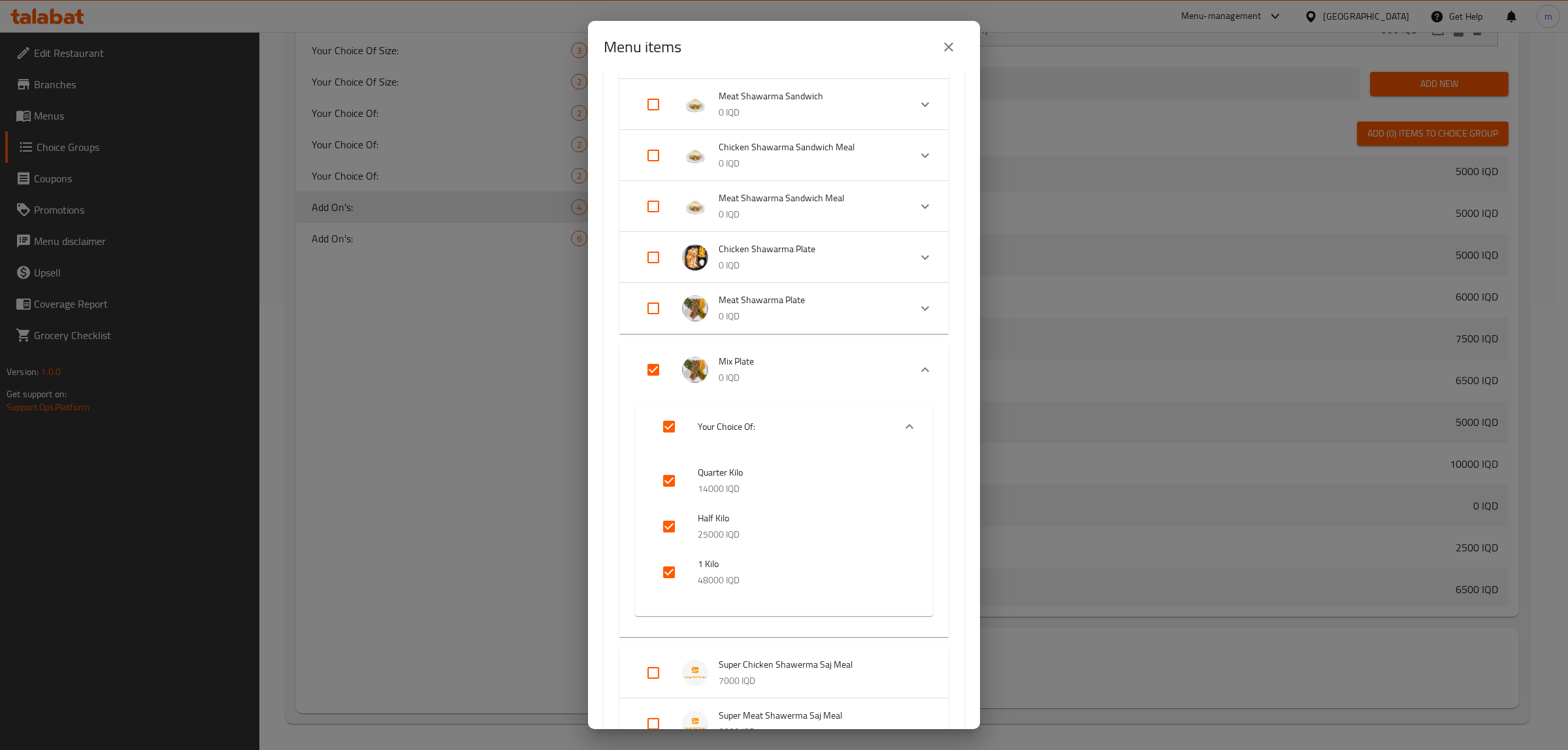
click at [651, 309] on input "Expand" at bounding box center [653, 308] width 31 height 31
checkbox input "true"
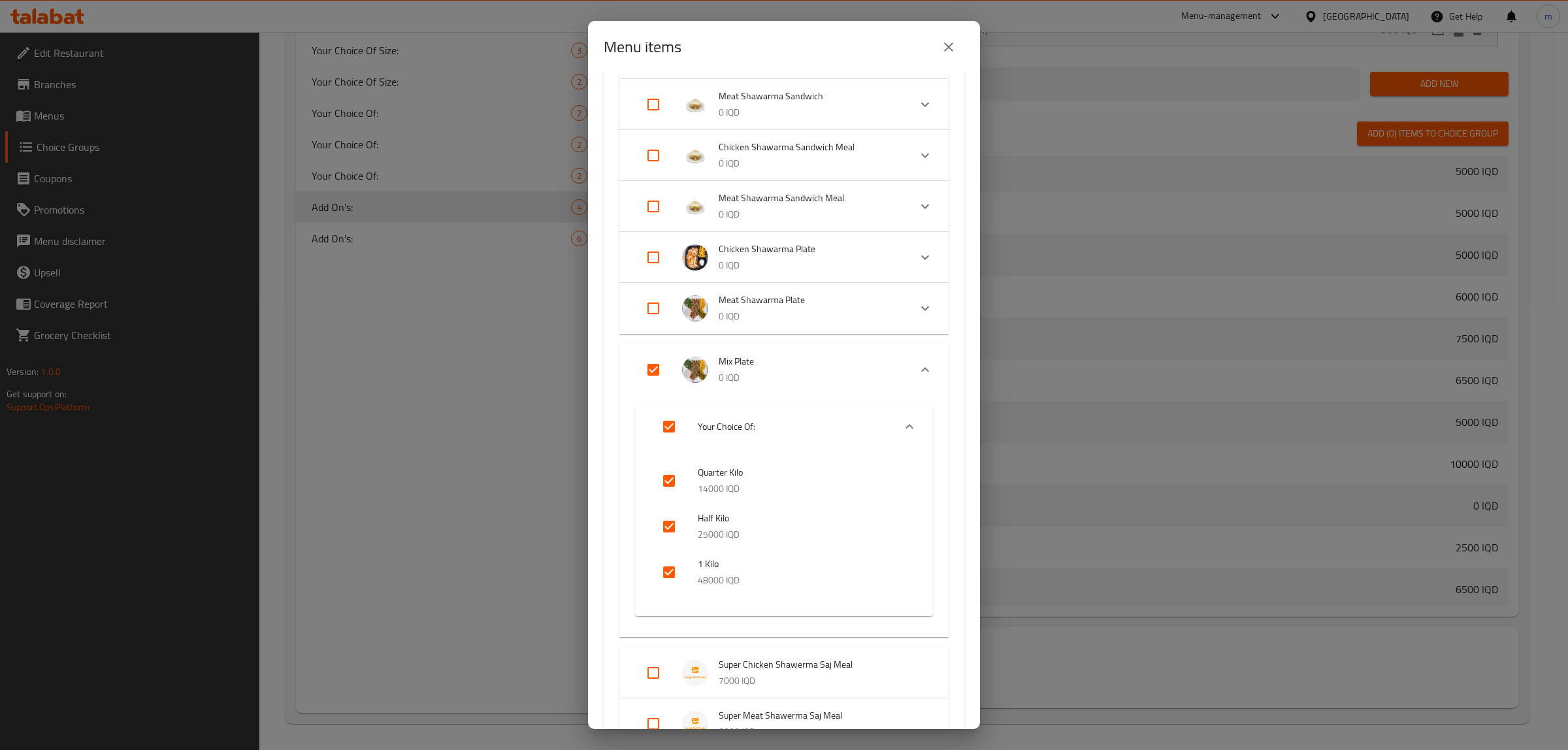
checkbox input "true"
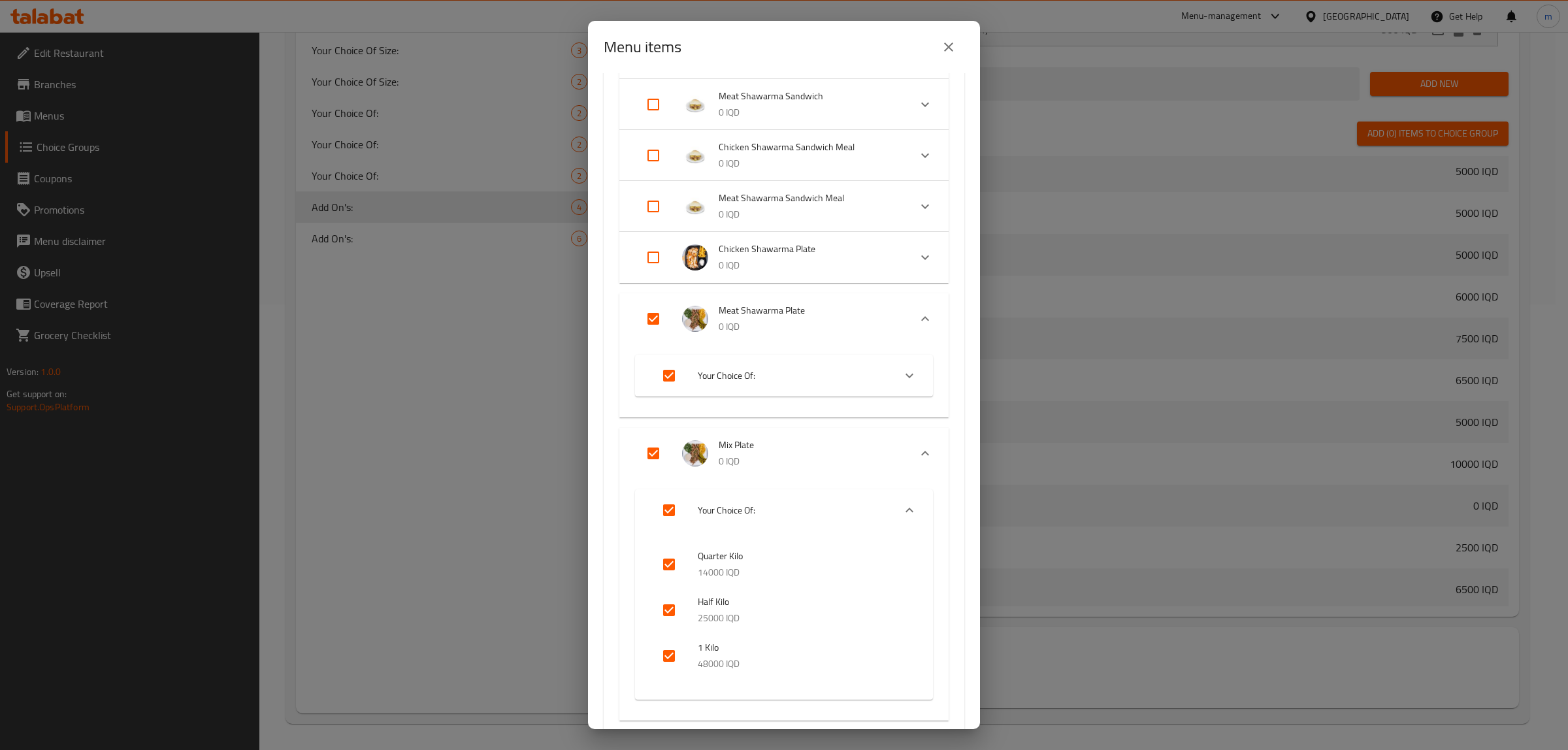
click at [654, 237] on li "Chicken Shawarma Plate 0 IQD" at bounding box center [772, 258] width 274 height 46
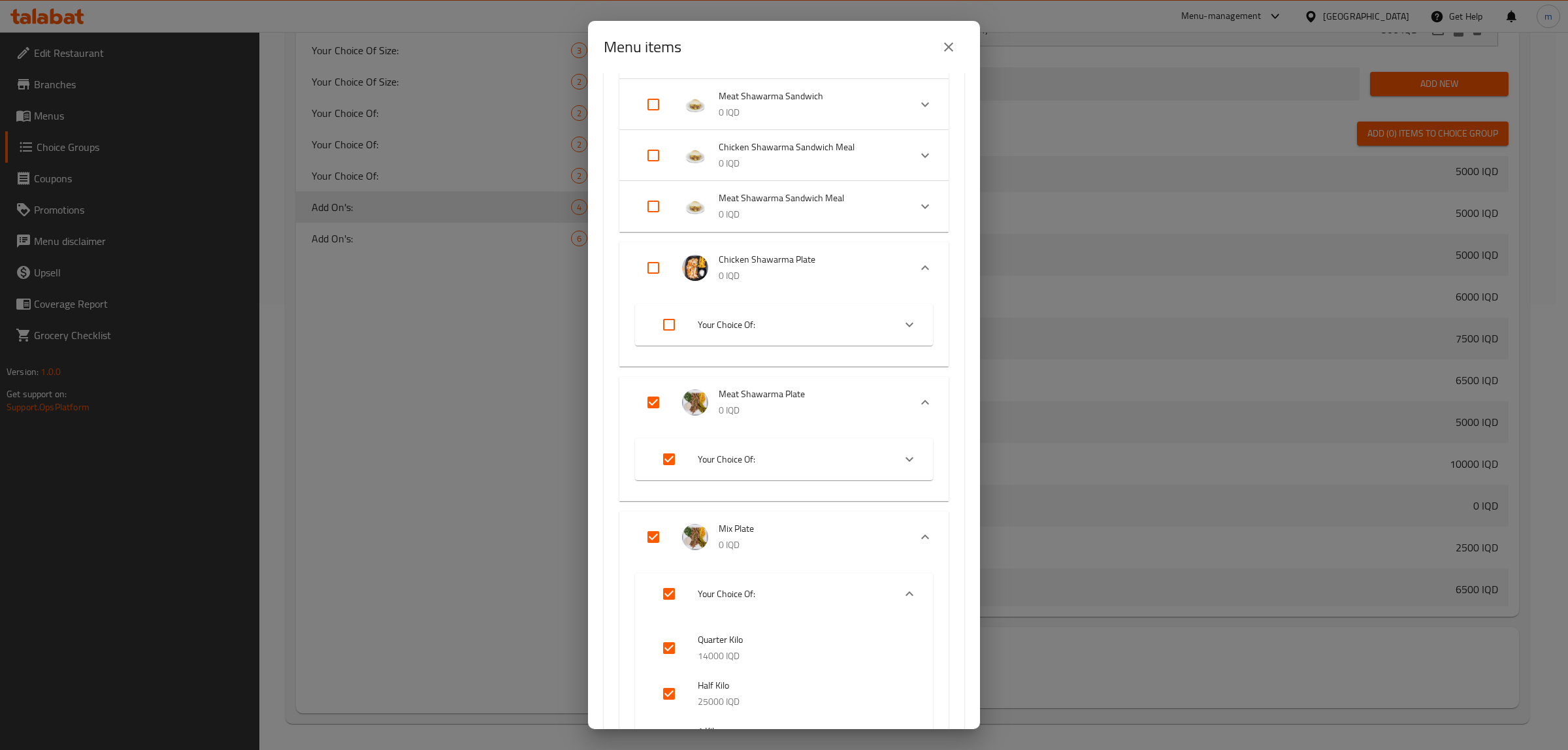
click at [657, 275] on input "Expand" at bounding box center [653, 268] width 31 height 31
checkbox input "true"
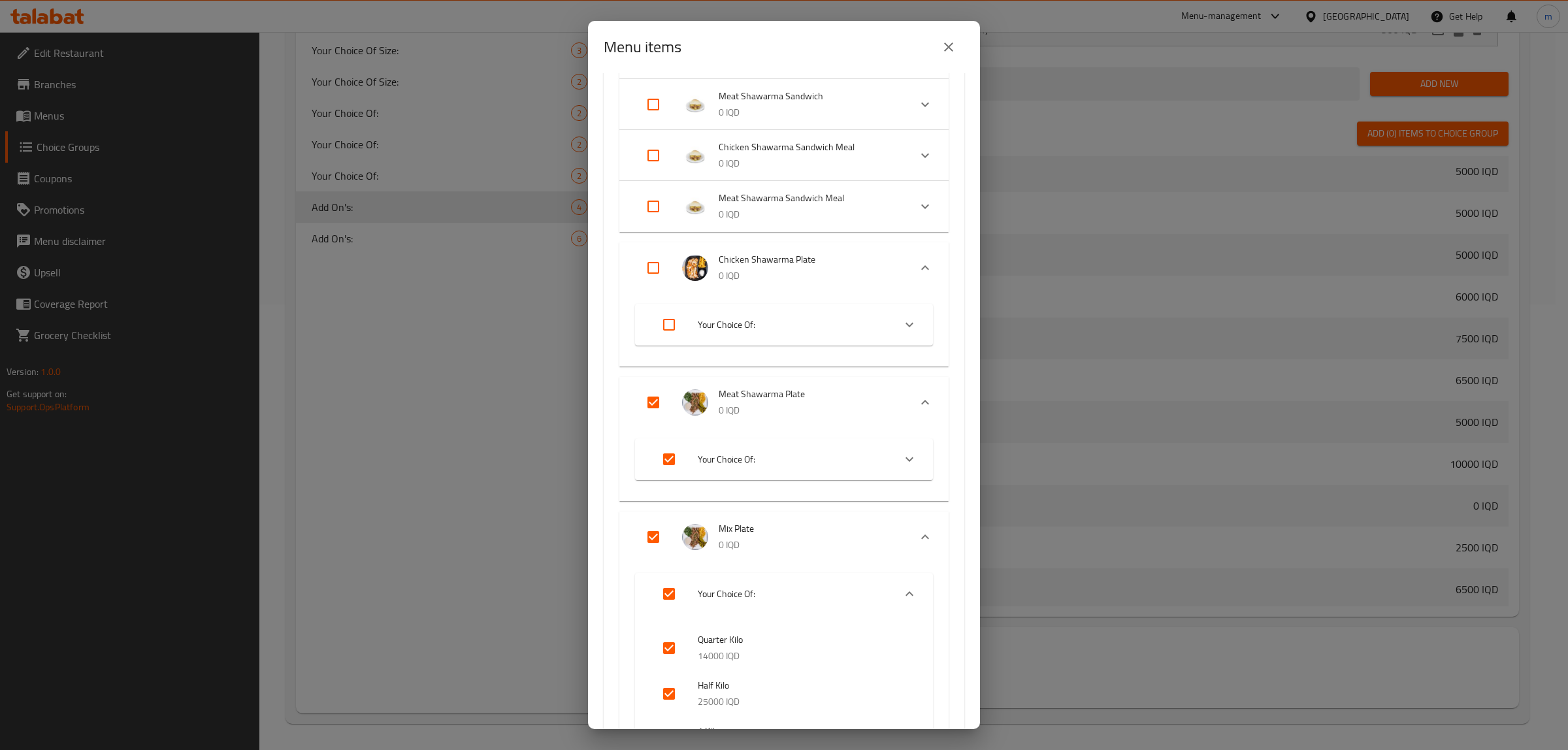
checkbox input "true"
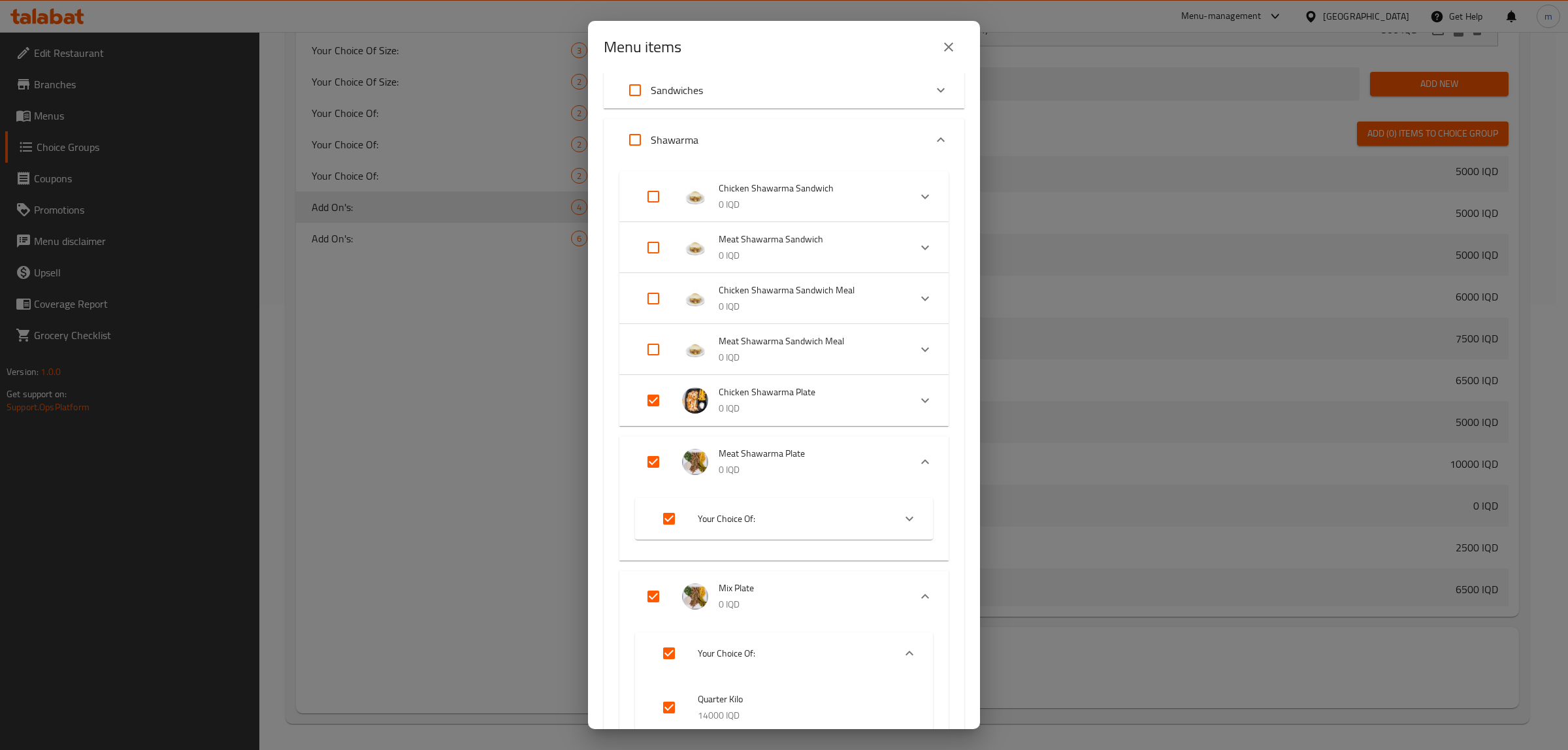
scroll to position [0, 0]
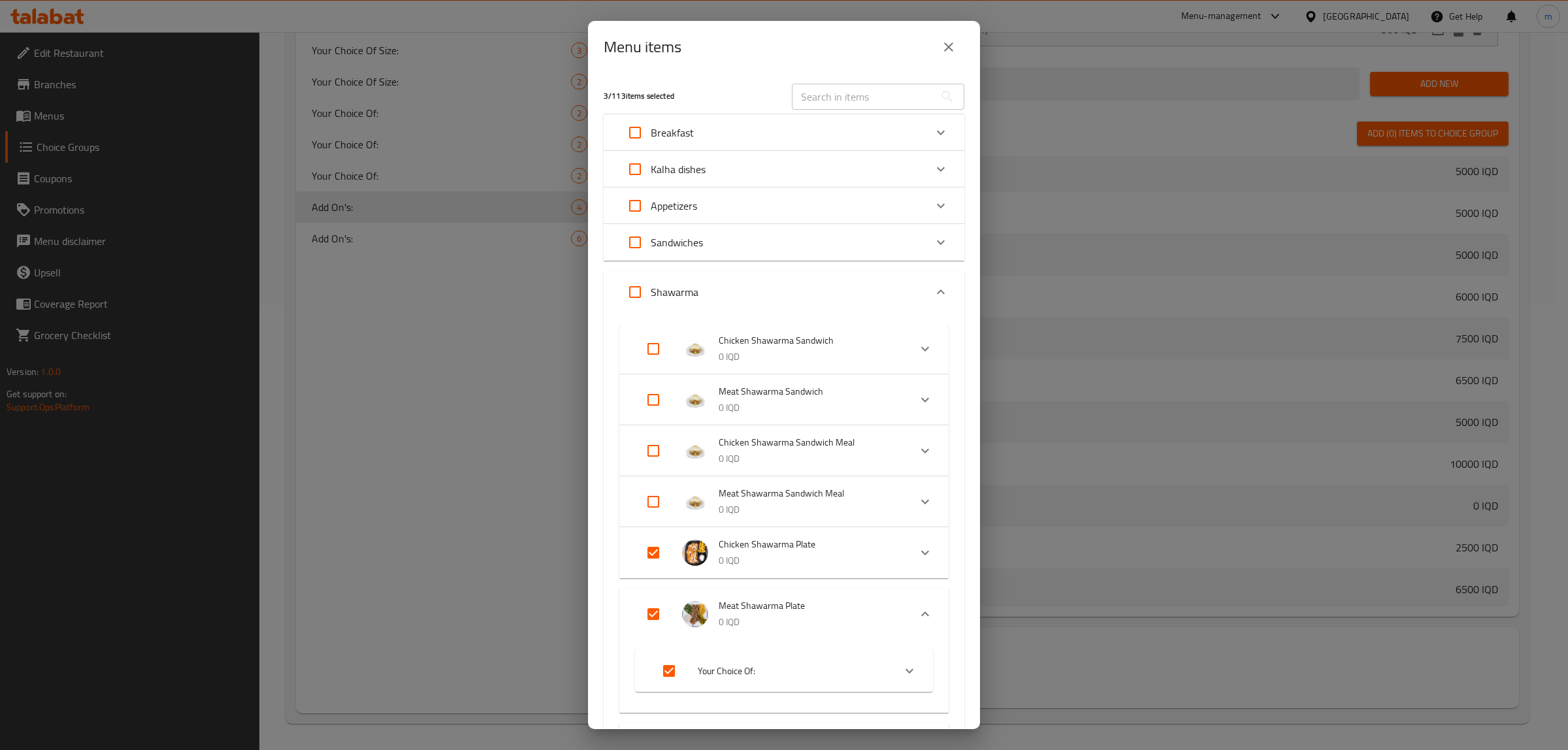
click at [846, 94] on input "text" at bounding box center [862, 97] width 142 height 26
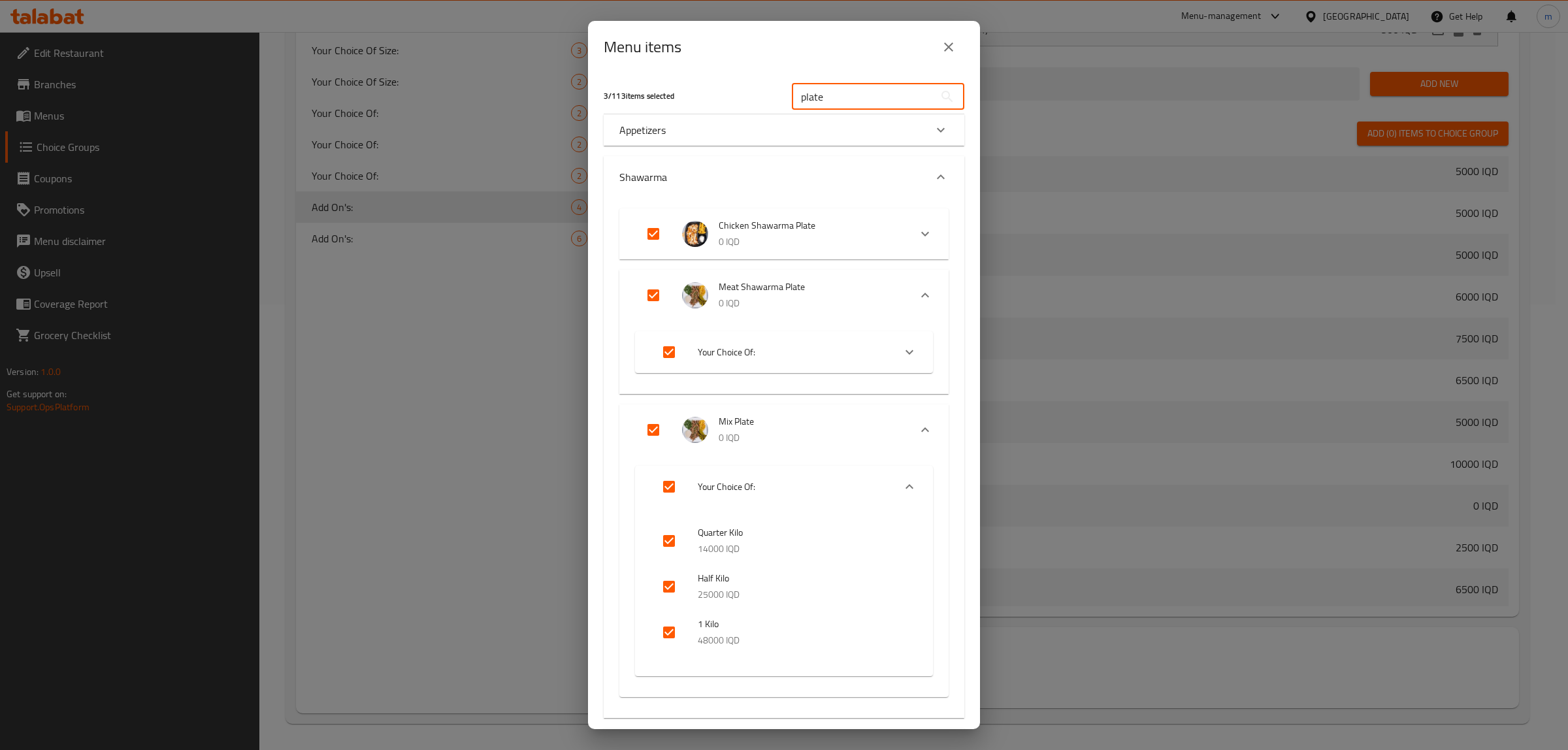
type input "plate"
click at [812, 127] on div "Appetizers" at bounding box center [772, 130] width 306 height 16
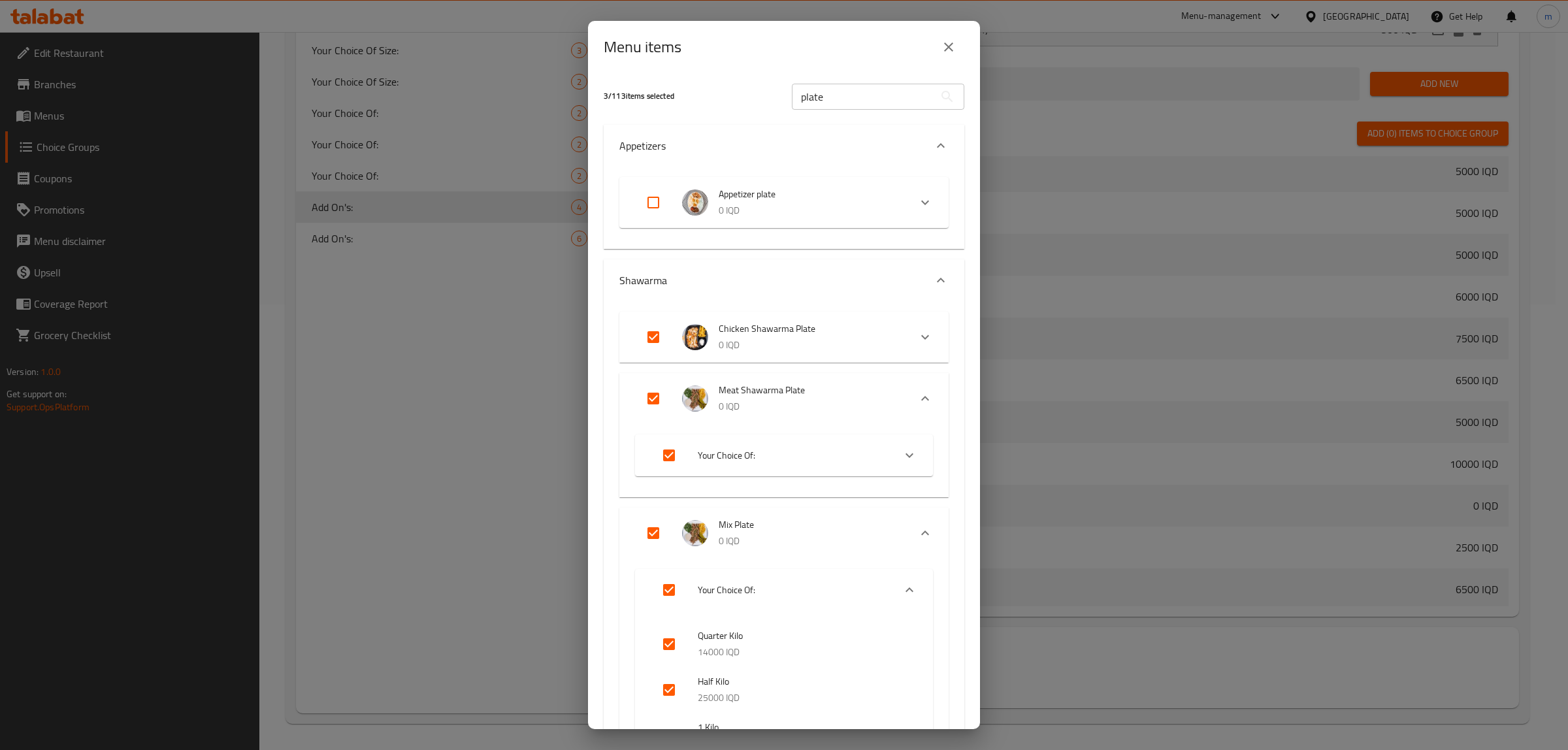
click at [805, 132] on div "Appetizers" at bounding box center [784, 145] width 361 height 42
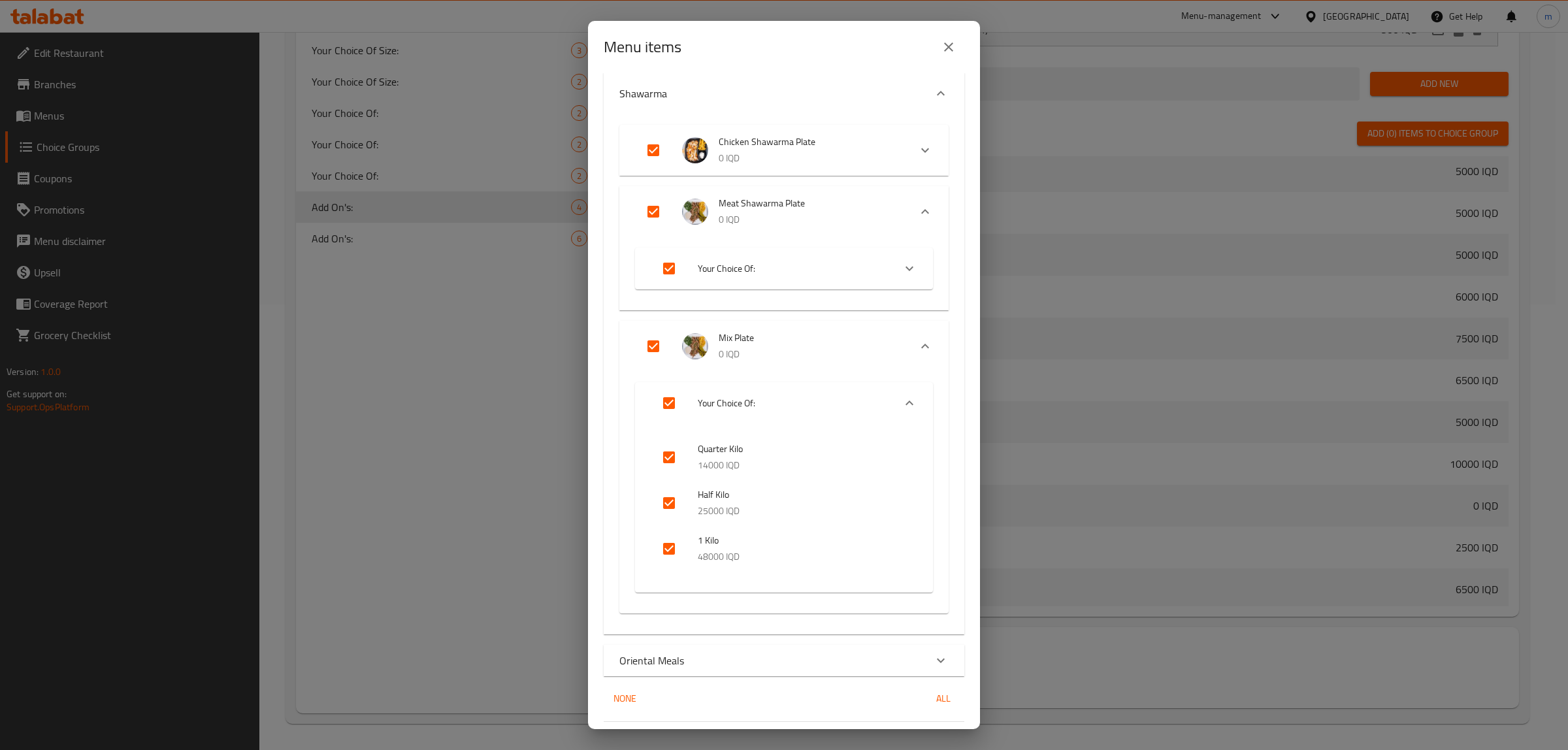
scroll to position [120, 0]
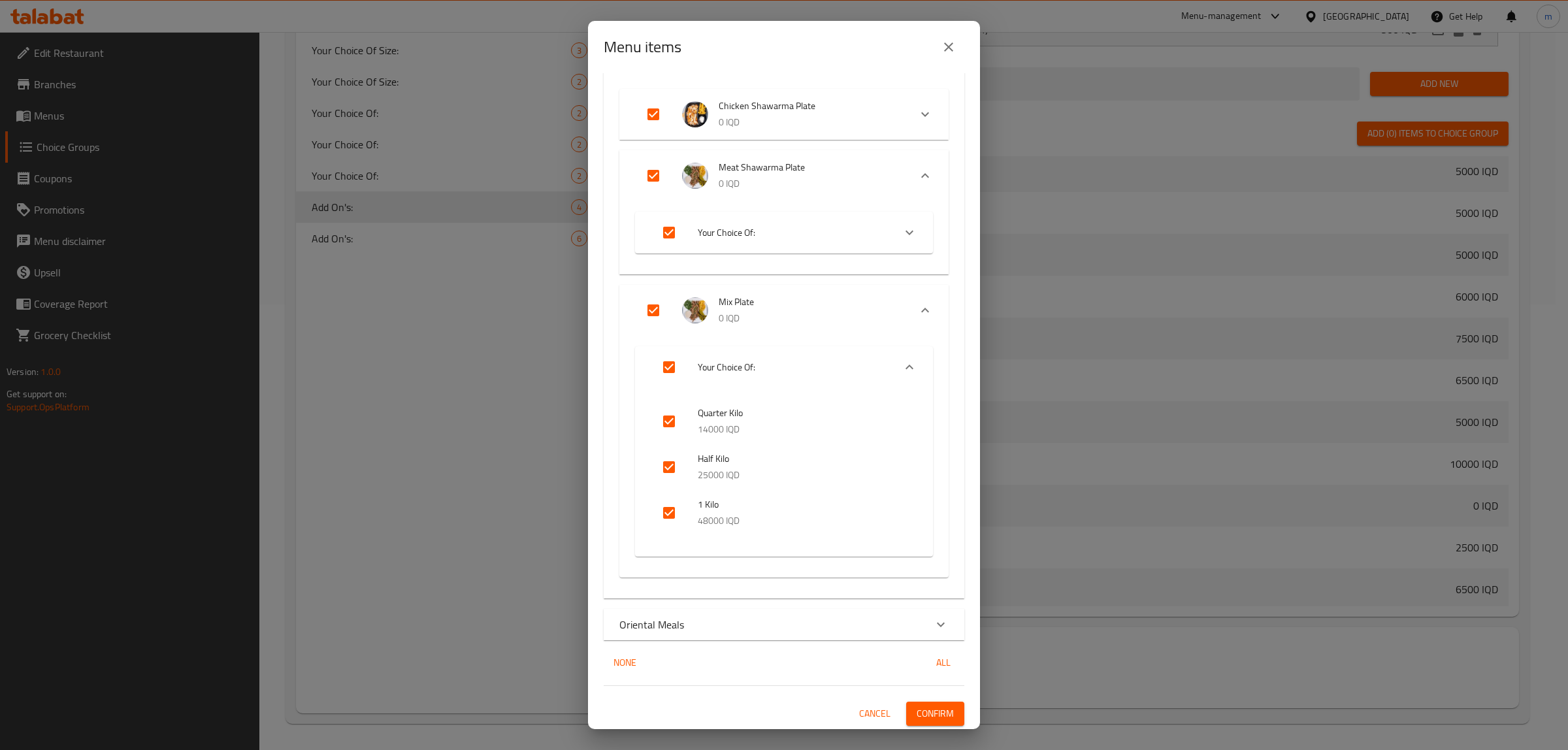
click at [821, 628] on div "Oriental Meals" at bounding box center [772, 624] width 306 height 16
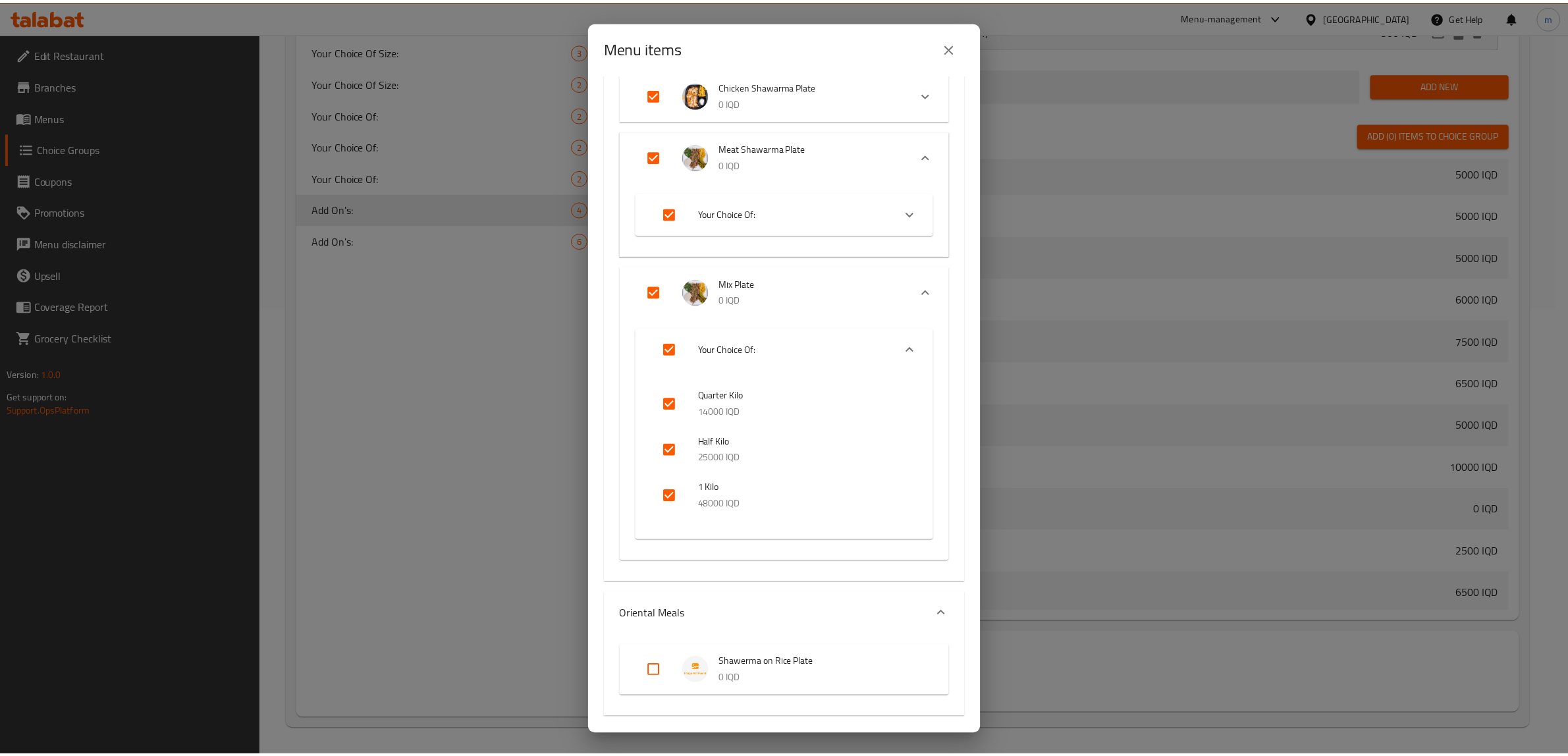
scroll to position [214, 0]
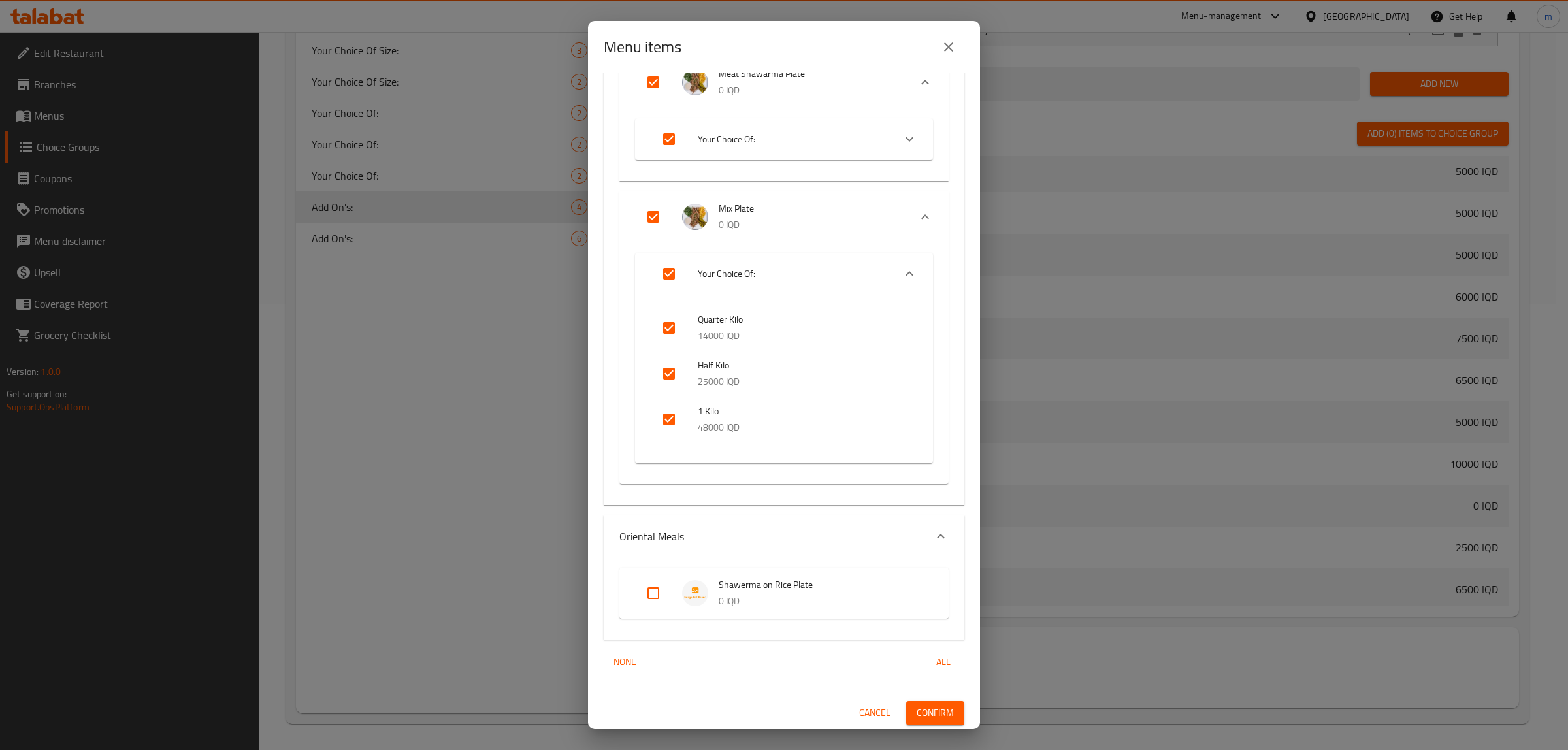
click at [932, 708] on span "Confirm" at bounding box center [935, 713] width 37 height 16
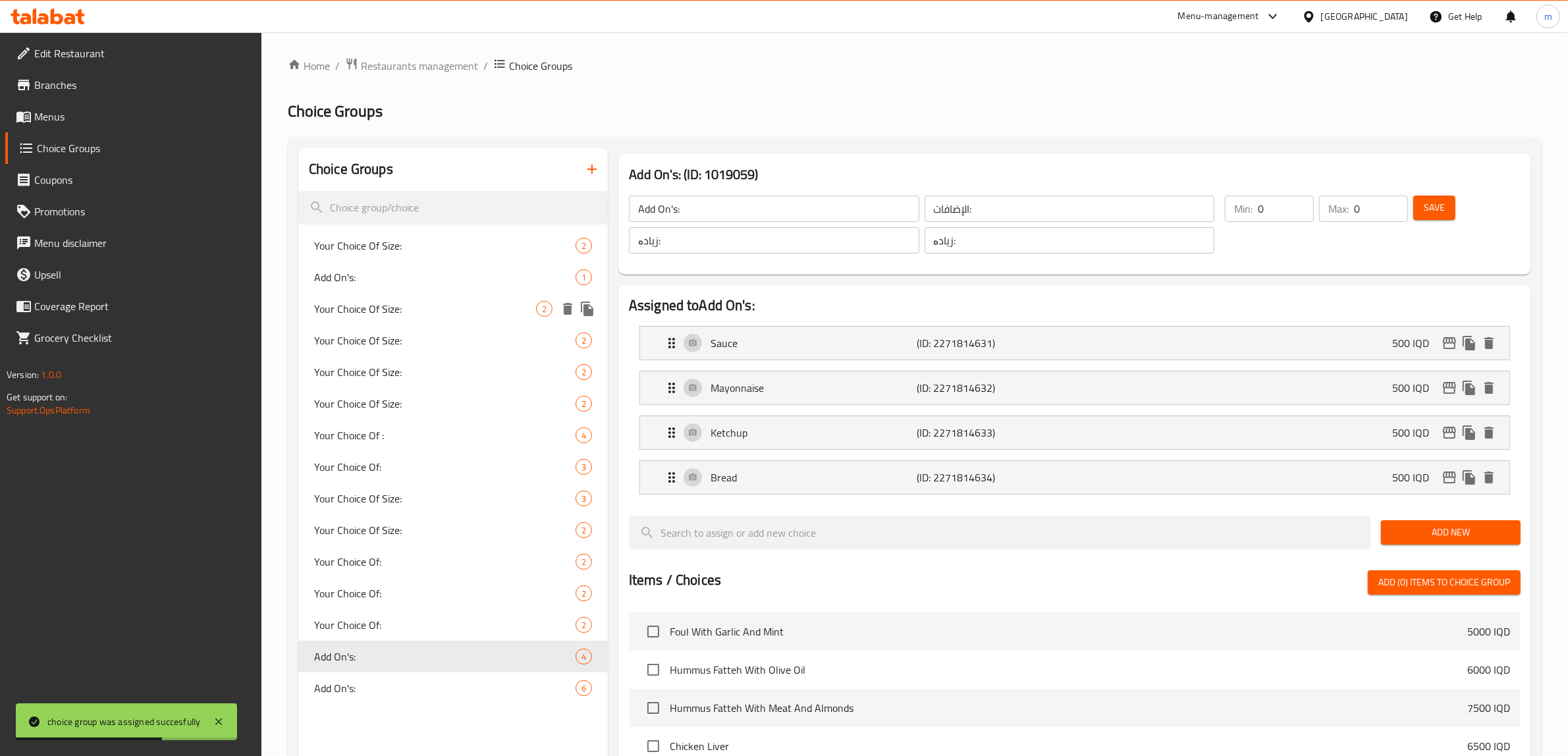
scroll to position [0, 0]
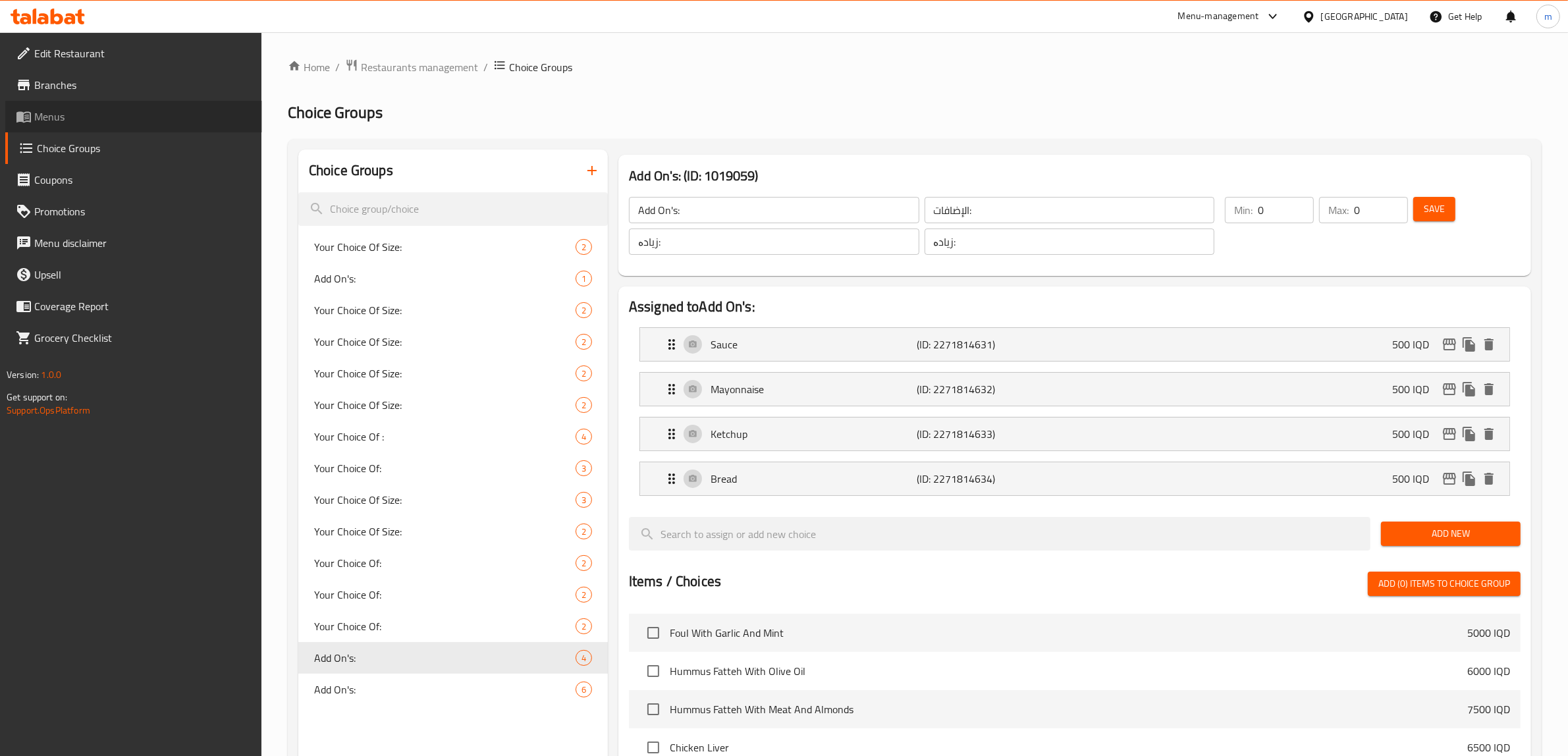
click at [112, 110] on span "Menus" at bounding box center [142, 116] width 218 height 16
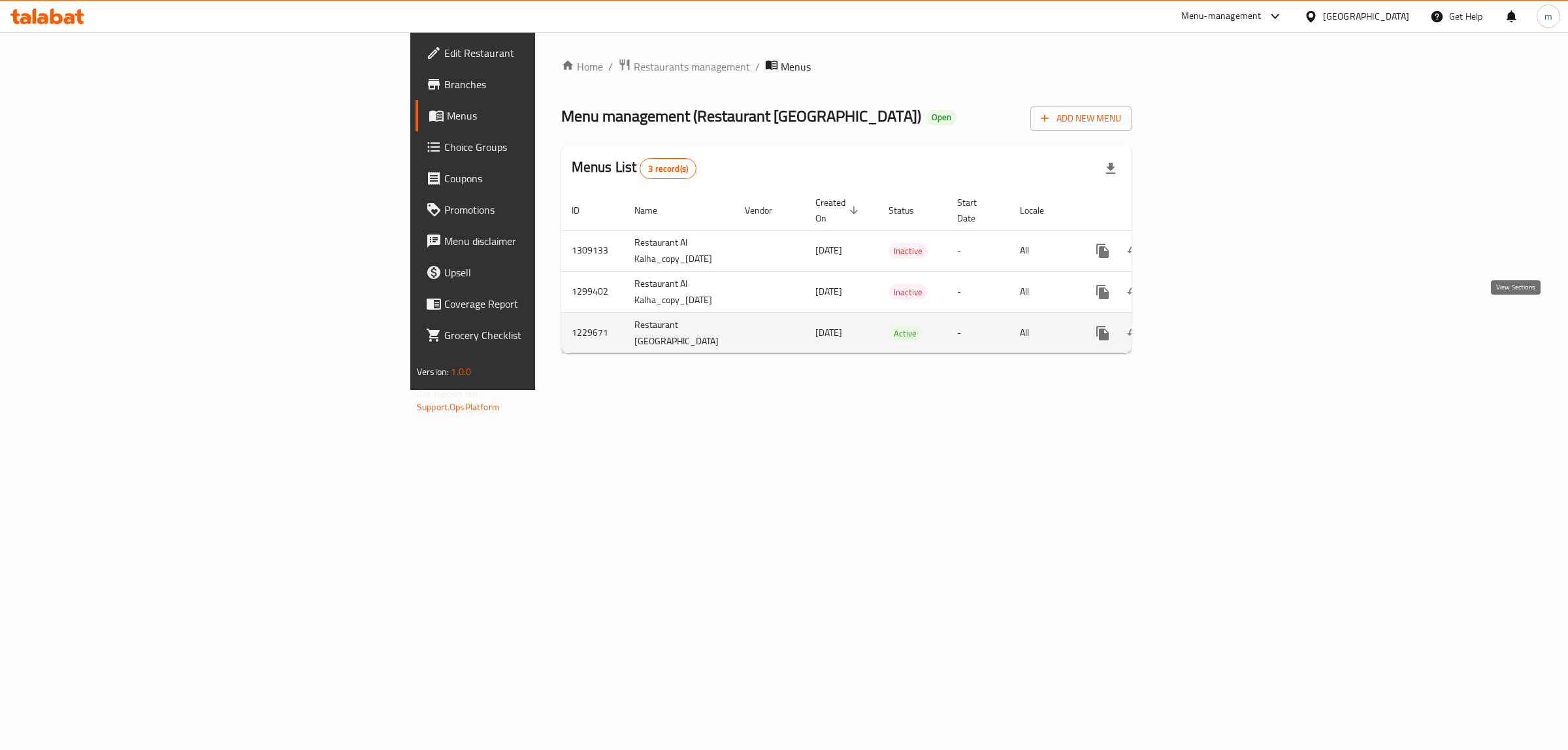
click at [1205, 325] on icon "enhanced table" at bounding box center [1197, 333] width 16 height 16
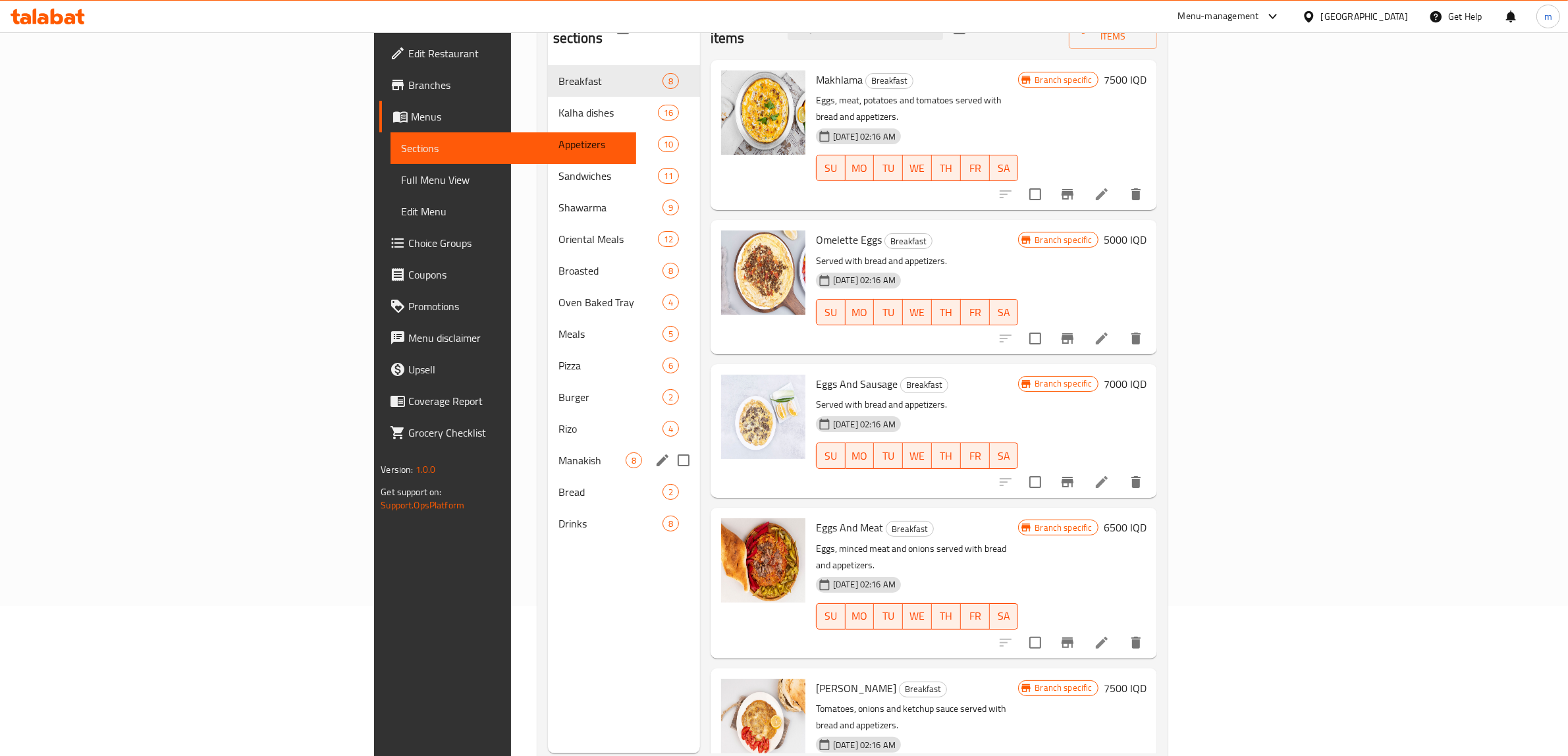
scroll to position [185, 0]
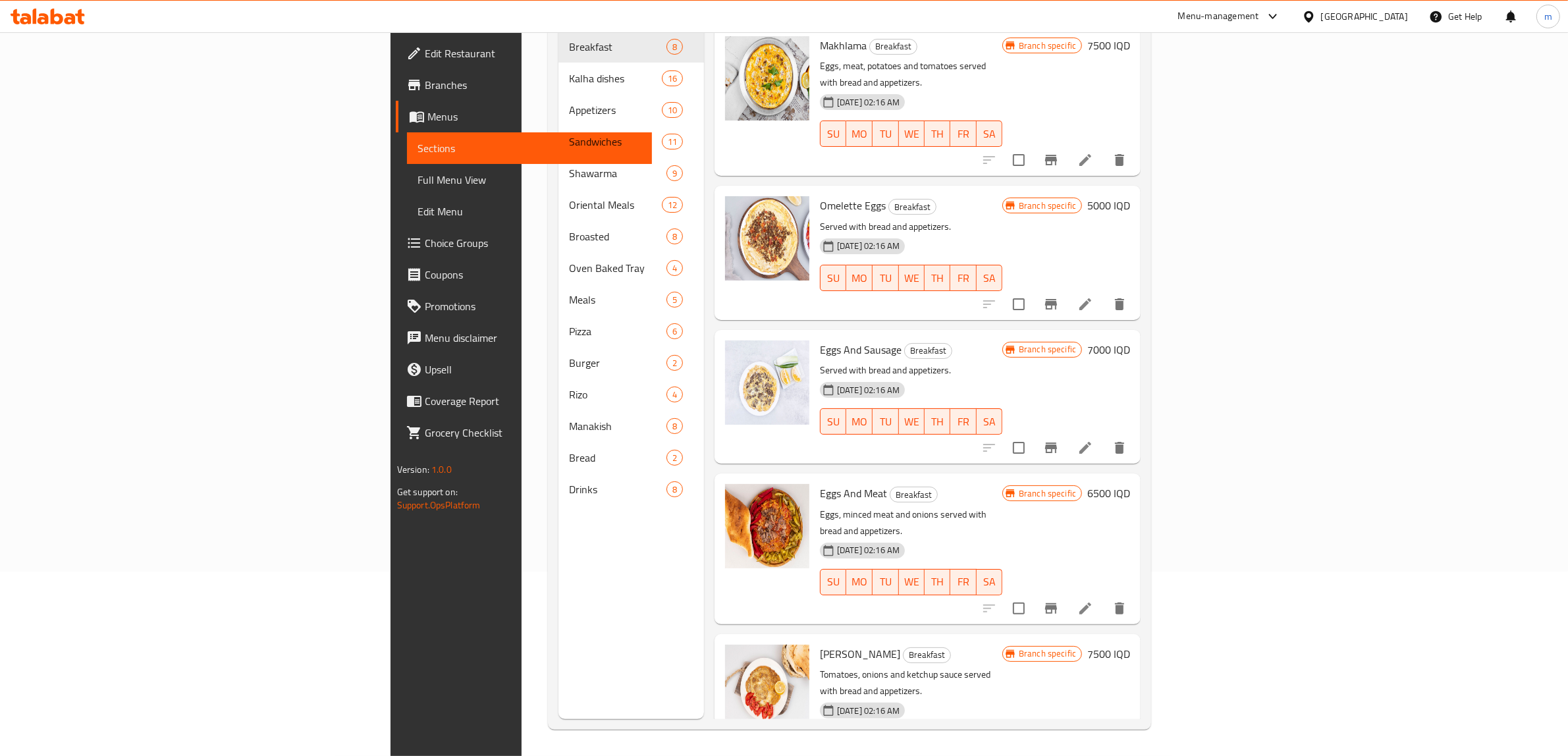
click at [417, 176] on span "Full Menu View" at bounding box center [529, 180] width 224 height 16
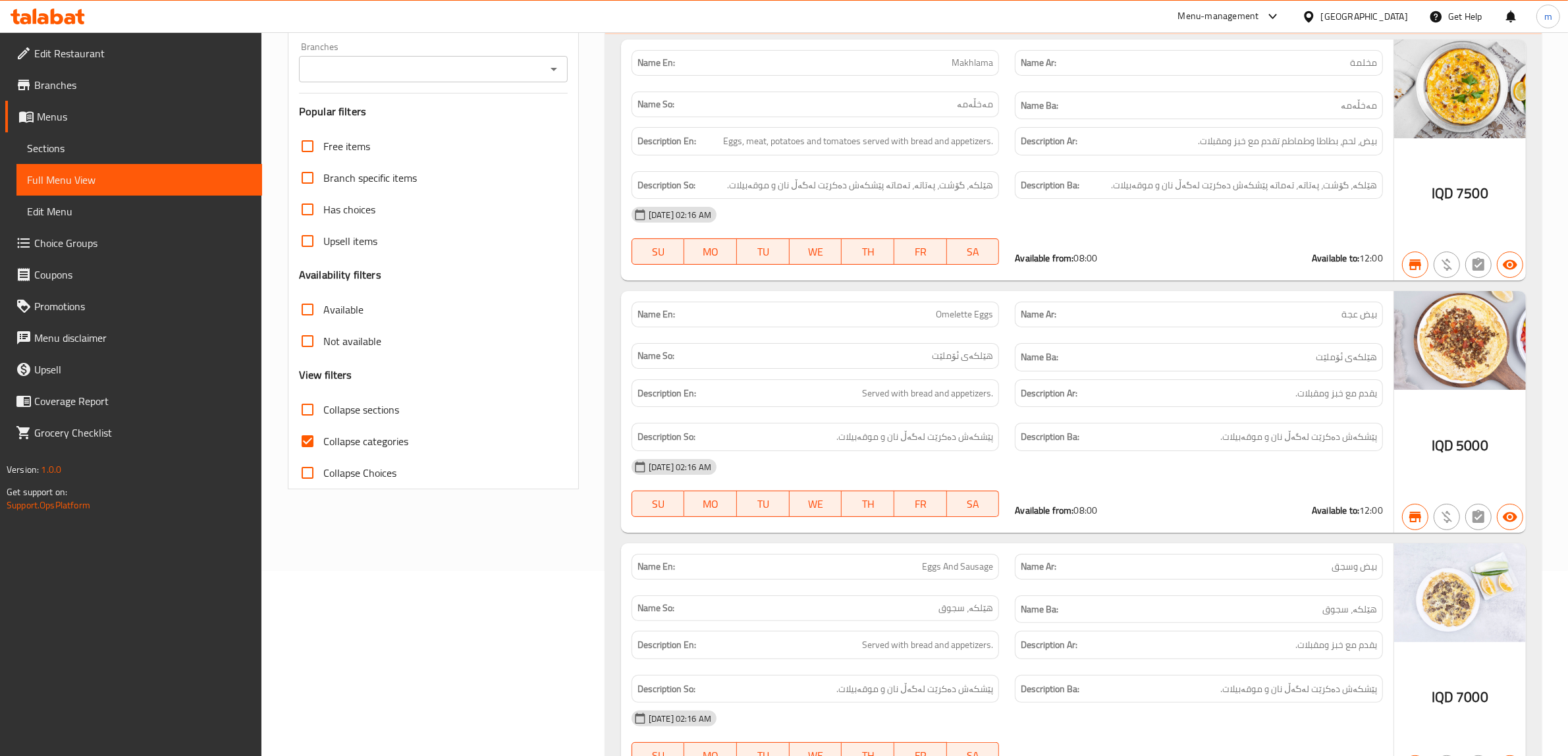
click at [314, 433] on input "Collapse categories" at bounding box center [307, 441] width 31 height 31
checkbox input "false"
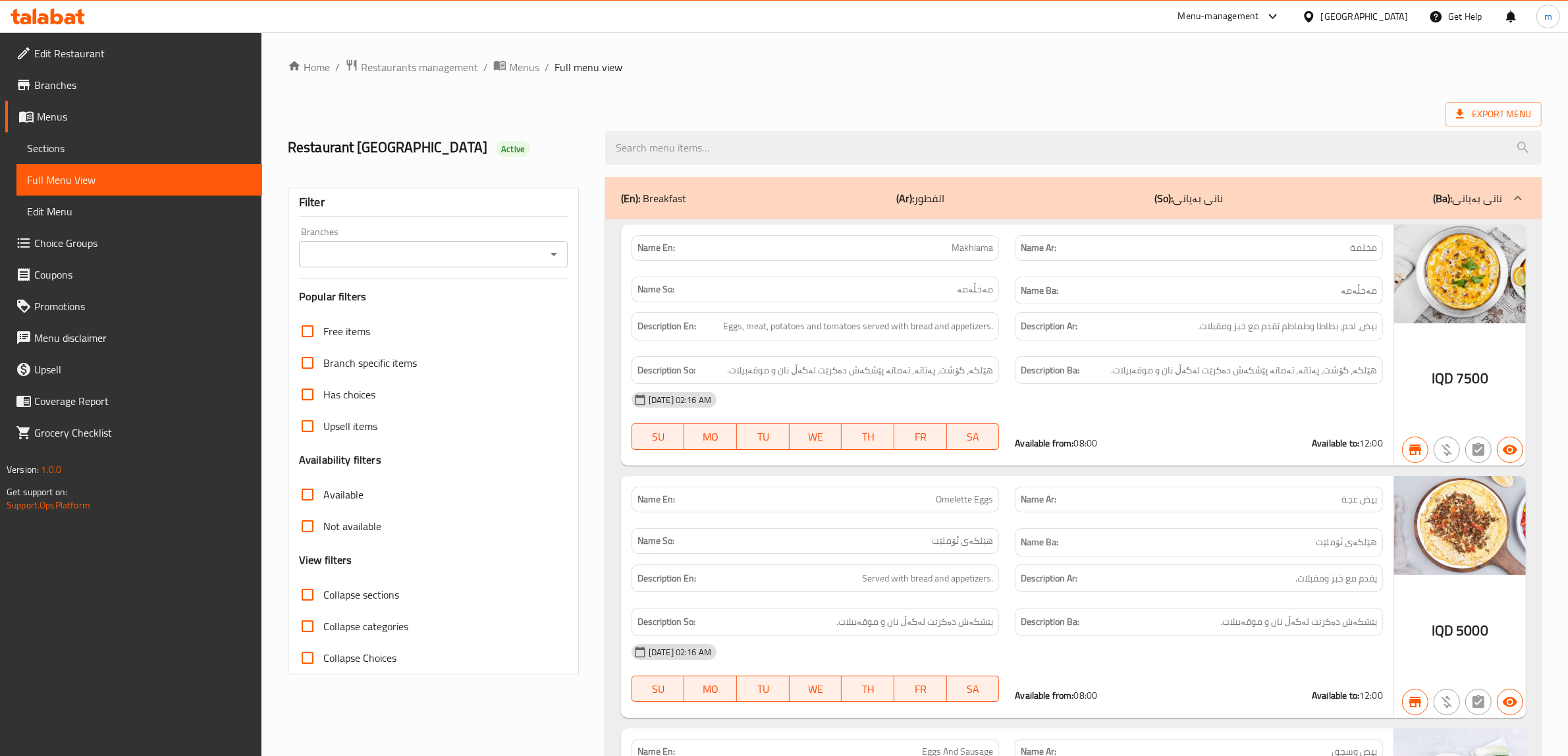
click at [554, 257] on icon "Open" at bounding box center [553, 254] width 16 height 16
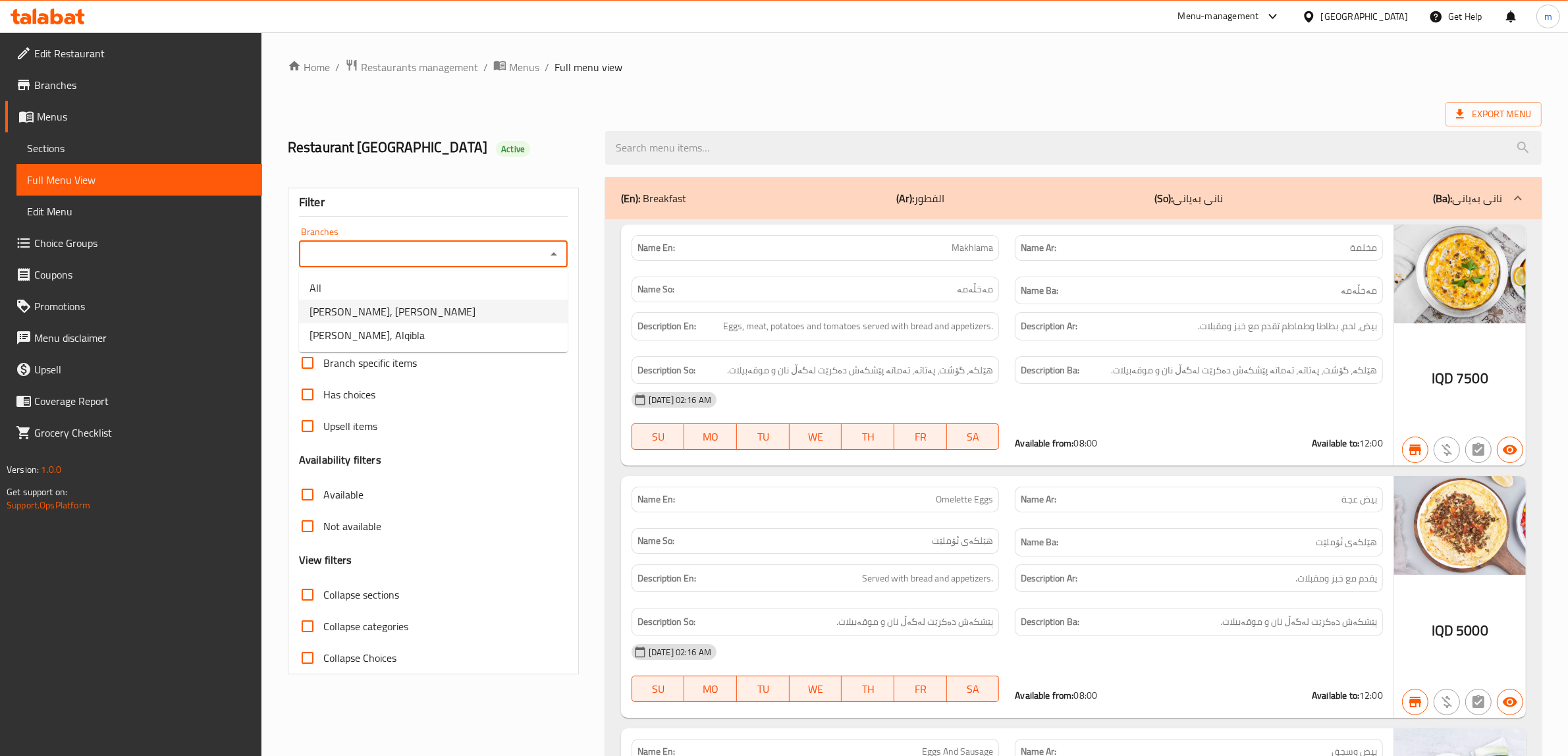
click at [379, 313] on span "[PERSON_NAME], [PERSON_NAME]" at bounding box center [392, 311] width 166 height 16
type input "[PERSON_NAME], [PERSON_NAME]"
click at [686, 200] on div "(En): Breakfast (Ar): الفطور (So): نانی بەیانی (Ba): نانی بەیانی" at bounding box center [1061, 198] width 881 height 16
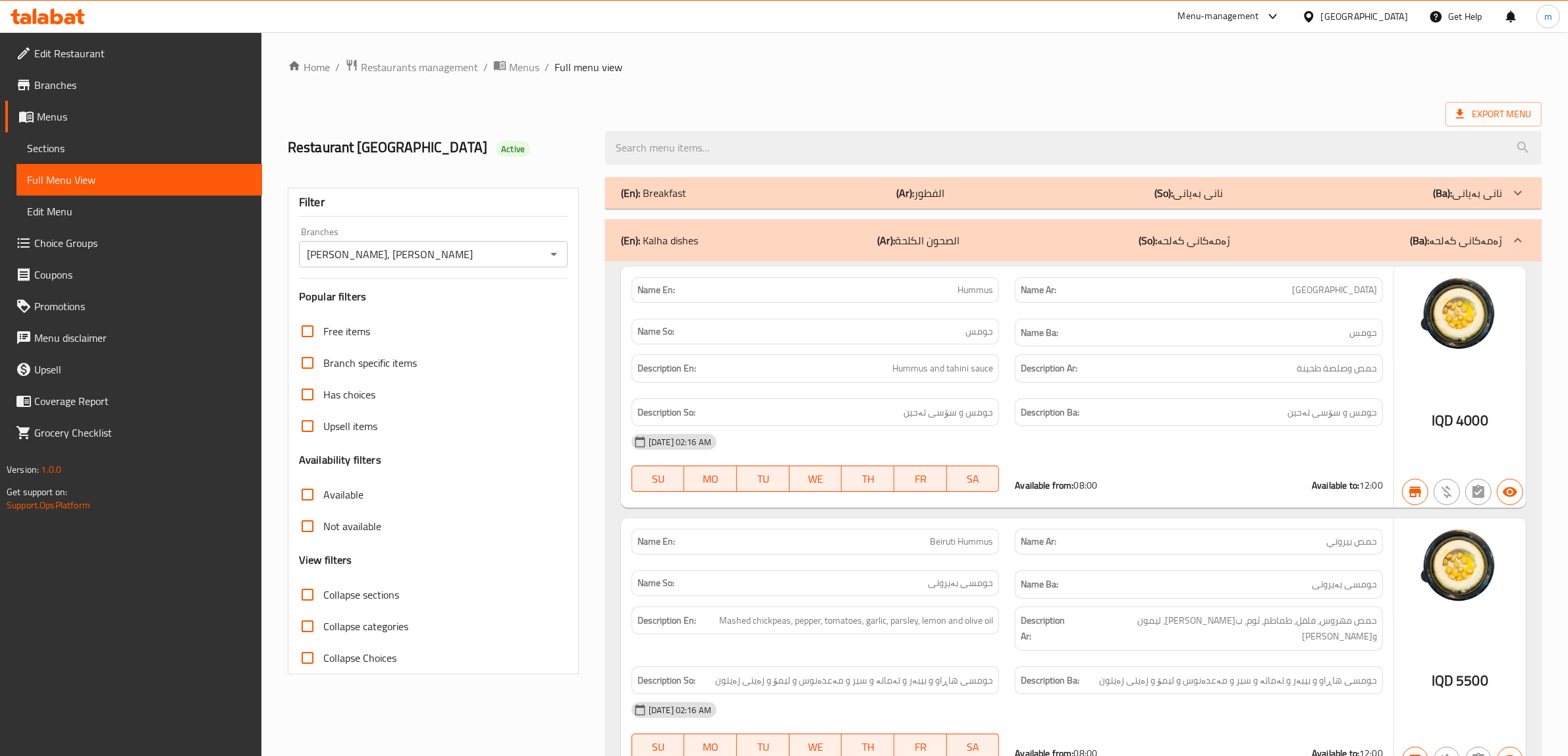
click at [685, 233] on p "(En): Kalha dishes" at bounding box center [659, 240] width 77 height 16
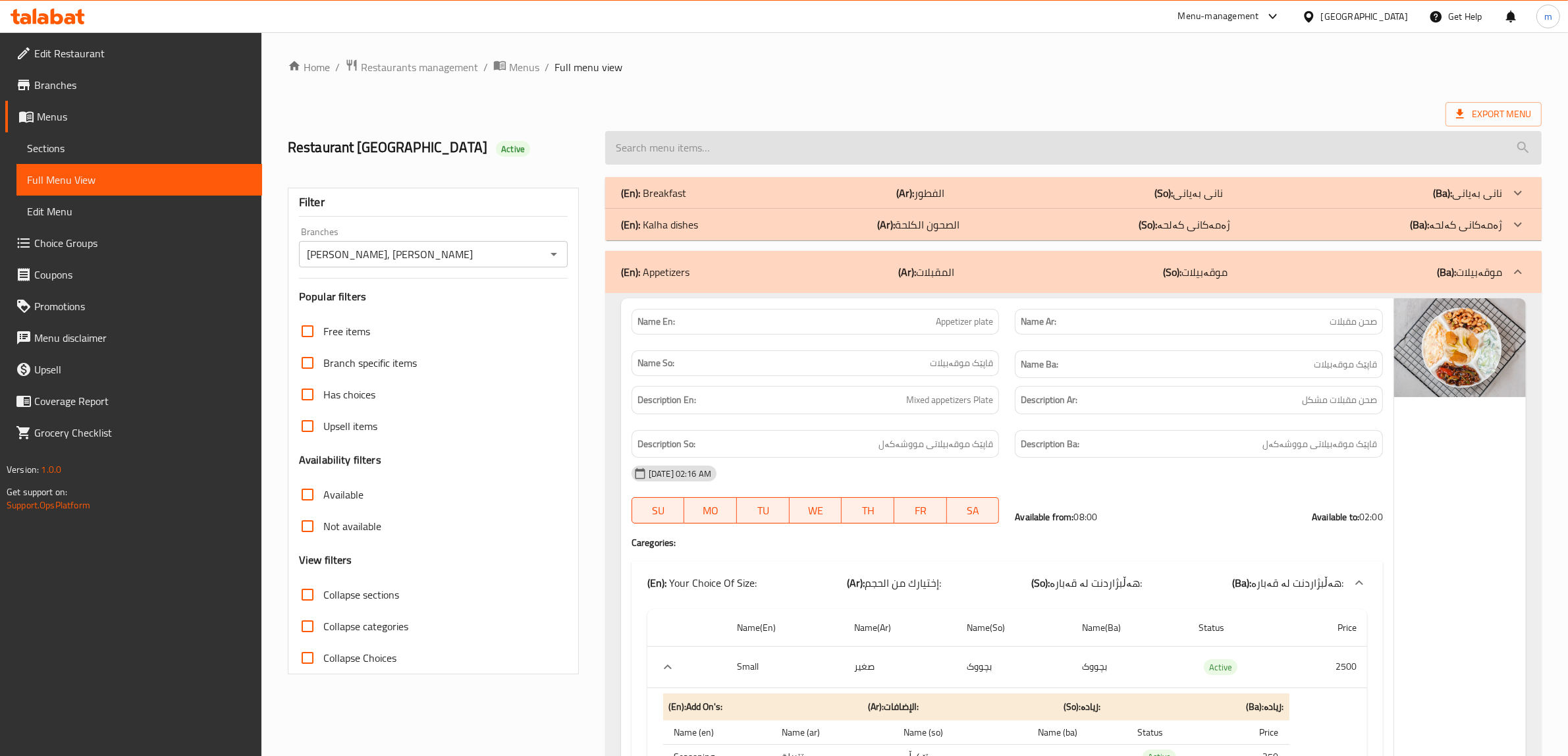
click at [698, 147] on input "search" at bounding box center [1073, 147] width 936 height 34
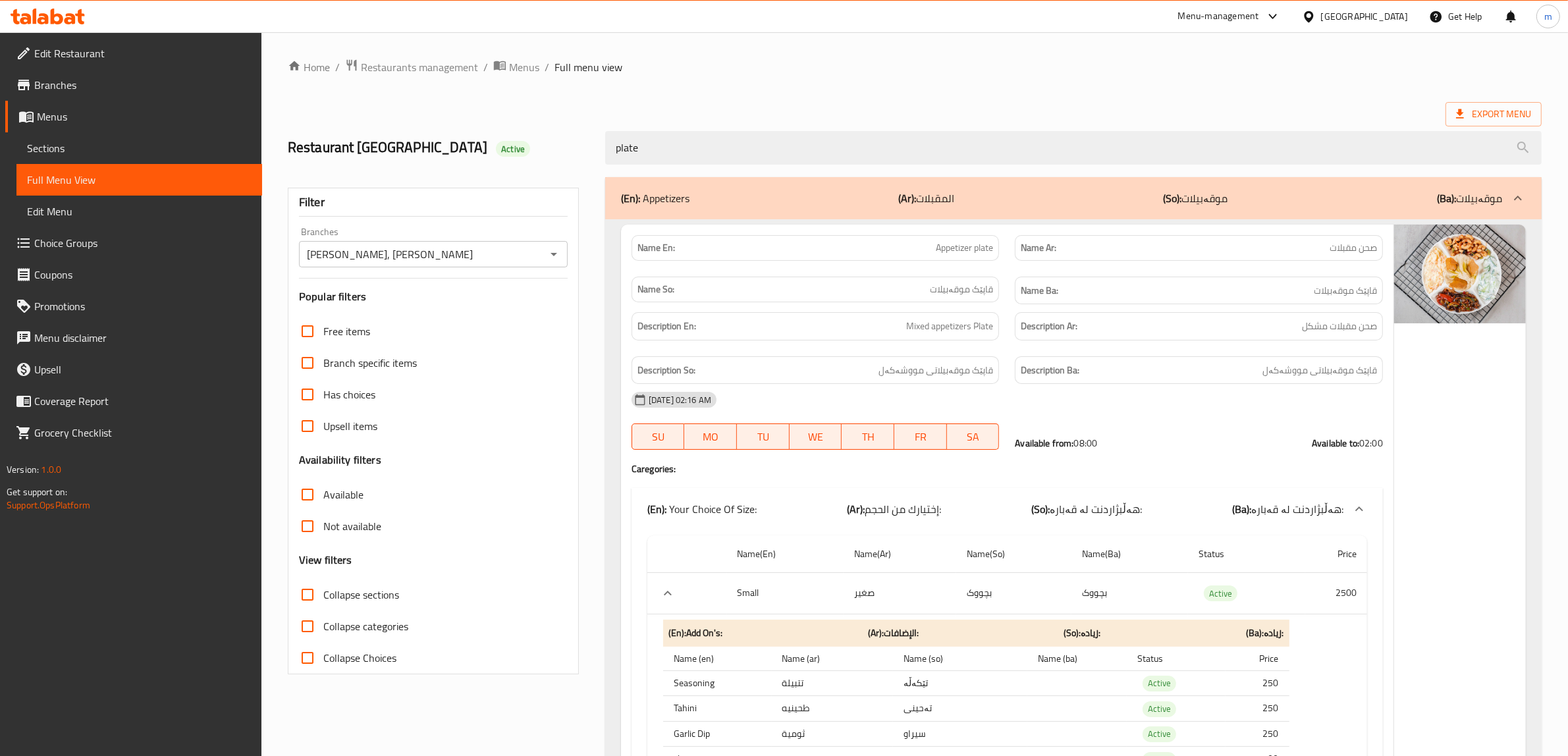
type input "plate"
click at [691, 191] on div "(En): Appetizers (Ar): المقبلات (So): موقەبیلات (Ba): موقەبیلات" at bounding box center [1061, 198] width 881 height 16
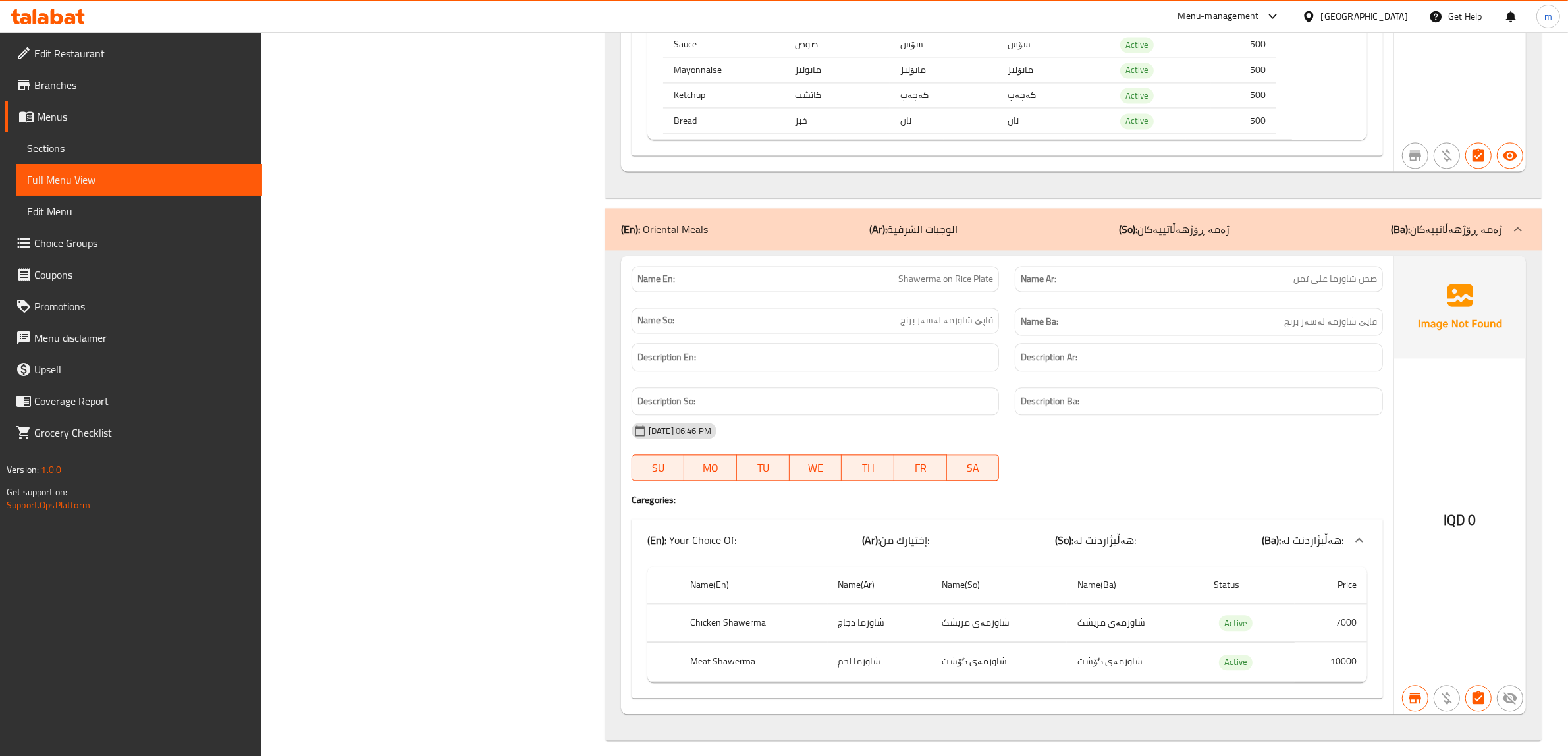
scroll to position [3608, 0]
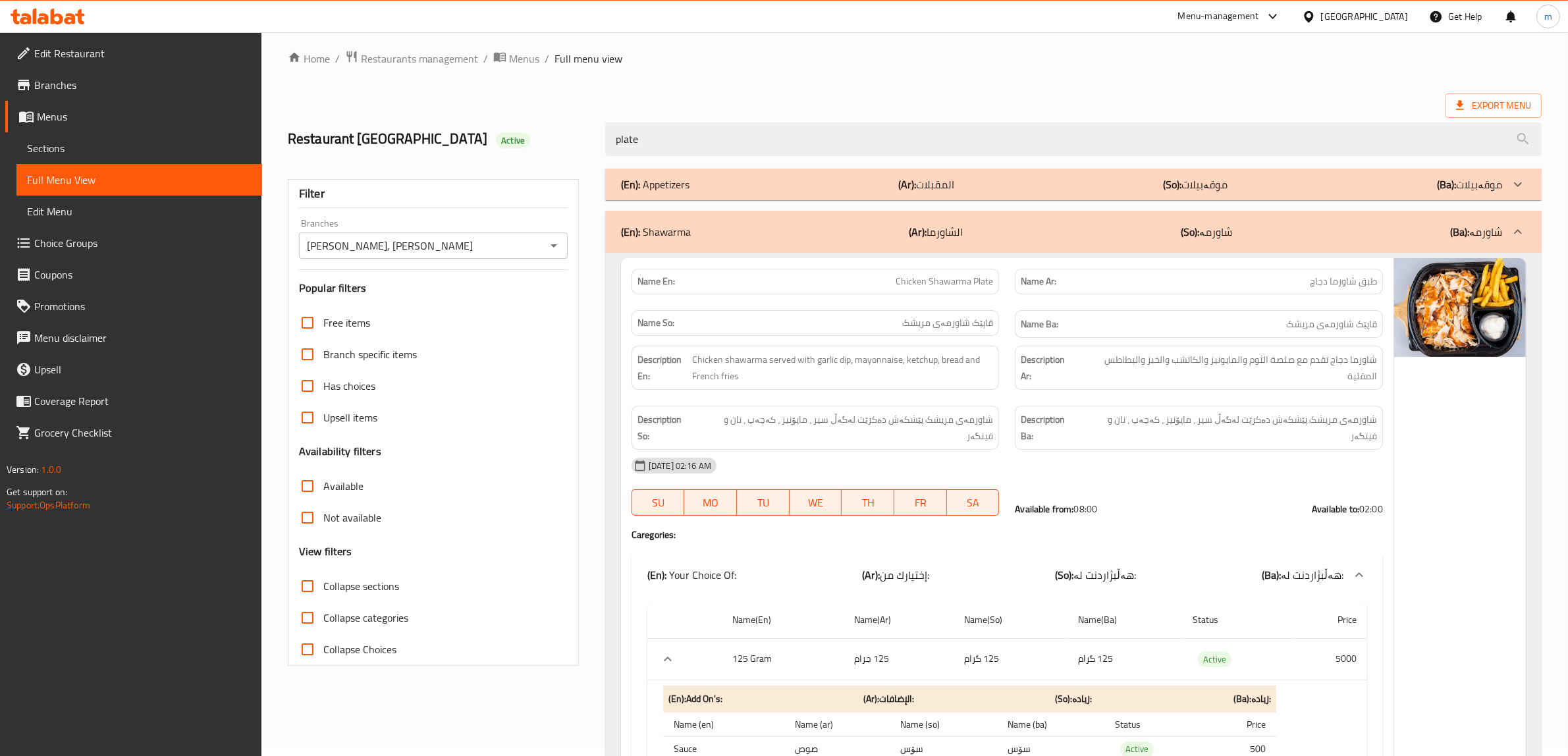
scroll to position [0, 0]
